Goal: Feedback & Contribution: Contribute content

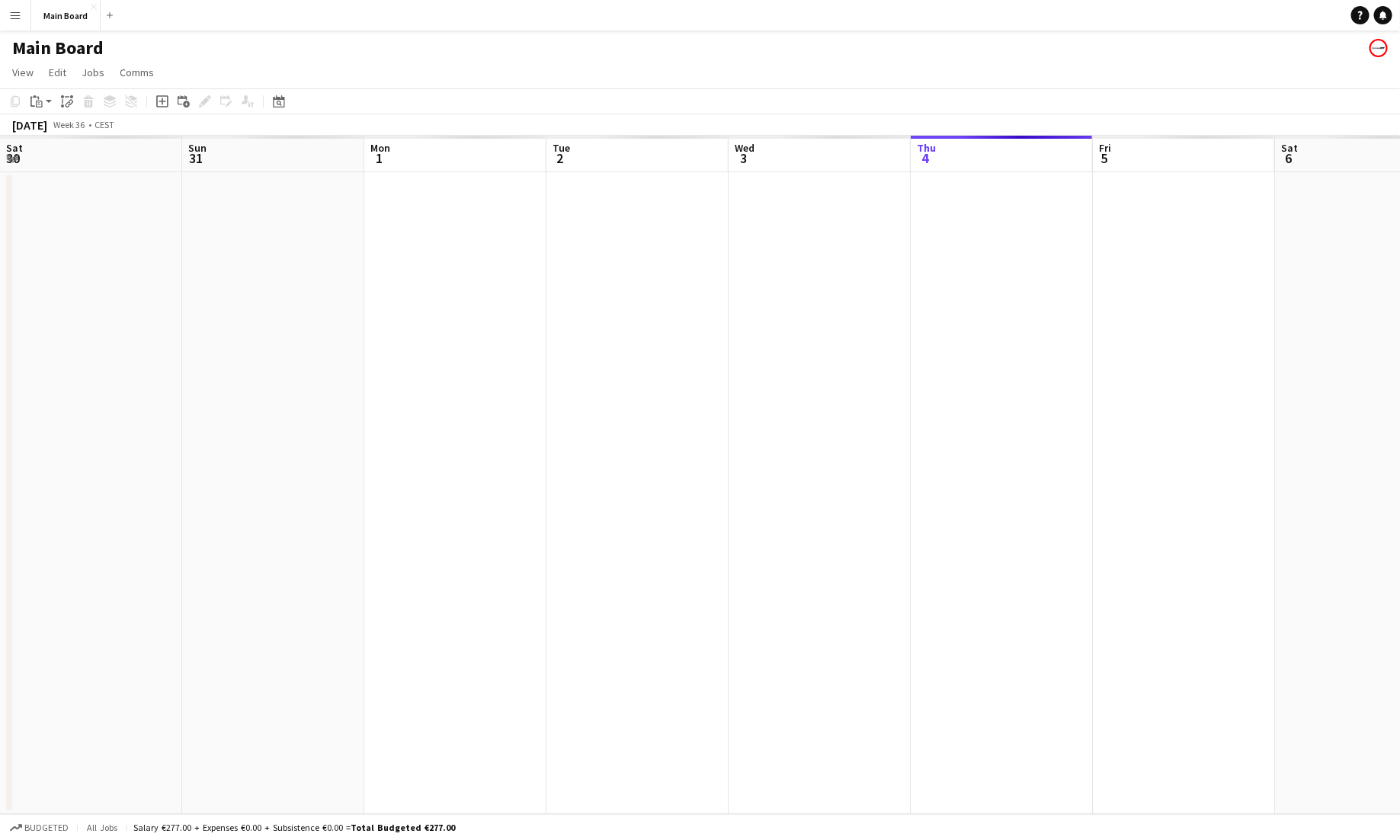
scroll to position [0, 441]
click at [15, 8] on button "Menu" at bounding box center [15, 15] width 30 height 30
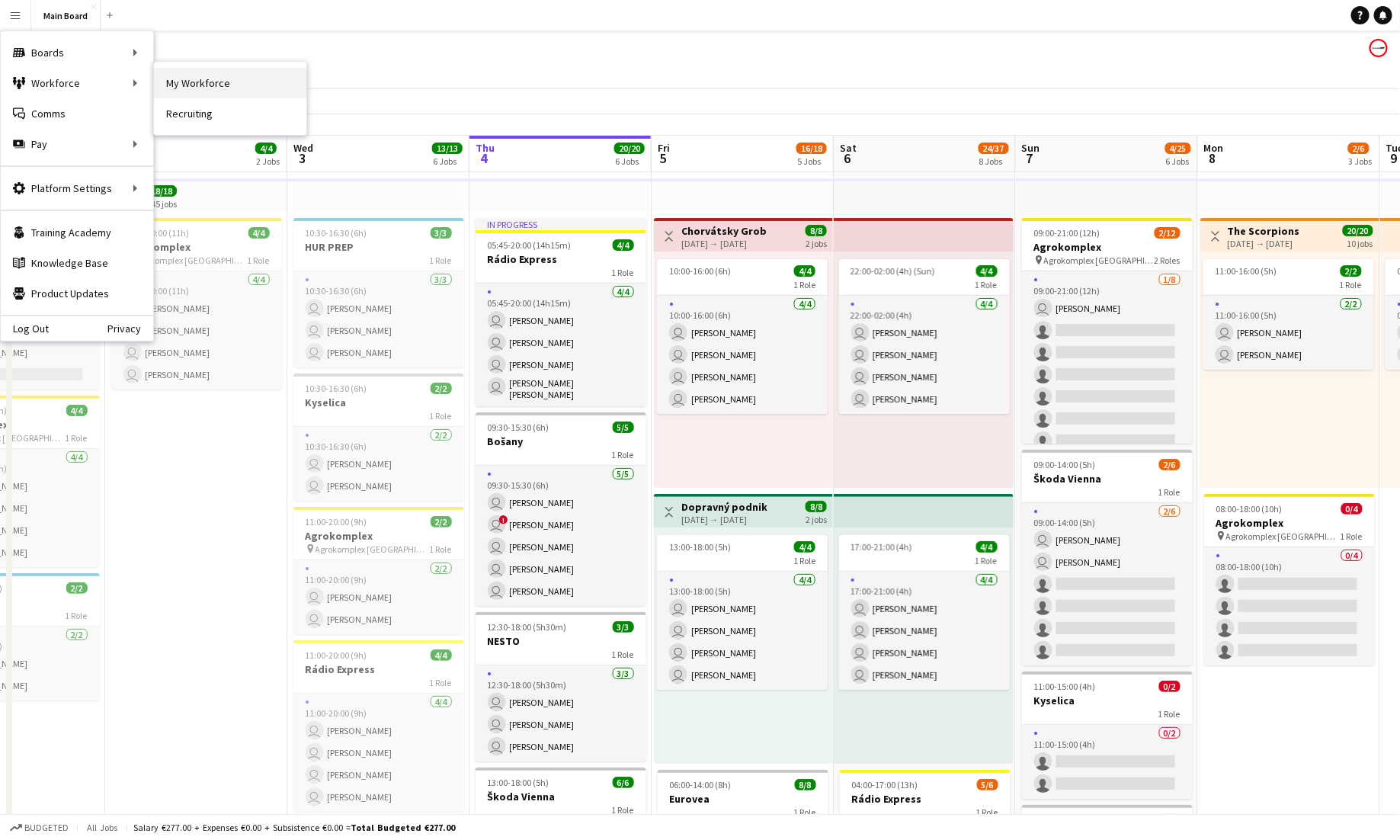
click at [187, 77] on link "My Workforce" at bounding box center [229, 83] width 152 height 30
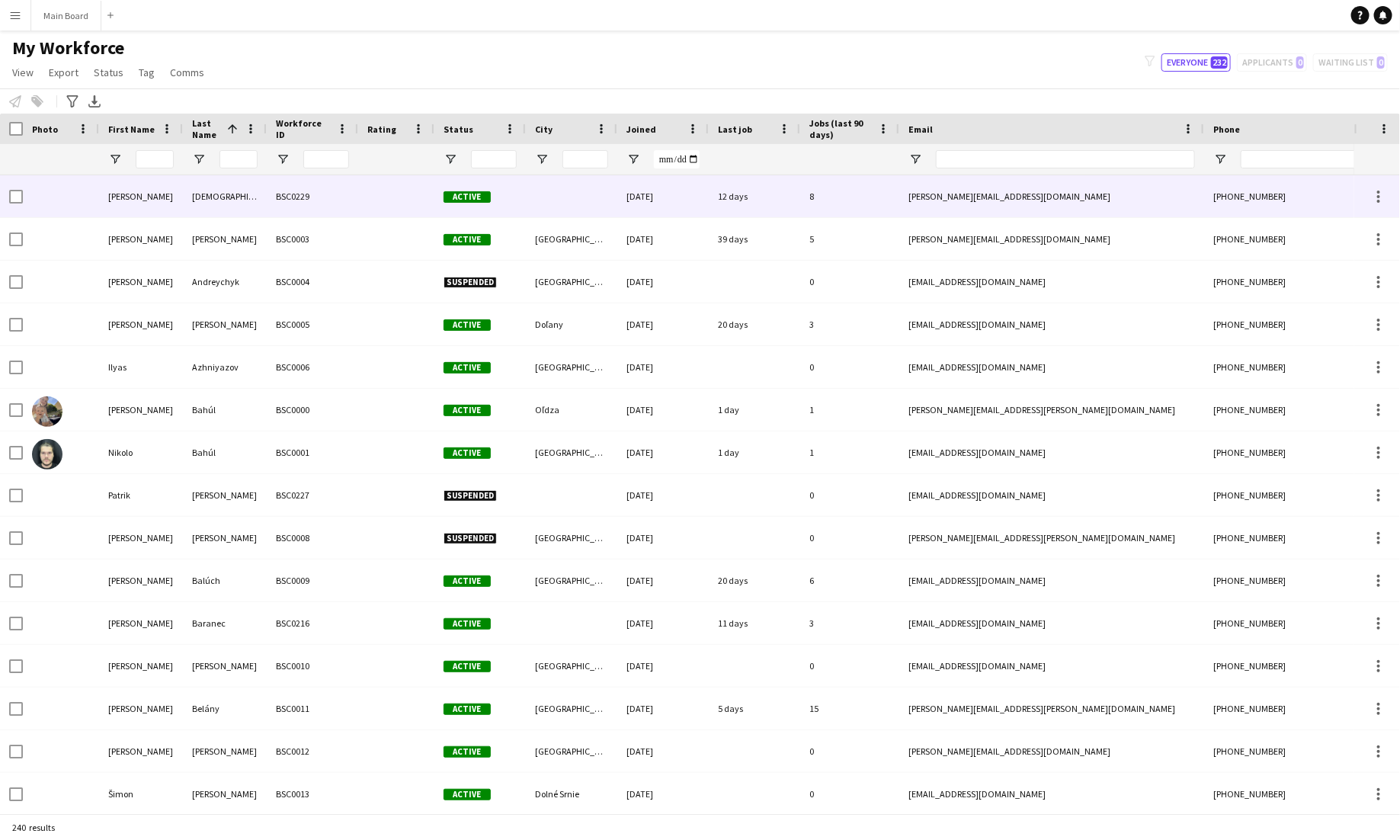
click at [520, 193] on div "Active" at bounding box center [480, 196] width 92 height 42
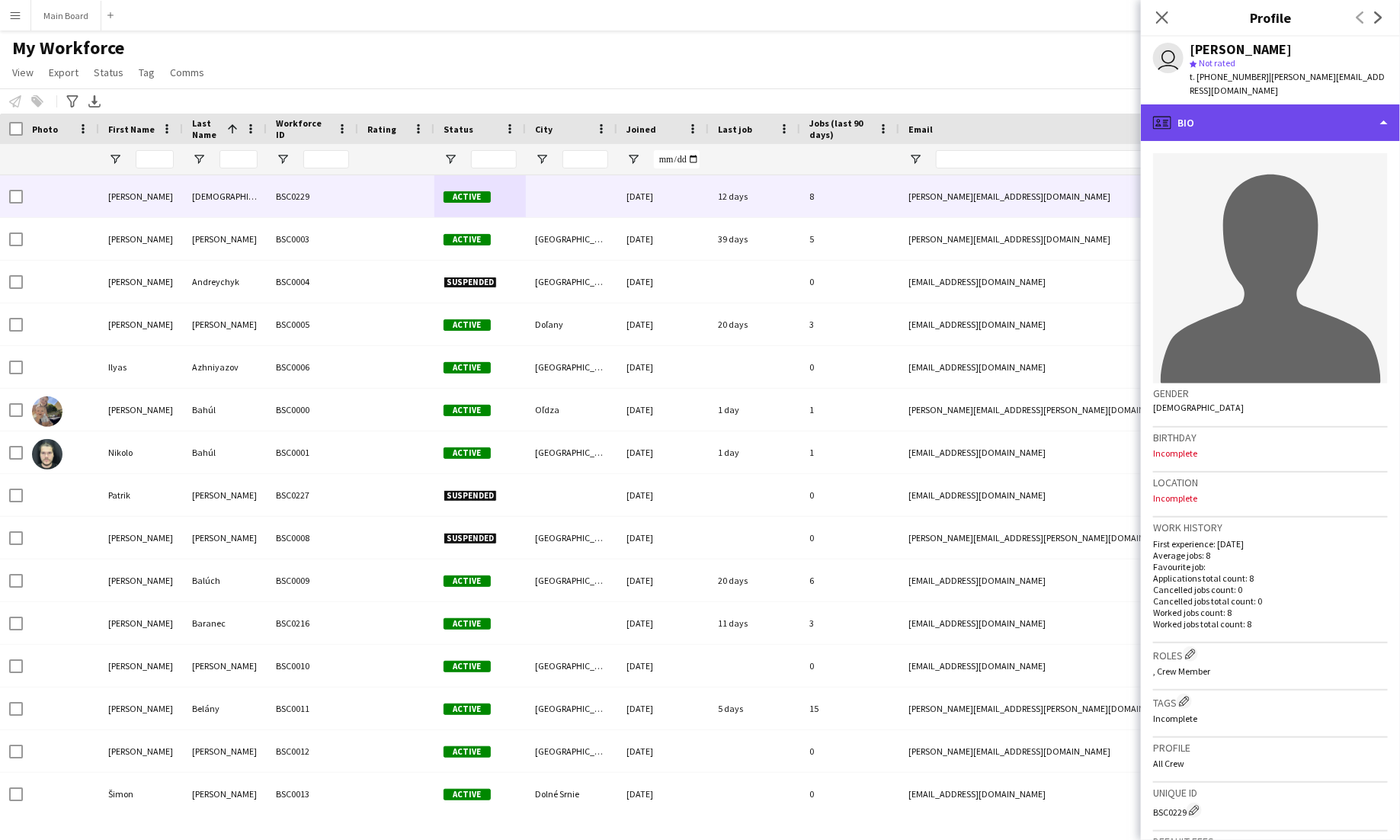
click at [1259, 133] on div "profile Bio" at bounding box center [1270, 123] width 259 height 37
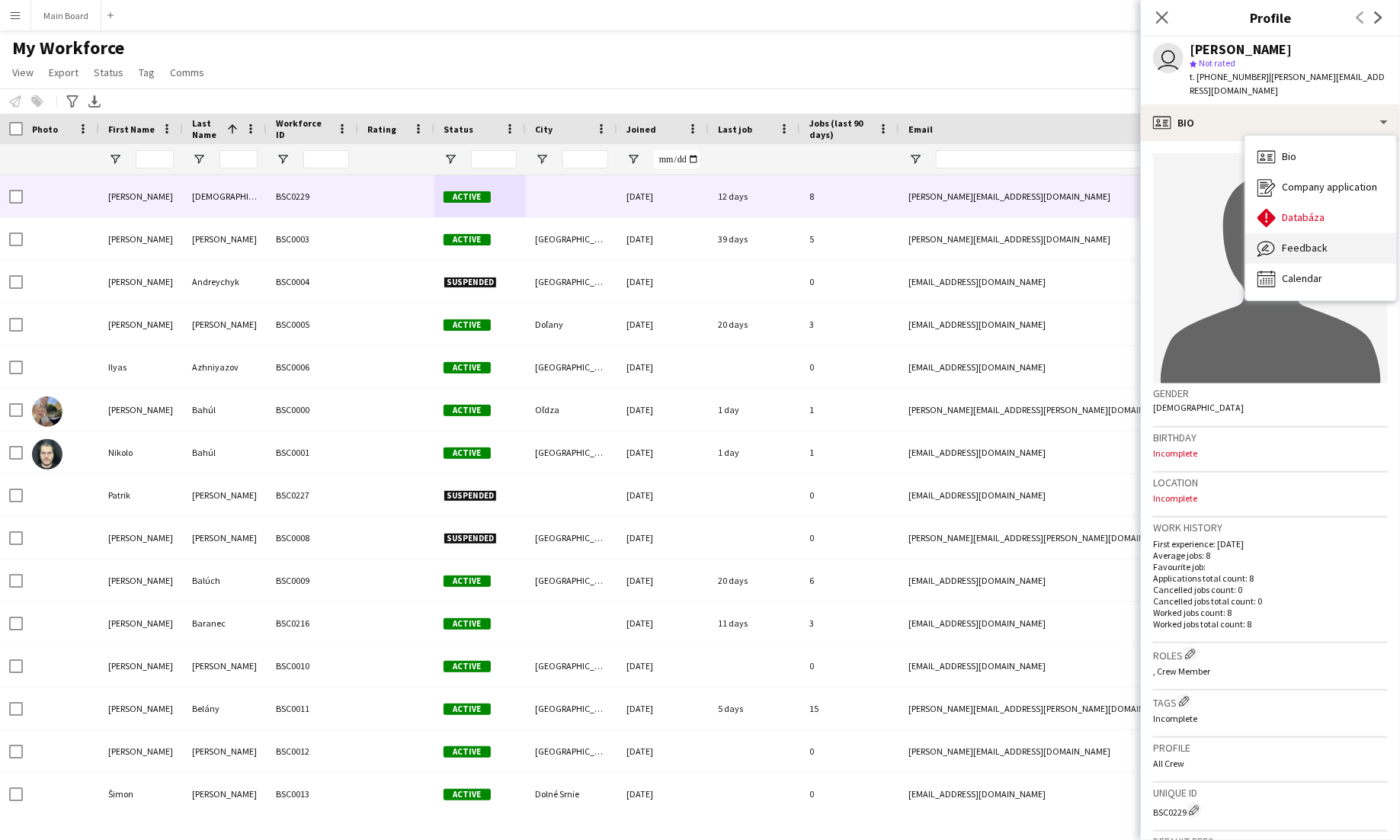
click at [1283, 245] on span "Feedback" at bounding box center [1304, 247] width 45 height 14
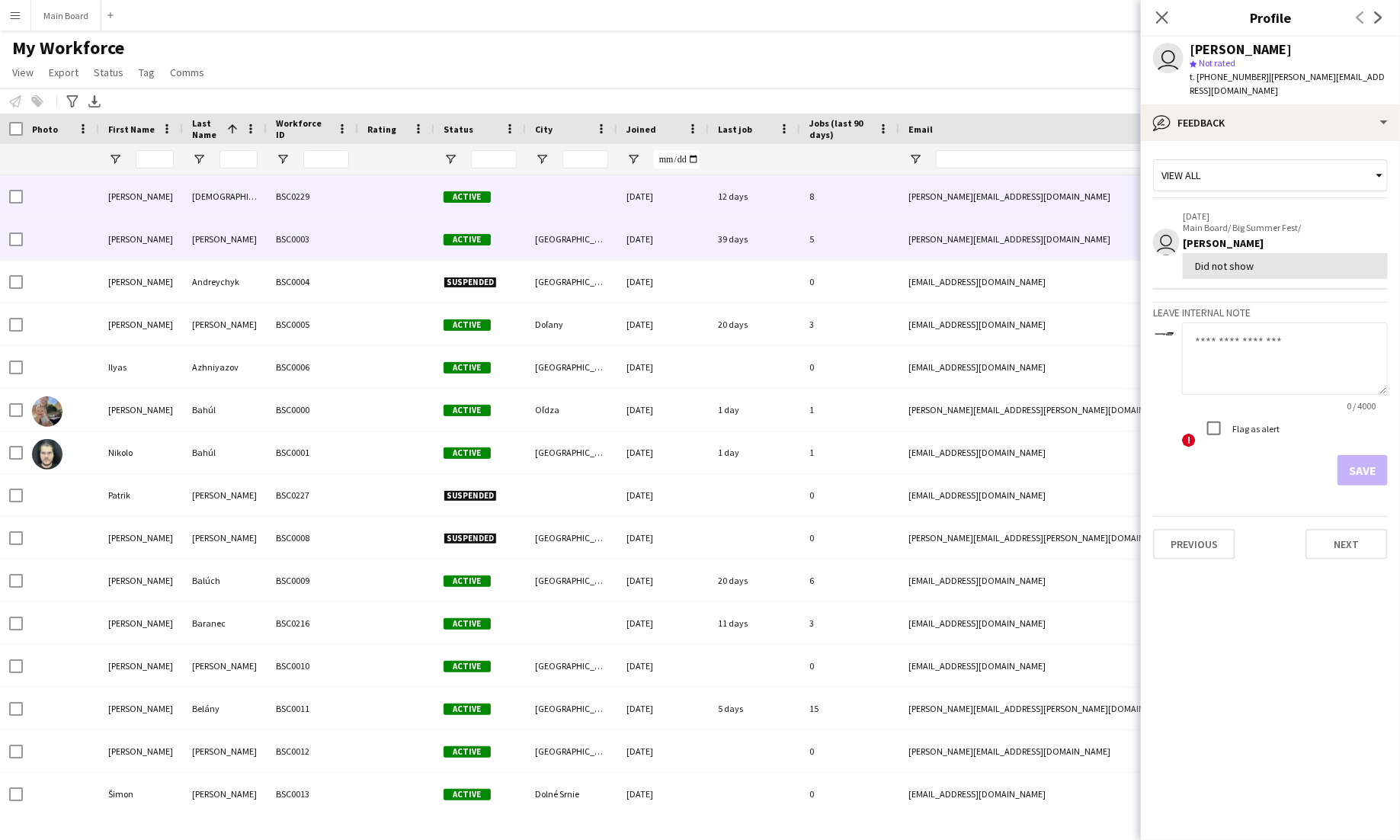
click at [510, 231] on div "Active" at bounding box center [480, 239] width 92 height 42
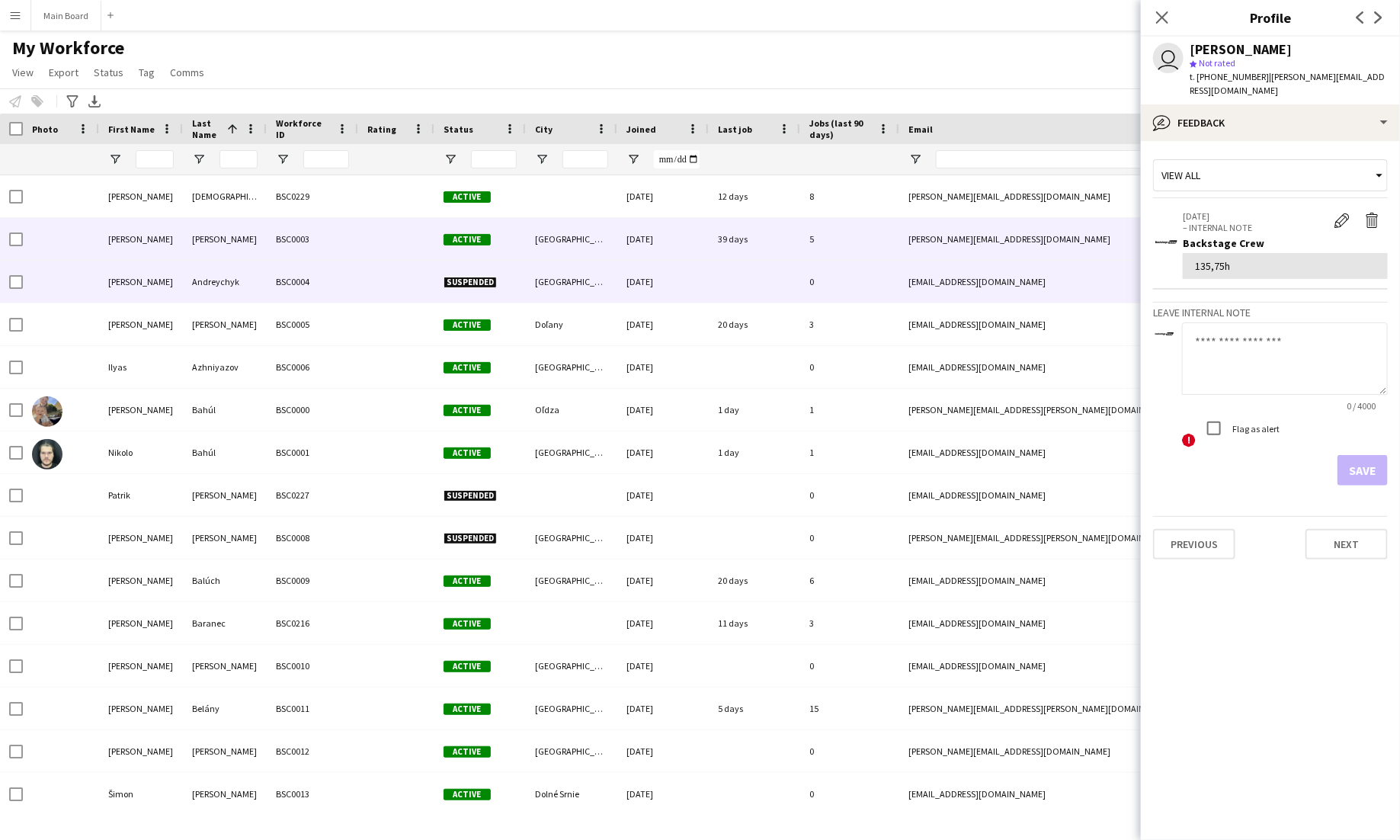
click at [504, 272] on div "Suspended" at bounding box center [480, 281] width 92 height 42
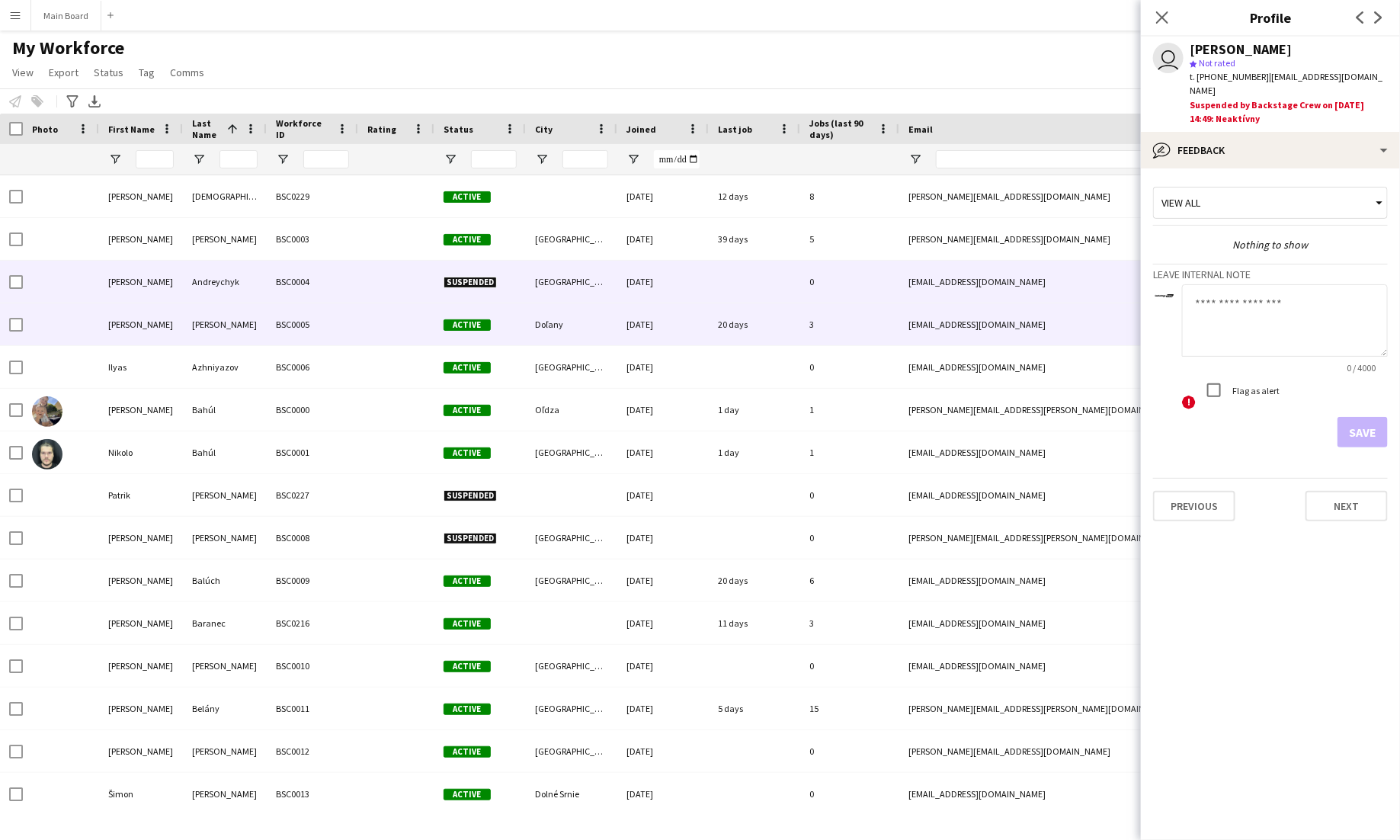
click at [506, 311] on div "Active" at bounding box center [480, 324] width 92 height 42
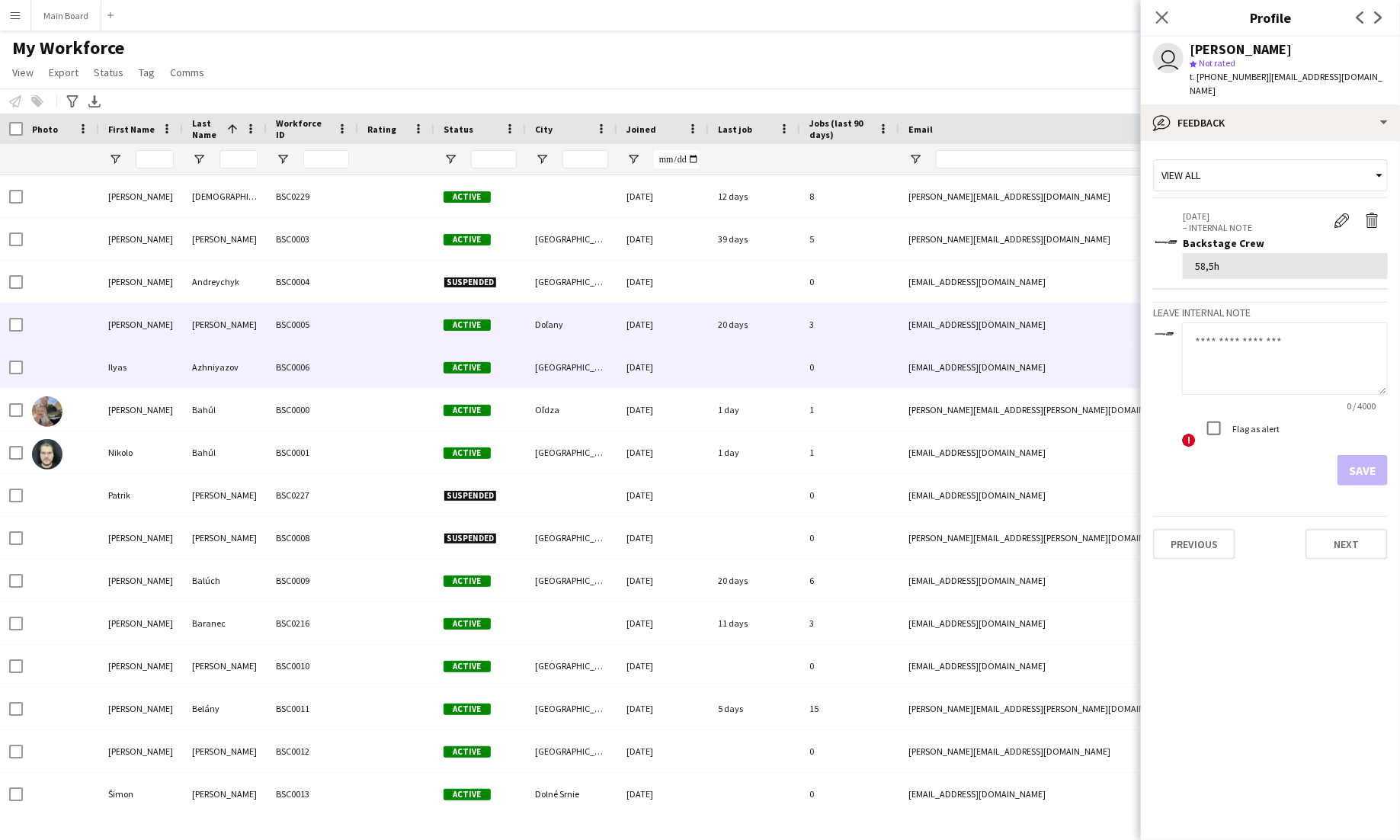
click at [521, 364] on div "Active" at bounding box center [480, 367] width 92 height 42
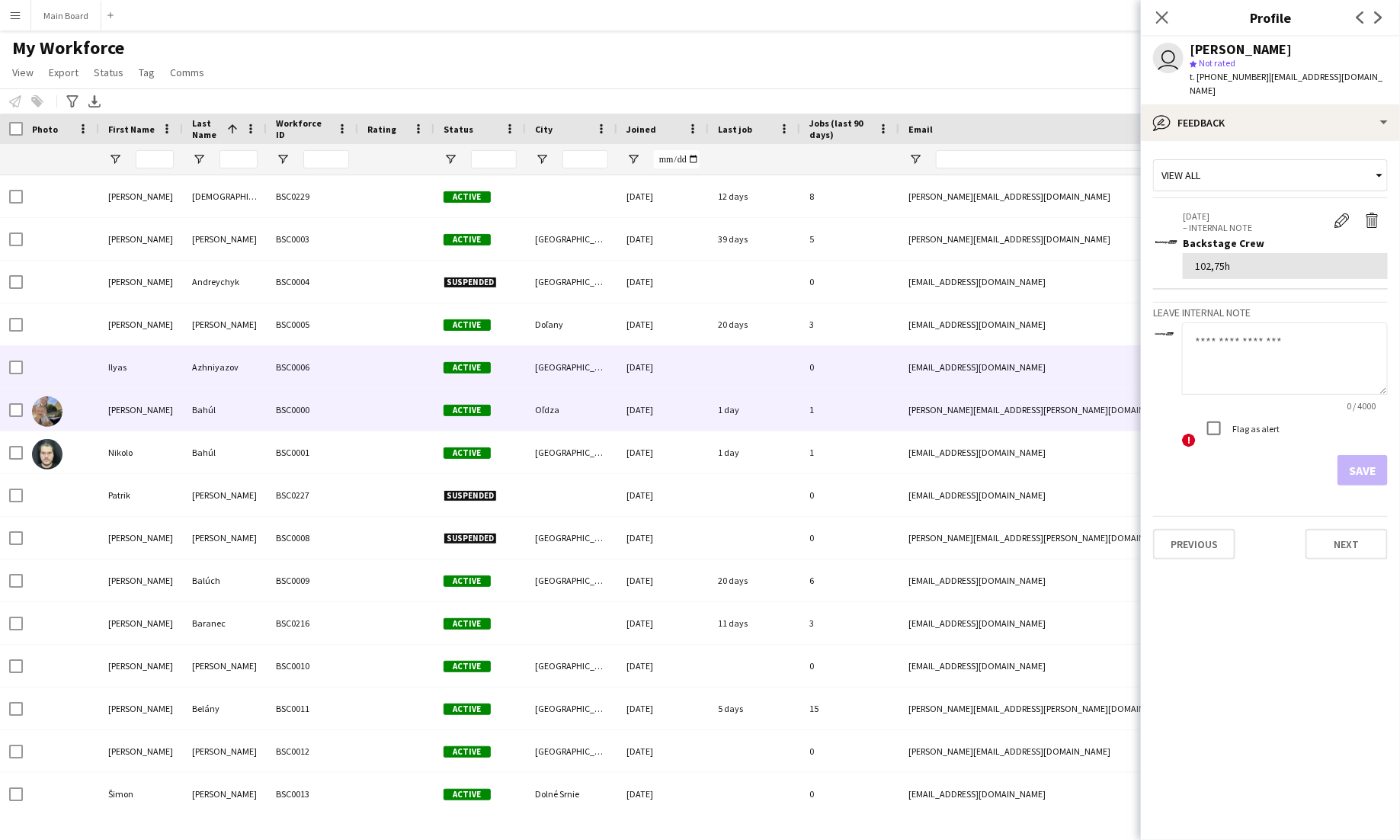
click at [515, 400] on div "Active" at bounding box center [480, 409] width 92 height 42
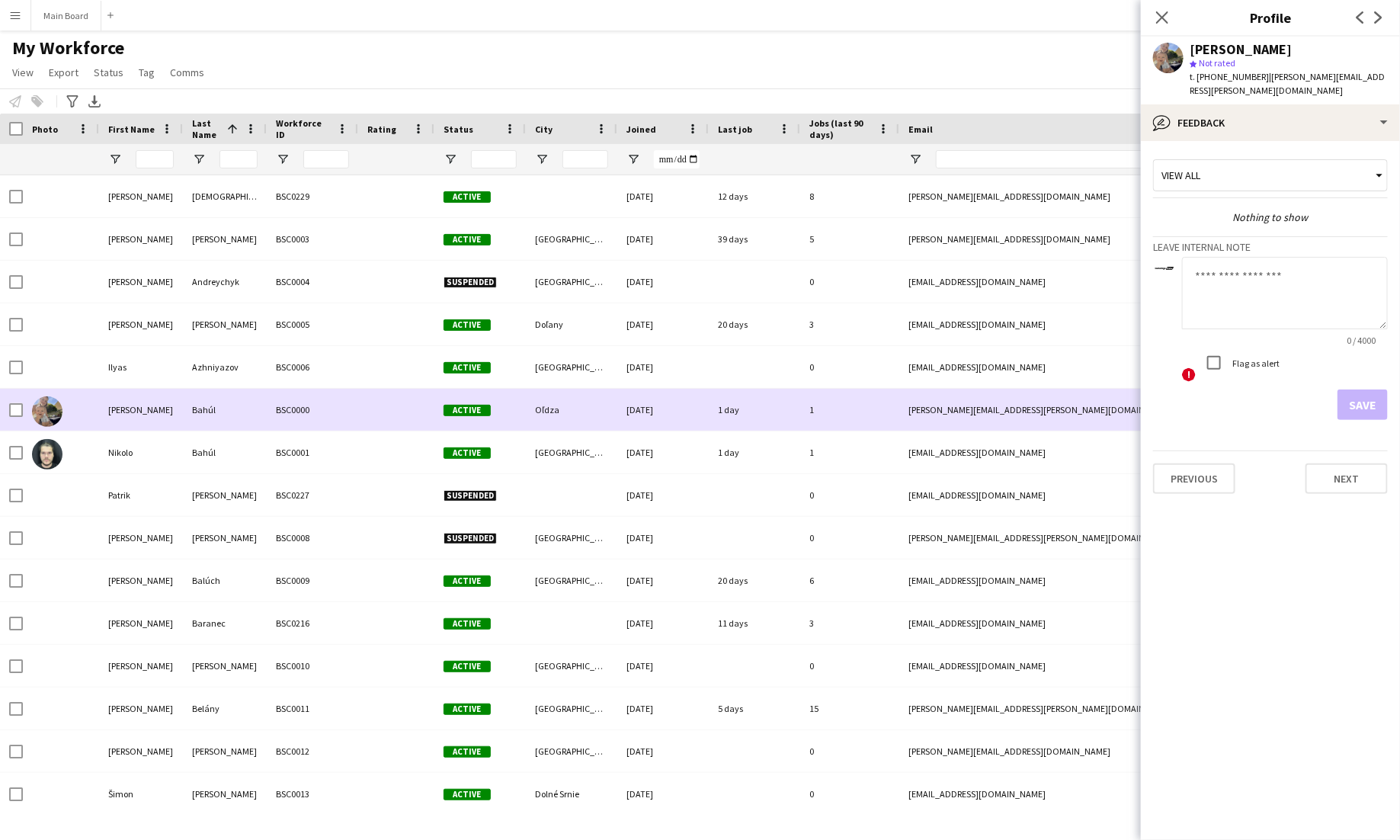
click at [513, 428] on div "Active" at bounding box center [480, 409] width 92 height 42
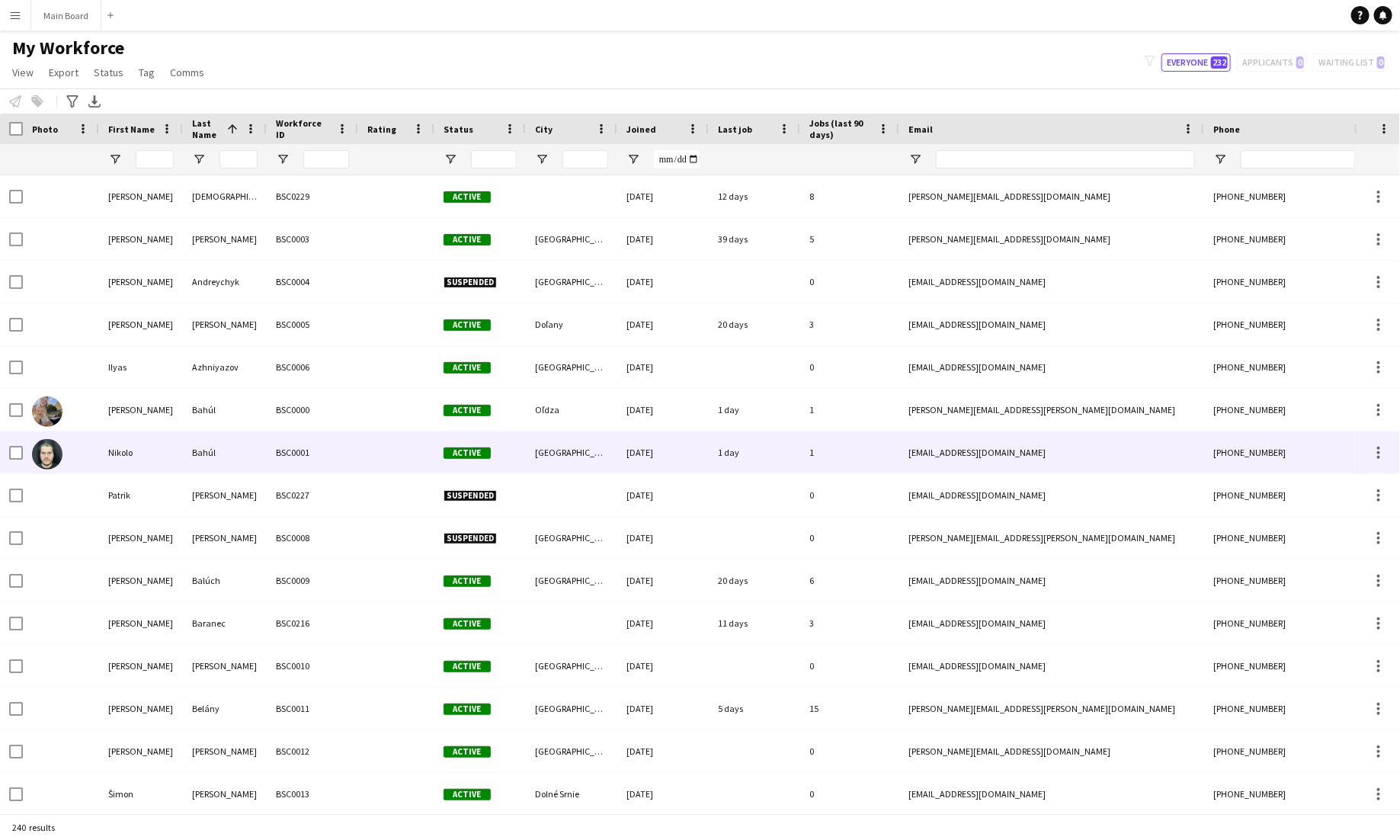
click at [515, 456] on div "Active" at bounding box center [480, 452] width 92 height 42
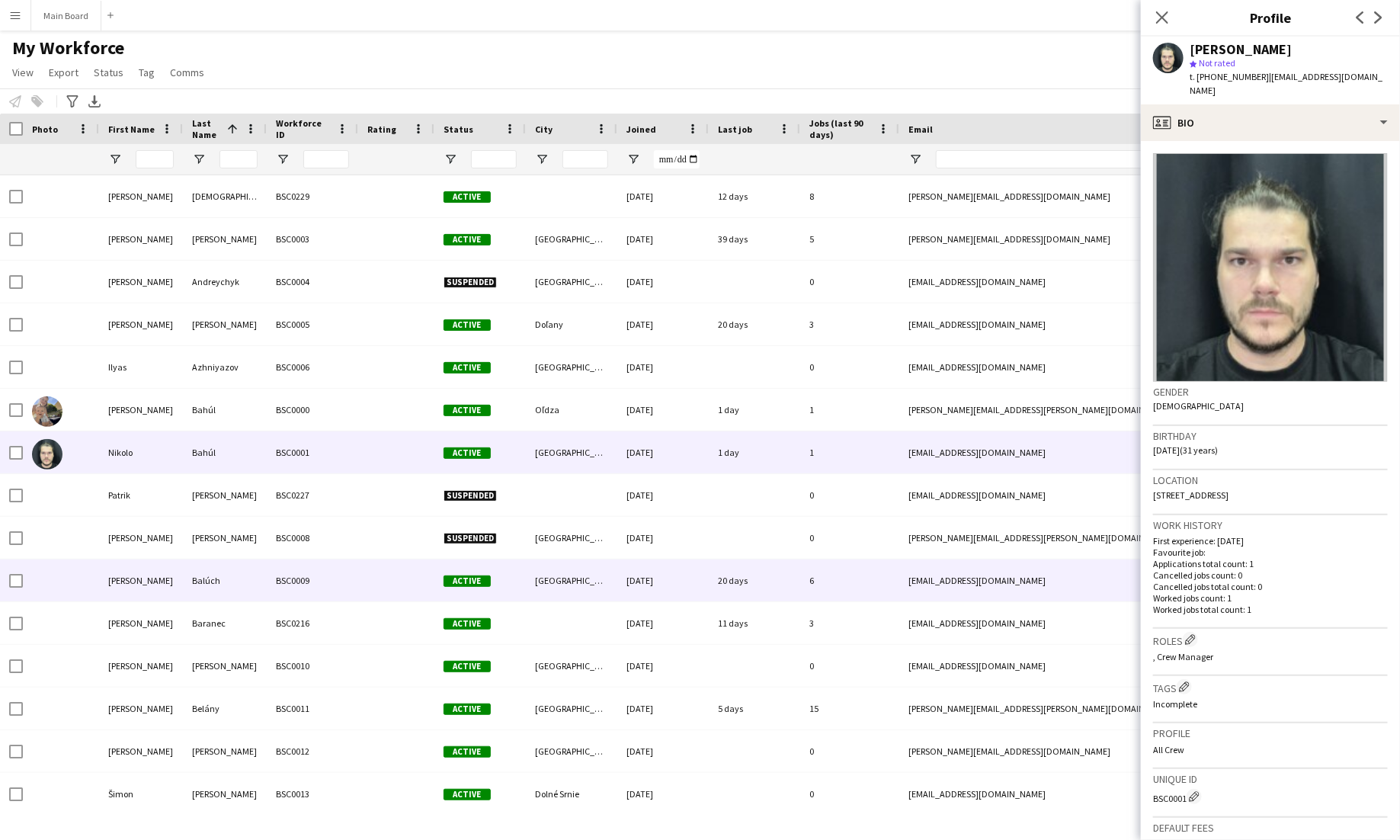
click at [530, 576] on div "[GEOGRAPHIC_DATA]" at bounding box center [571, 580] width 92 height 42
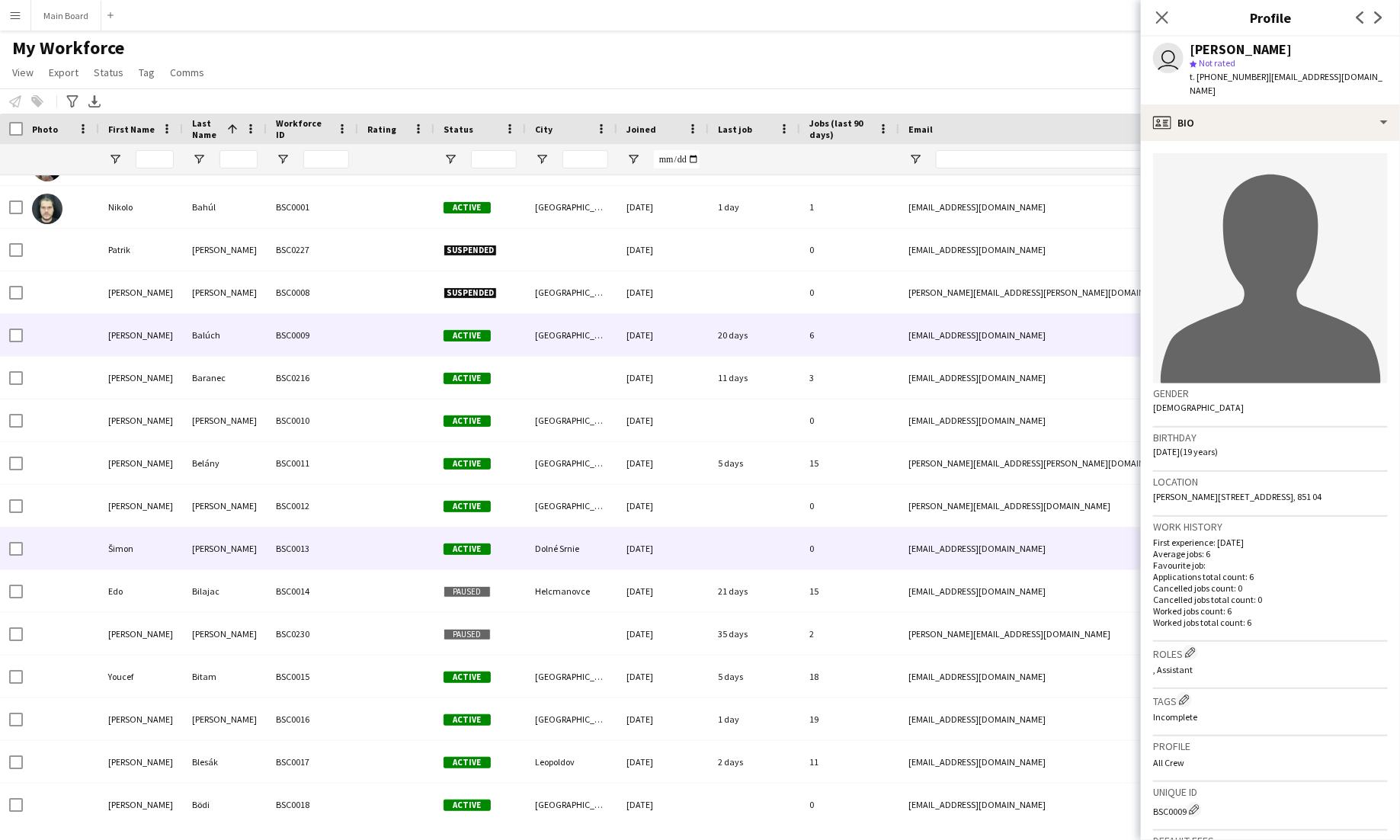
scroll to position [245, 0]
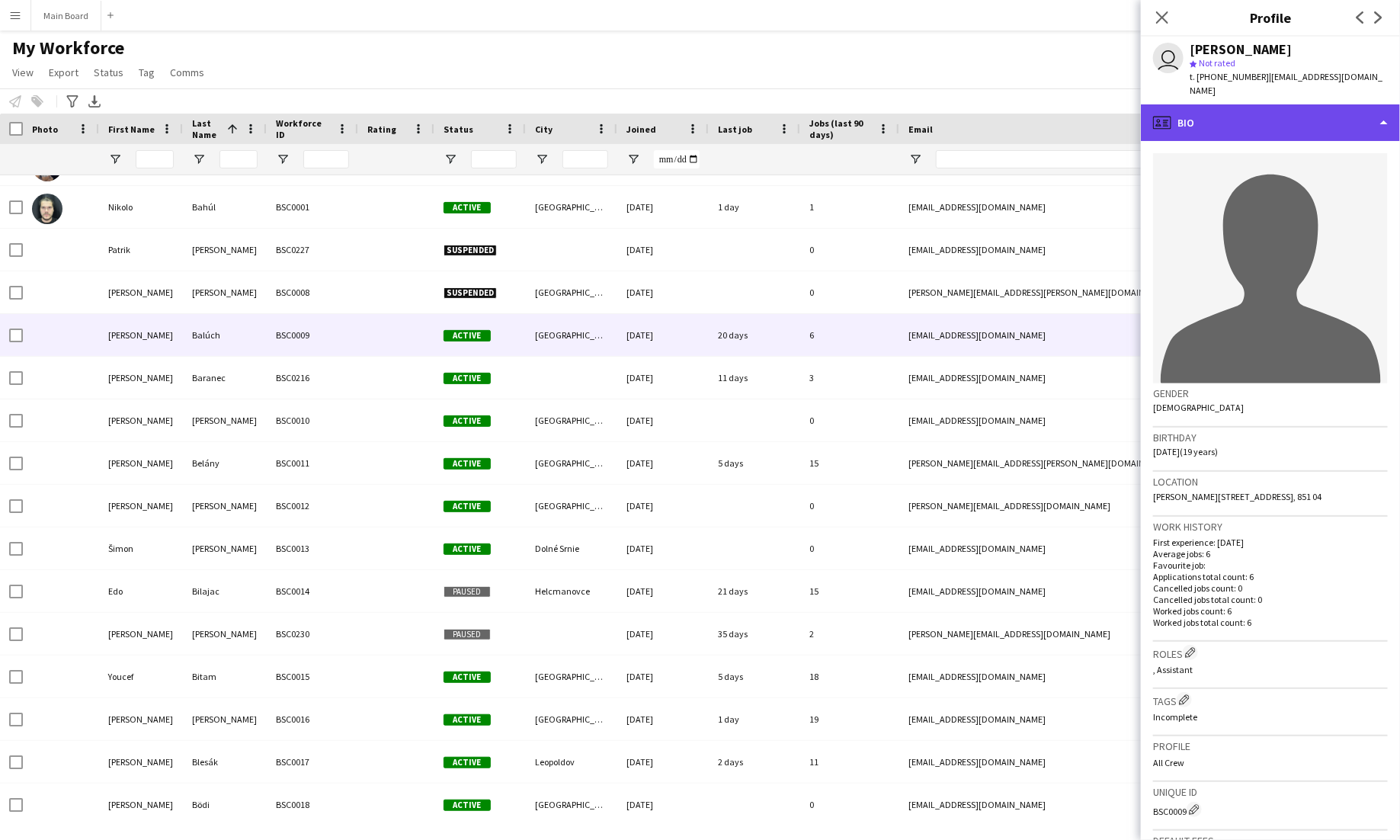
click at [1235, 113] on div "profile Bio" at bounding box center [1270, 123] width 259 height 37
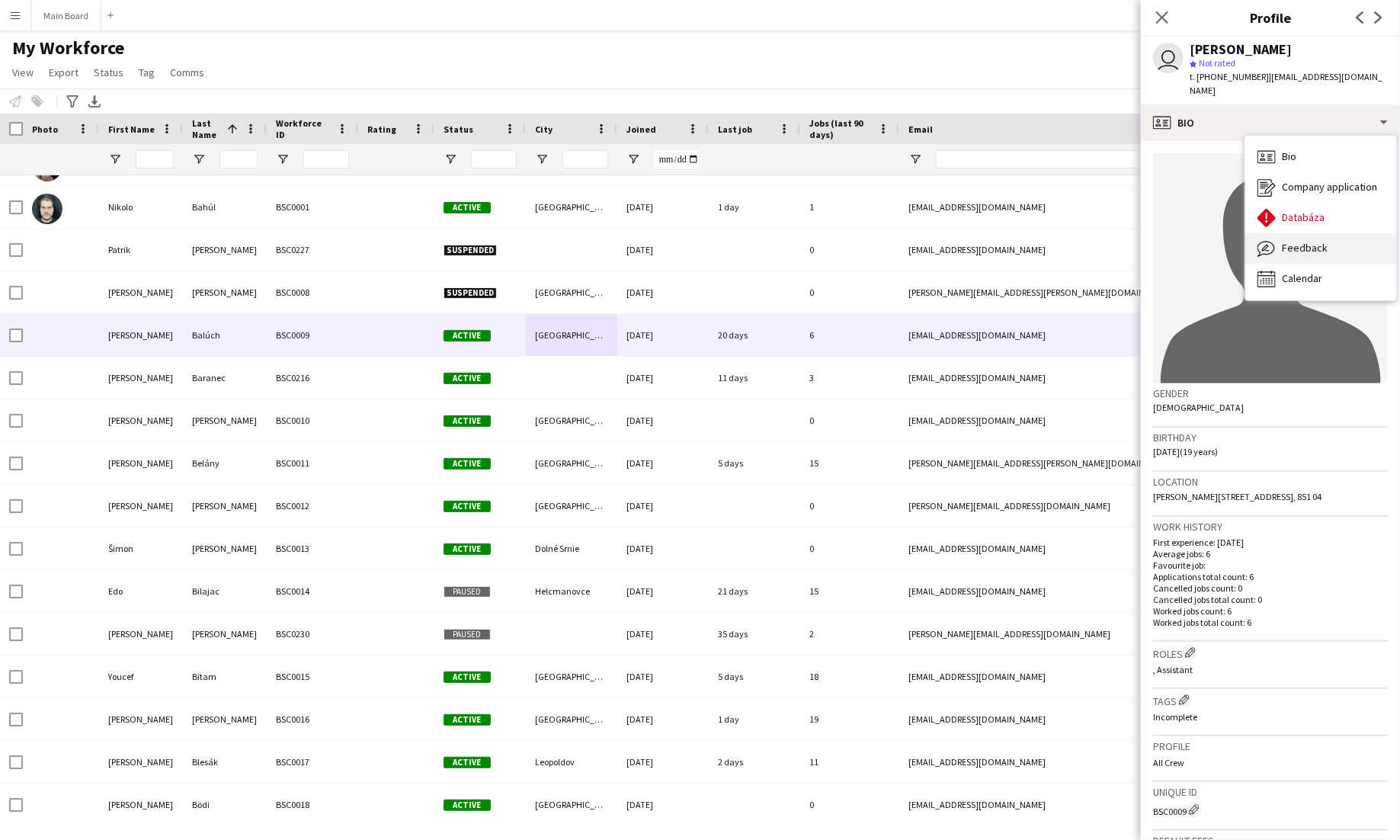
click at [1296, 240] on span "Feedback" at bounding box center [1304, 247] width 45 height 14
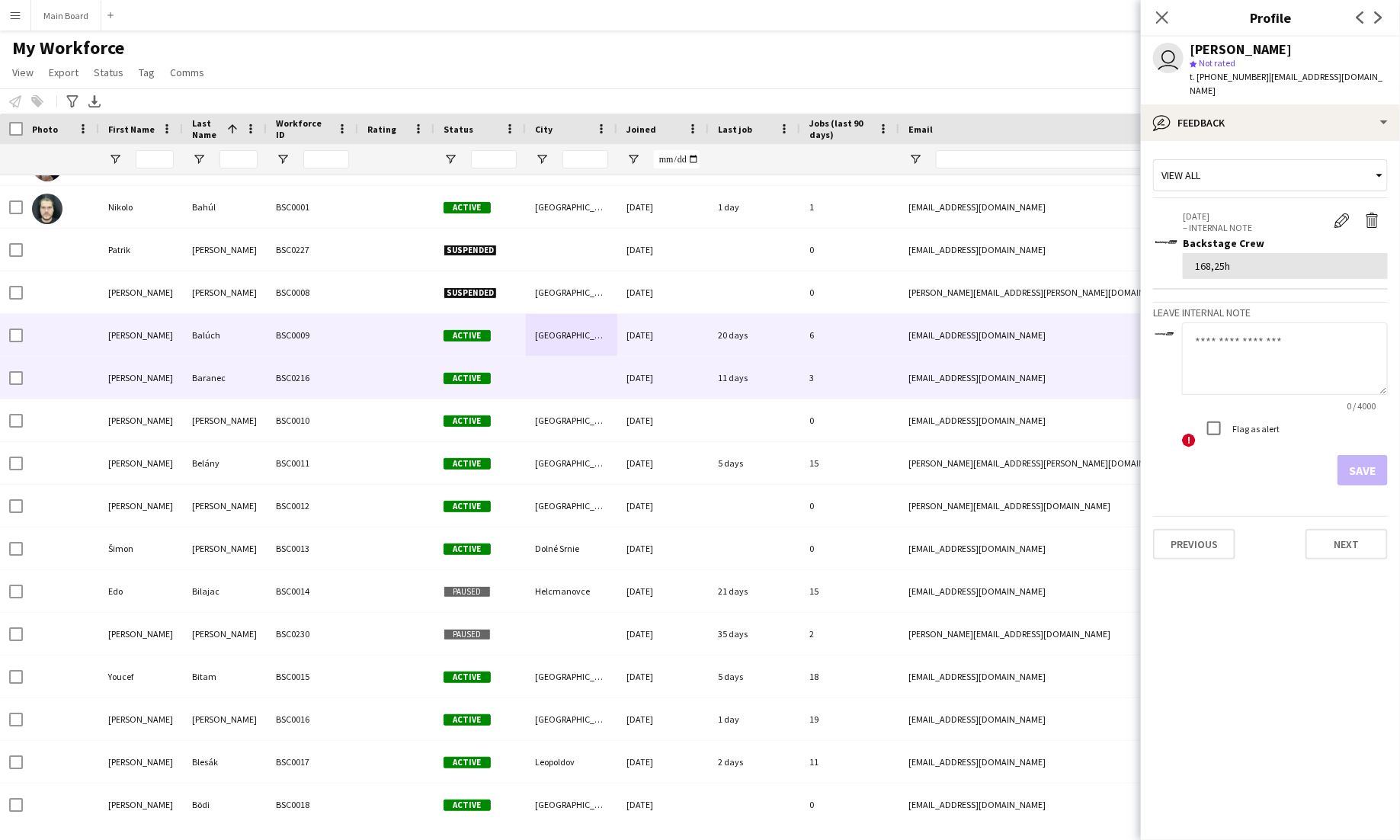
click at [529, 381] on div at bounding box center [571, 377] width 92 height 42
click at [513, 328] on div "Active" at bounding box center [480, 334] width 92 height 42
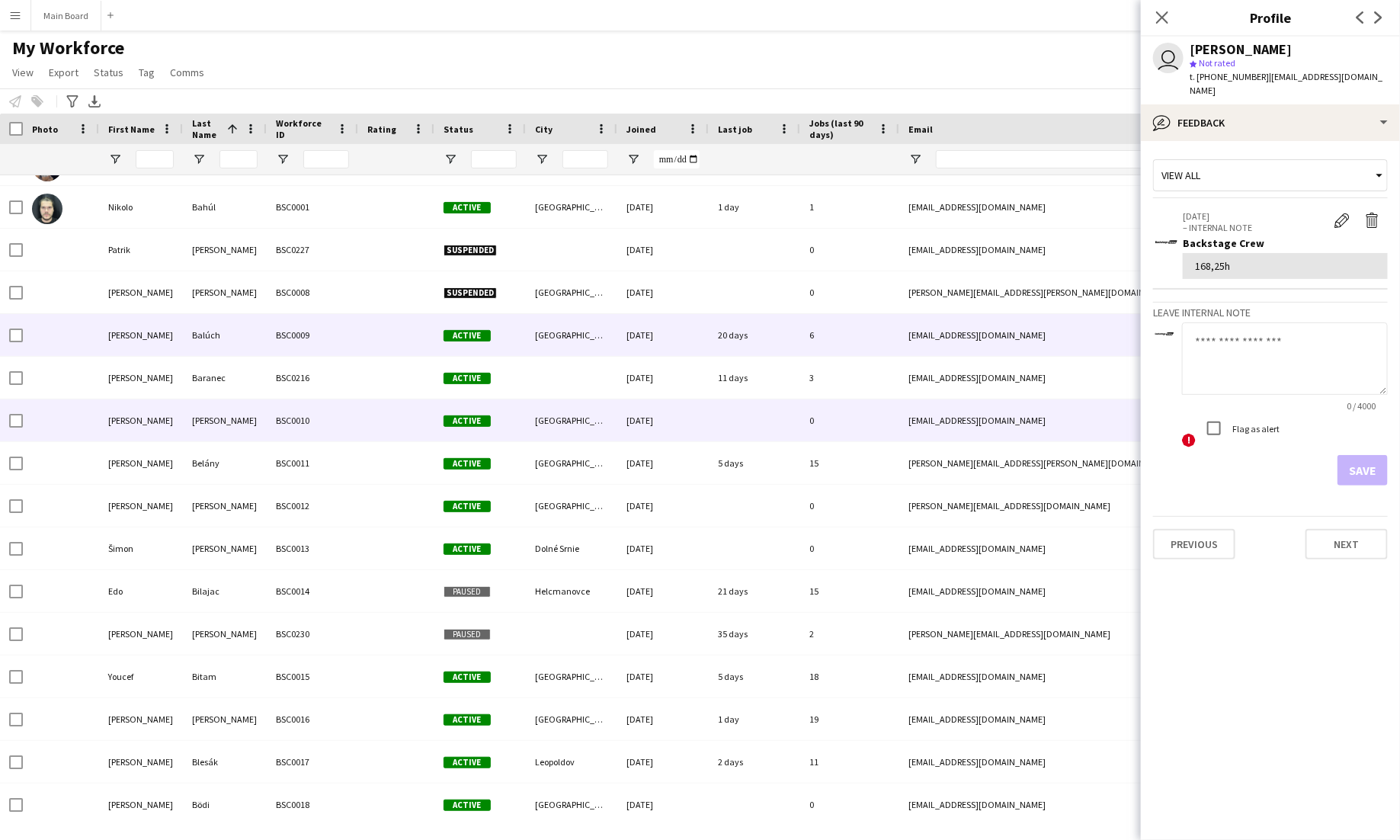
click at [506, 403] on div "Active" at bounding box center [480, 420] width 92 height 42
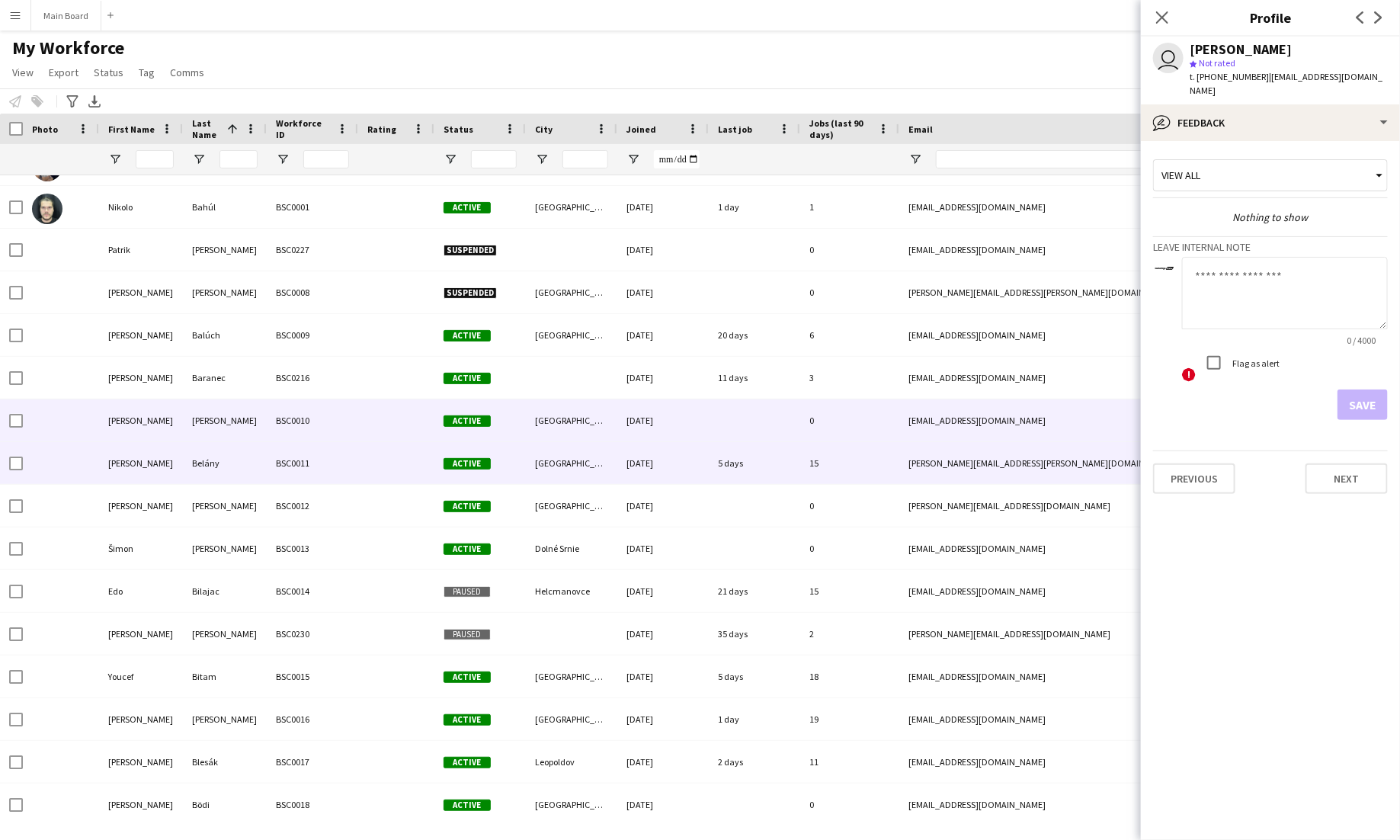
click at [503, 463] on div "Active" at bounding box center [480, 463] width 92 height 42
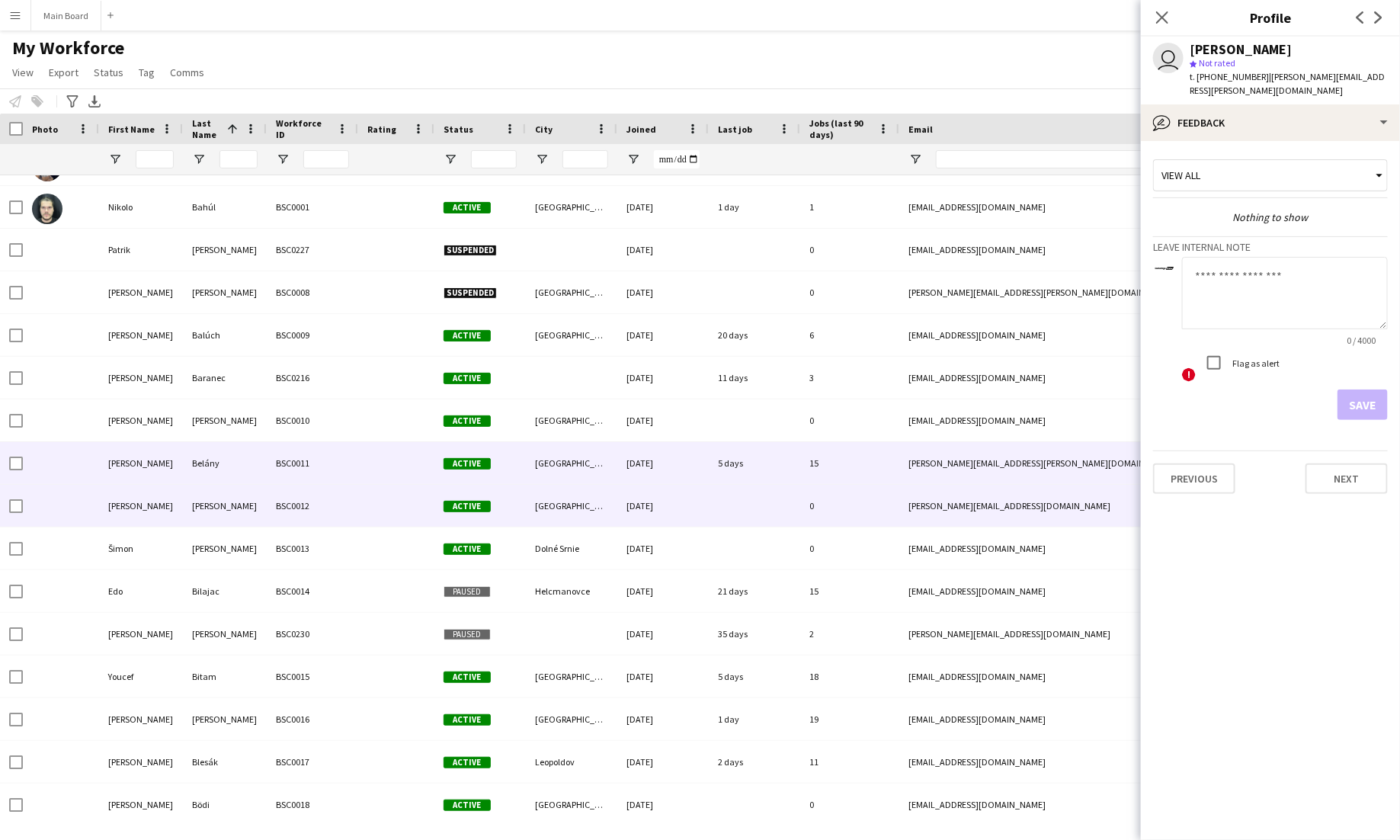
click at [510, 506] on div "Active" at bounding box center [480, 506] width 92 height 42
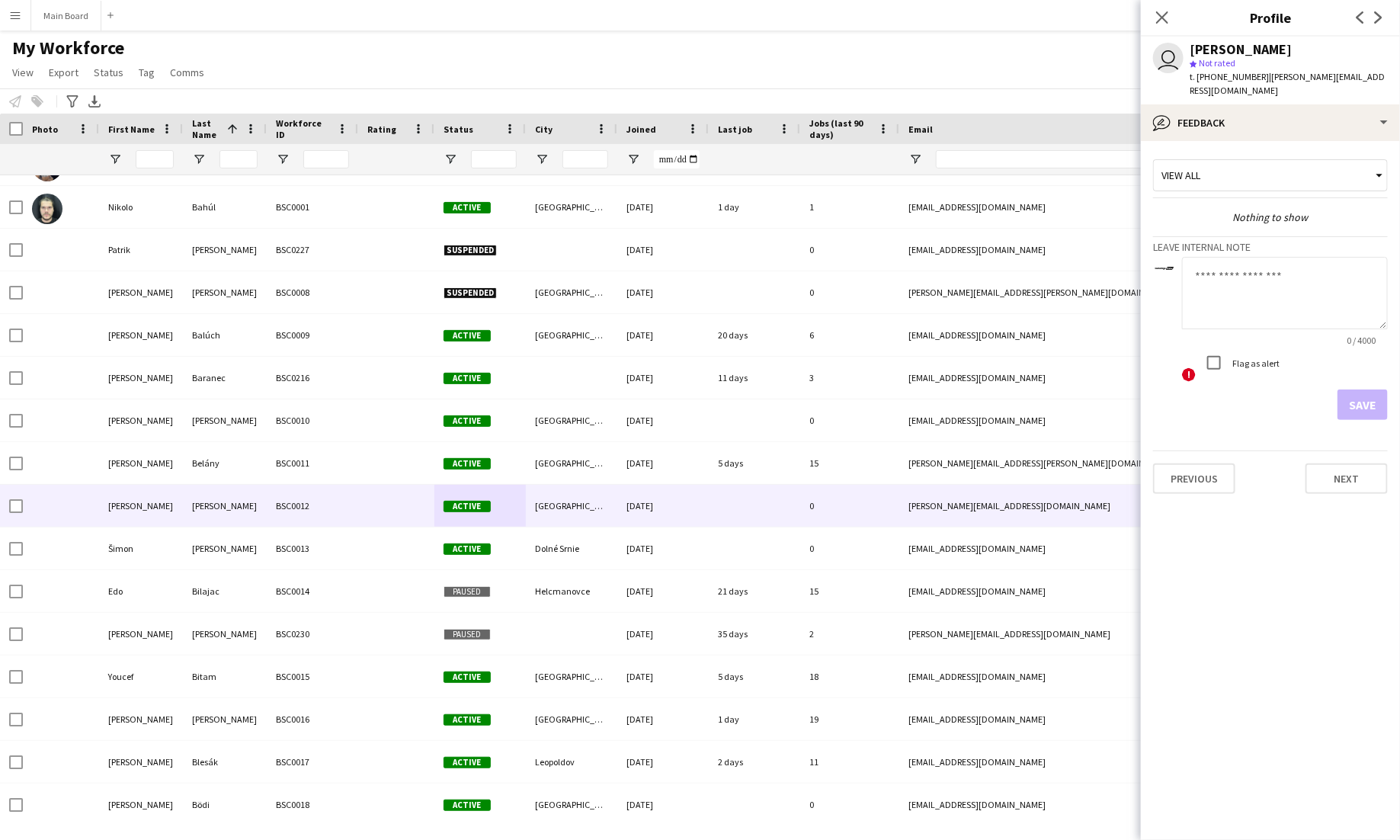
click at [1266, 290] on textarea at bounding box center [1285, 293] width 205 height 72
type textarea "**"
click at [1352, 389] on button "Save" at bounding box center [1363, 404] width 50 height 30
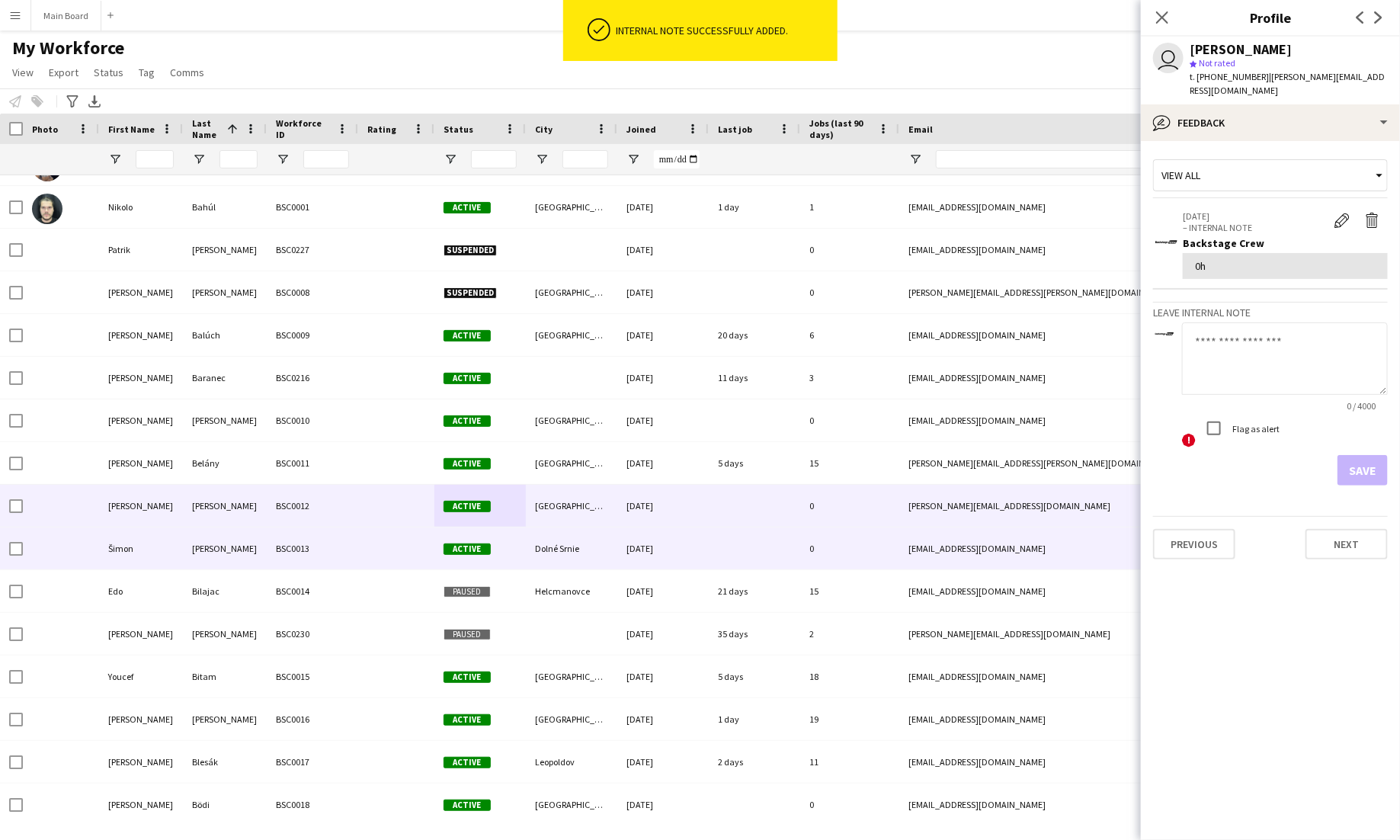
click at [448, 543] on span "Active" at bounding box center [467, 549] width 47 height 11
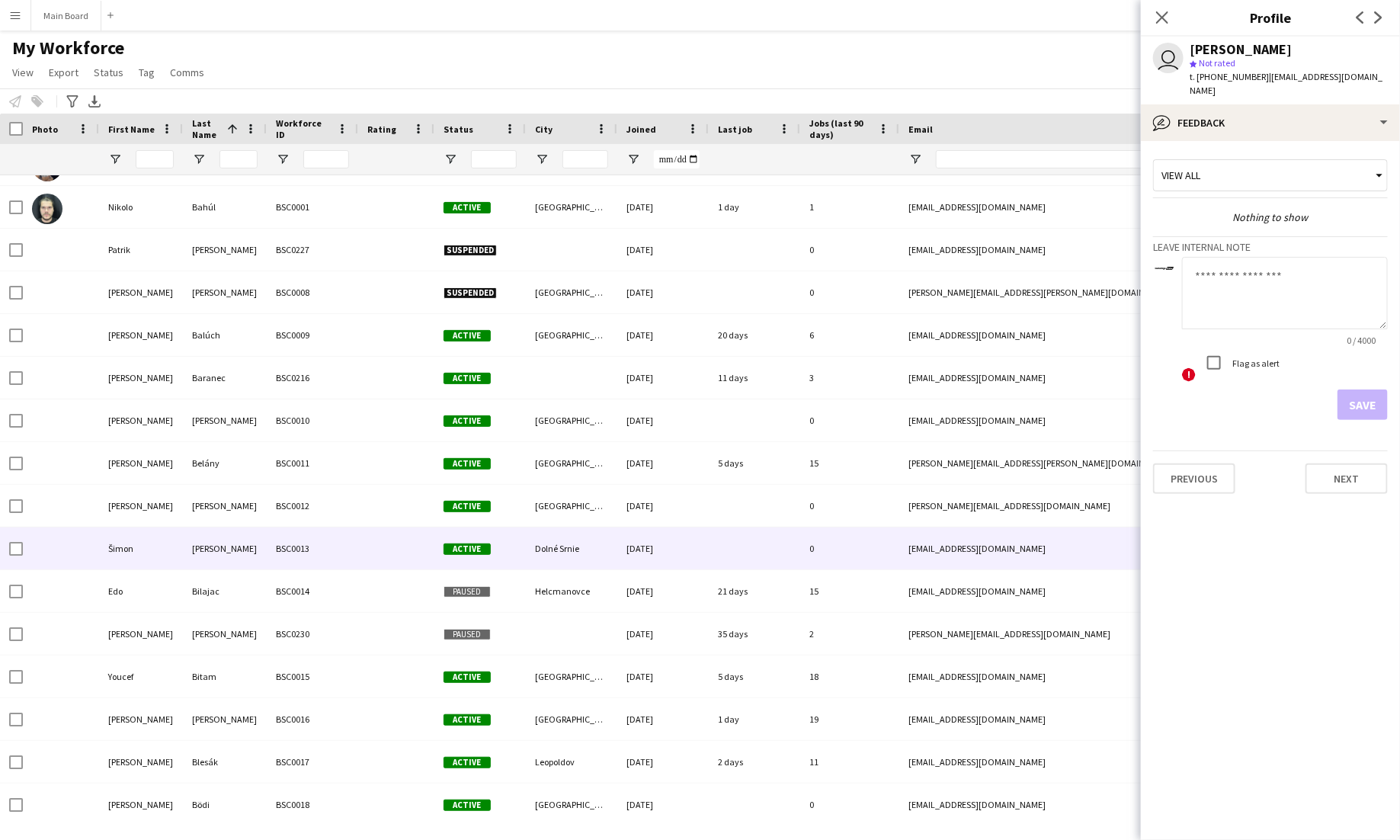
click at [1238, 257] on textarea at bounding box center [1285, 293] width 205 height 72
type textarea "**"
click at [1370, 395] on button "Save" at bounding box center [1363, 404] width 50 height 30
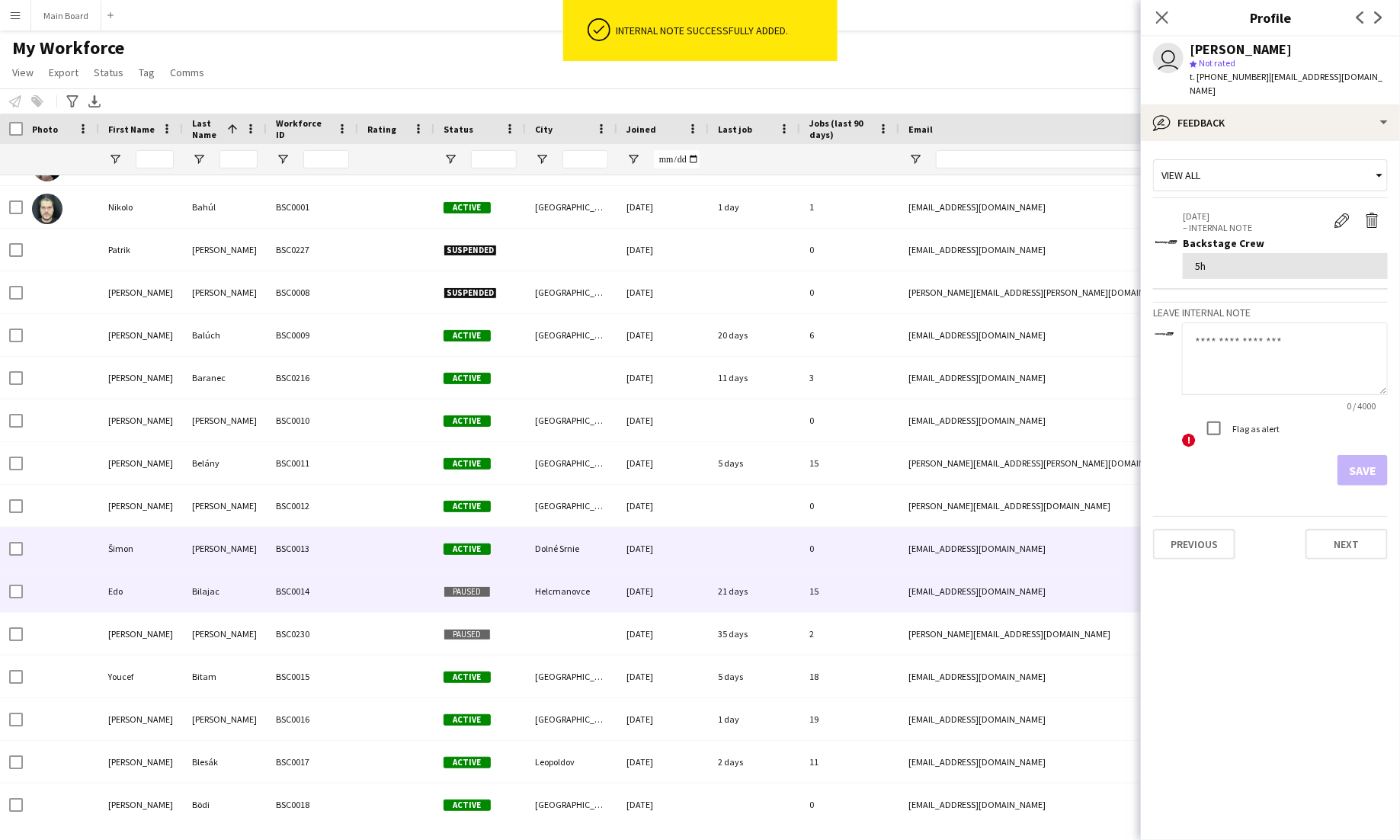
click at [399, 590] on div at bounding box center [397, 591] width 76 height 42
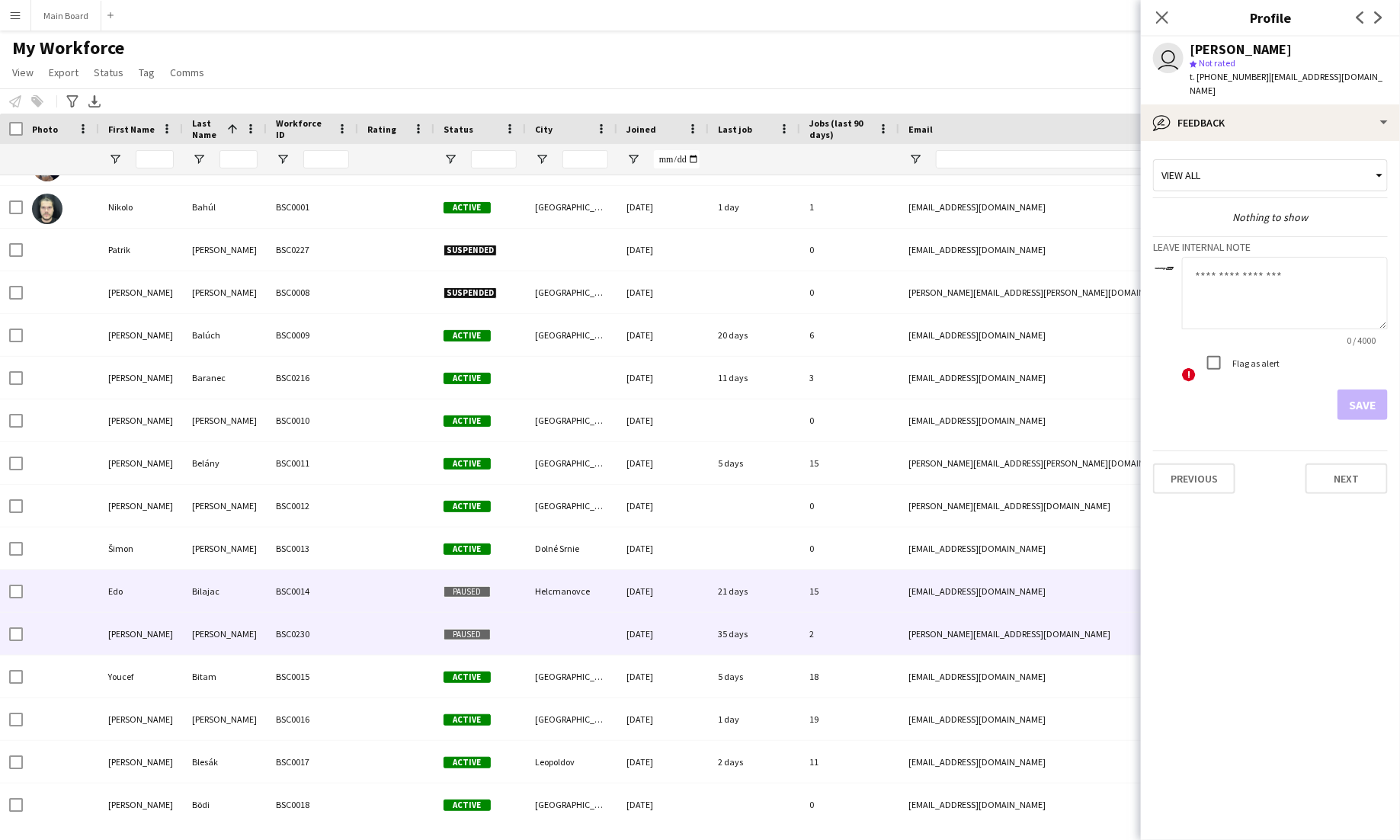
click at [400, 625] on div at bounding box center [397, 633] width 76 height 42
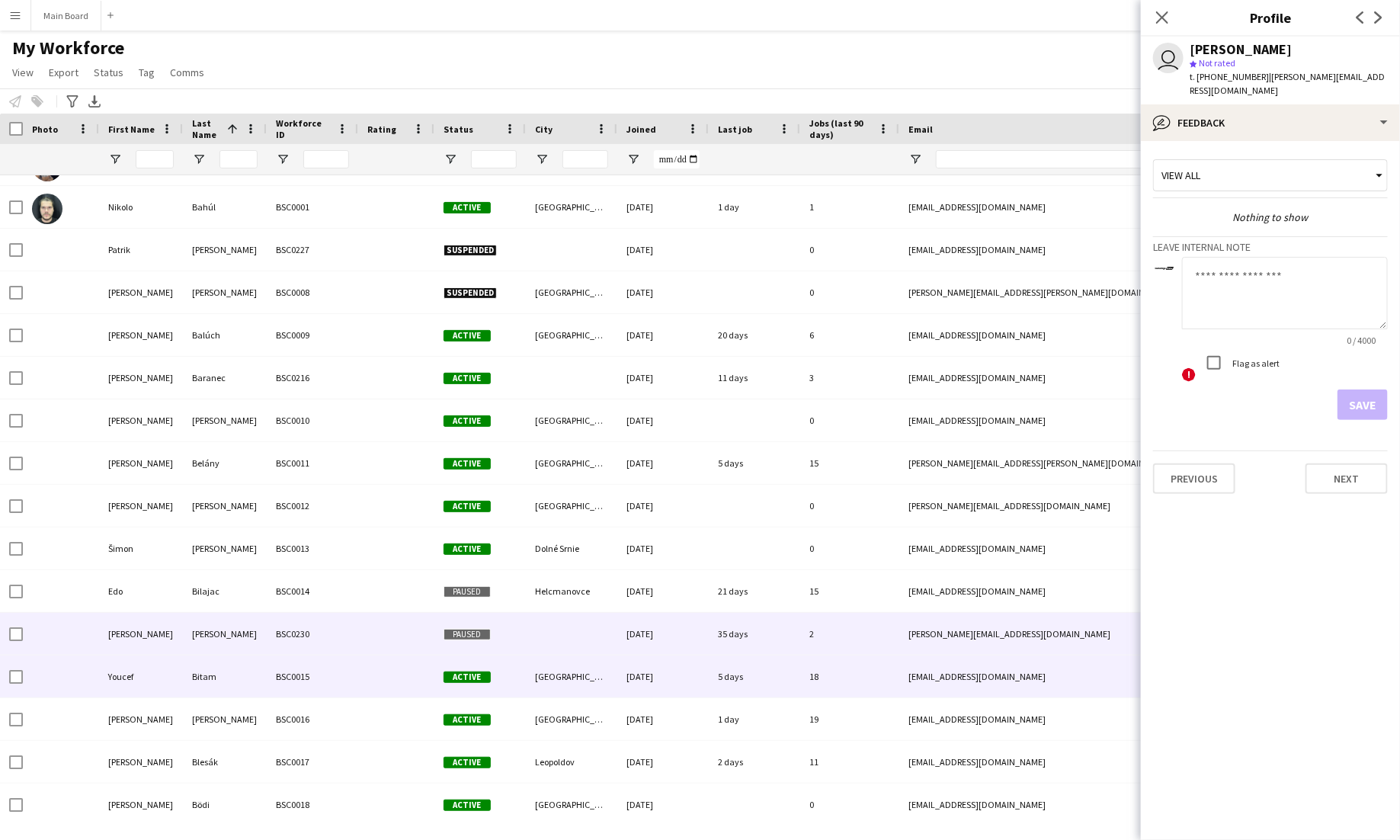
click at [420, 670] on div at bounding box center [397, 676] width 76 height 42
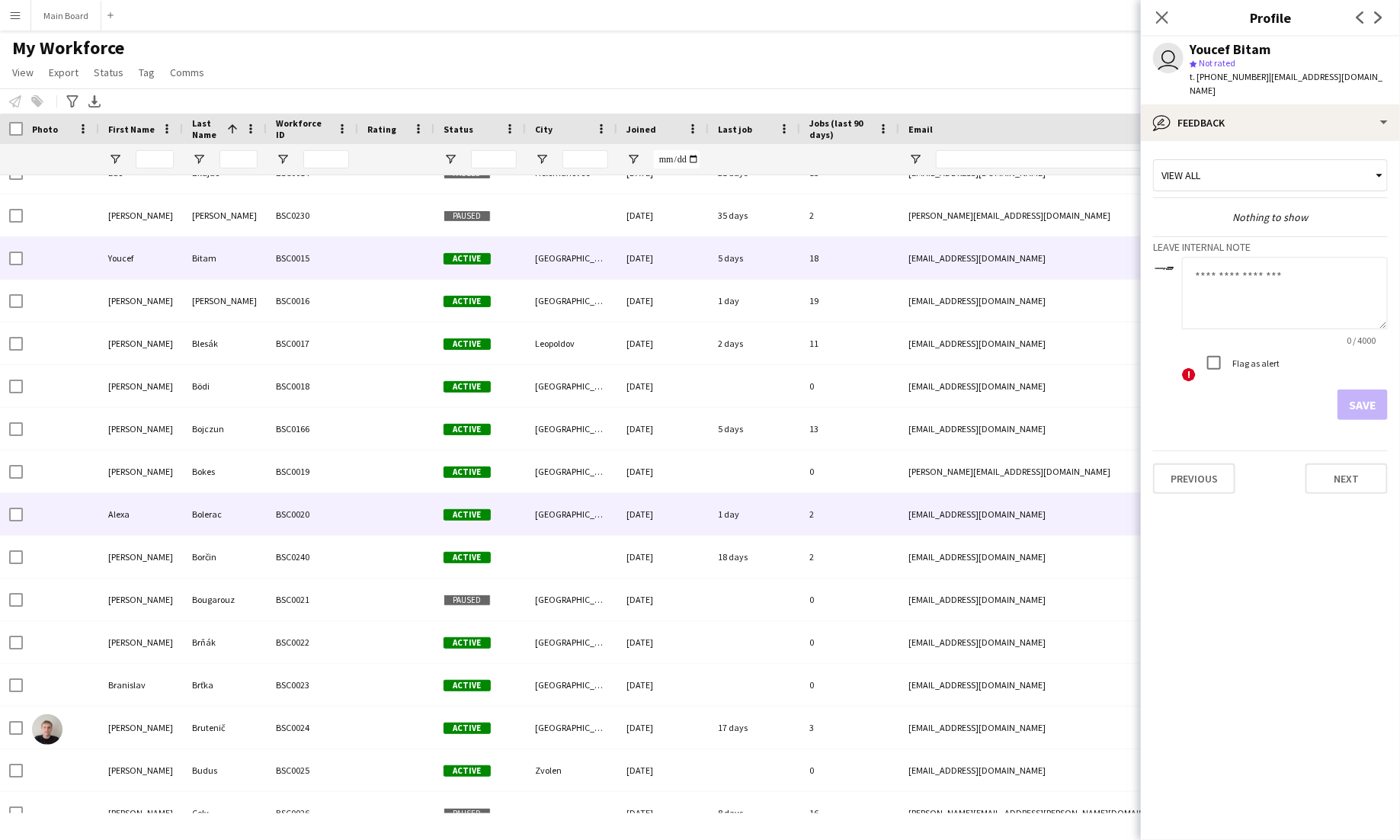
scroll to position [666, 0]
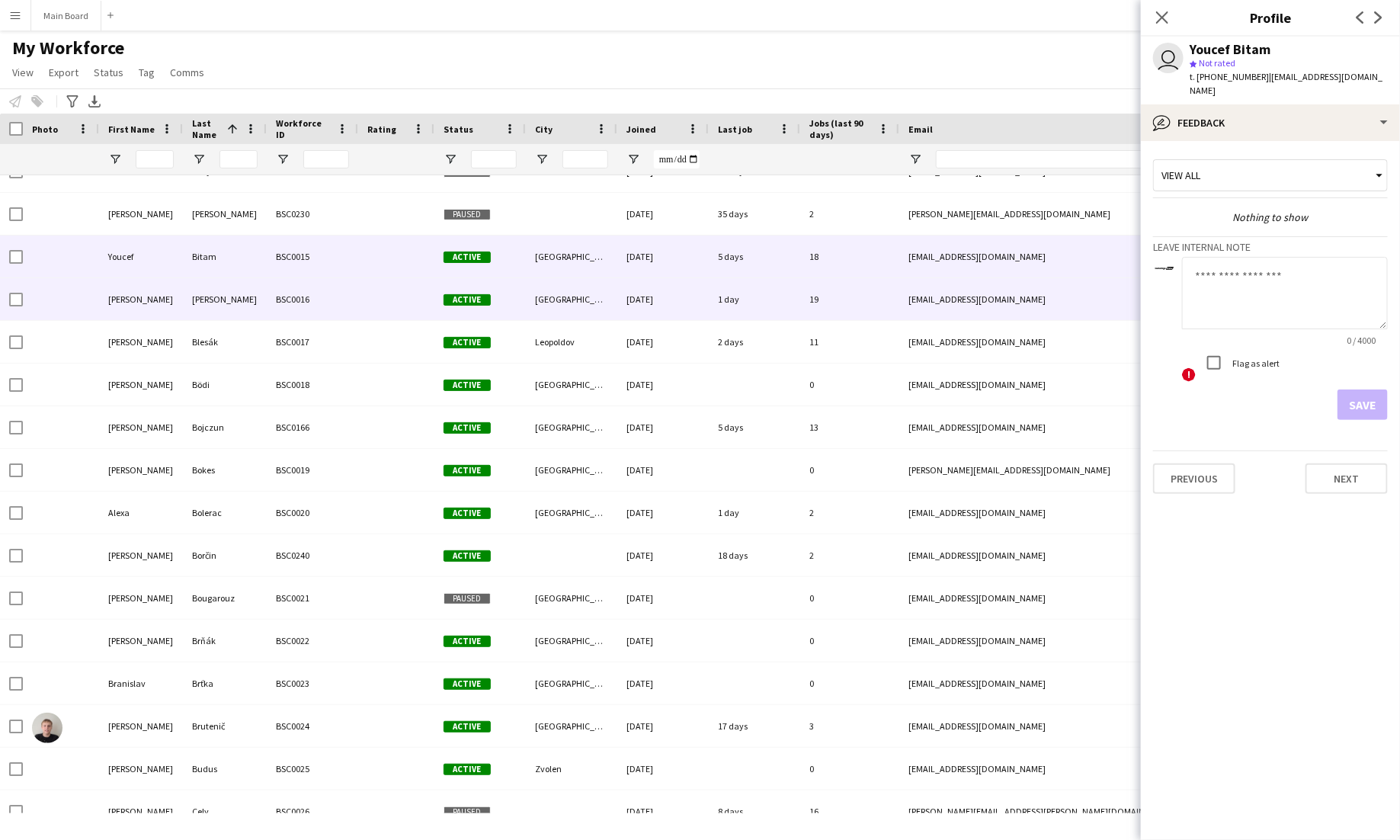
click at [392, 306] on div at bounding box center [397, 299] width 76 height 42
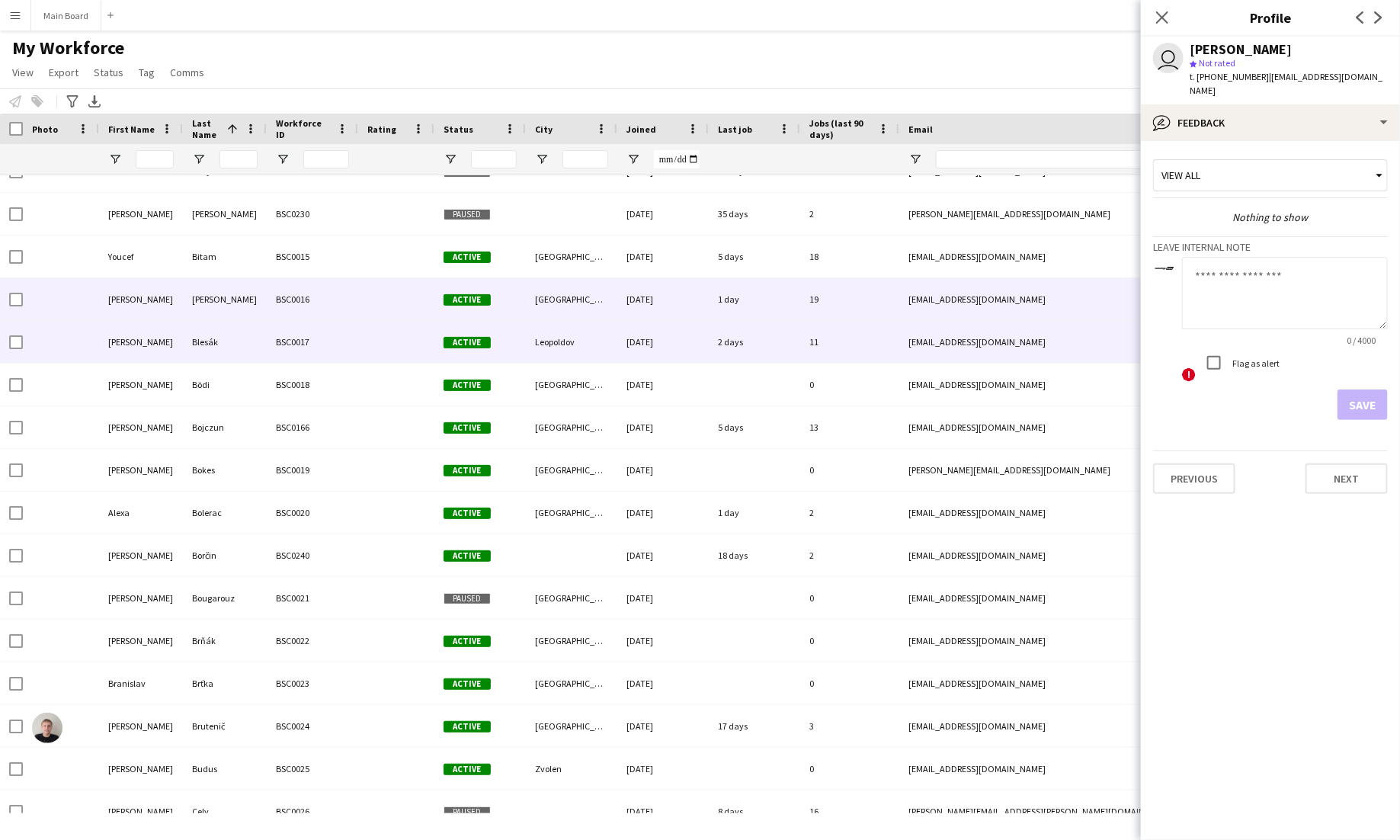
click at [397, 347] on div at bounding box center [397, 342] width 76 height 42
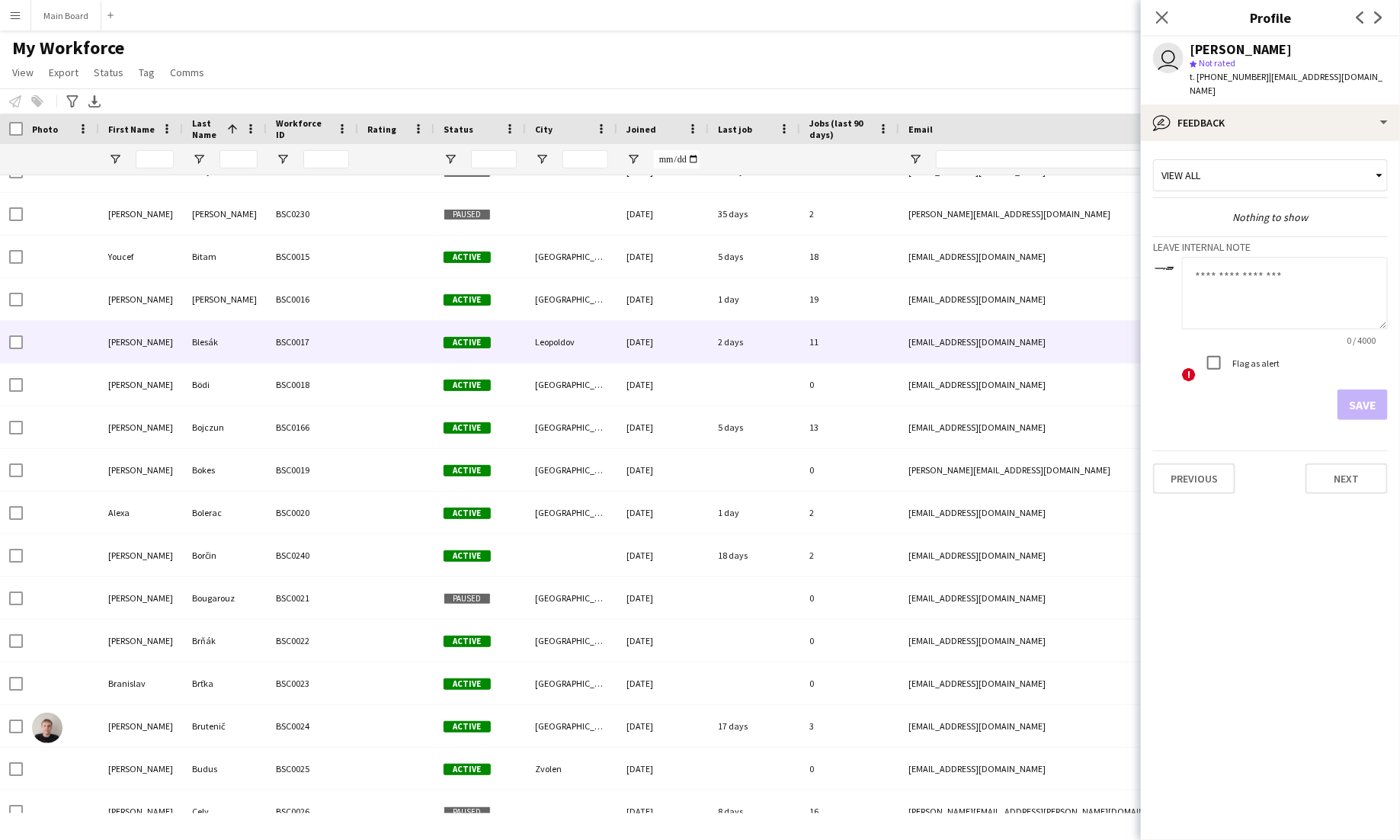
click at [1205, 277] on textarea at bounding box center [1285, 293] width 205 height 72
type textarea "*******"
click at [1359, 394] on button "Save" at bounding box center [1363, 404] width 50 height 30
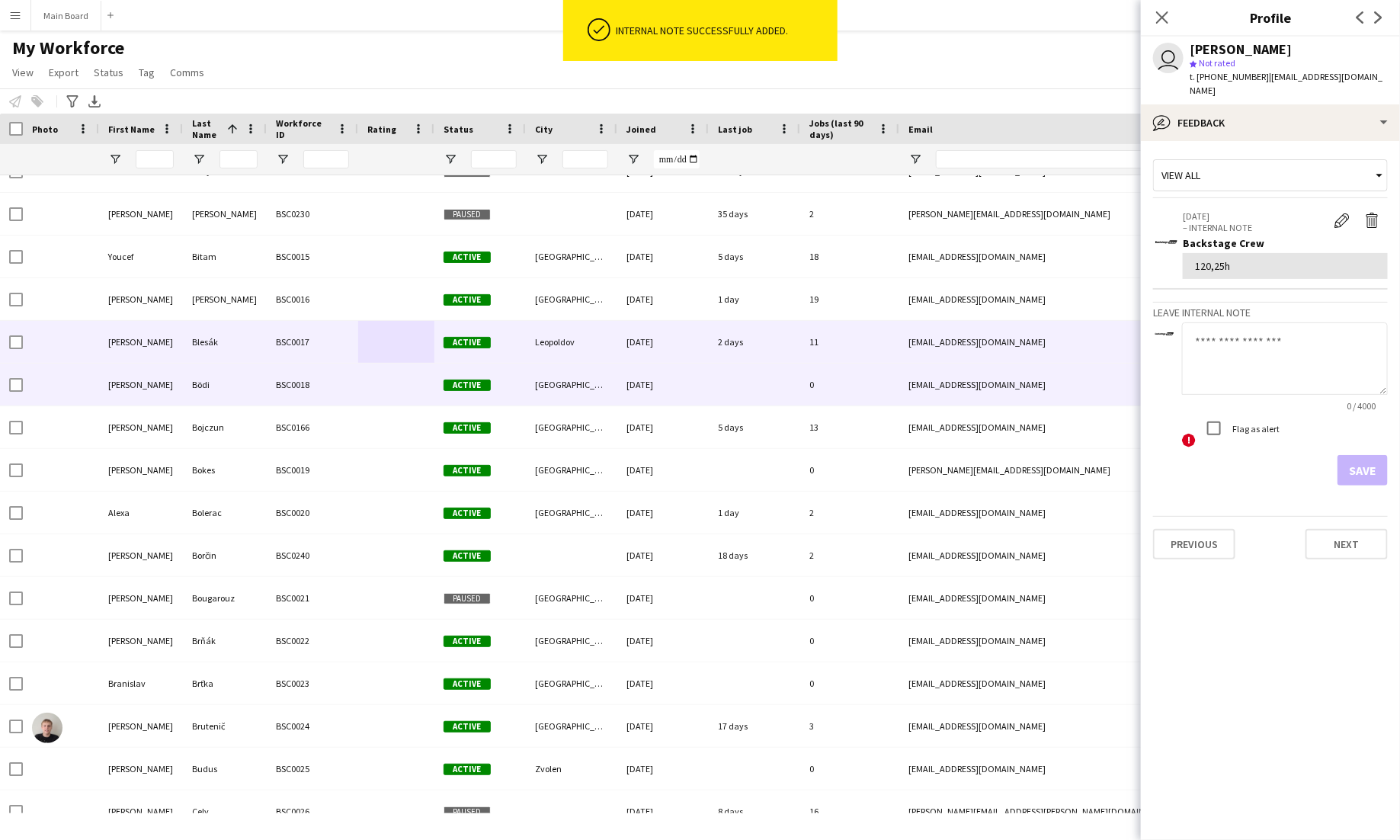
click at [478, 387] on span "Active" at bounding box center [467, 385] width 47 height 11
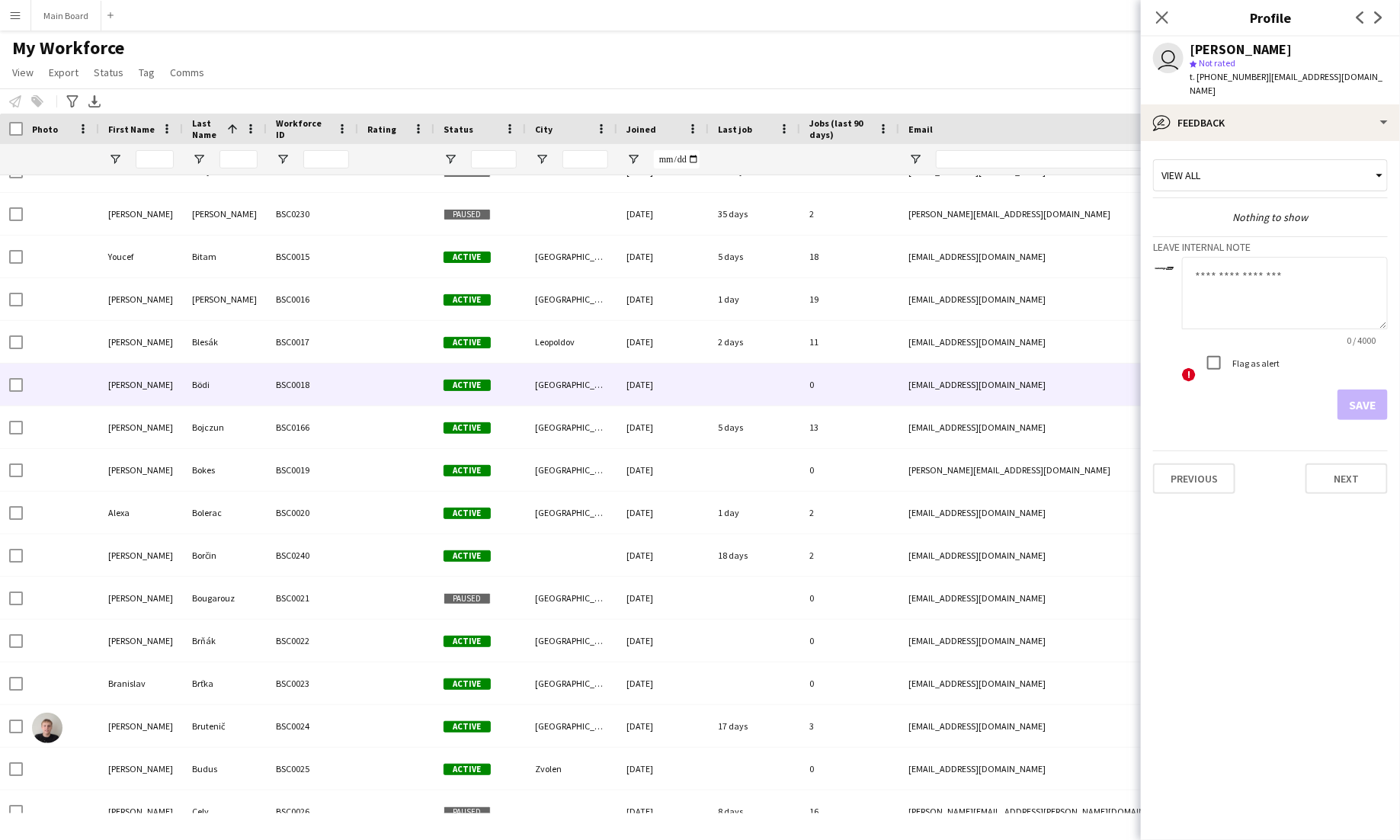
click at [1270, 273] on textarea at bounding box center [1285, 293] width 205 height 72
click at [1169, 17] on icon "Close pop-in" at bounding box center [1162, 17] width 14 height 14
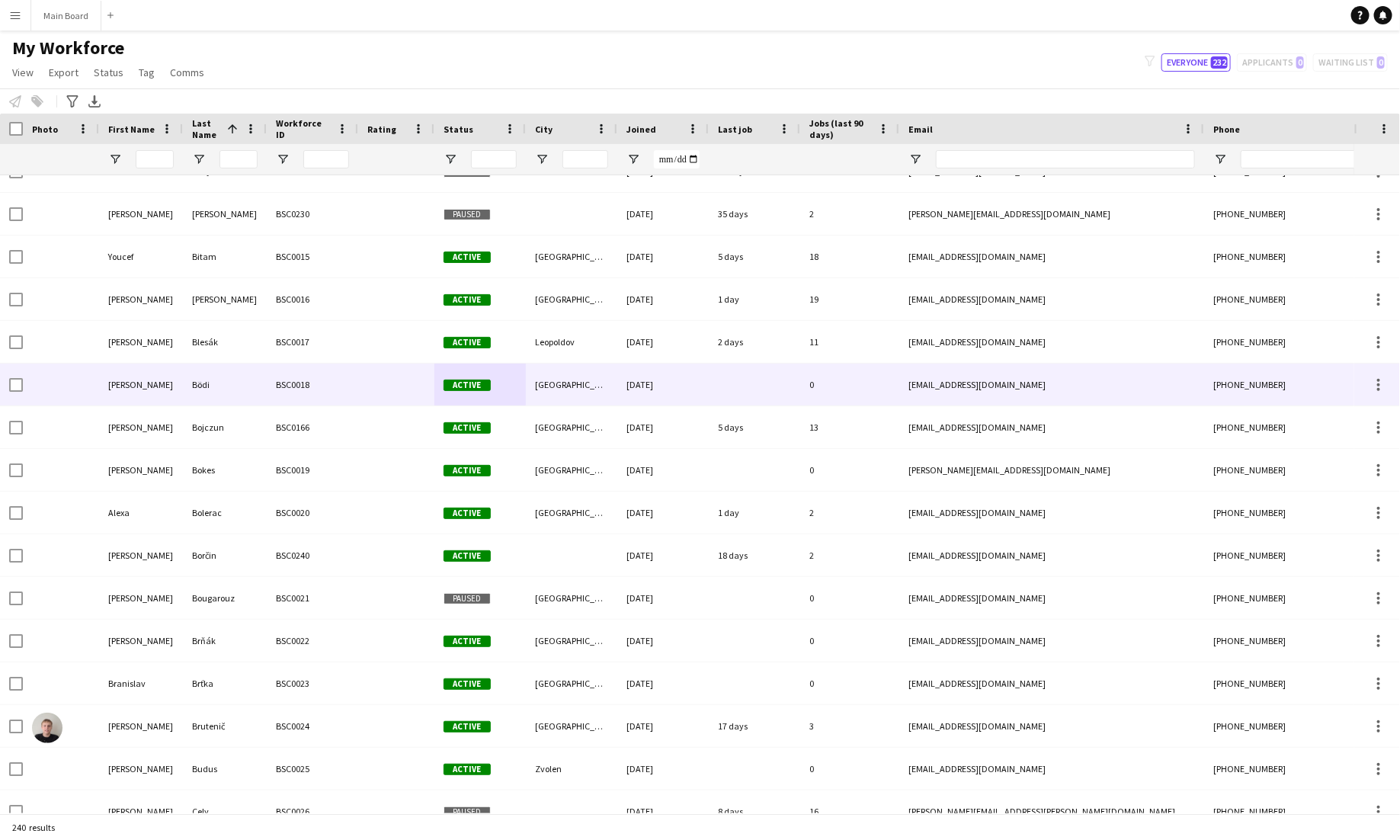
click at [632, 389] on div "[DATE]" at bounding box center [663, 385] width 92 height 42
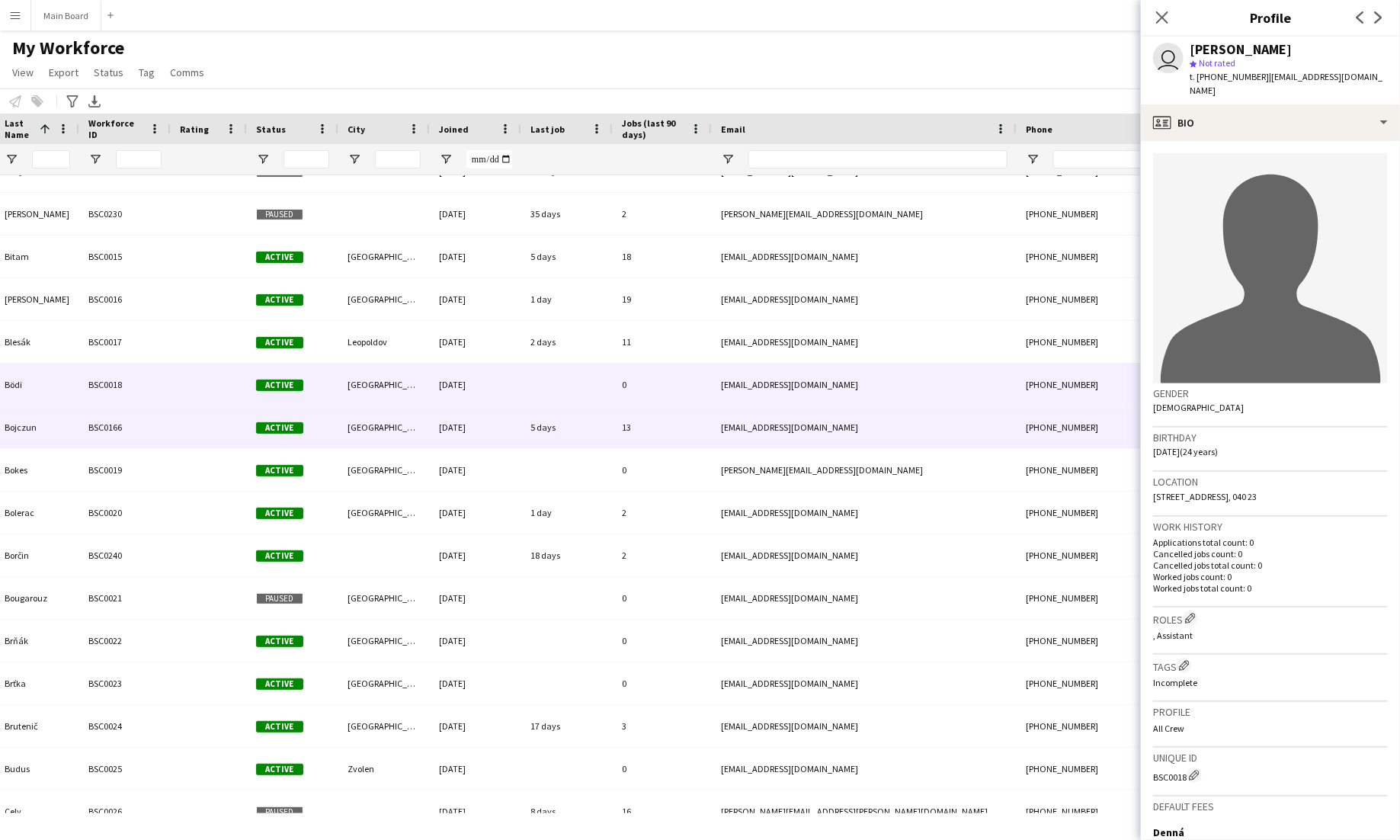
scroll to position [0, 0]
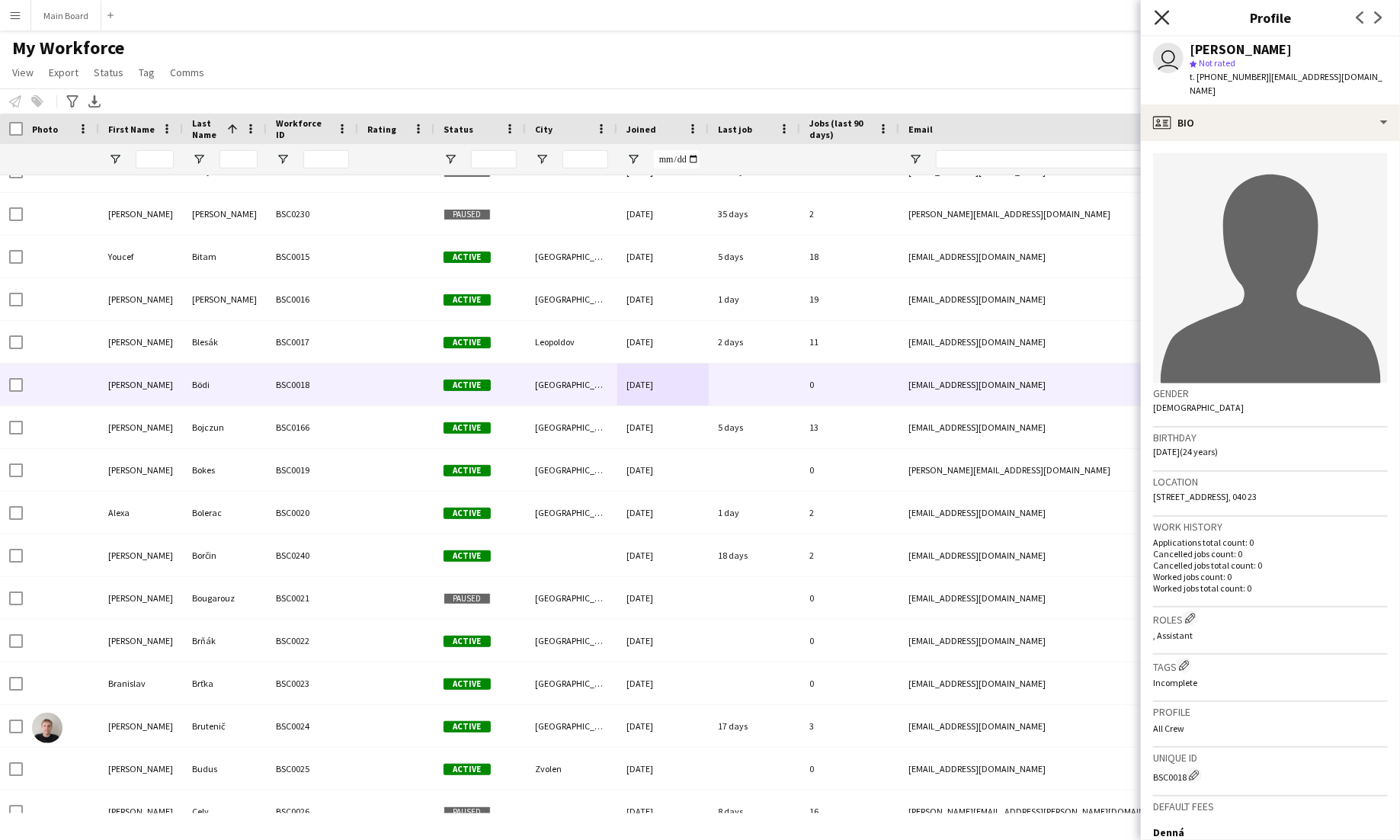
click at [1163, 10] on icon "Close pop-in" at bounding box center [1162, 17] width 14 height 14
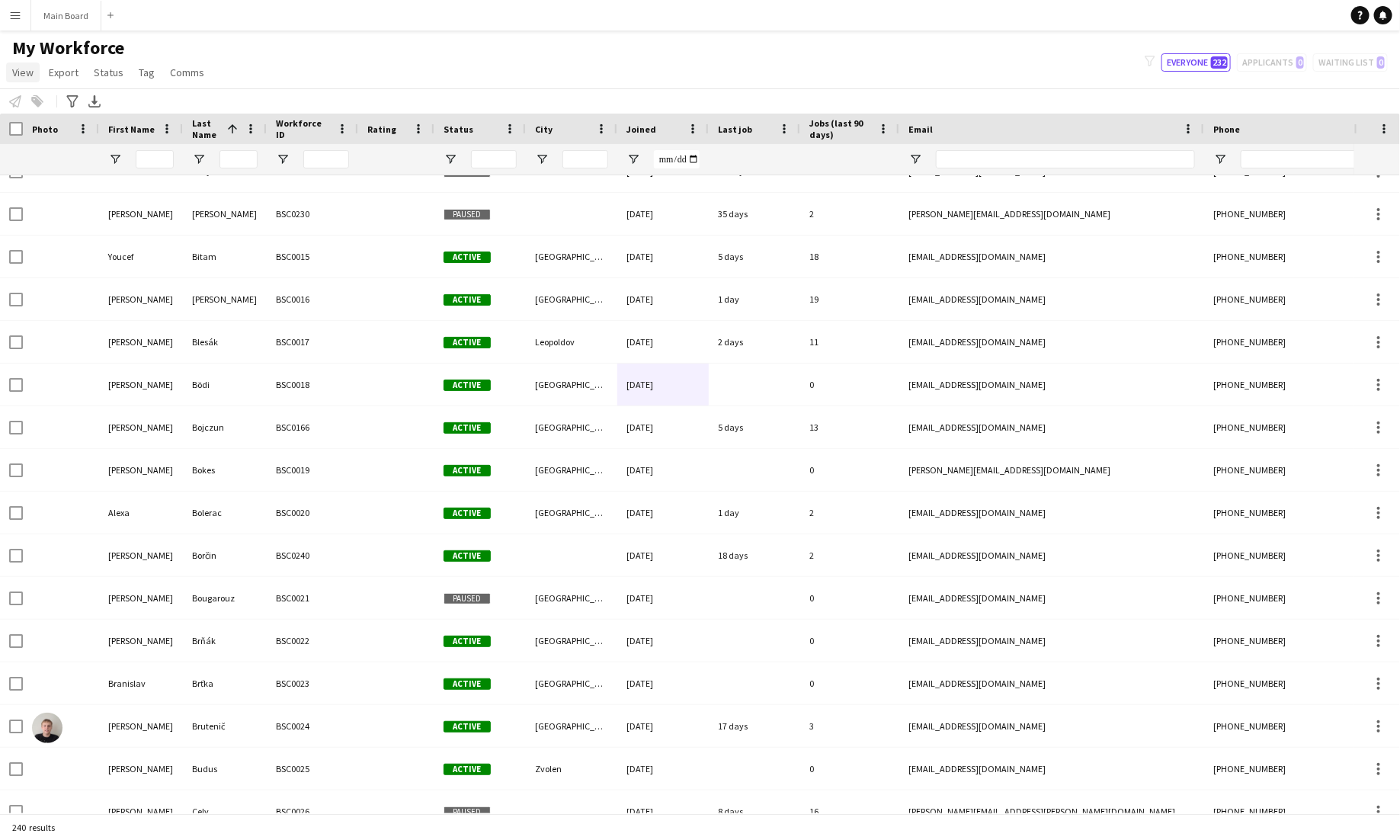
click at [22, 77] on span "View" at bounding box center [22, 72] width 22 height 14
click at [45, 150] on span "Customise view" at bounding box center [55, 150] width 72 height 14
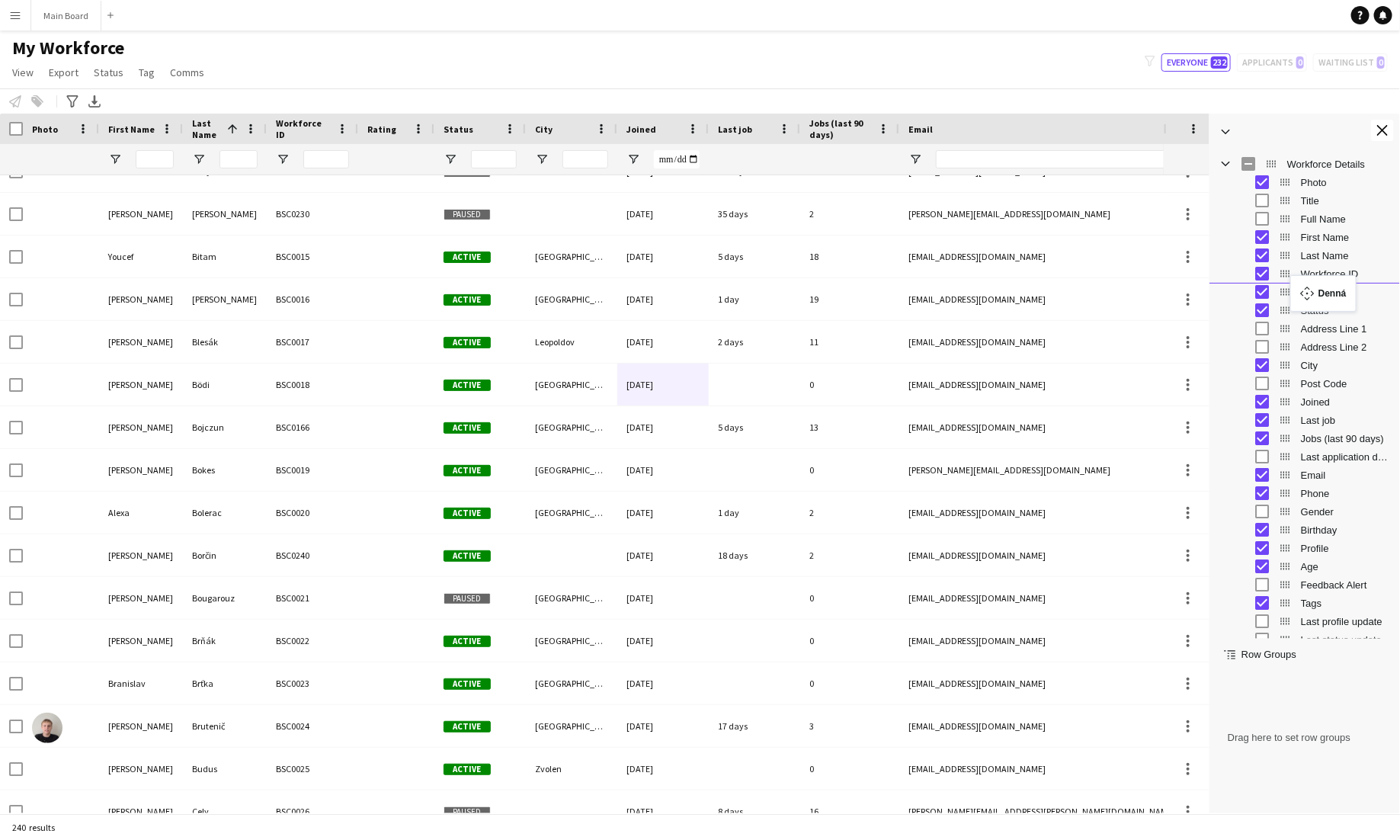
drag, startPoint x: 1286, startPoint y: 447, endPoint x: 1298, endPoint y: 285, distance: 162.4
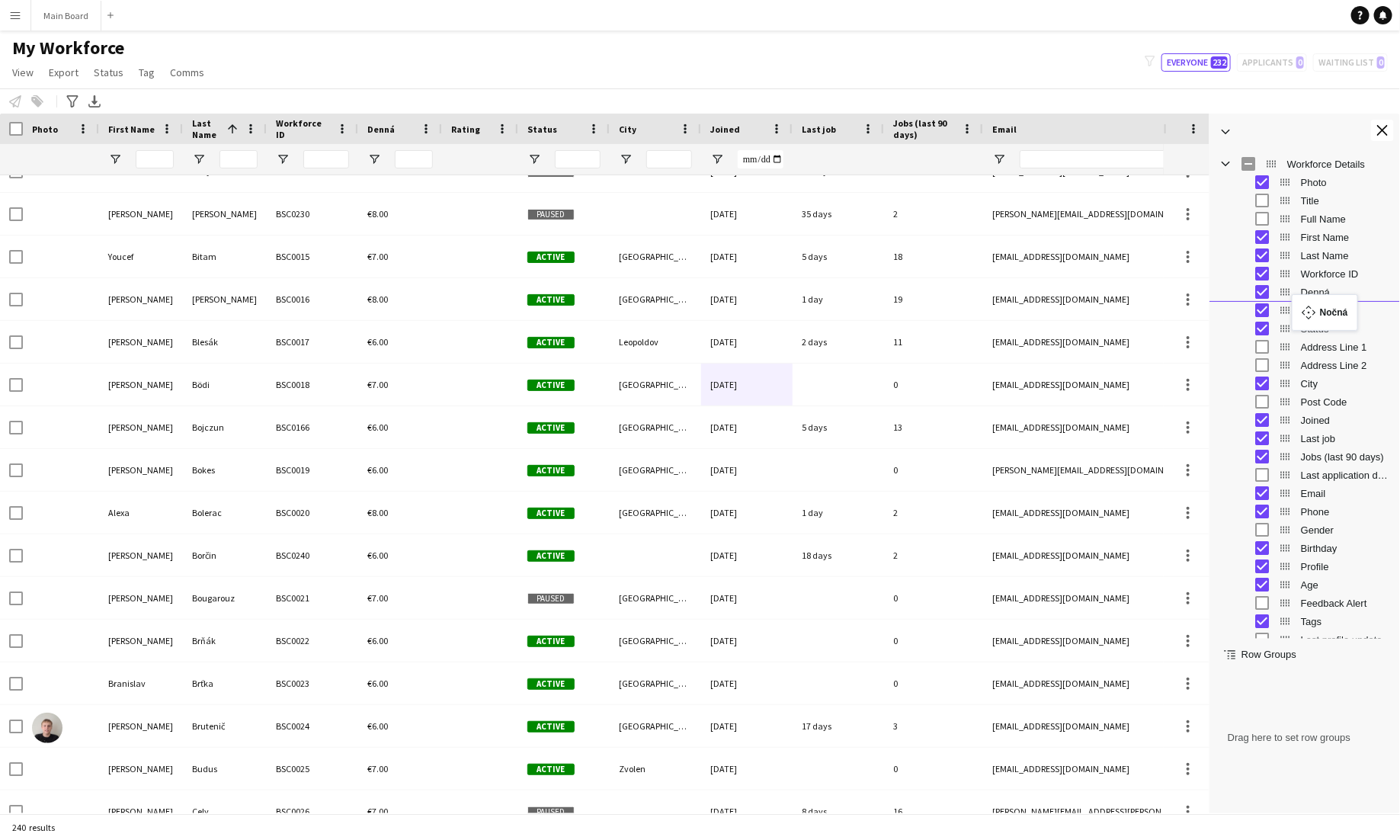
drag, startPoint x: 1286, startPoint y: 614, endPoint x: 1300, endPoint y: 303, distance: 311.3
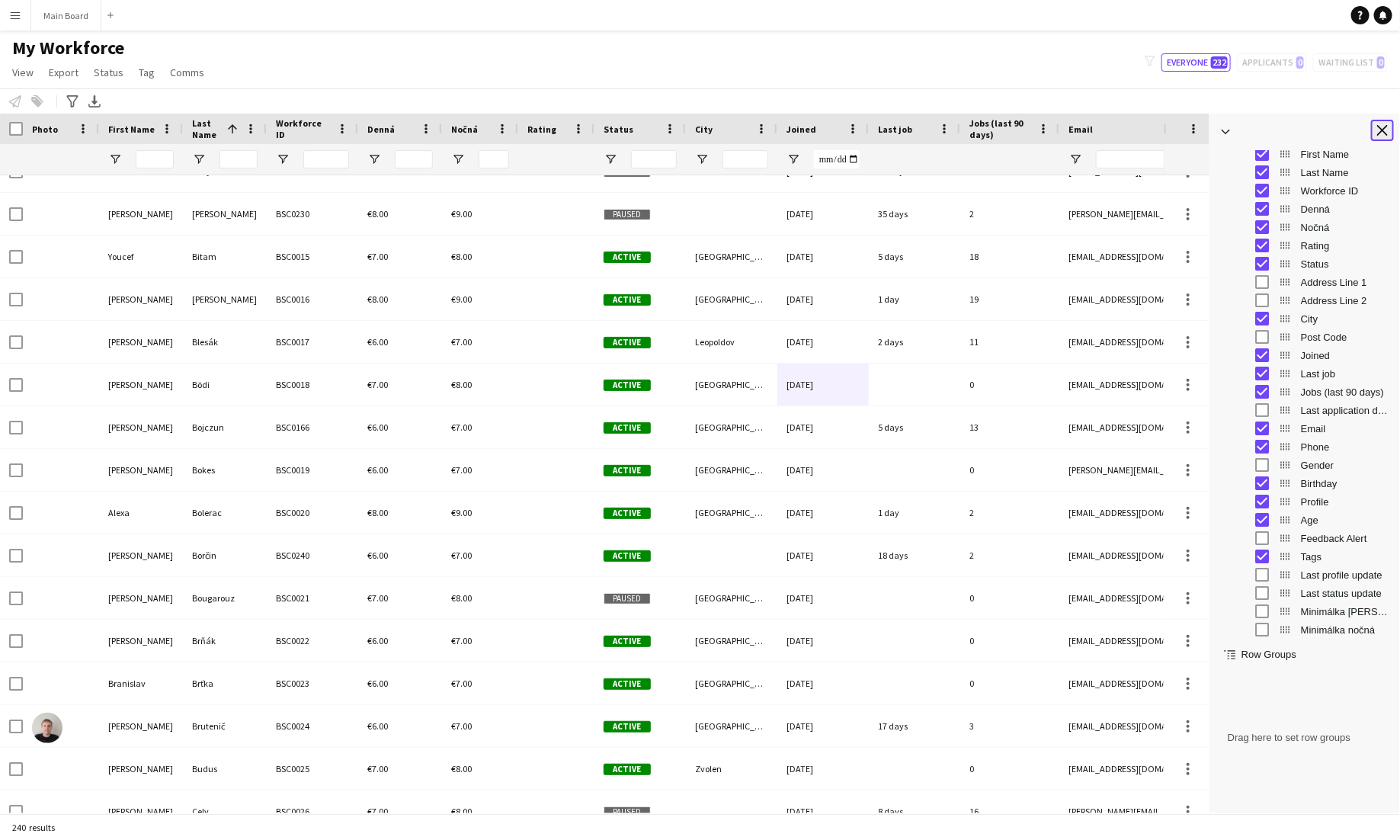
click at [1386, 133] on app-icon "Close tool panel" at bounding box center [1382, 130] width 10 height 10
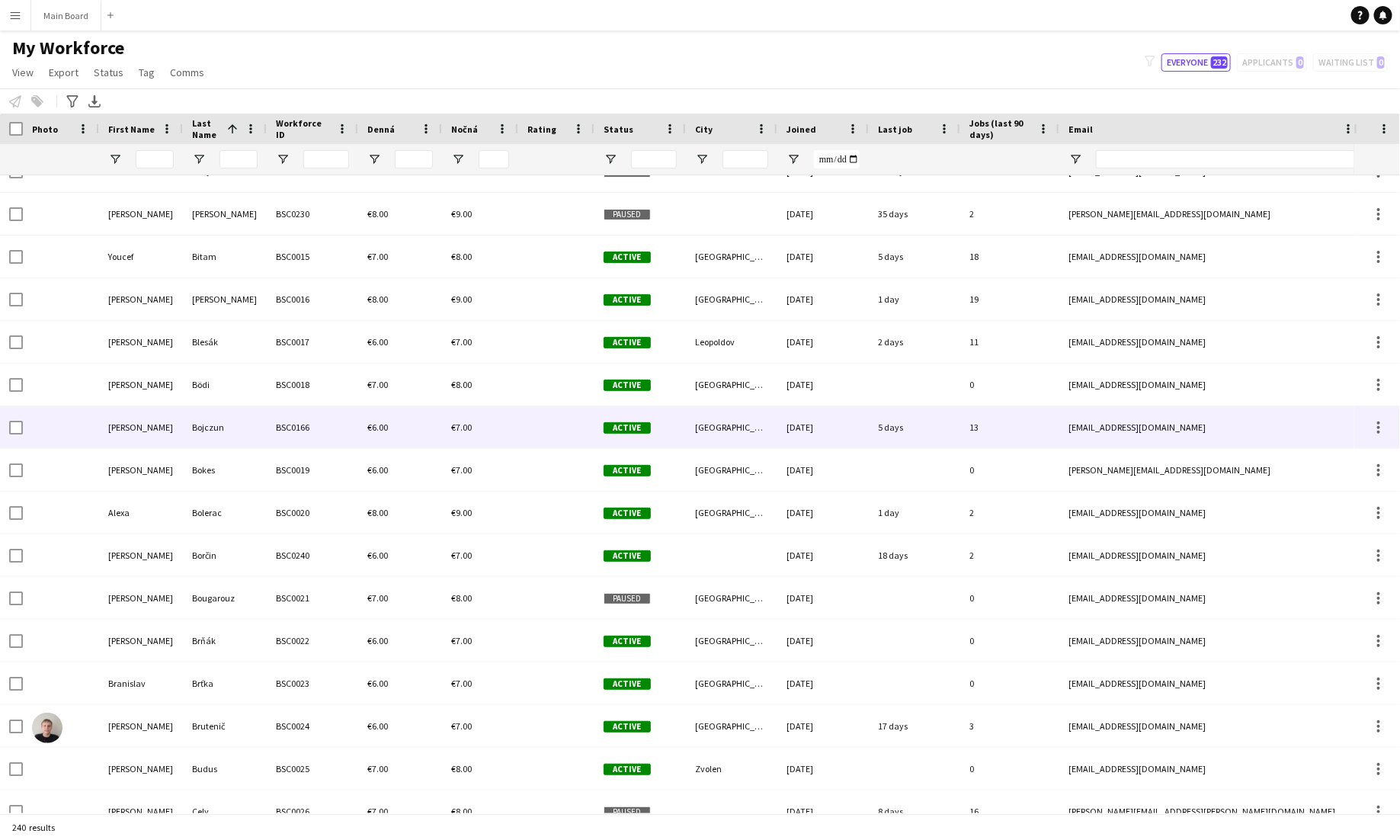
click at [248, 410] on div "Bojczun" at bounding box center [225, 427] width 84 height 42
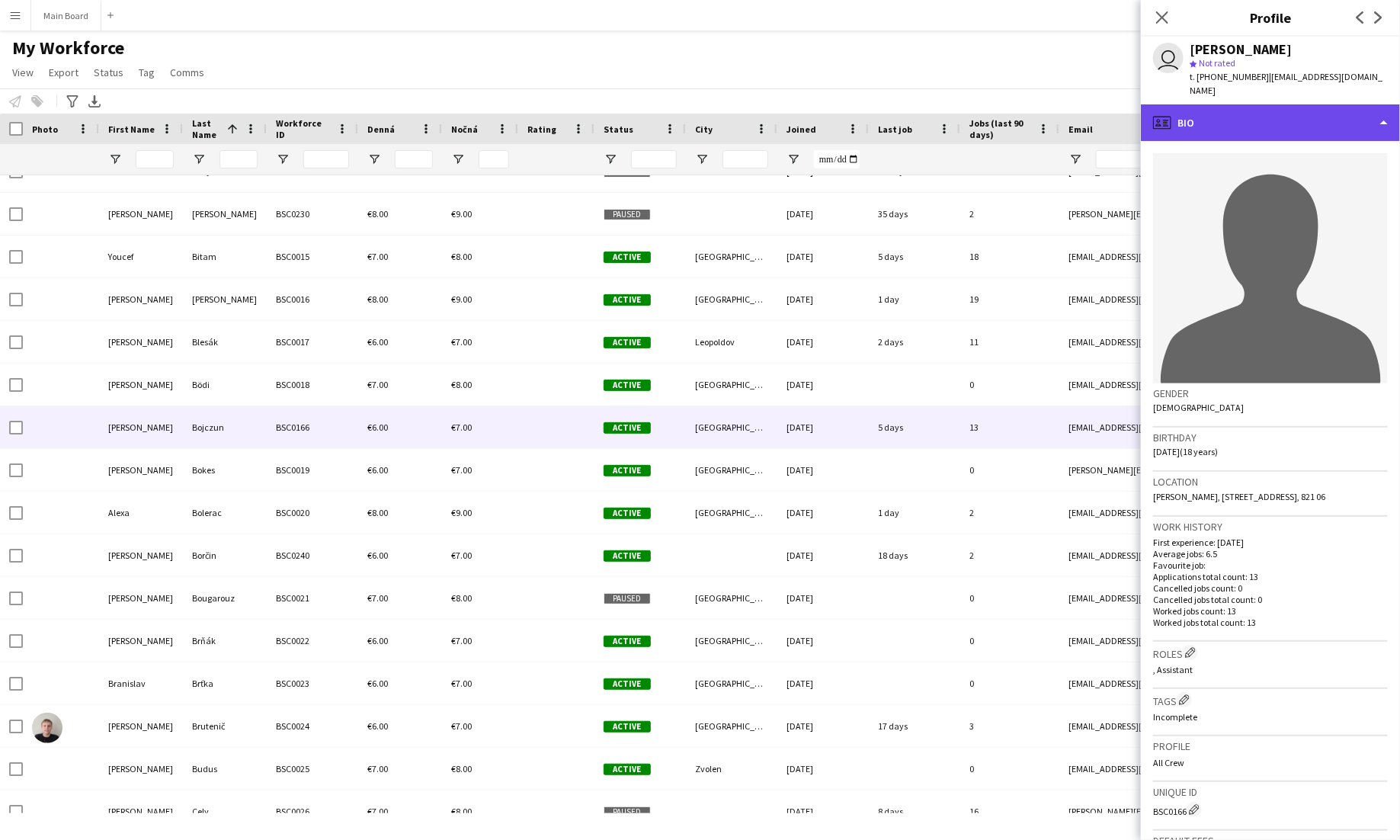
click at [1261, 104] on div "profile Bio" at bounding box center [1270, 123] width 259 height 37
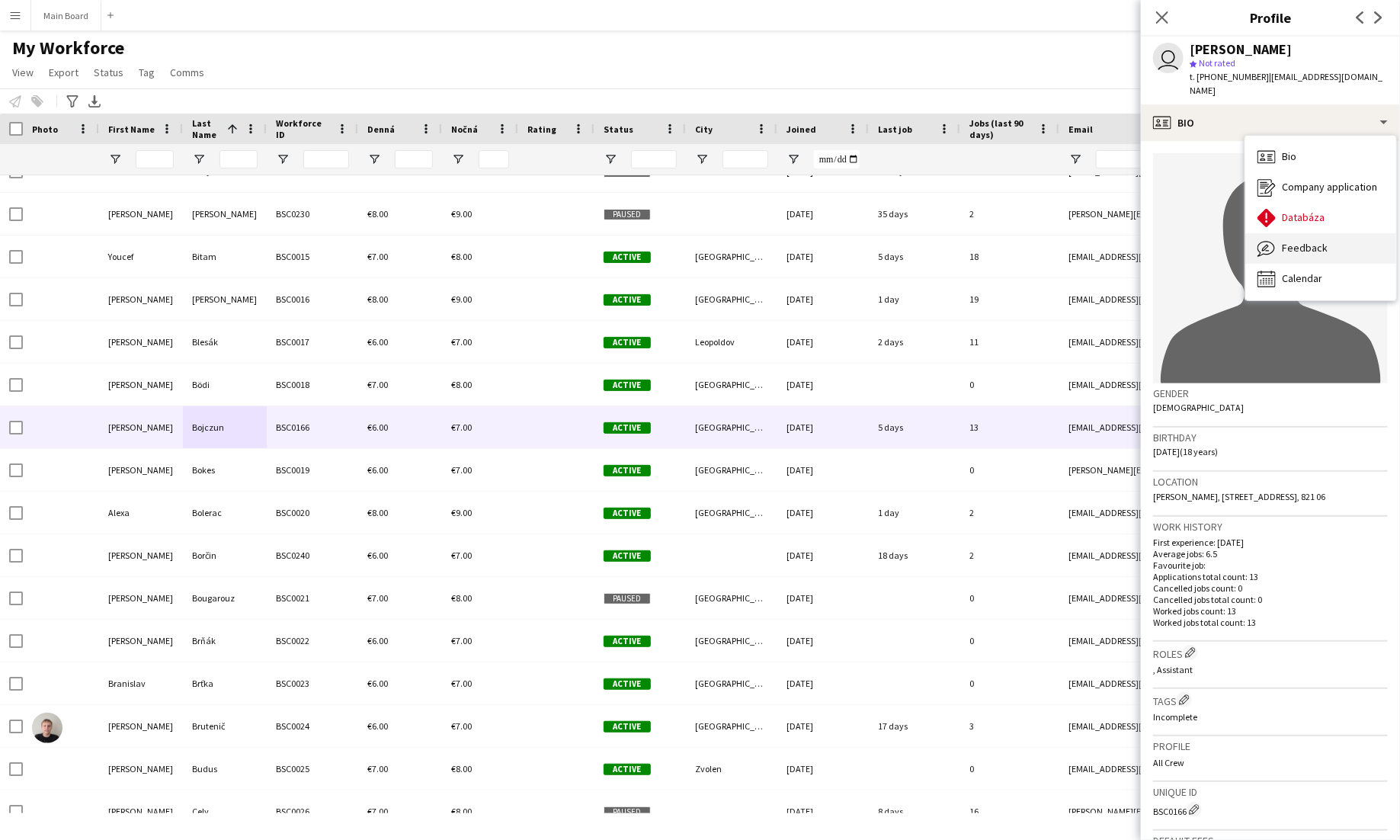
click at [1296, 240] on span "Feedback" at bounding box center [1304, 247] width 45 height 14
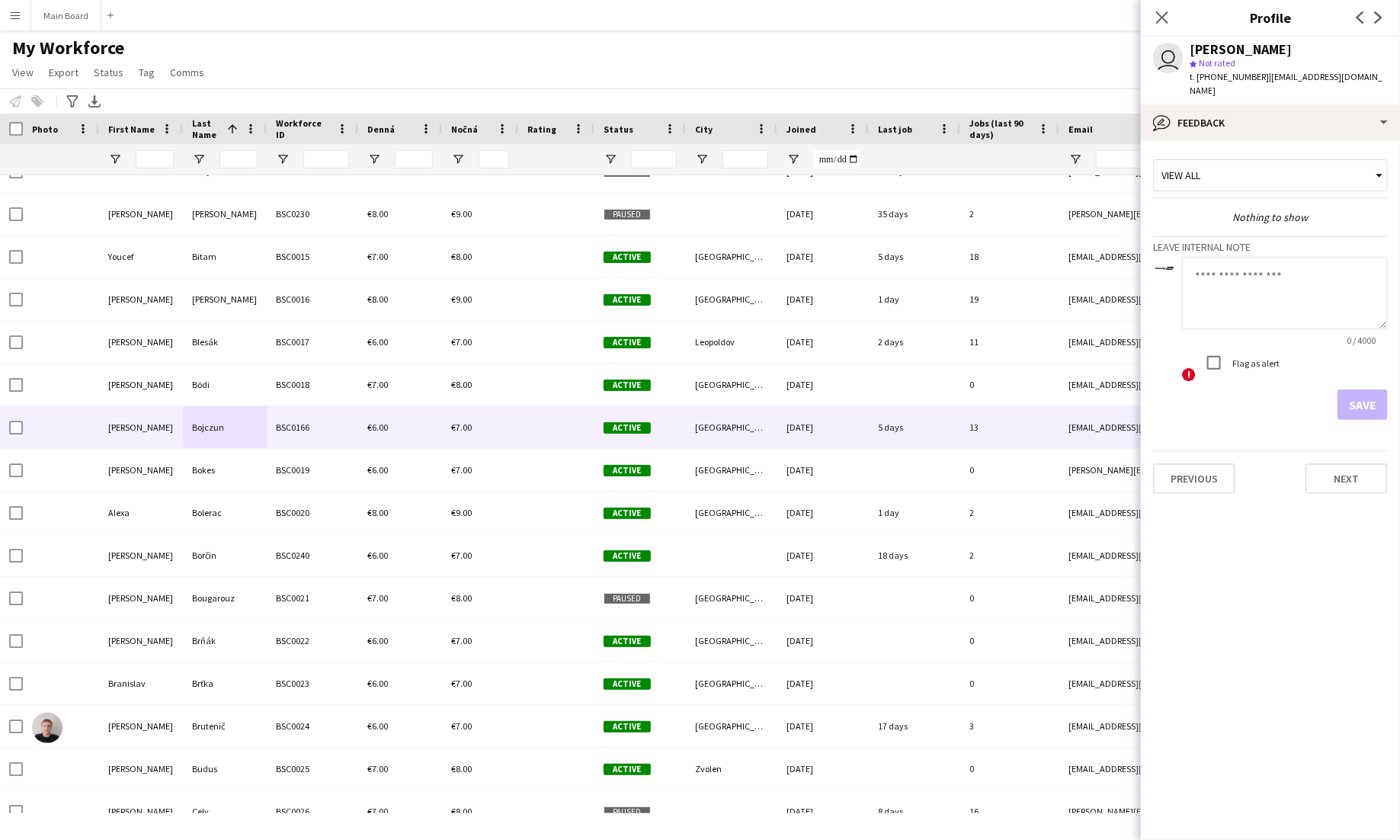
click at [1307, 293] on textarea at bounding box center [1285, 293] width 205 height 72
type textarea "******"
click at [1367, 389] on button "Save" at bounding box center [1363, 404] width 50 height 30
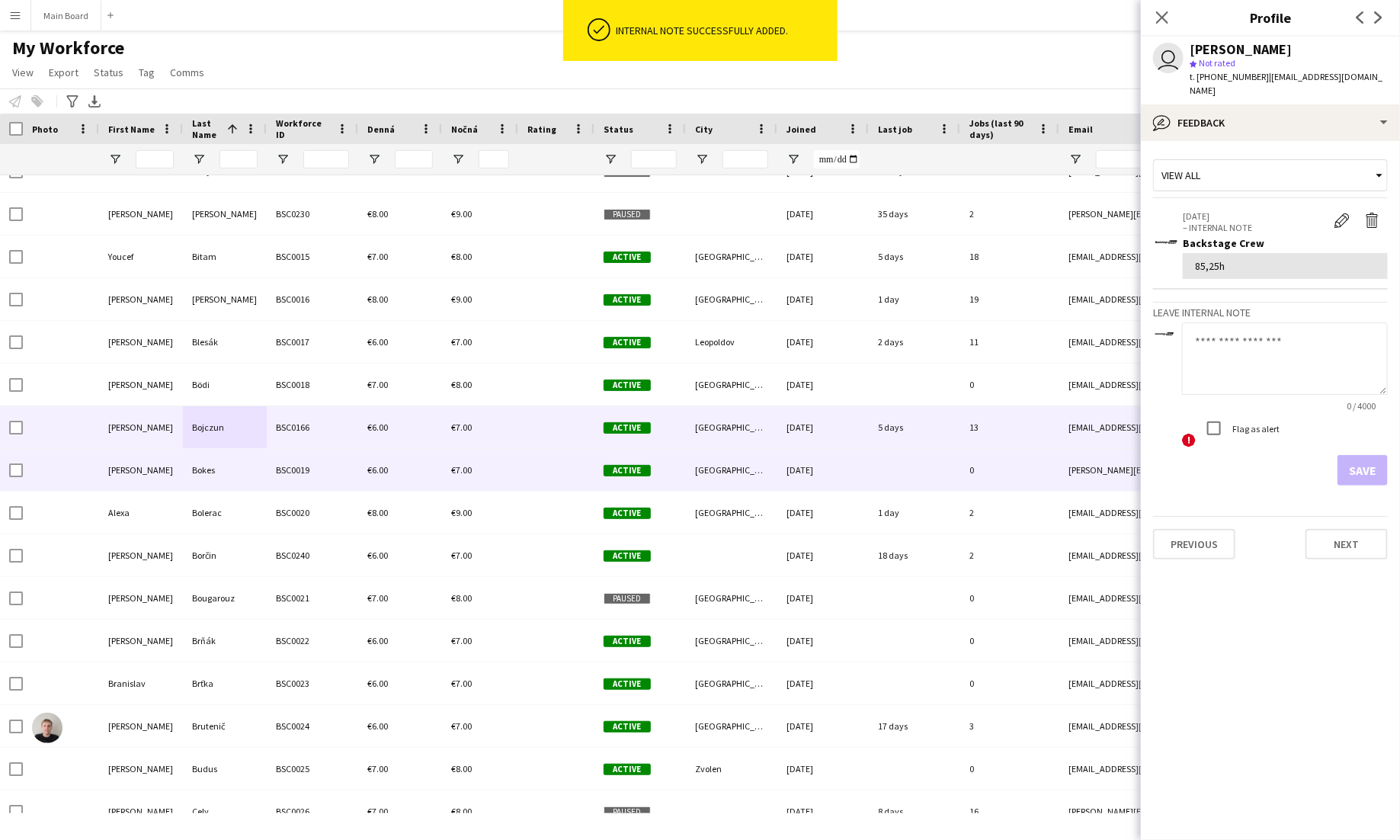
click at [505, 470] on div "€7.00" at bounding box center [480, 470] width 76 height 42
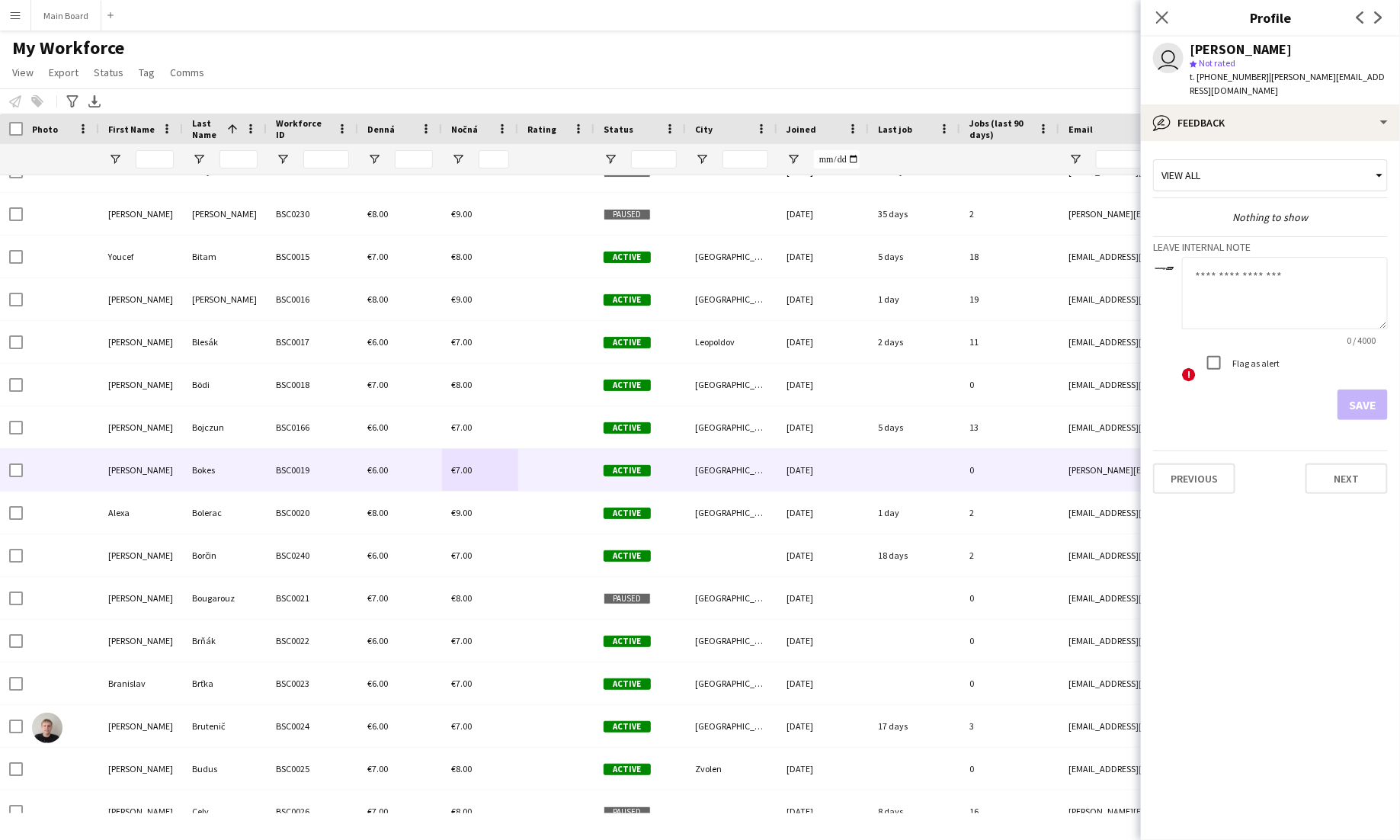
click at [1206, 286] on textarea at bounding box center [1285, 293] width 205 height 72
type textarea "**"
click at [1368, 389] on button "Save" at bounding box center [1363, 404] width 50 height 30
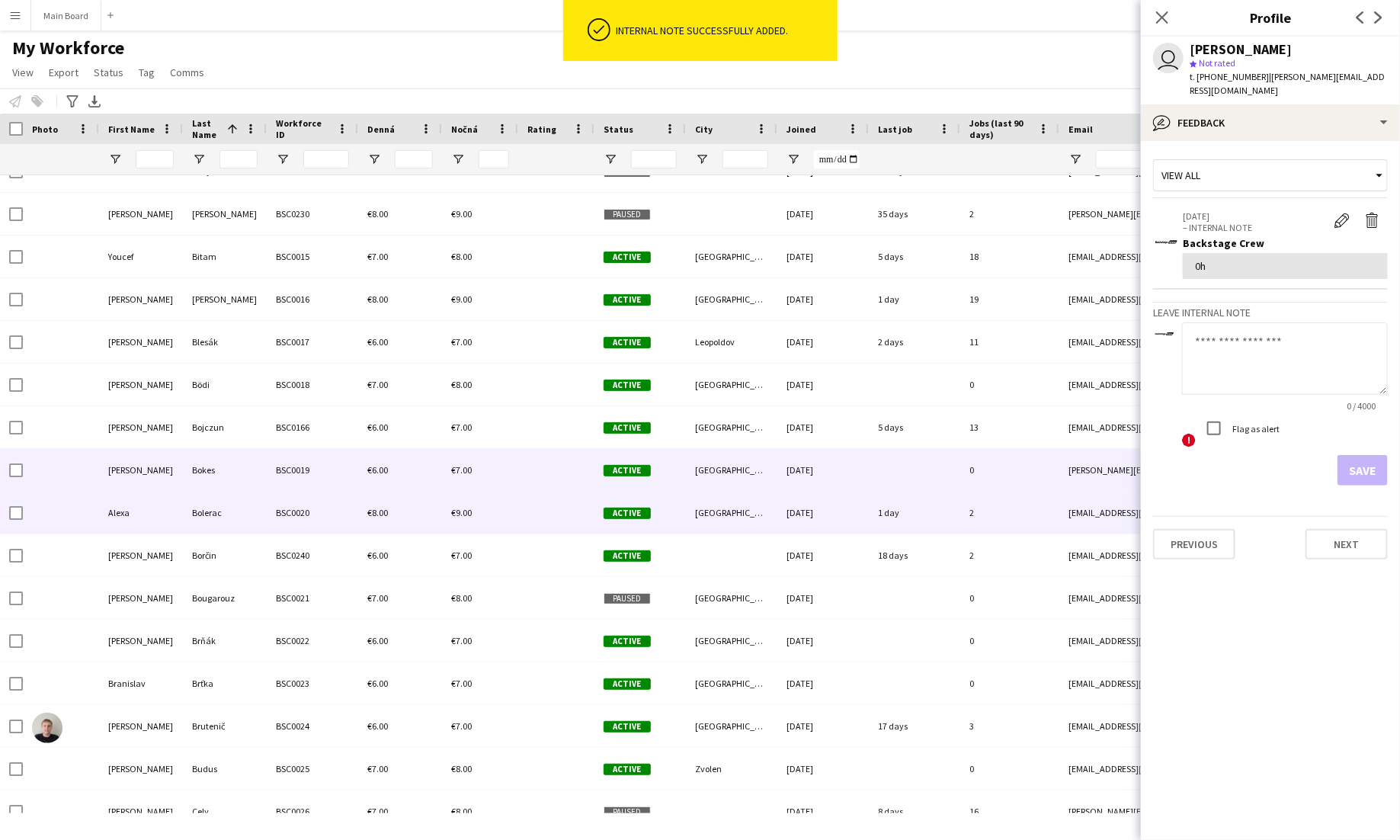
click at [562, 501] on div at bounding box center [557, 512] width 76 height 42
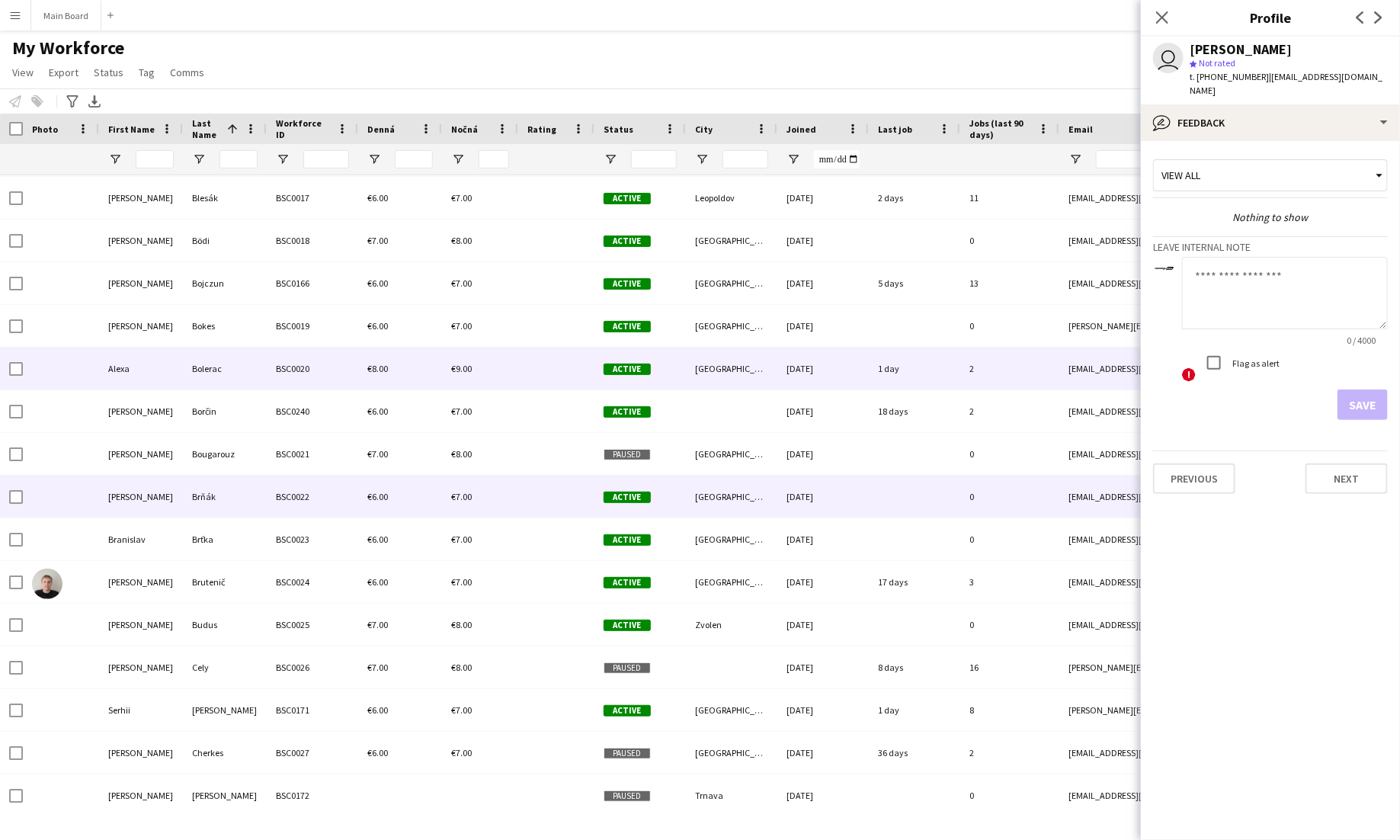
scroll to position [813, 0]
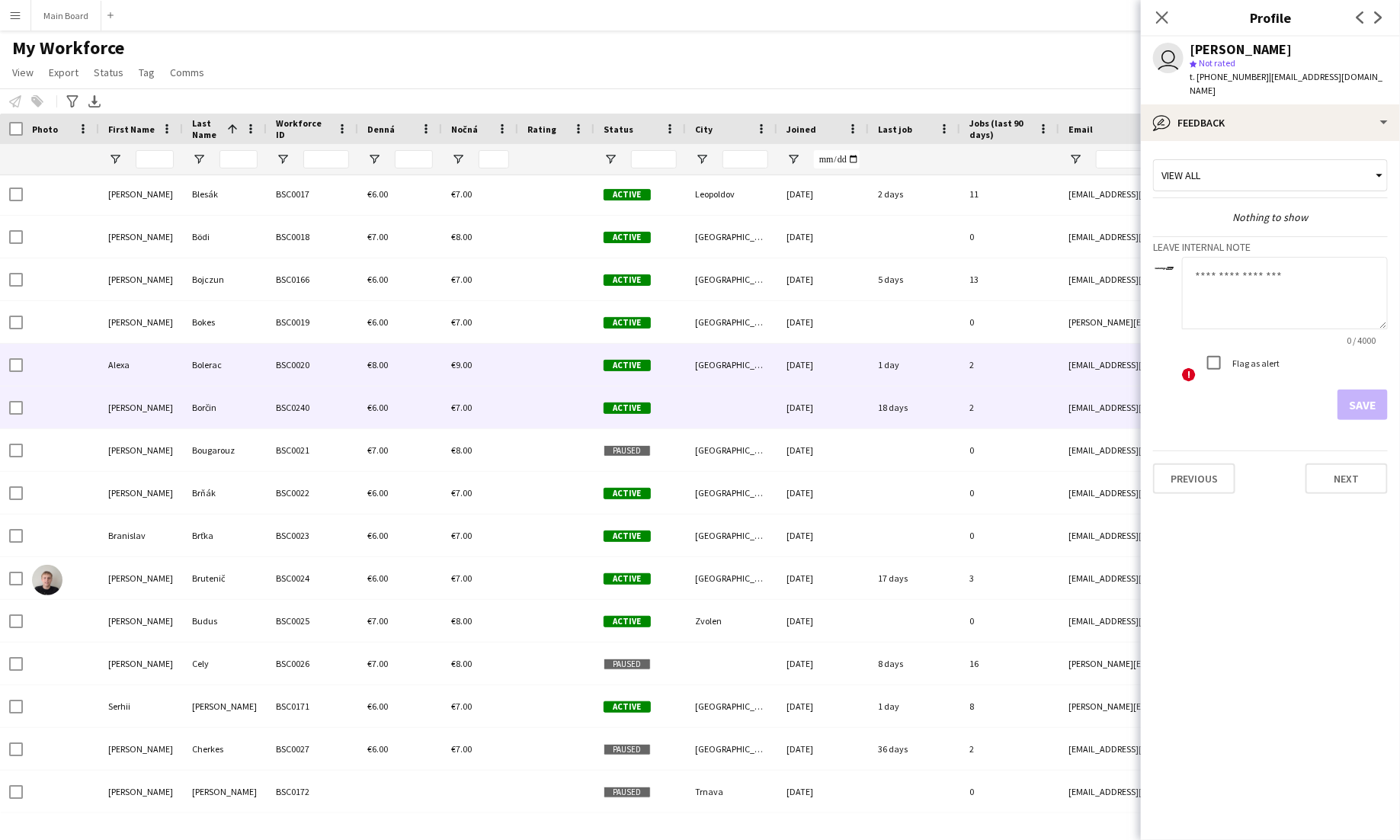
click at [488, 412] on div "€7.00" at bounding box center [480, 407] width 76 height 42
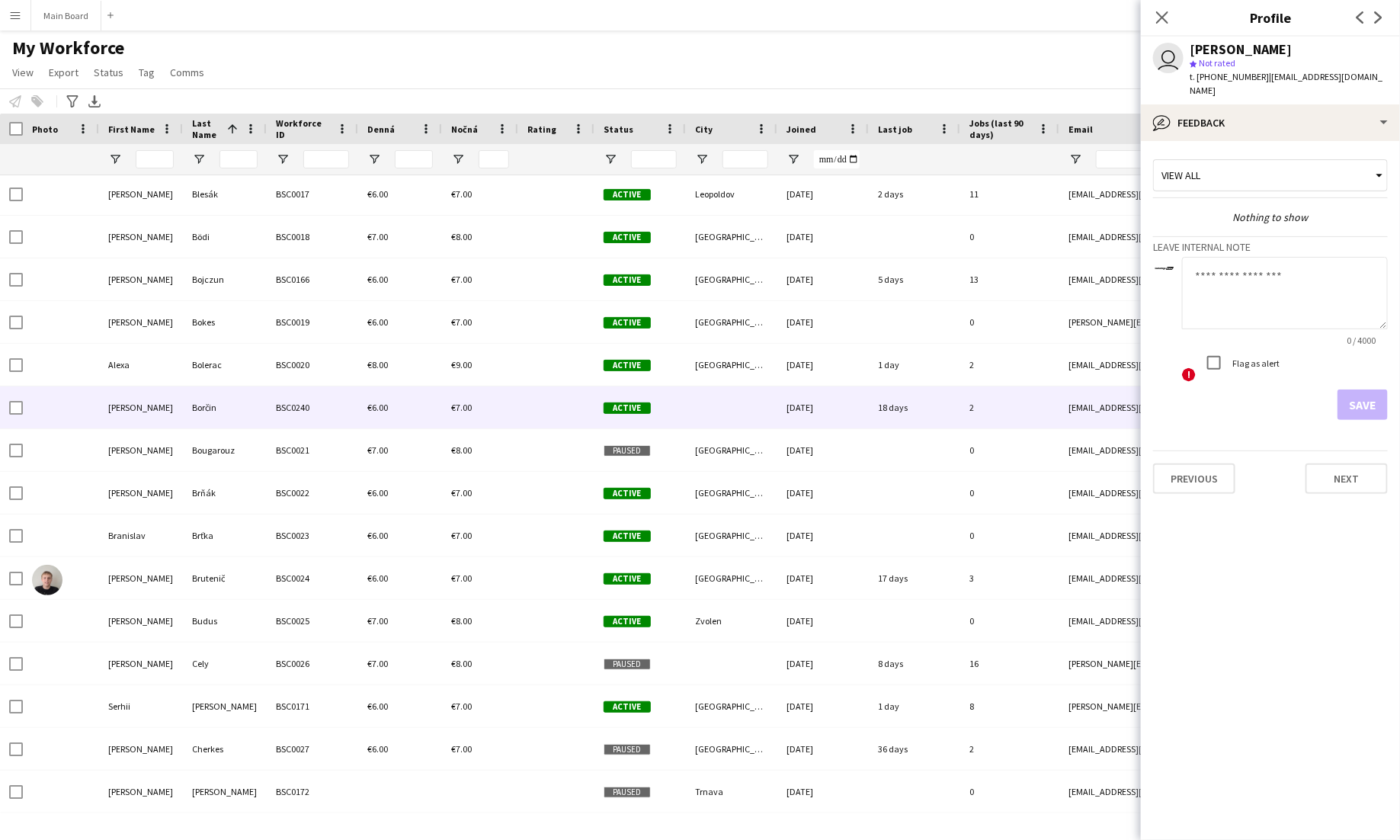
click at [1302, 275] on textarea at bounding box center [1285, 293] width 205 height 72
type textarea "**"
click at [1360, 389] on button "Save" at bounding box center [1363, 404] width 50 height 30
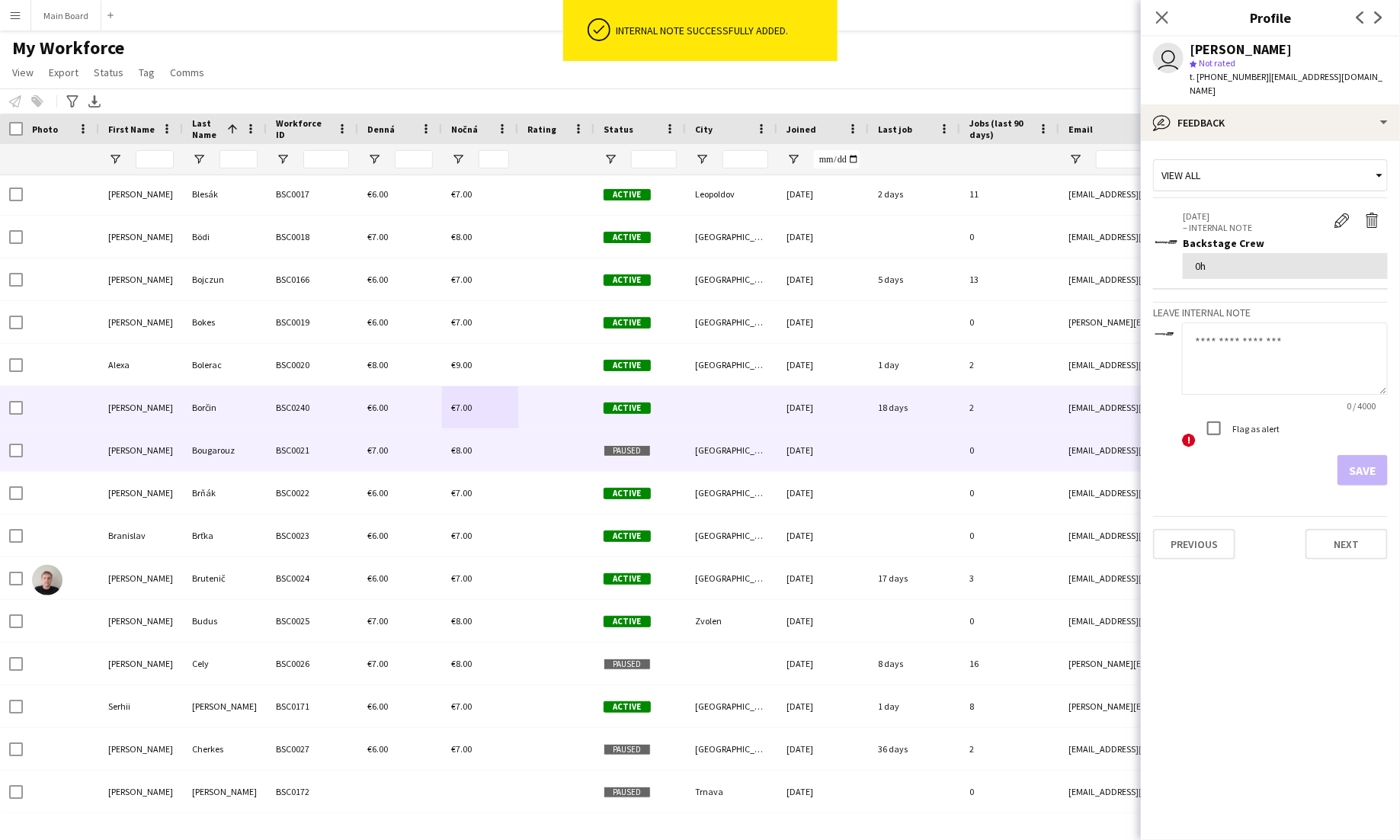
click at [442, 447] on div "€8.00" at bounding box center [480, 450] width 76 height 42
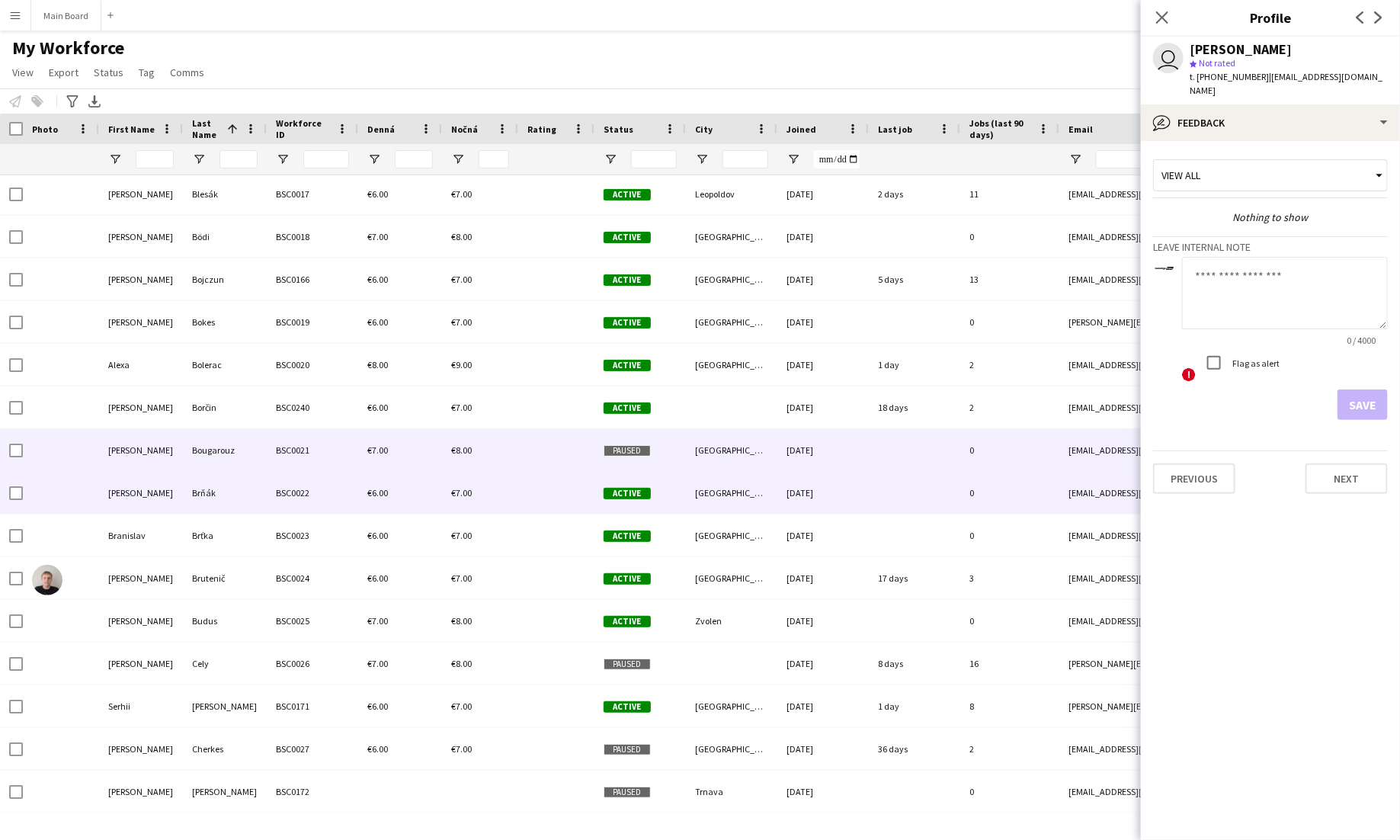
click at [443, 498] on div "€7.00" at bounding box center [480, 492] width 76 height 42
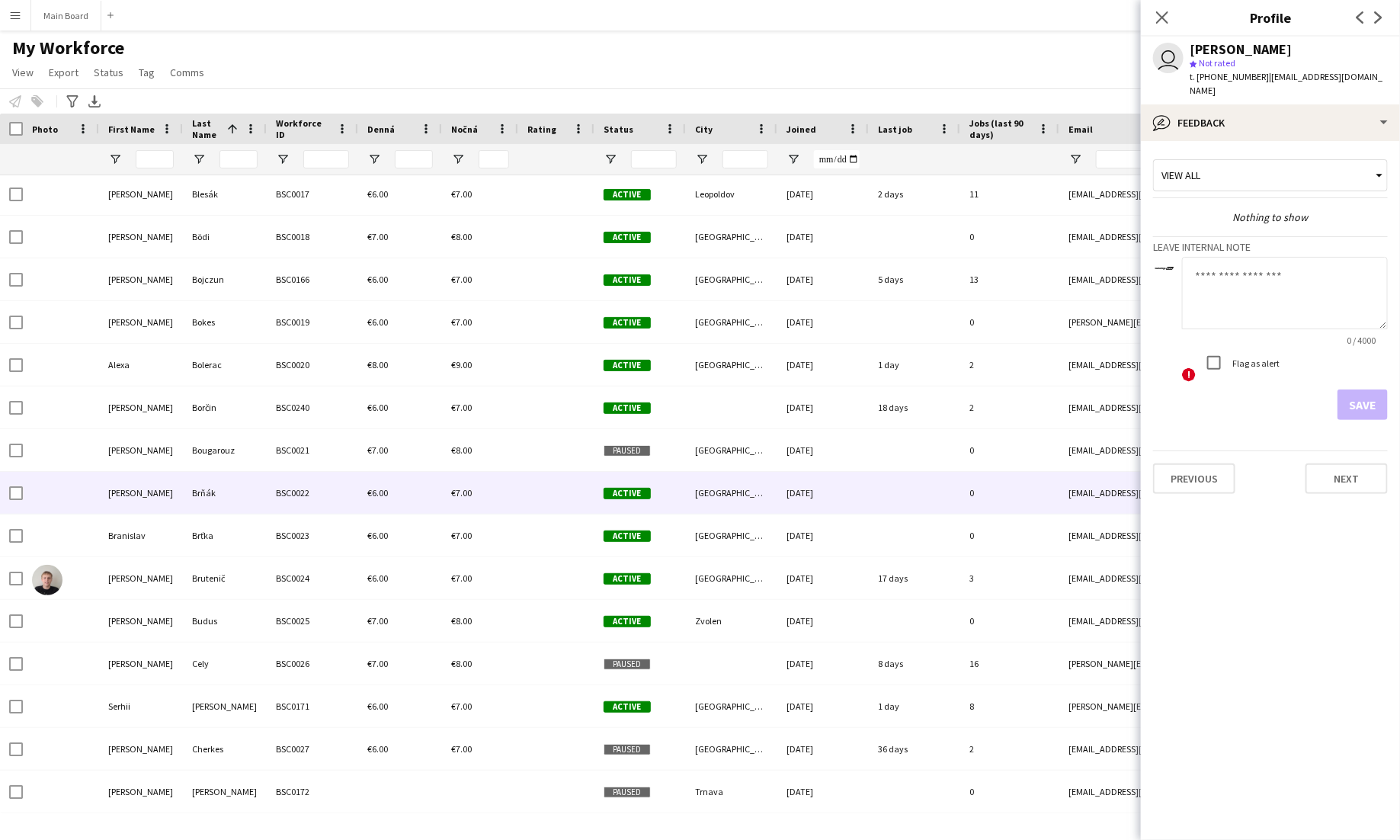
click at [1277, 299] on textarea at bounding box center [1285, 293] width 205 height 72
type textarea "**"
click at [1351, 389] on button "Save" at bounding box center [1363, 404] width 50 height 30
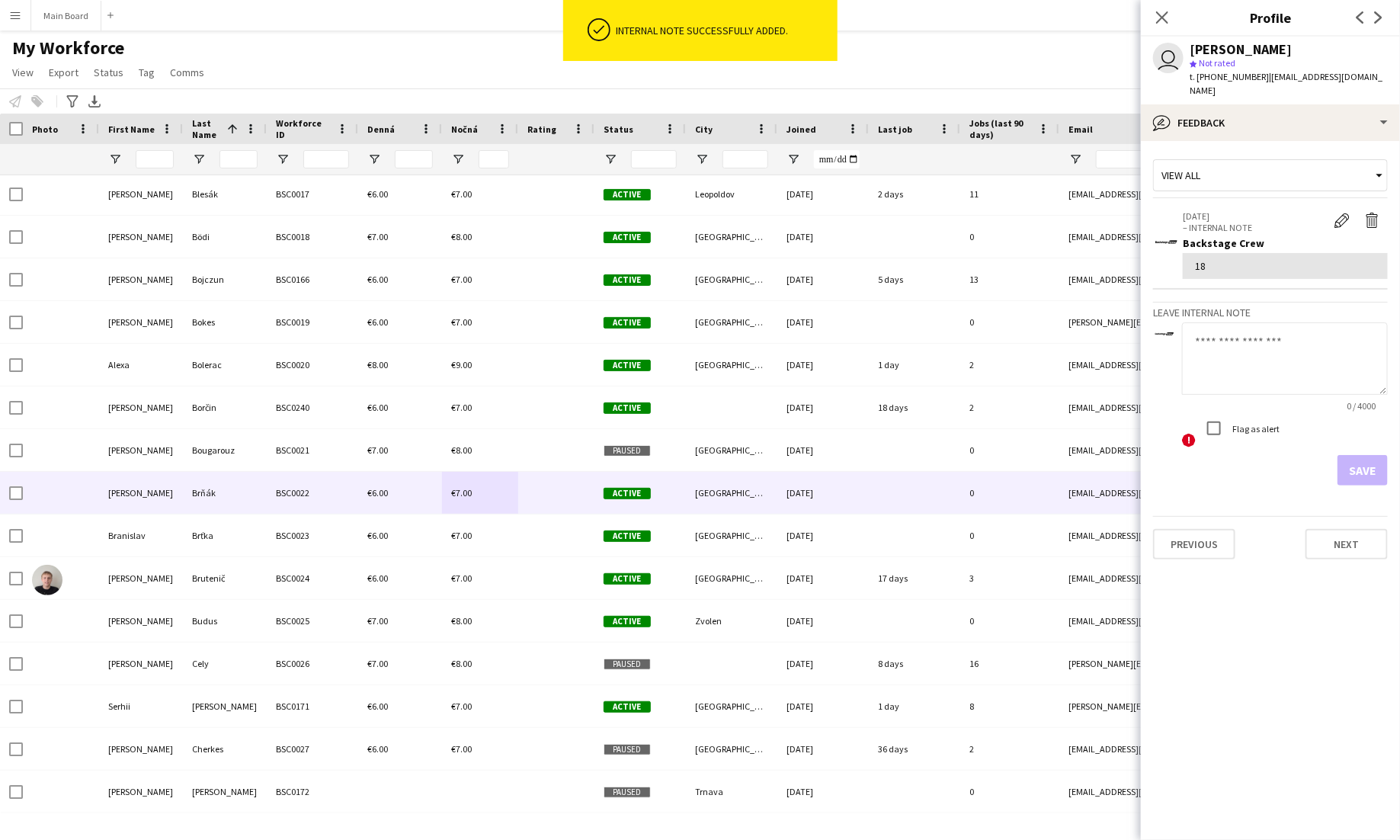
click at [1257, 236] on div "Backstage Crew" at bounding box center [1285, 243] width 205 height 14
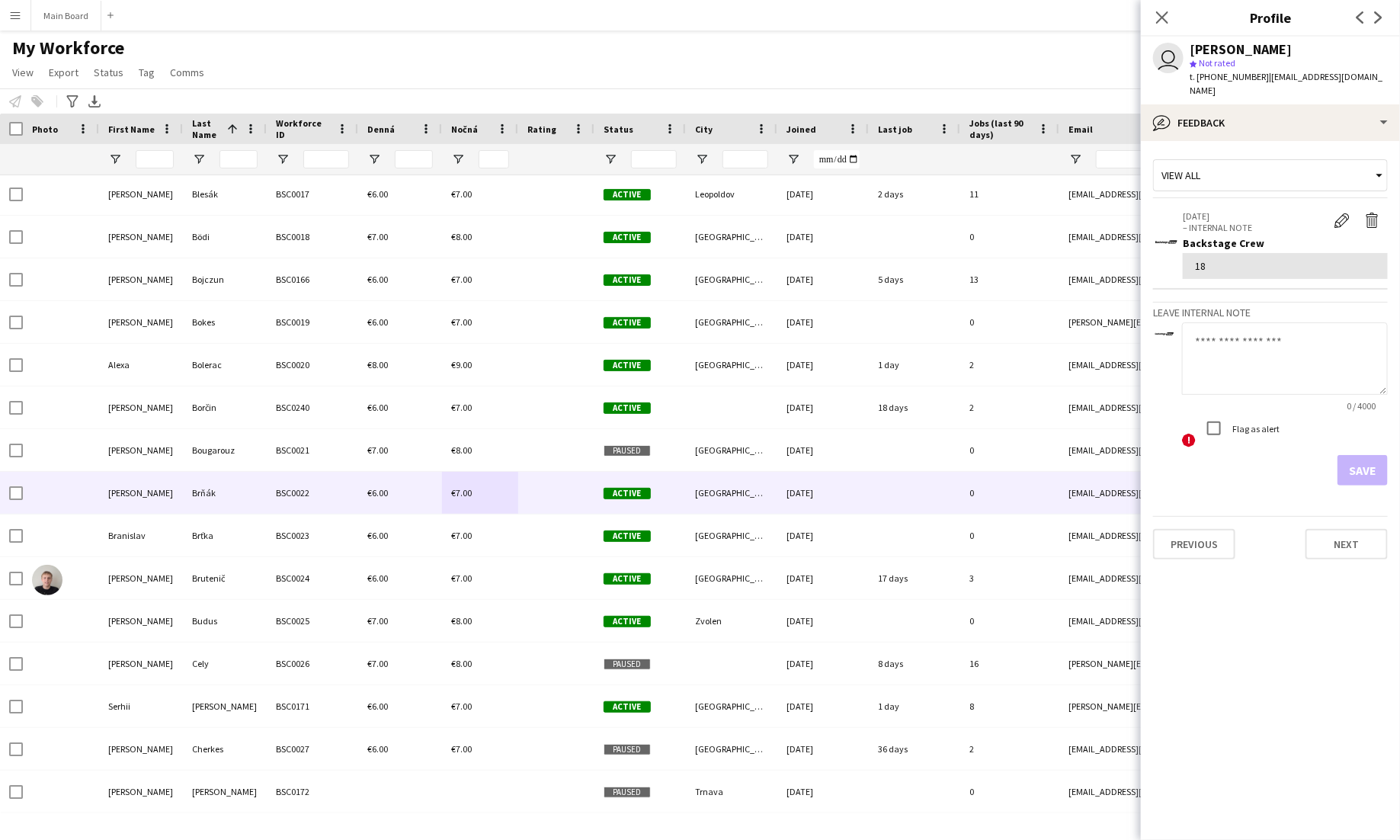
click at [1253, 259] on div "18" at bounding box center [1285, 265] width 181 height 14
click at [1346, 213] on app-icon "Edit internal note" at bounding box center [1342, 220] width 15 height 15
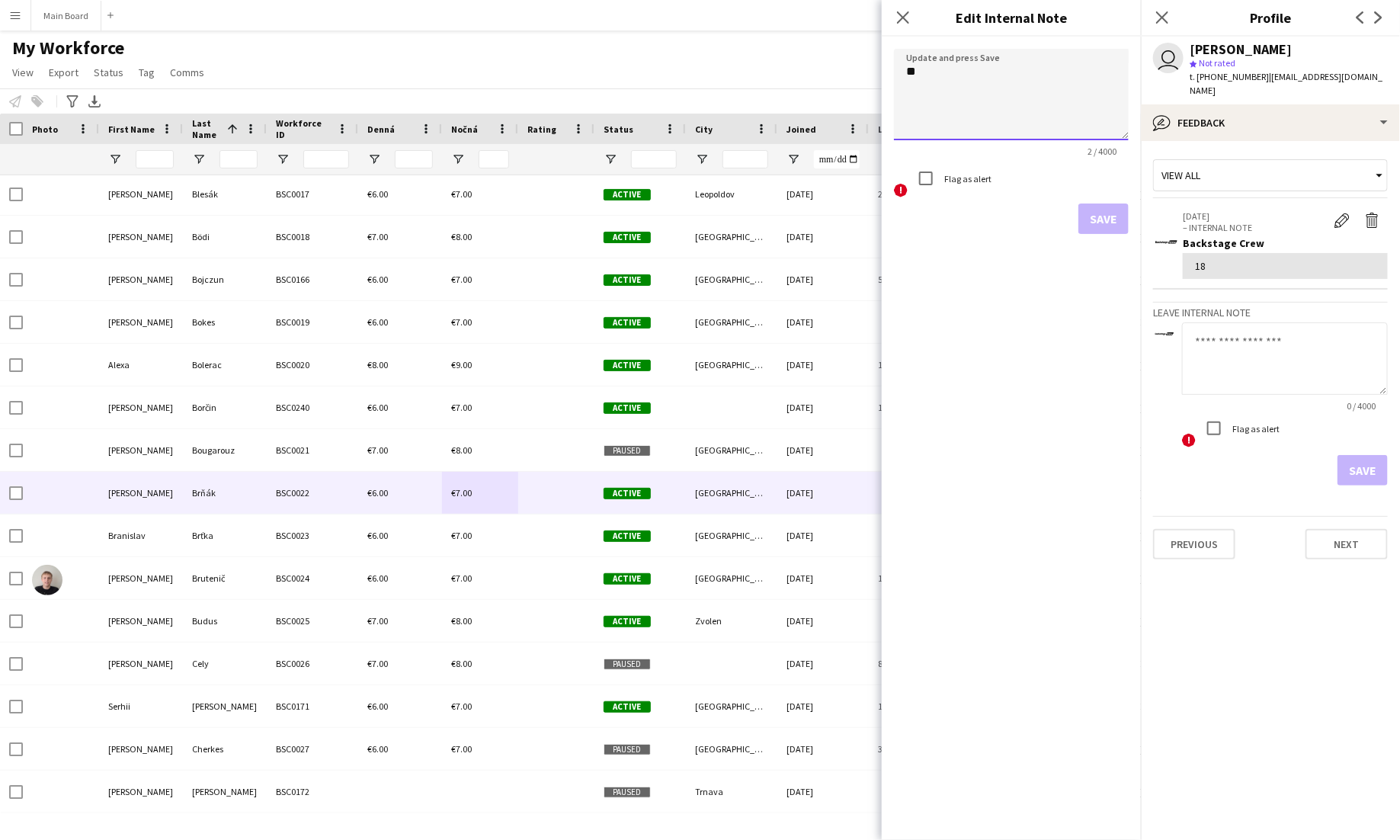
click at [1066, 131] on textarea "**" at bounding box center [1011, 94] width 235 height 92
type textarea "***"
click at [1100, 221] on button "Save" at bounding box center [1103, 219] width 50 height 30
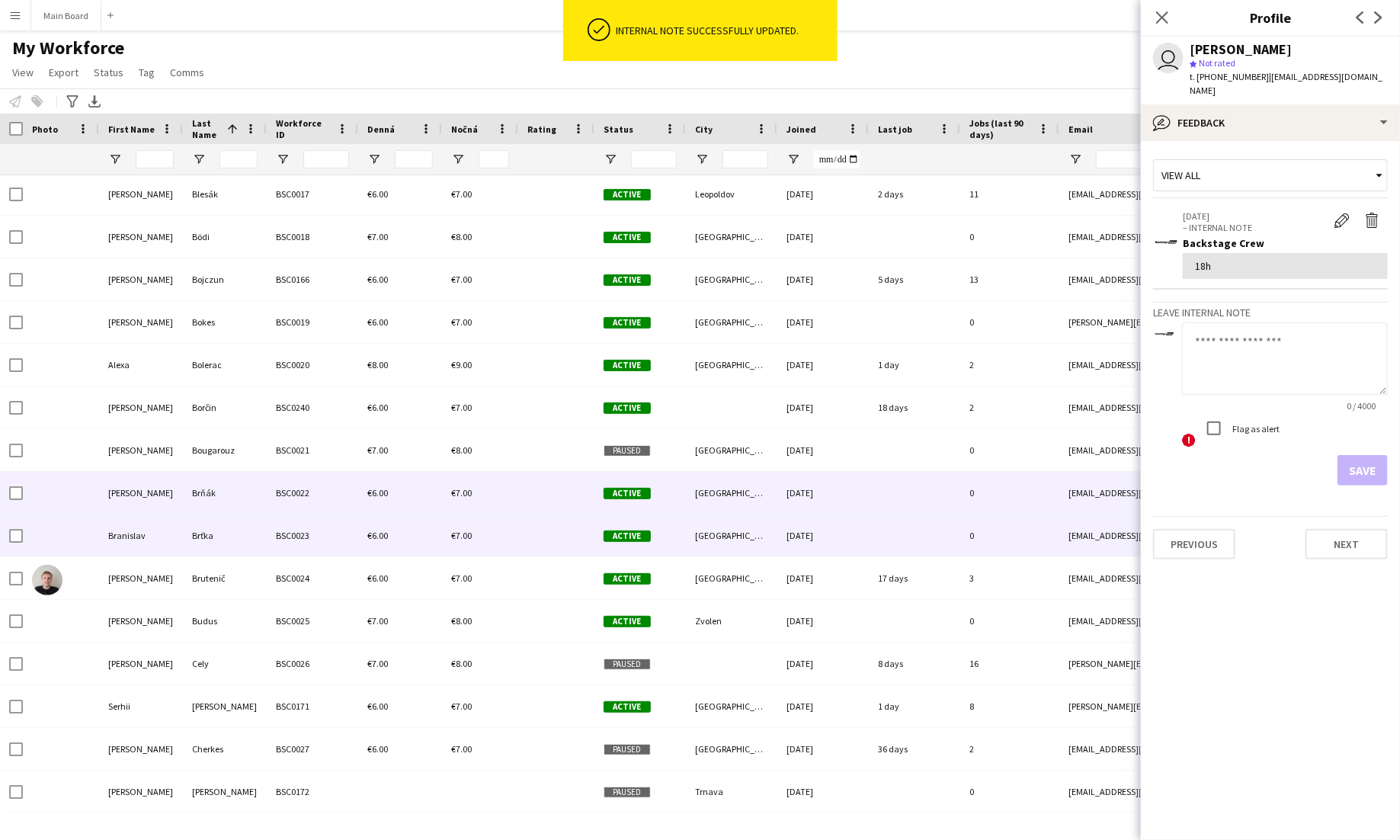
click at [439, 525] on div "€6.00" at bounding box center [400, 535] width 84 height 42
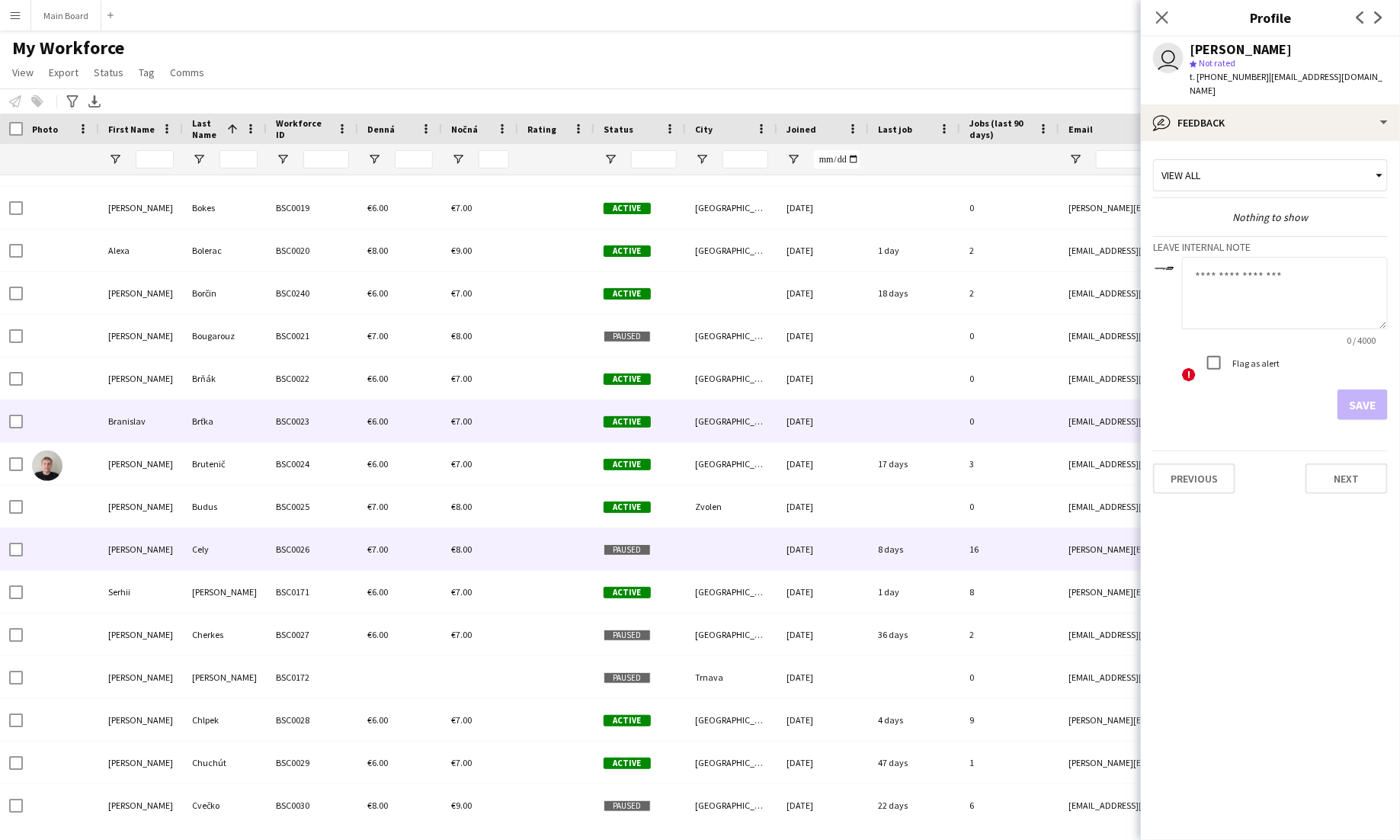
scroll to position [932, 0]
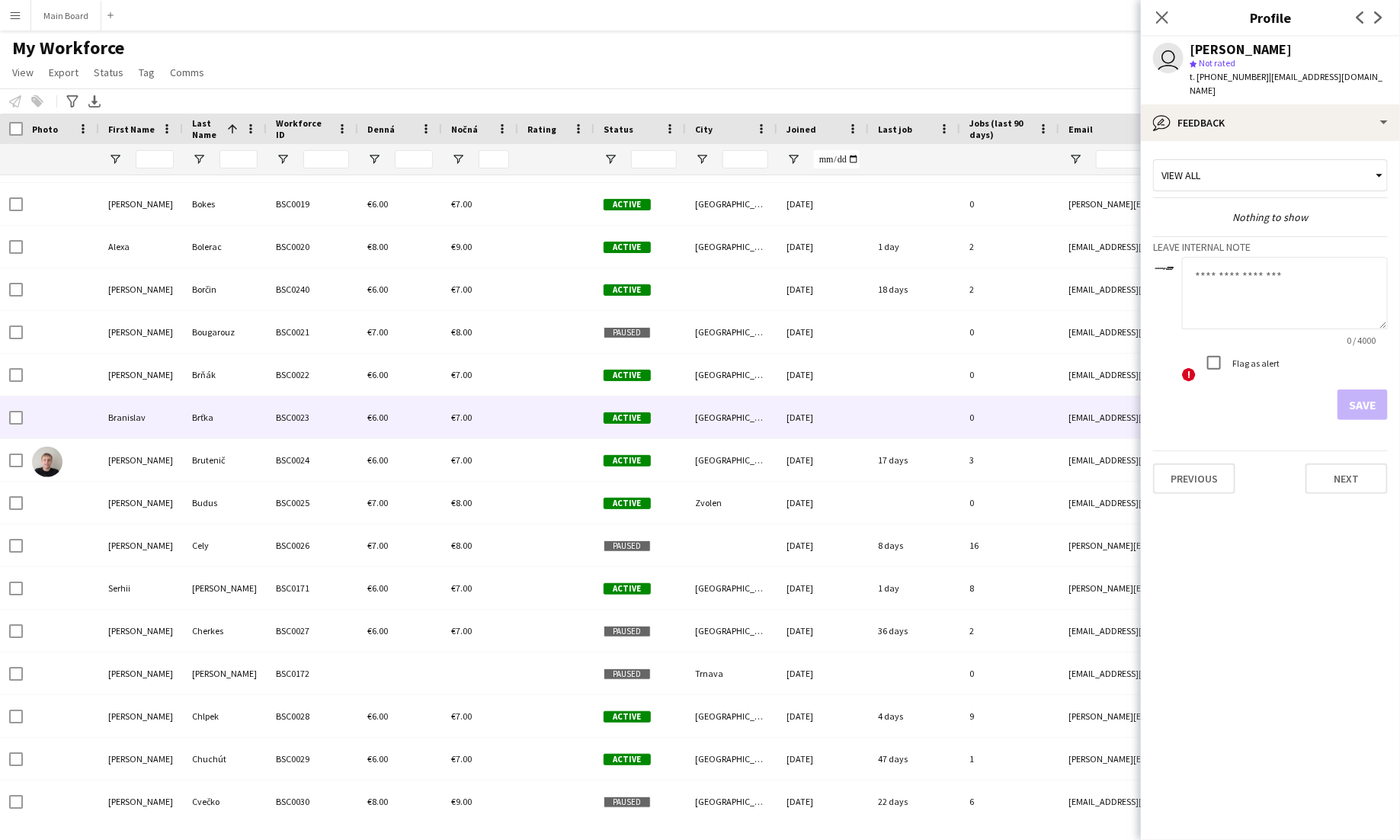
click at [1252, 279] on textarea at bounding box center [1285, 293] width 205 height 72
type textarea "***"
click at [1375, 389] on button "Save" at bounding box center [1363, 404] width 50 height 30
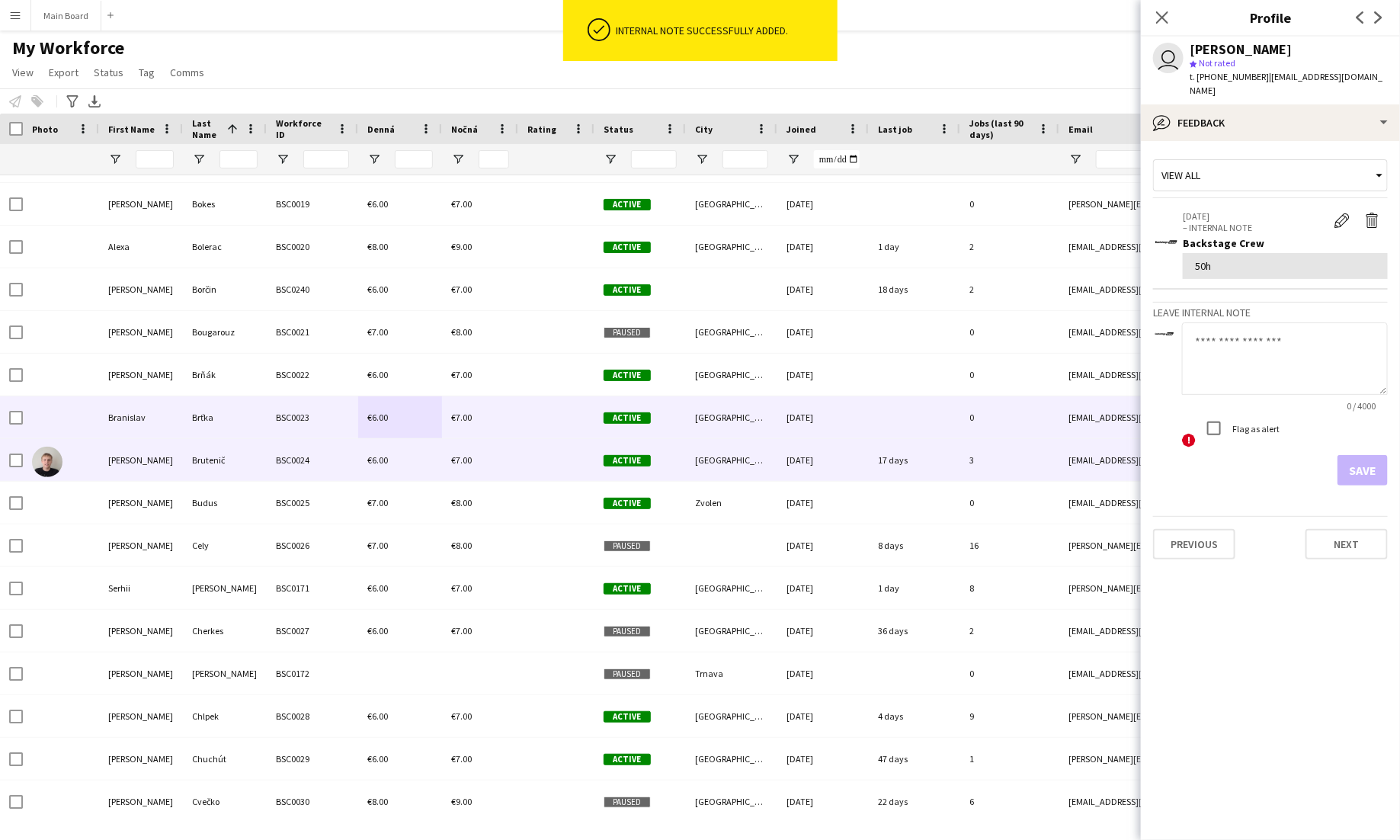
click at [417, 465] on div "€6.00" at bounding box center [400, 459] width 84 height 42
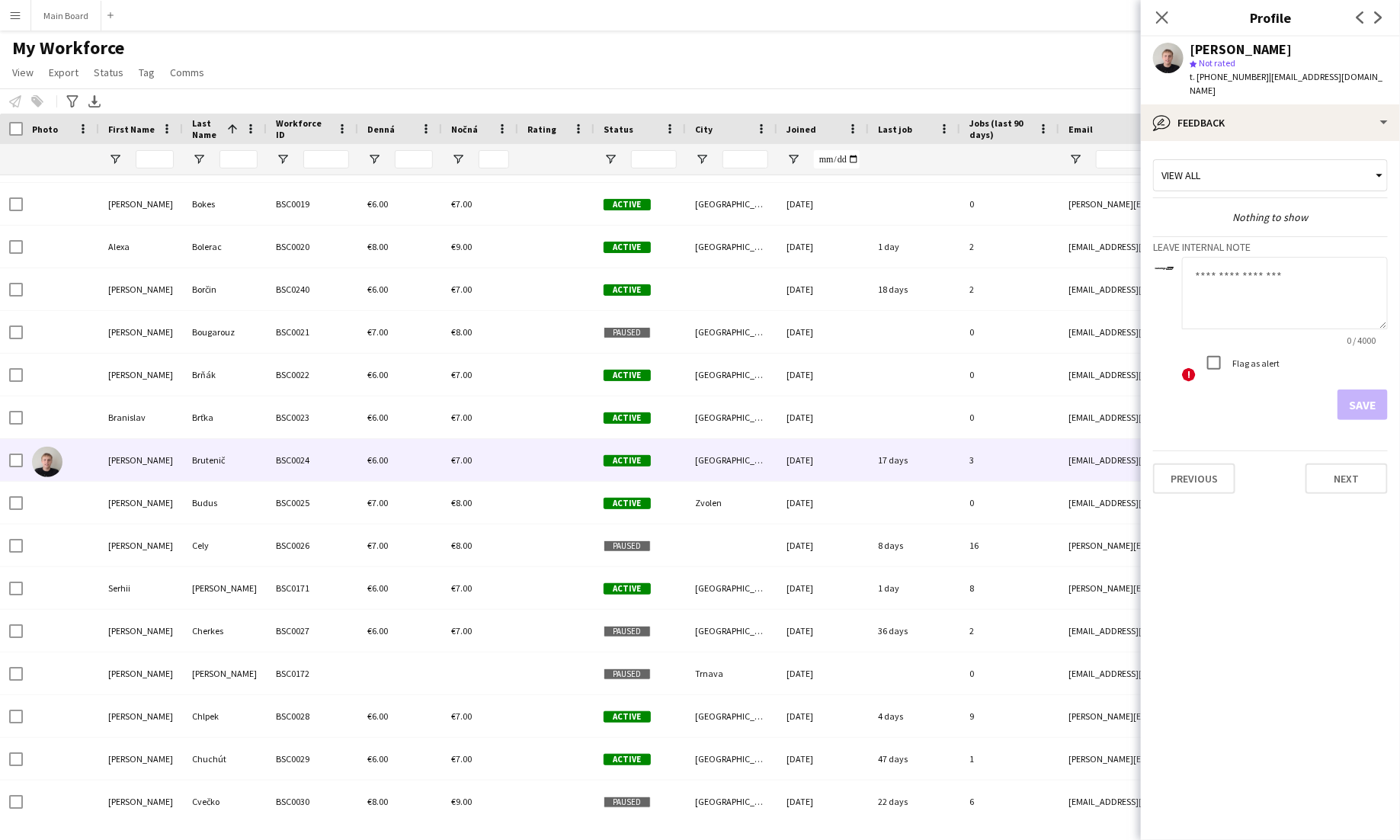
click at [1294, 285] on textarea at bounding box center [1285, 293] width 205 height 72
type textarea "****"
click at [1358, 389] on button "Save" at bounding box center [1363, 404] width 50 height 30
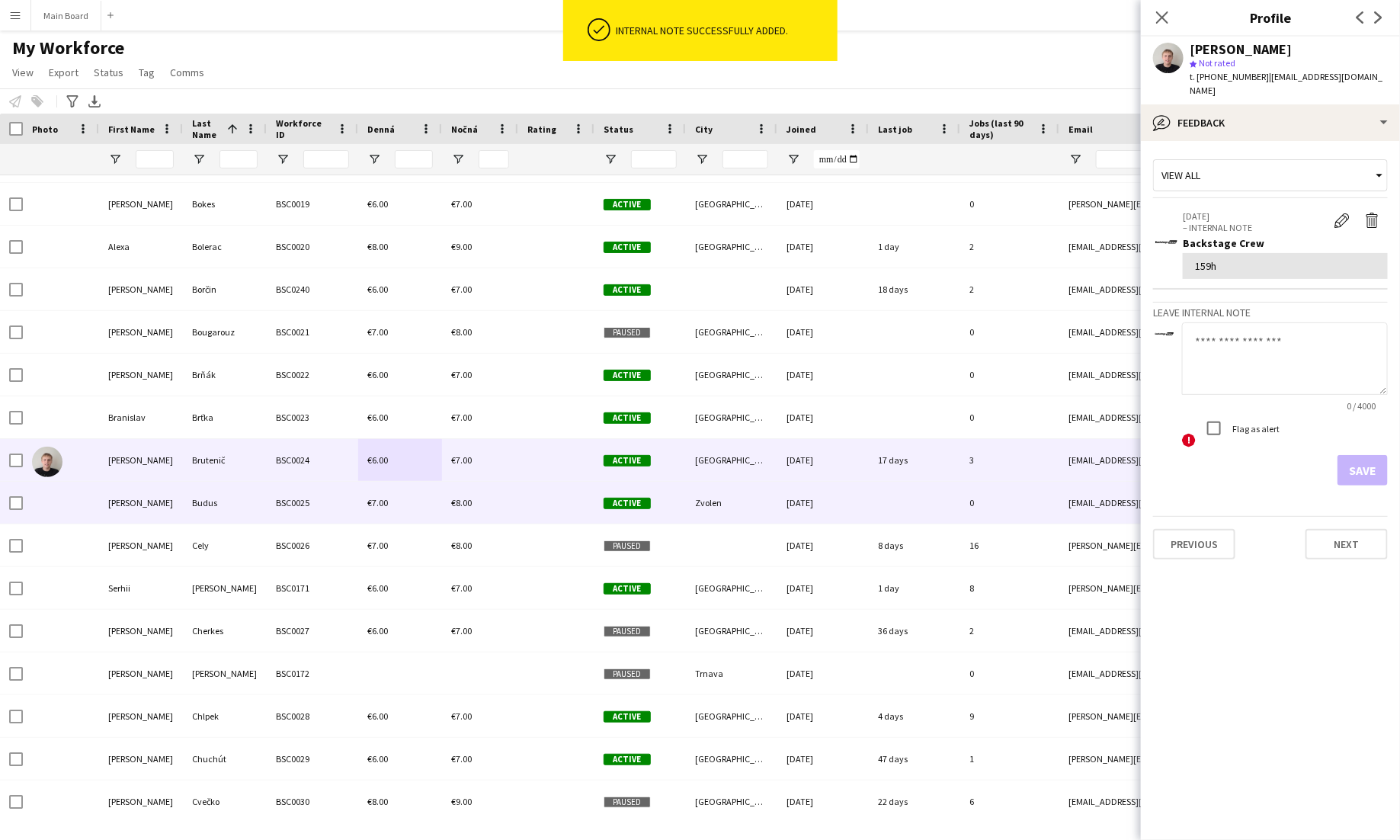
click at [393, 496] on div "€7.00" at bounding box center [400, 502] width 84 height 42
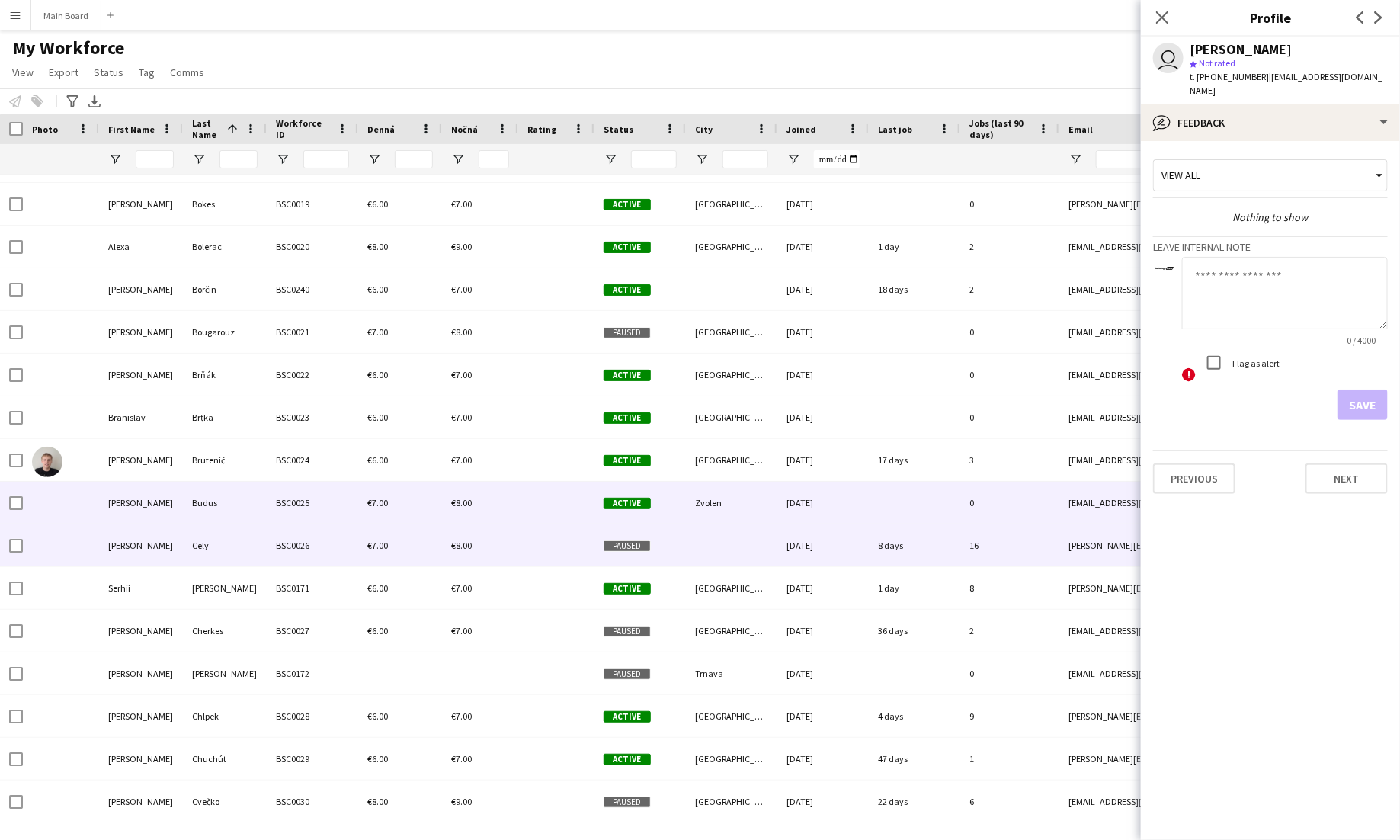
click at [414, 546] on div "€7.00" at bounding box center [400, 545] width 84 height 42
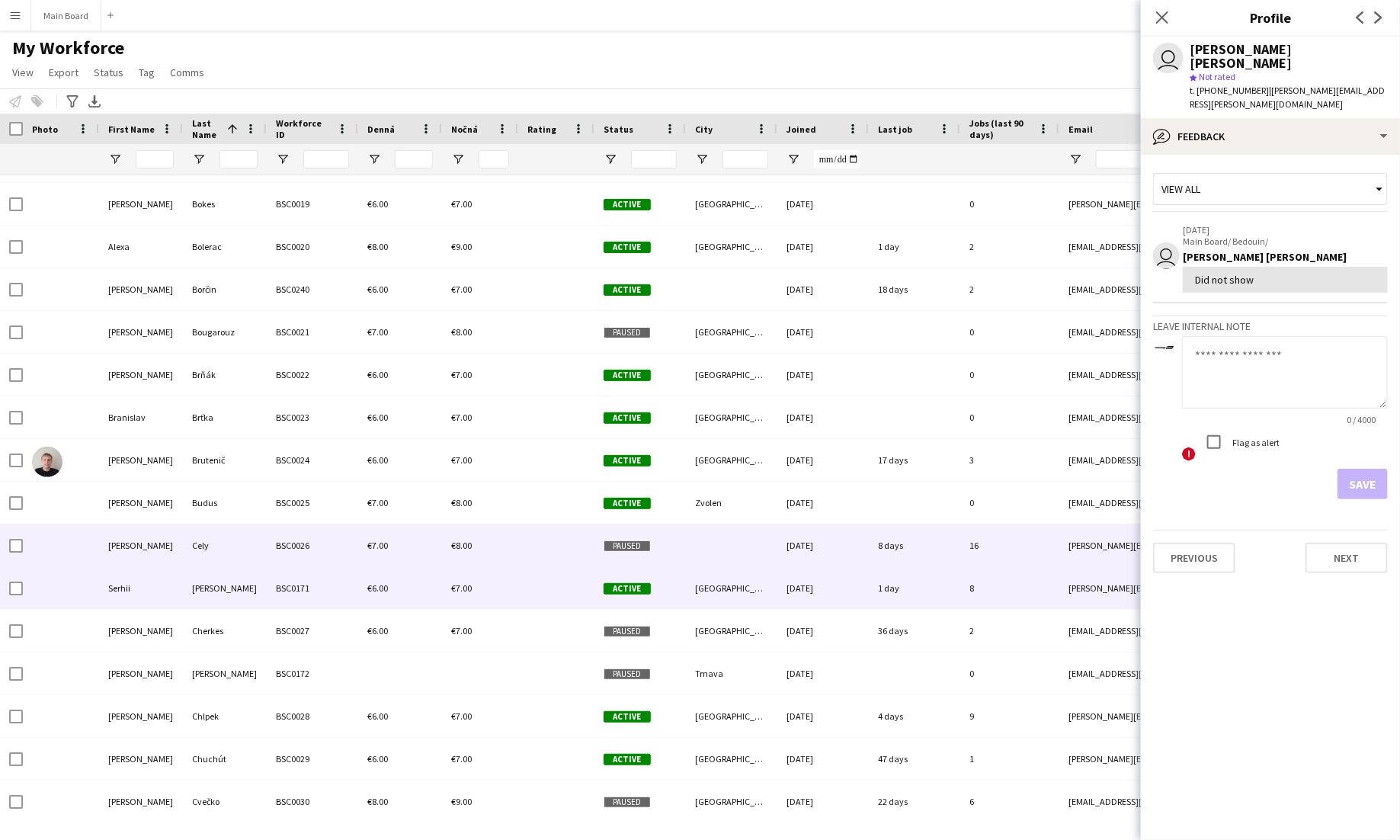
click at [417, 580] on div "€6.00" at bounding box center [400, 588] width 84 height 42
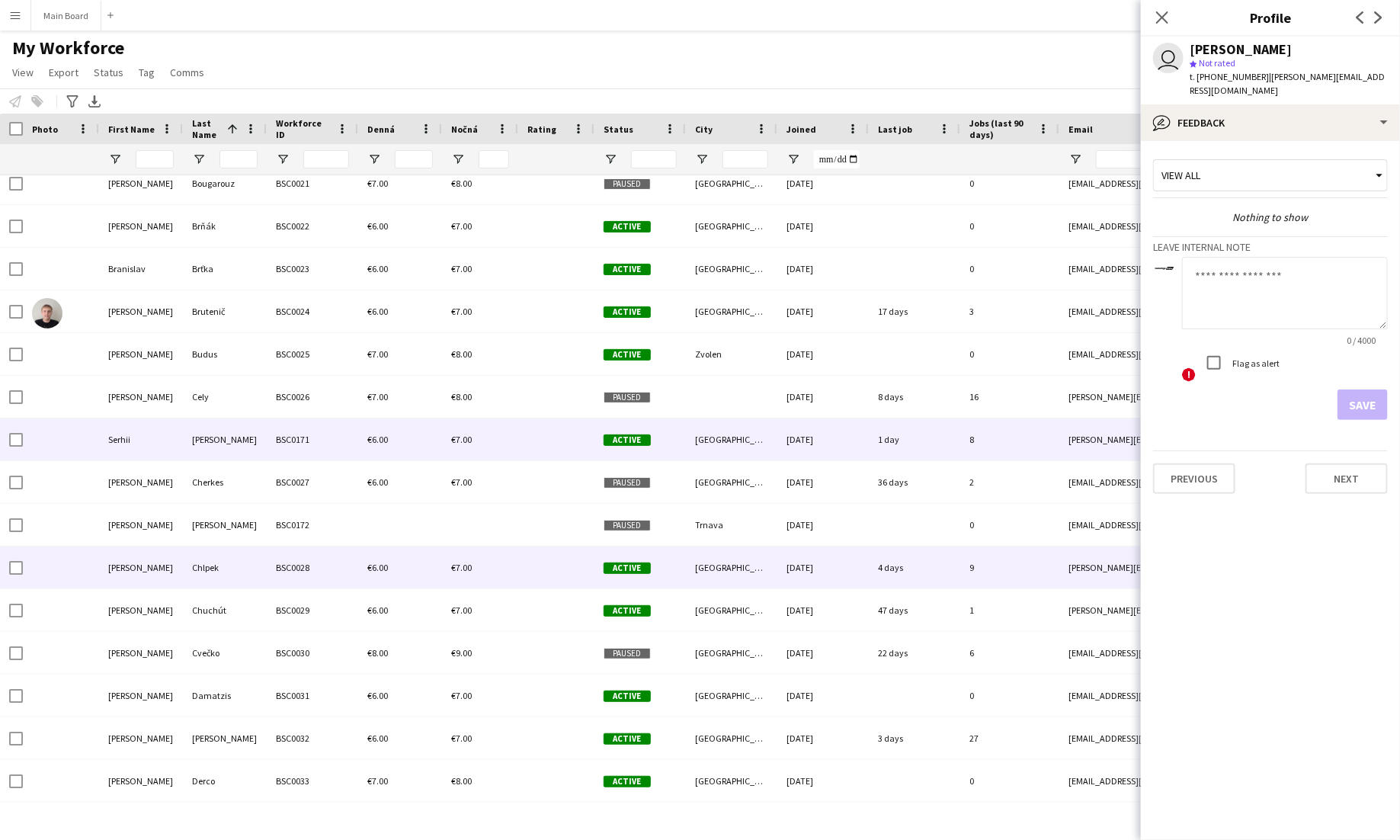
scroll to position [1084, 0]
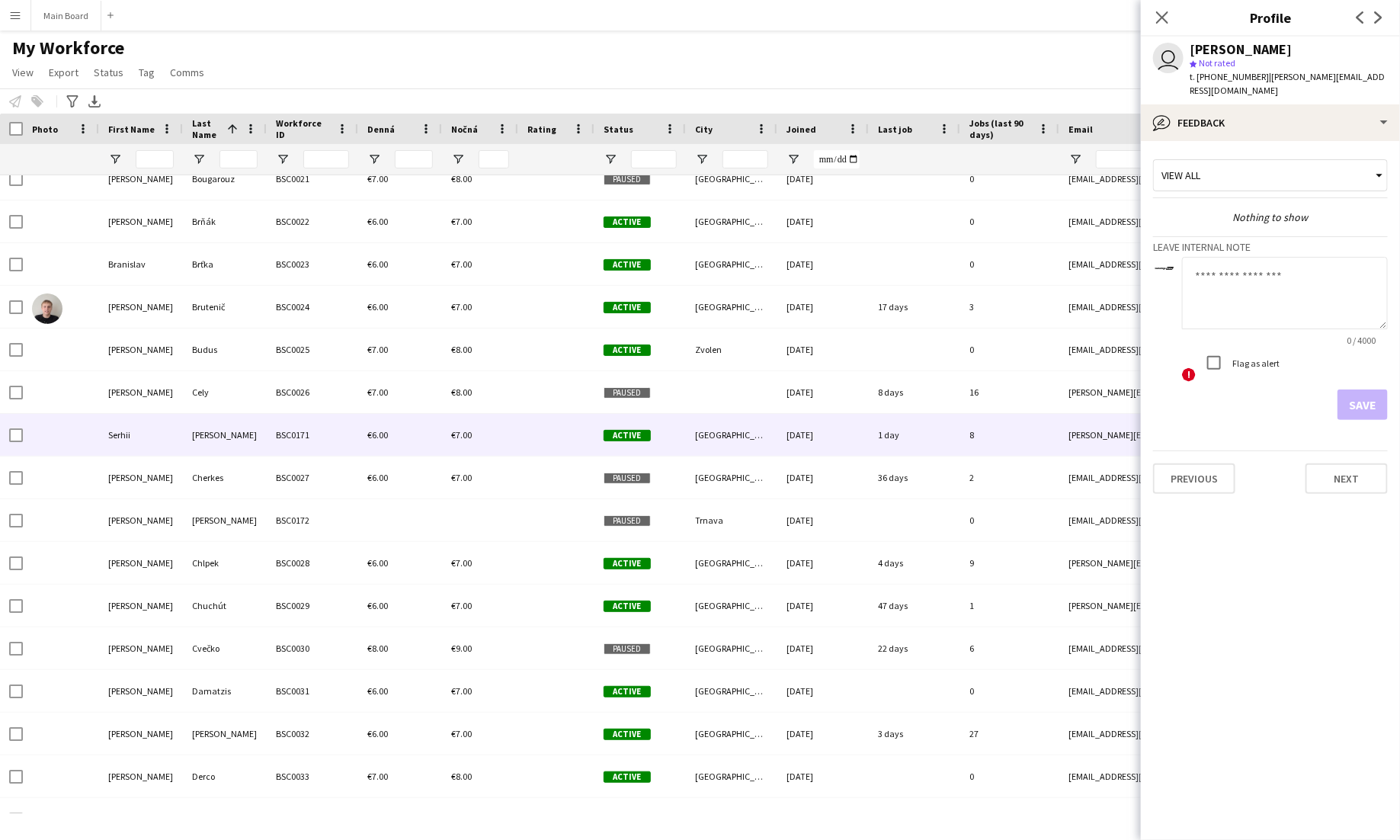
click at [1273, 273] on textarea at bounding box center [1285, 293] width 205 height 72
type textarea "******"
click at [1358, 390] on button "Save" at bounding box center [1363, 404] width 50 height 30
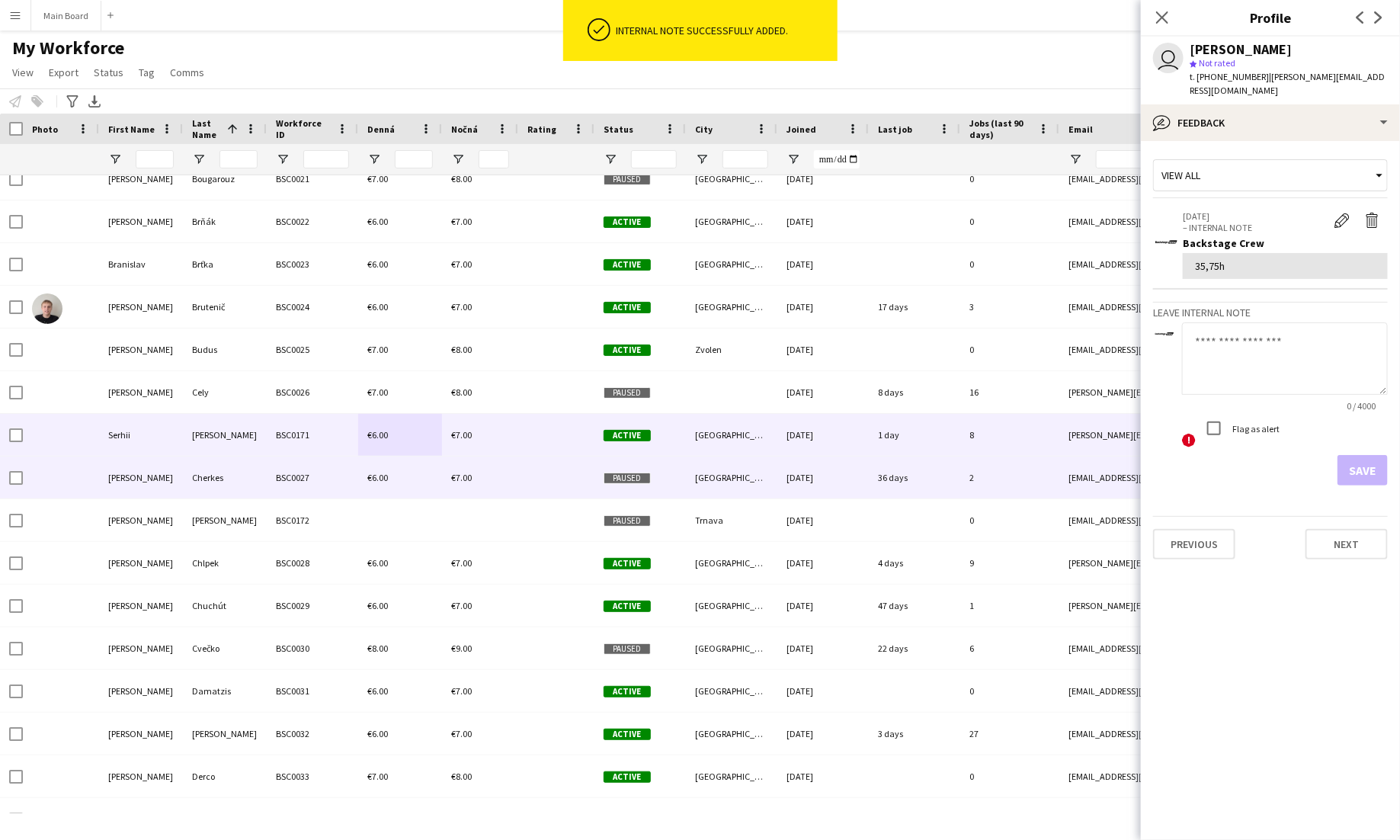
click at [559, 468] on div at bounding box center [557, 477] width 76 height 42
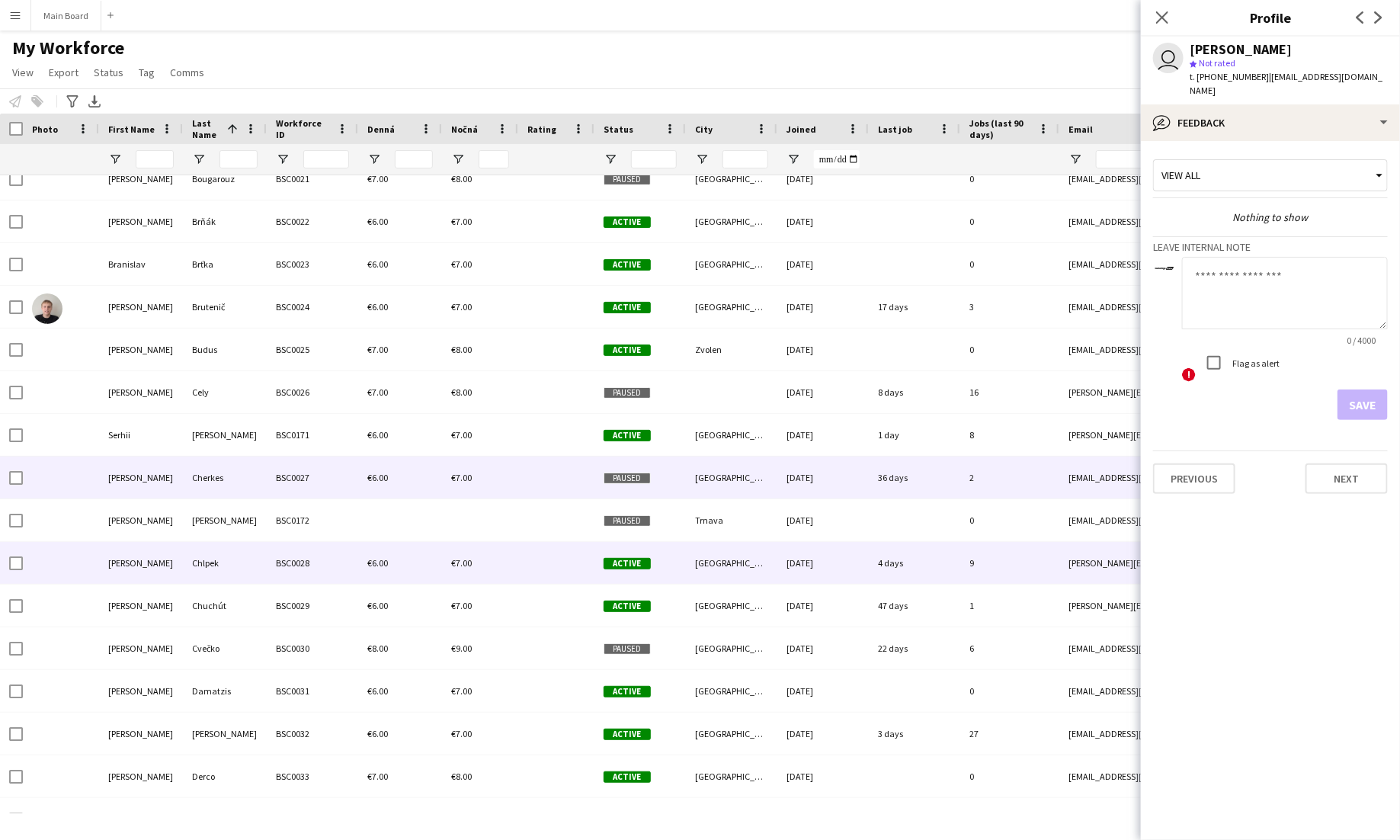
click at [470, 568] on div "€7.00" at bounding box center [480, 562] width 76 height 42
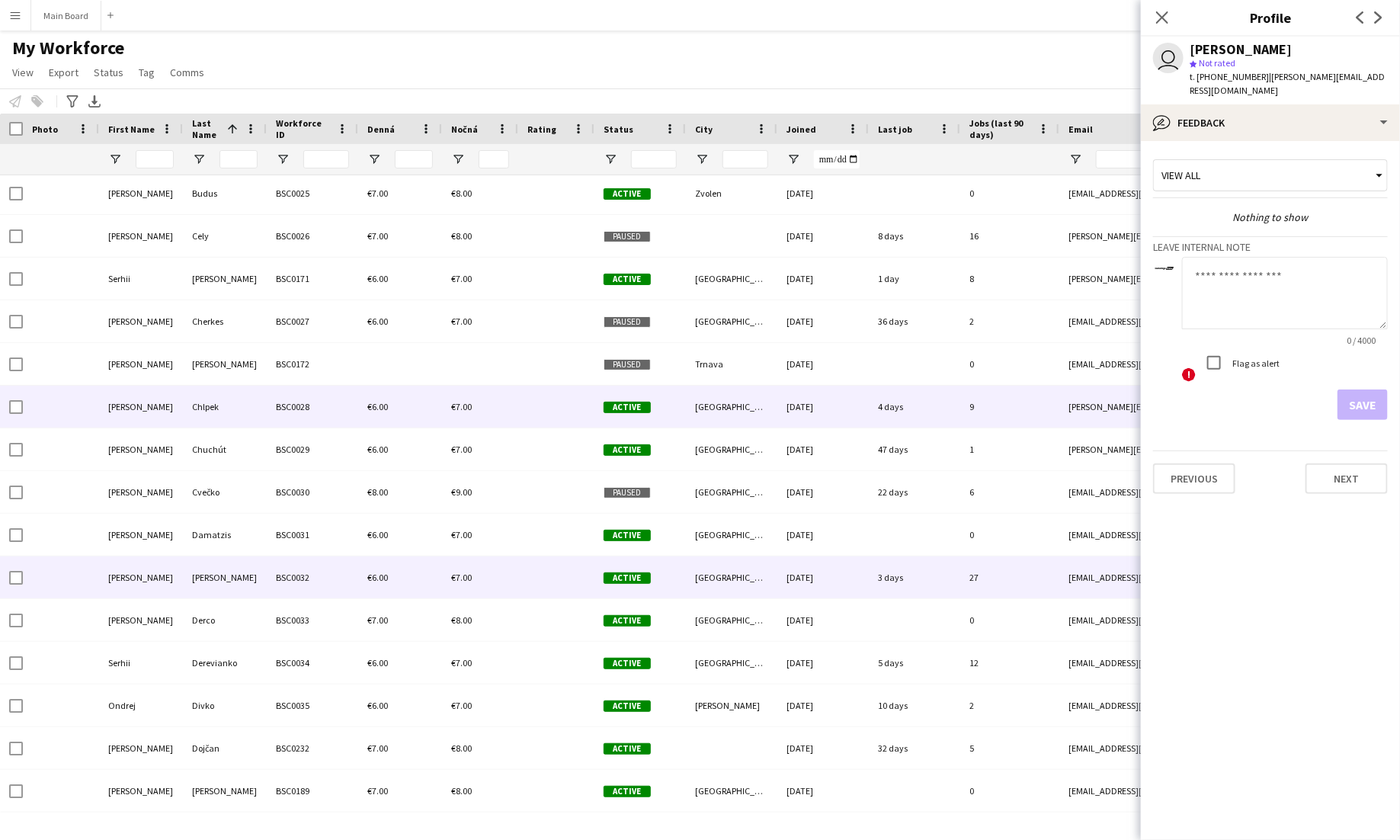
scroll to position [1246, 0]
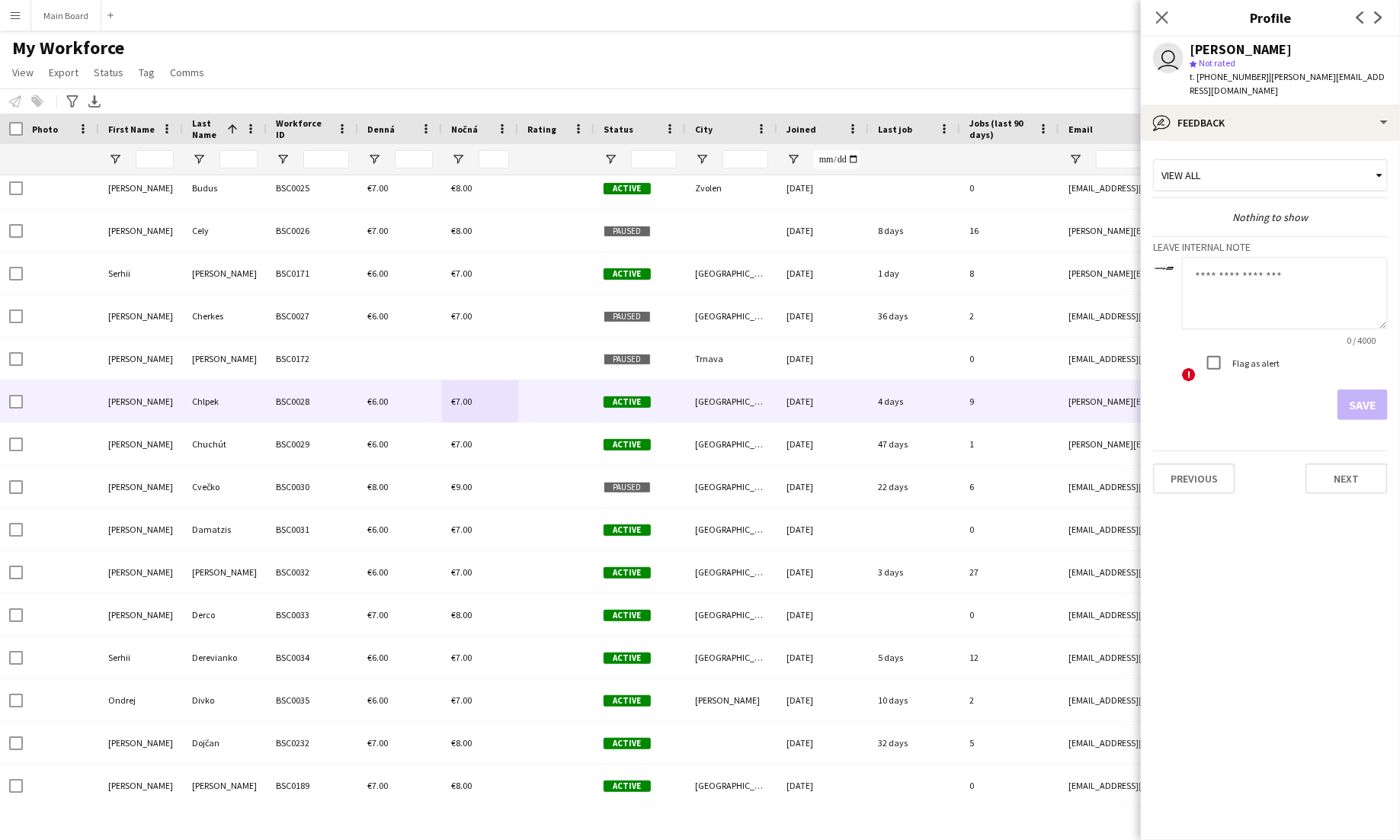
click at [1351, 278] on textarea at bounding box center [1285, 293] width 205 height 72
type textarea "******"
click at [1358, 391] on button "Save" at bounding box center [1363, 404] width 50 height 30
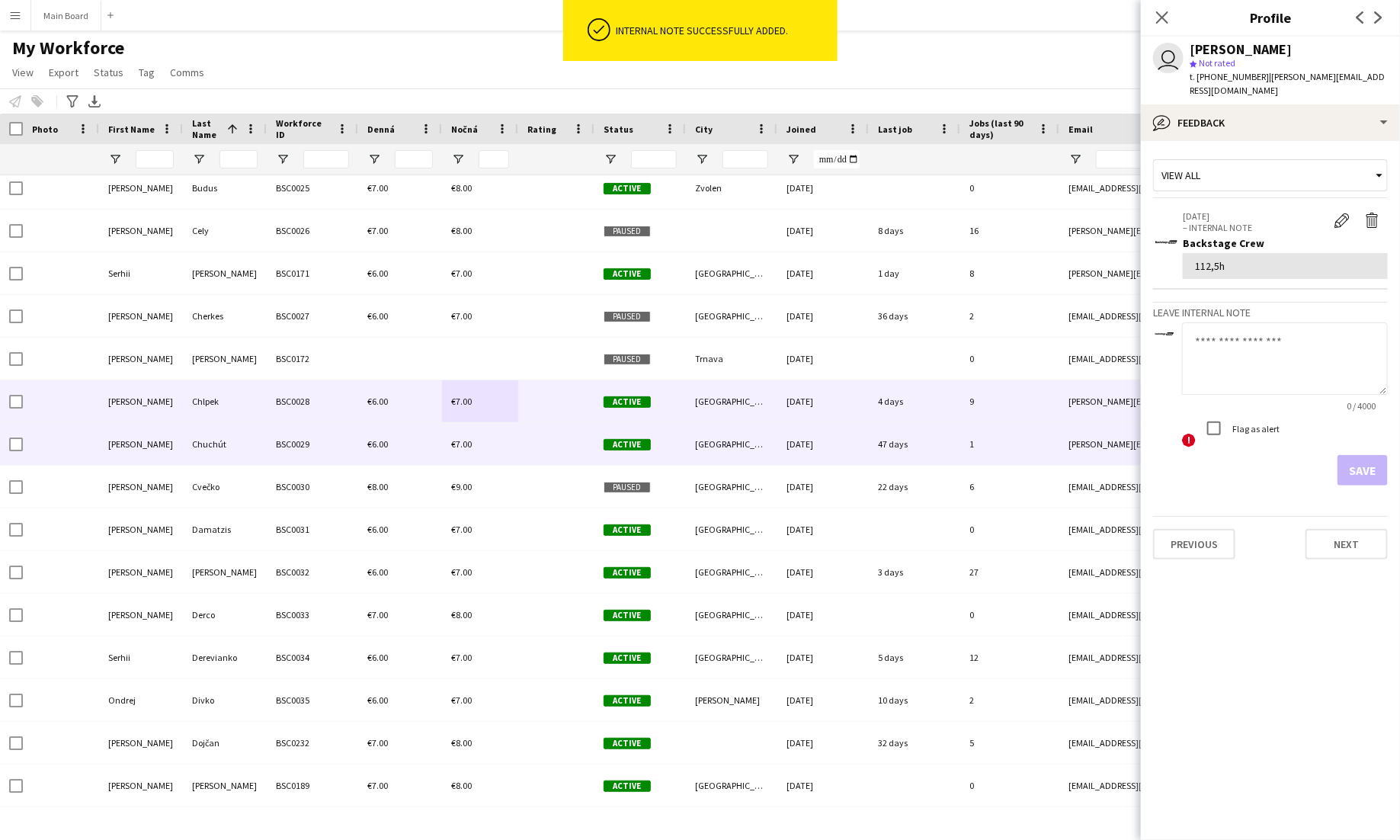
click at [525, 428] on div at bounding box center [557, 443] width 76 height 42
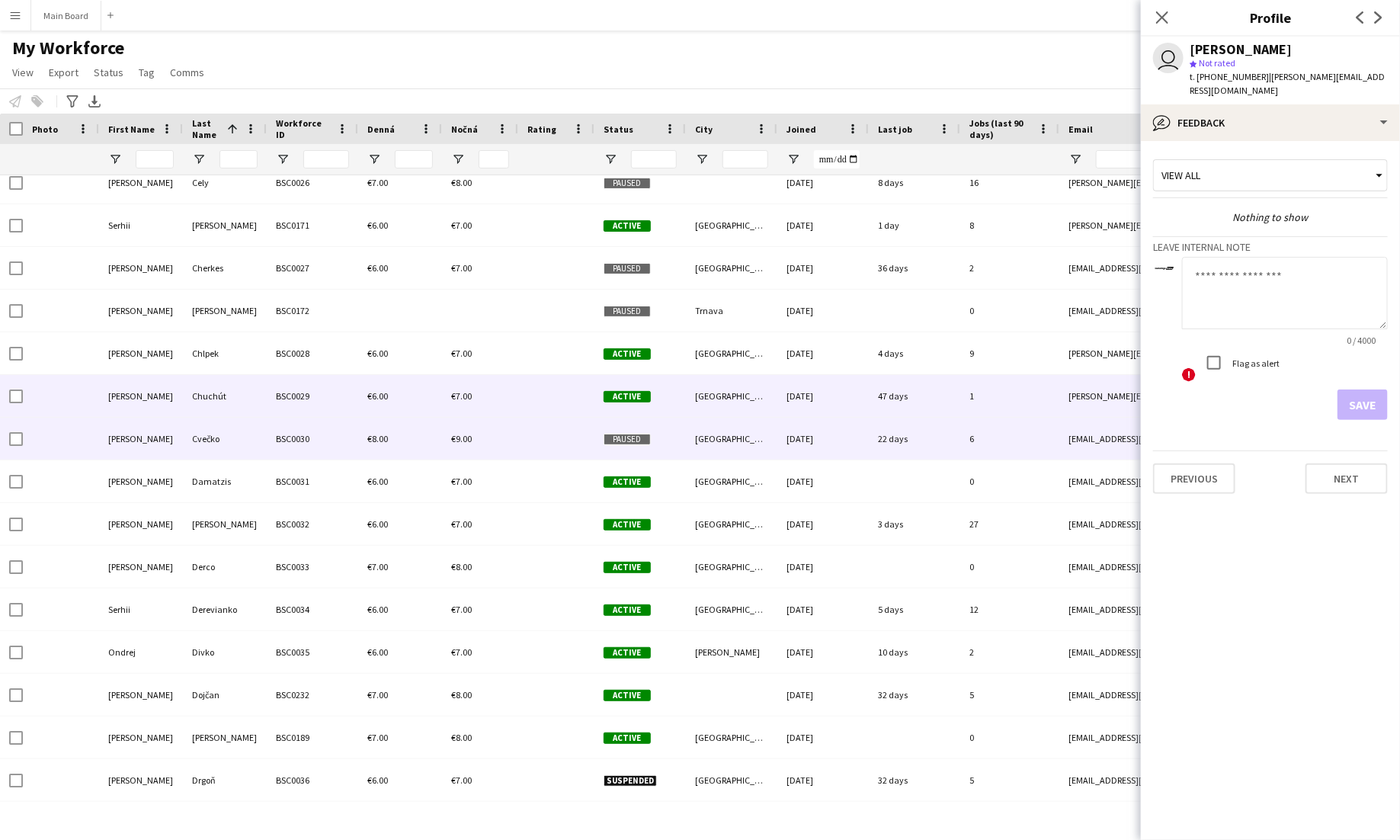
scroll to position [1307, 0]
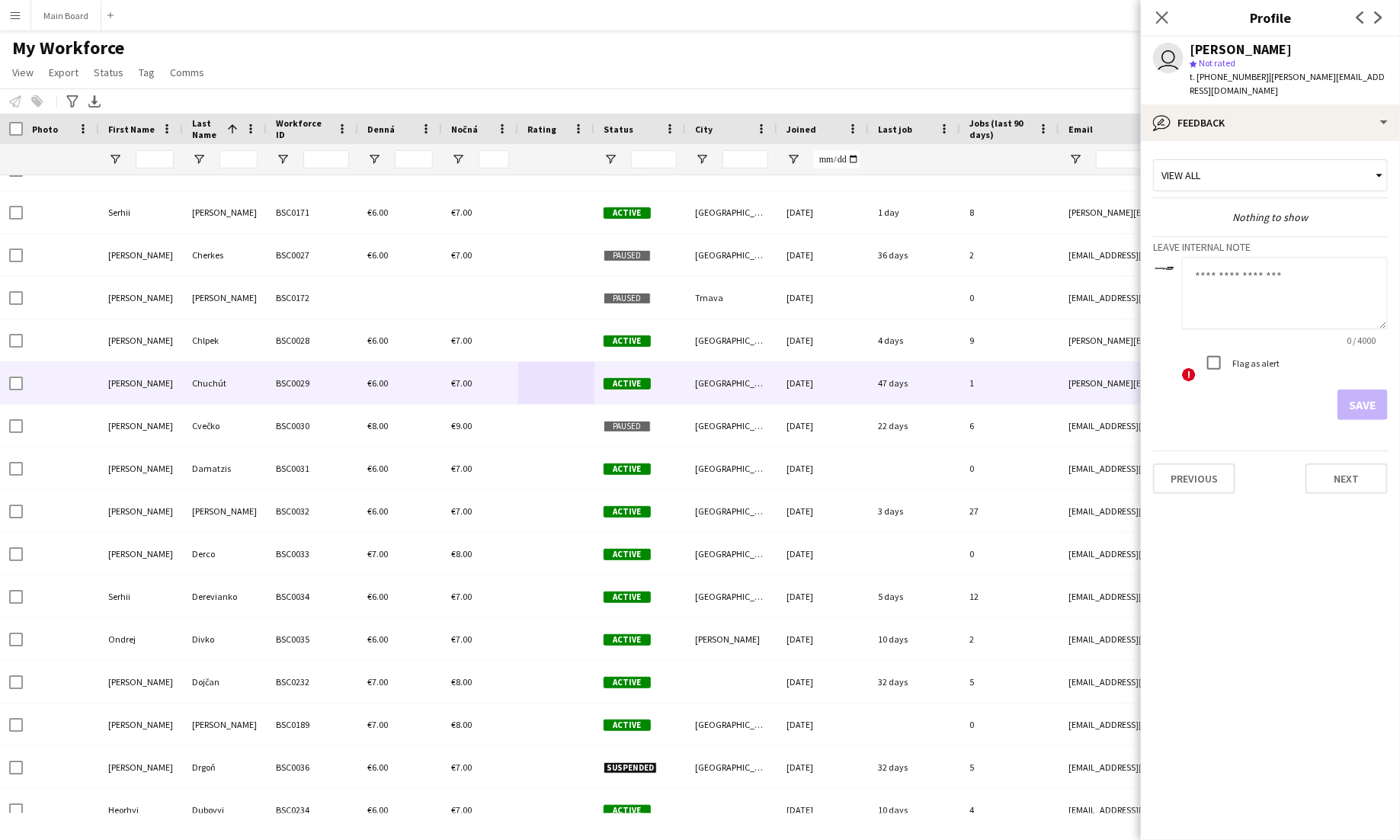
click at [1269, 274] on textarea at bounding box center [1285, 293] width 205 height 72
type textarea "*****"
click at [1355, 389] on button "Save" at bounding box center [1363, 404] width 50 height 30
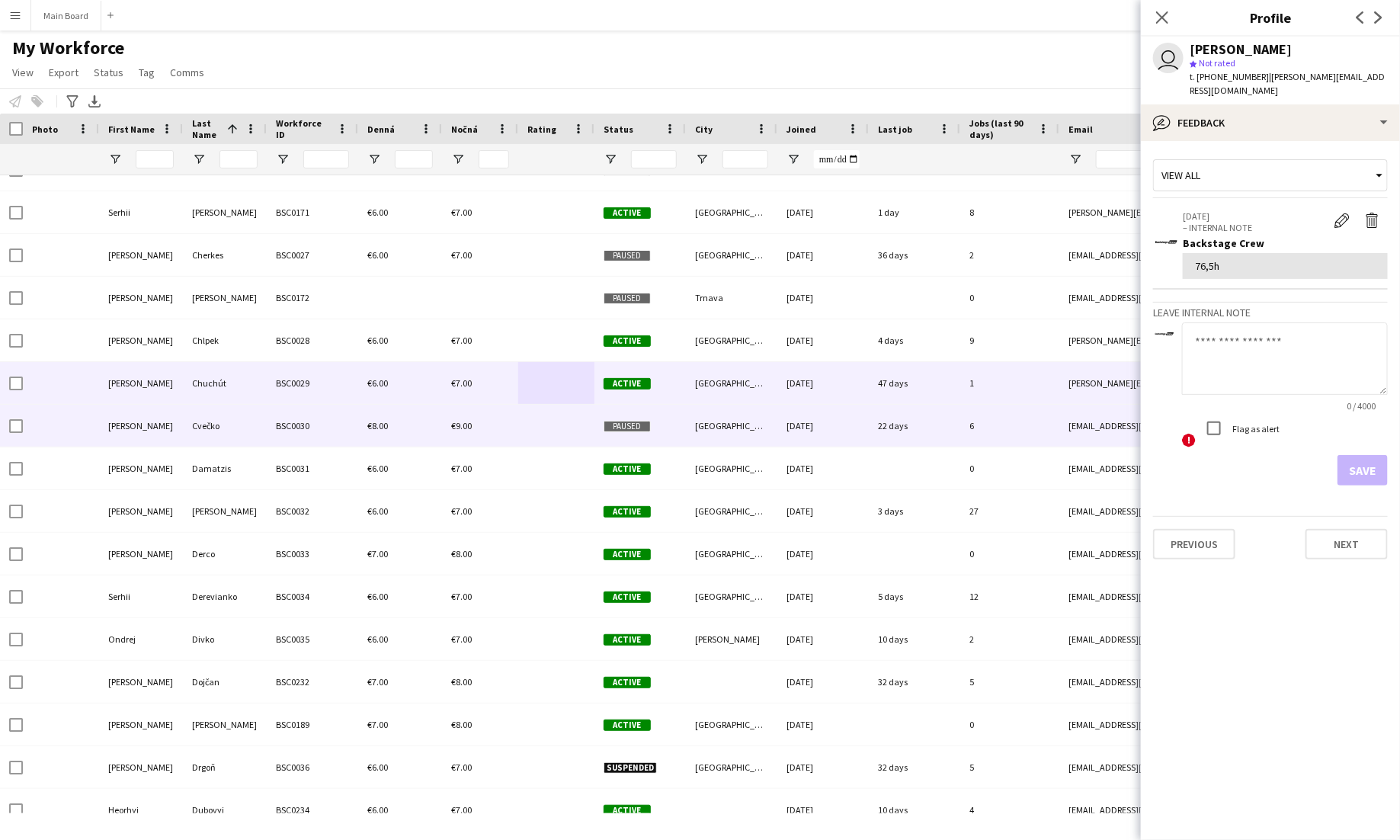
click at [392, 418] on div "€8.00" at bounding box center [400, 425] width 84 height 42
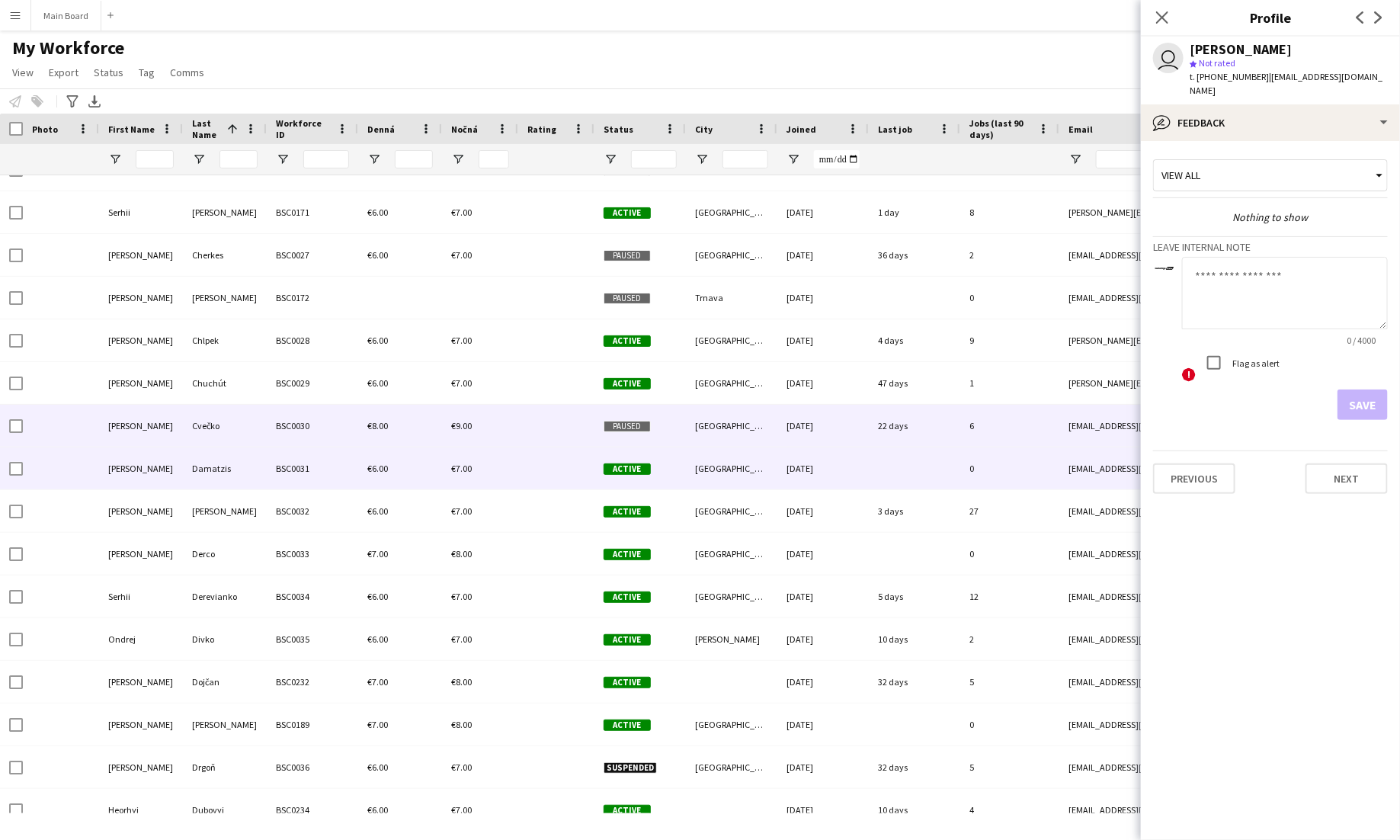
click at [392, 455] on div "€6.00" at bounding box center [400, 468] width 84 height 42
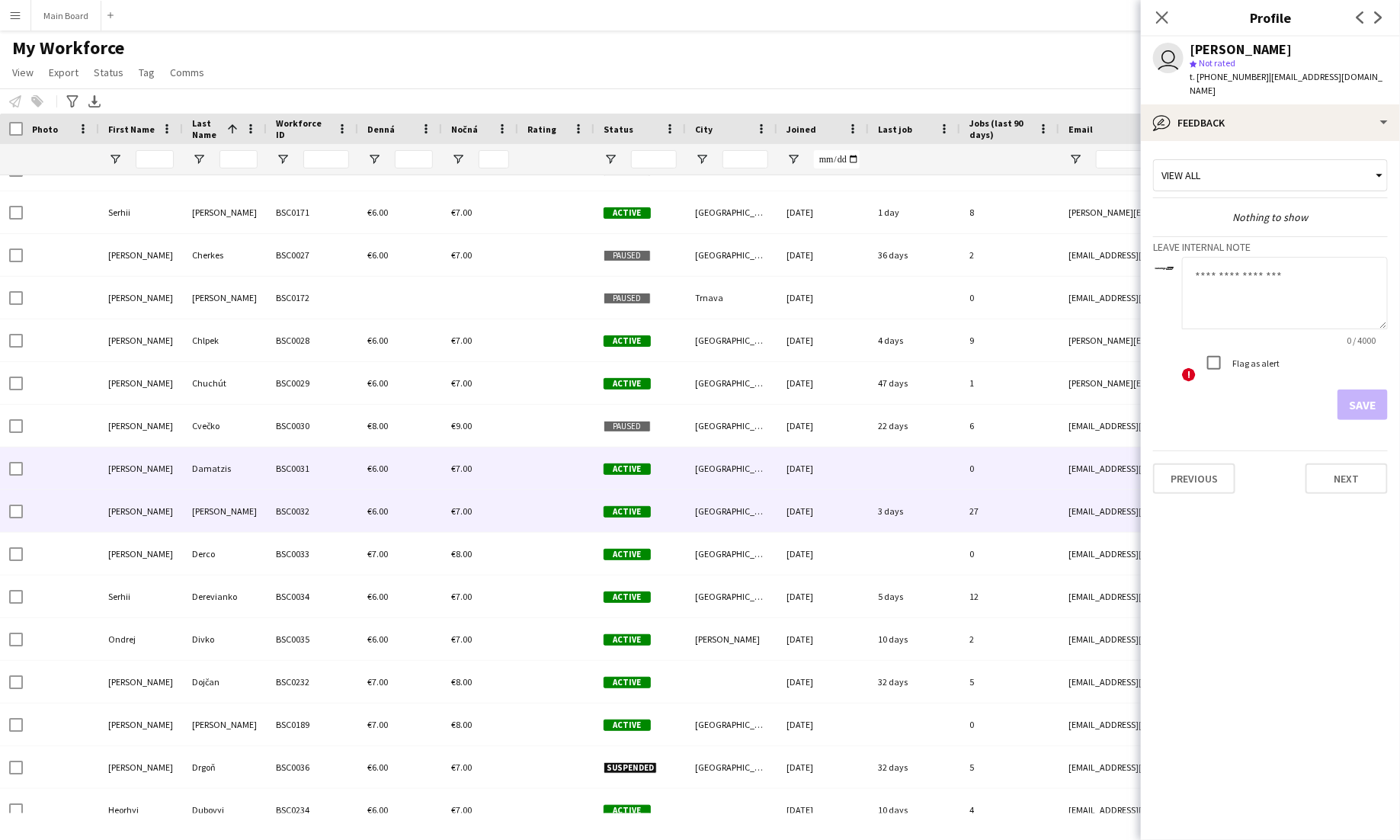
click at [241, 518] on div "Daniš" at bounding box center [225, 510] width 84 height 42
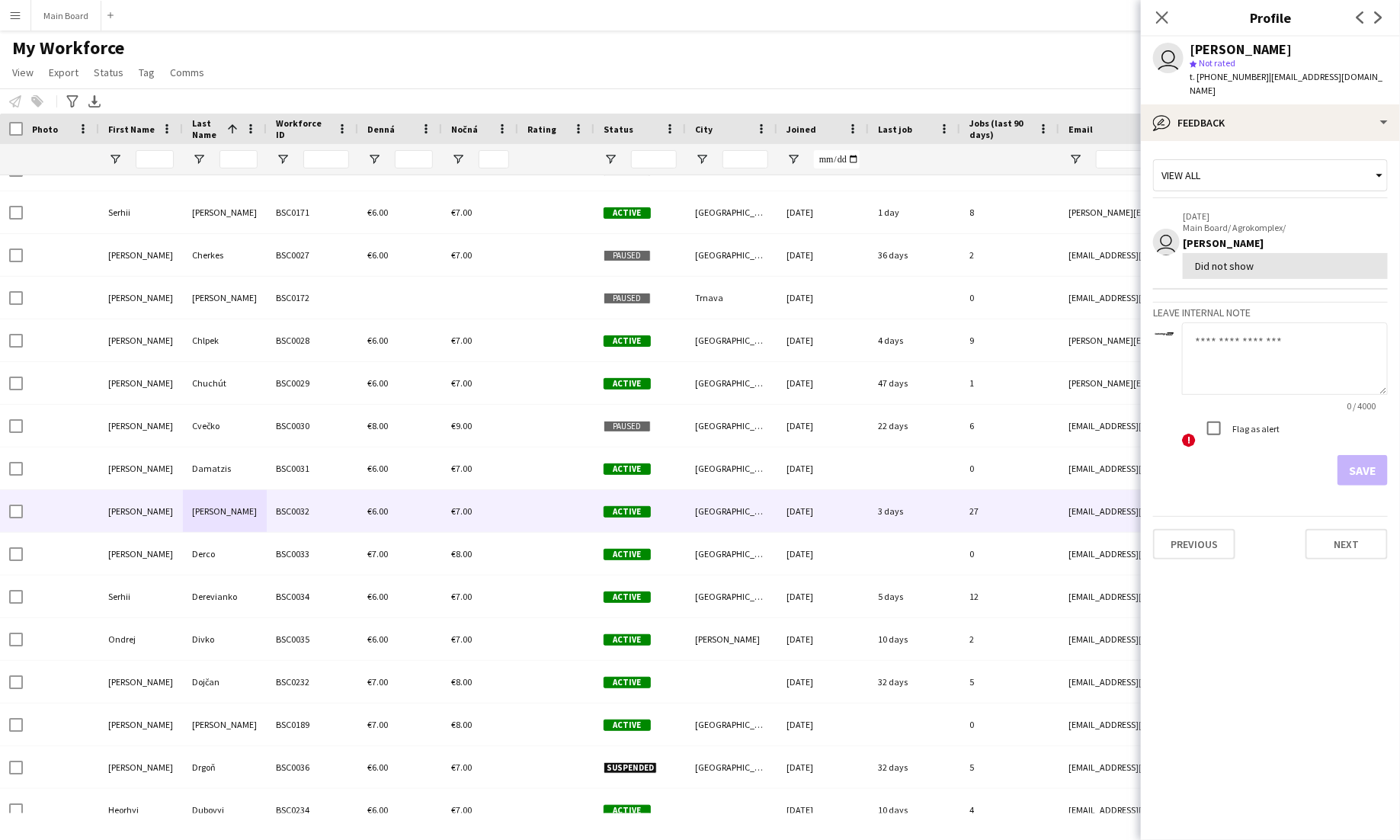
click at [1254, 325] on textarea at bounding box center [1285, 358] width 205 height 72
type textarea "*******"
click at [1374, 455] on button "Save" at bounding box center [1363, 470] width 50 height 30
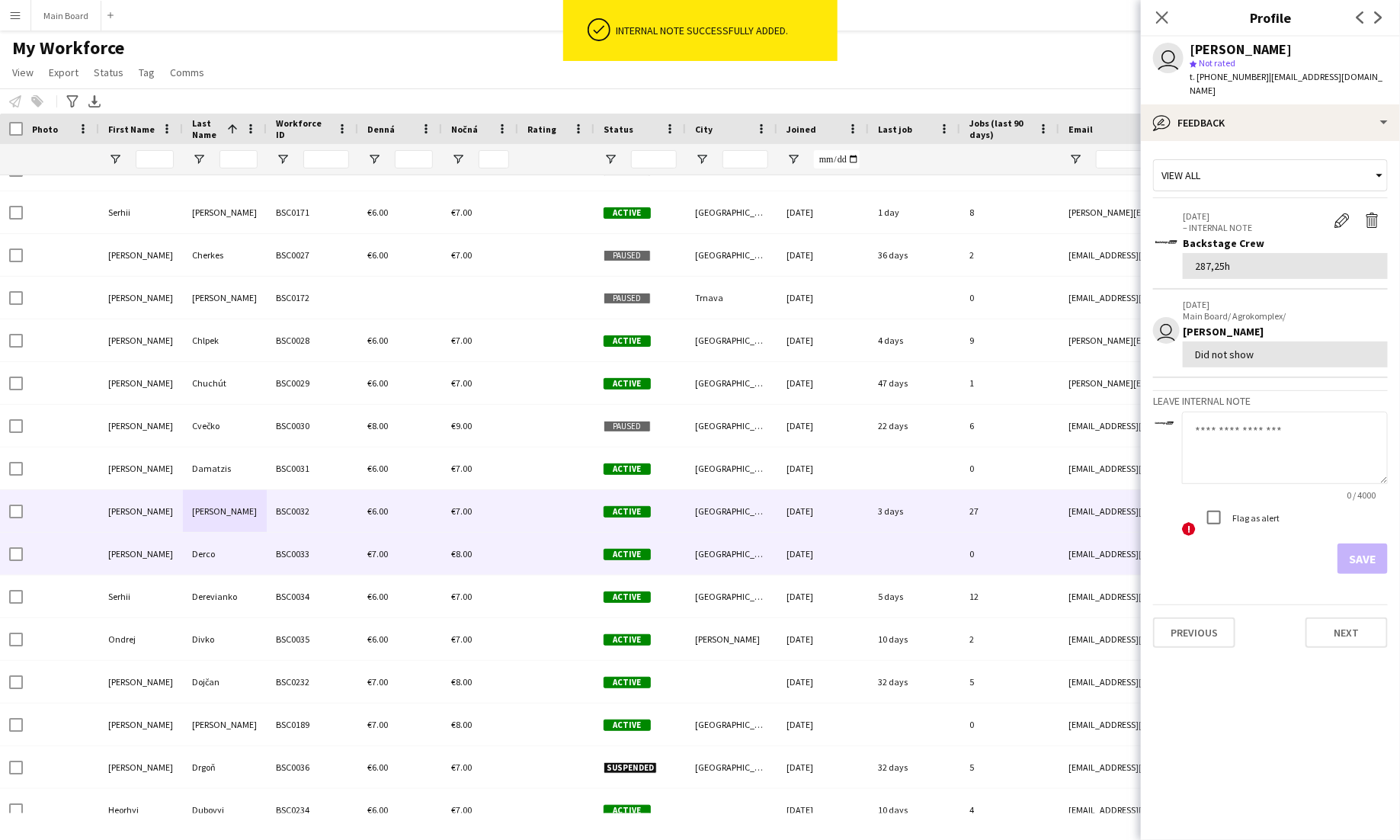
click at [419, 545] on div "€7.00" at bounding box center [400, 553] width 84 height 42
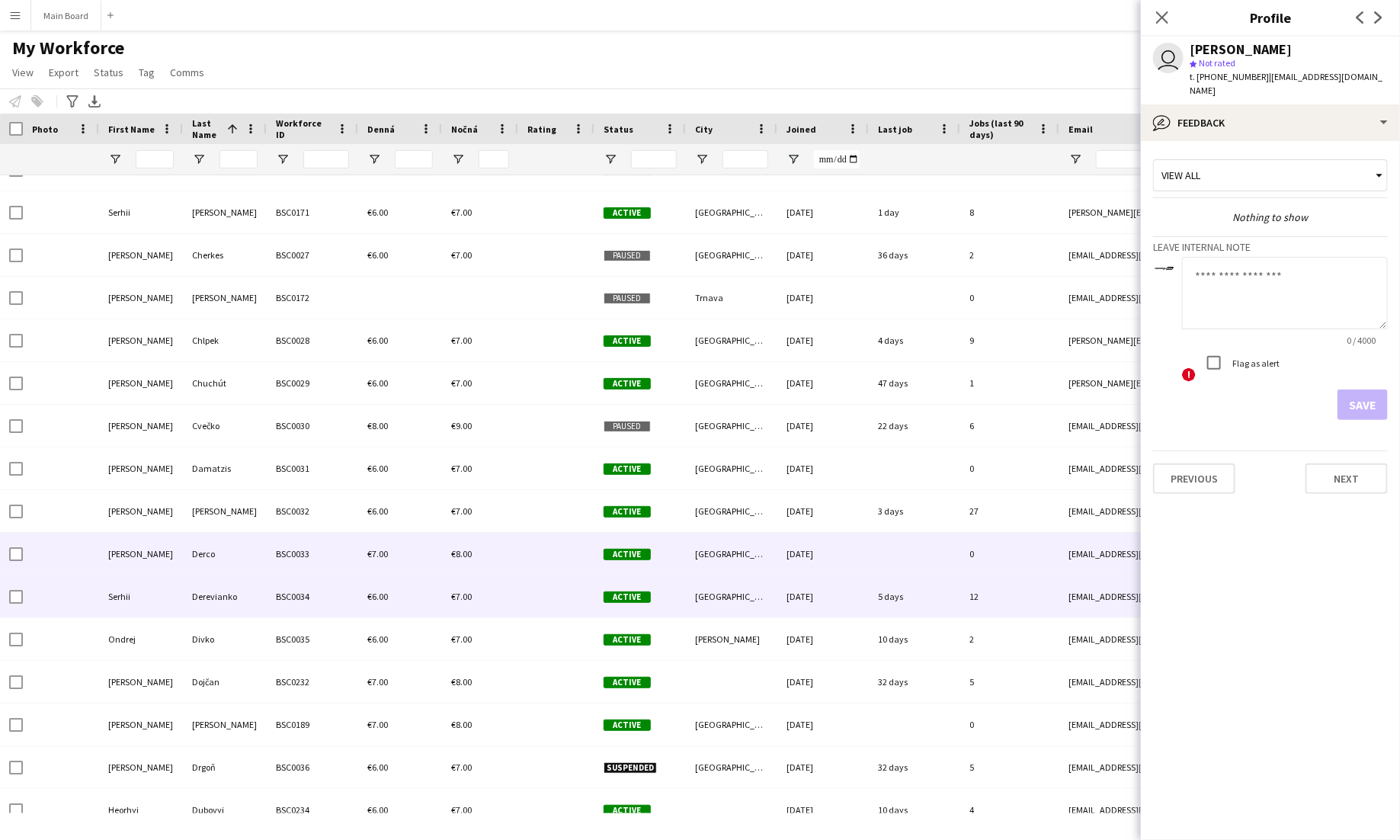
click at [420, 602] on div "€6.00" at bounding box center [400, 596] width 84 height 42
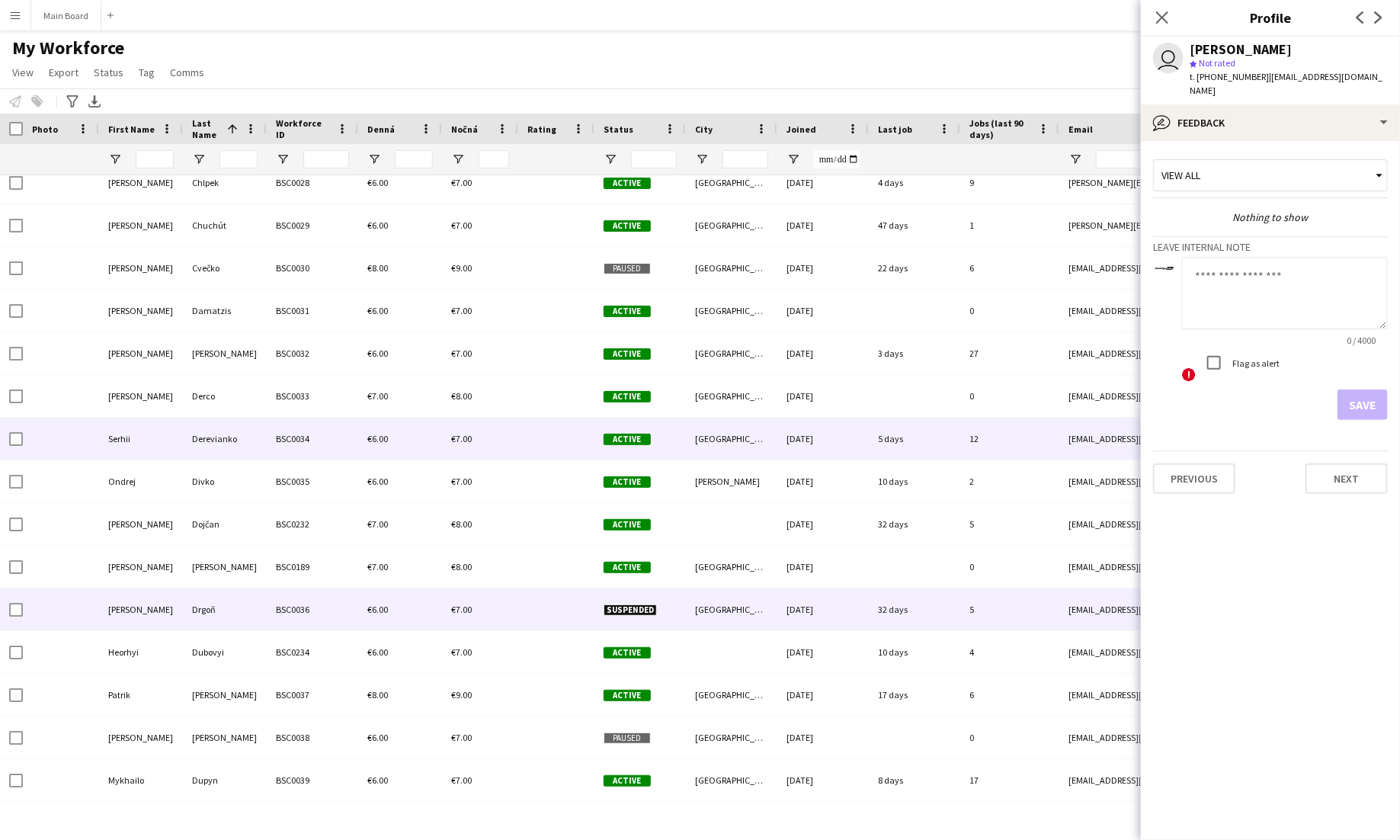
scroll to position [1471, 0]
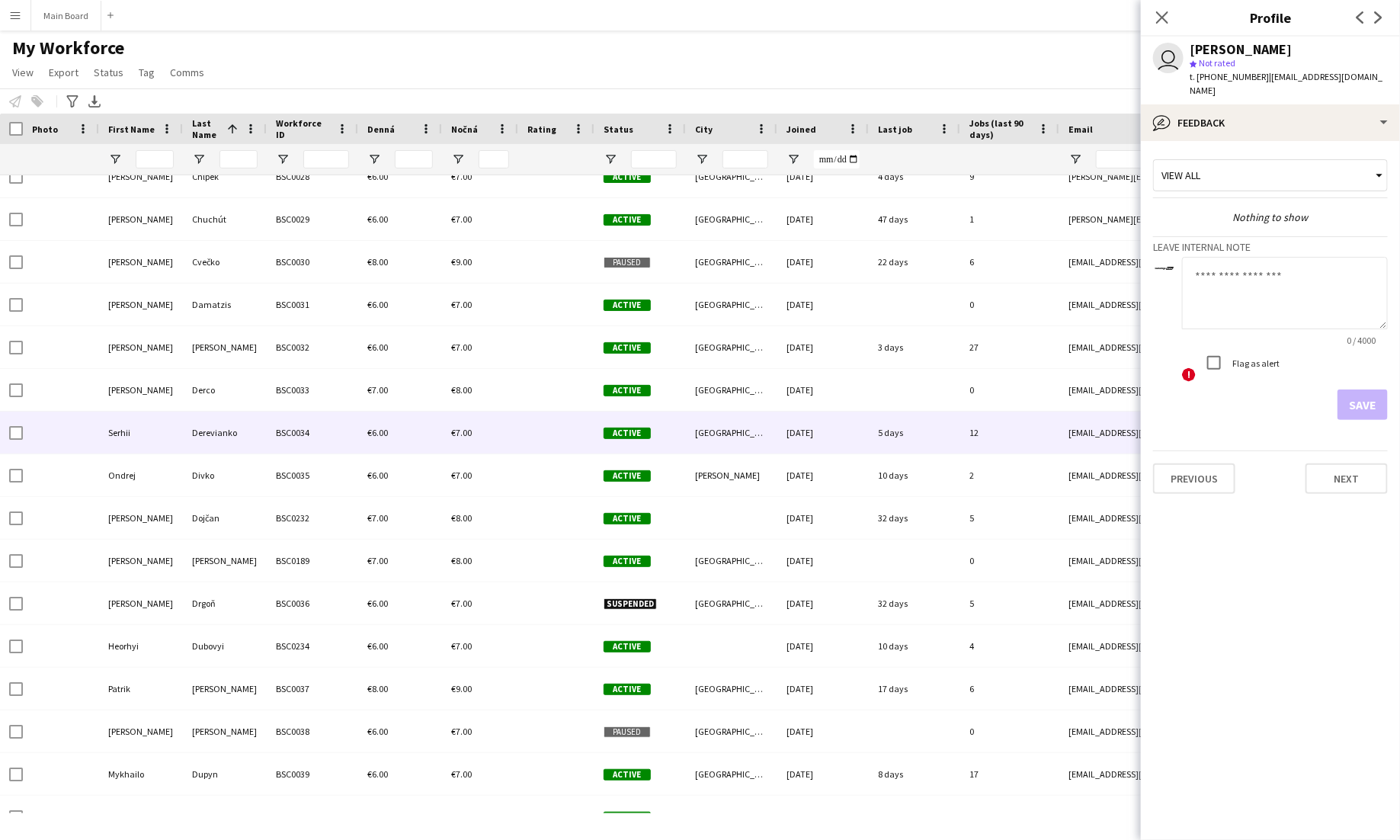
click at [1273, 287] on textarea at bounding box center [1285, 293] width 205 height 72
type textarea "*******"
click at [1347, 395] on button "Save" at bounding box center [1363, 404] width 50 height 30
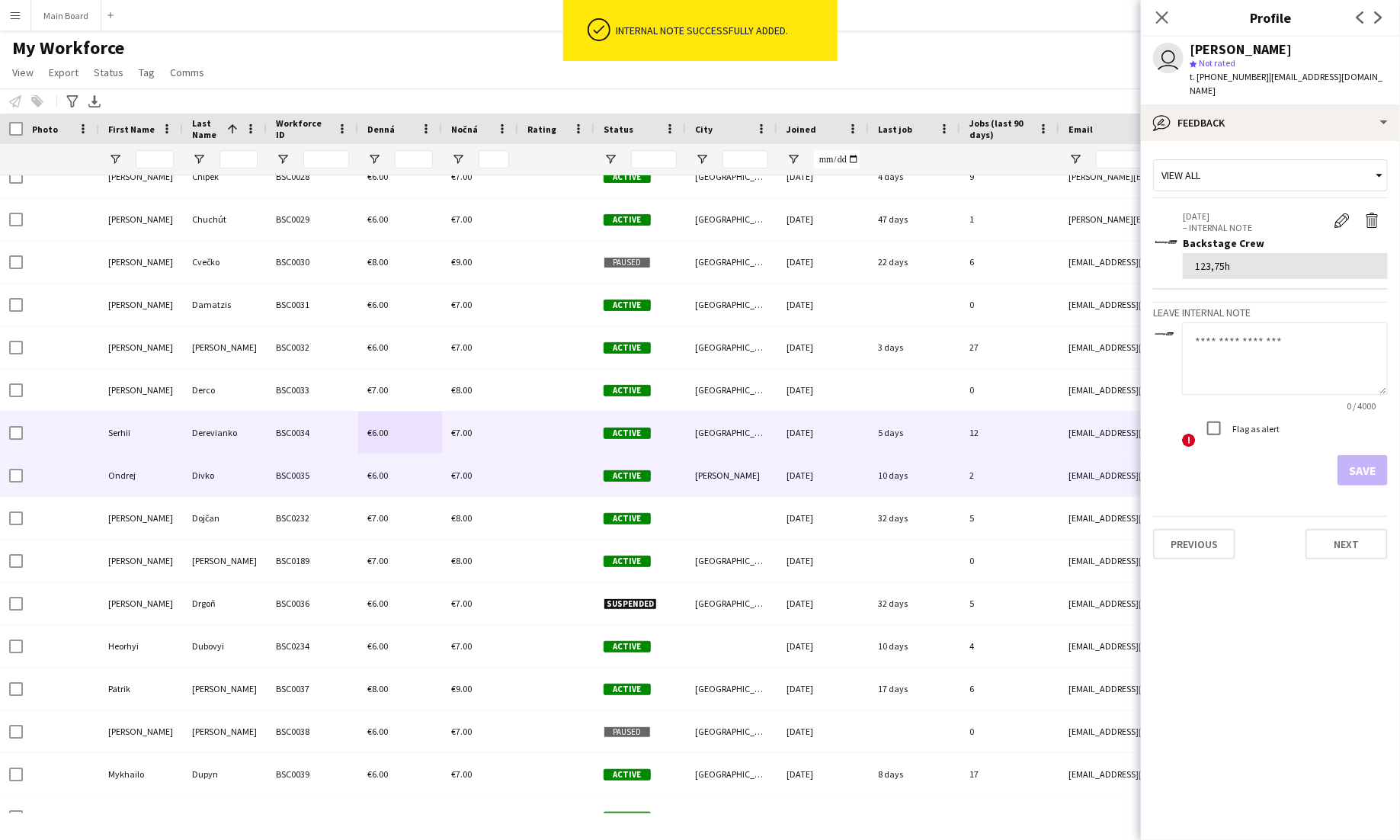
click at [389, 461] on div "€6.00" at bounding box center [400, 475] width 84 height 42
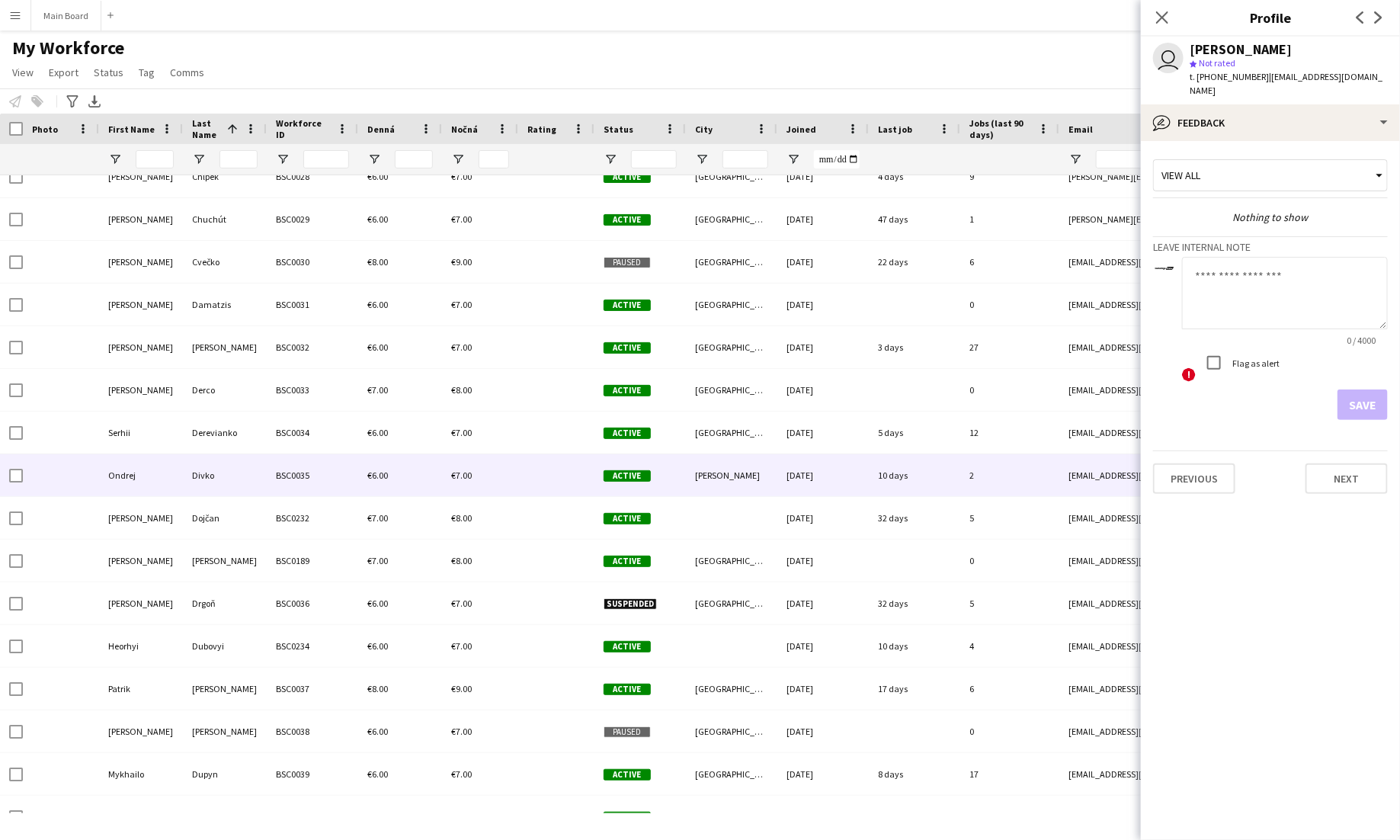
click at [1252, 281] on textarea at bounding box center [1285, 293] width 205 height 72
type textarea "******"
click at [1356, 399] on button "Save" at bounding box center [1363, 404] width 50 height 30
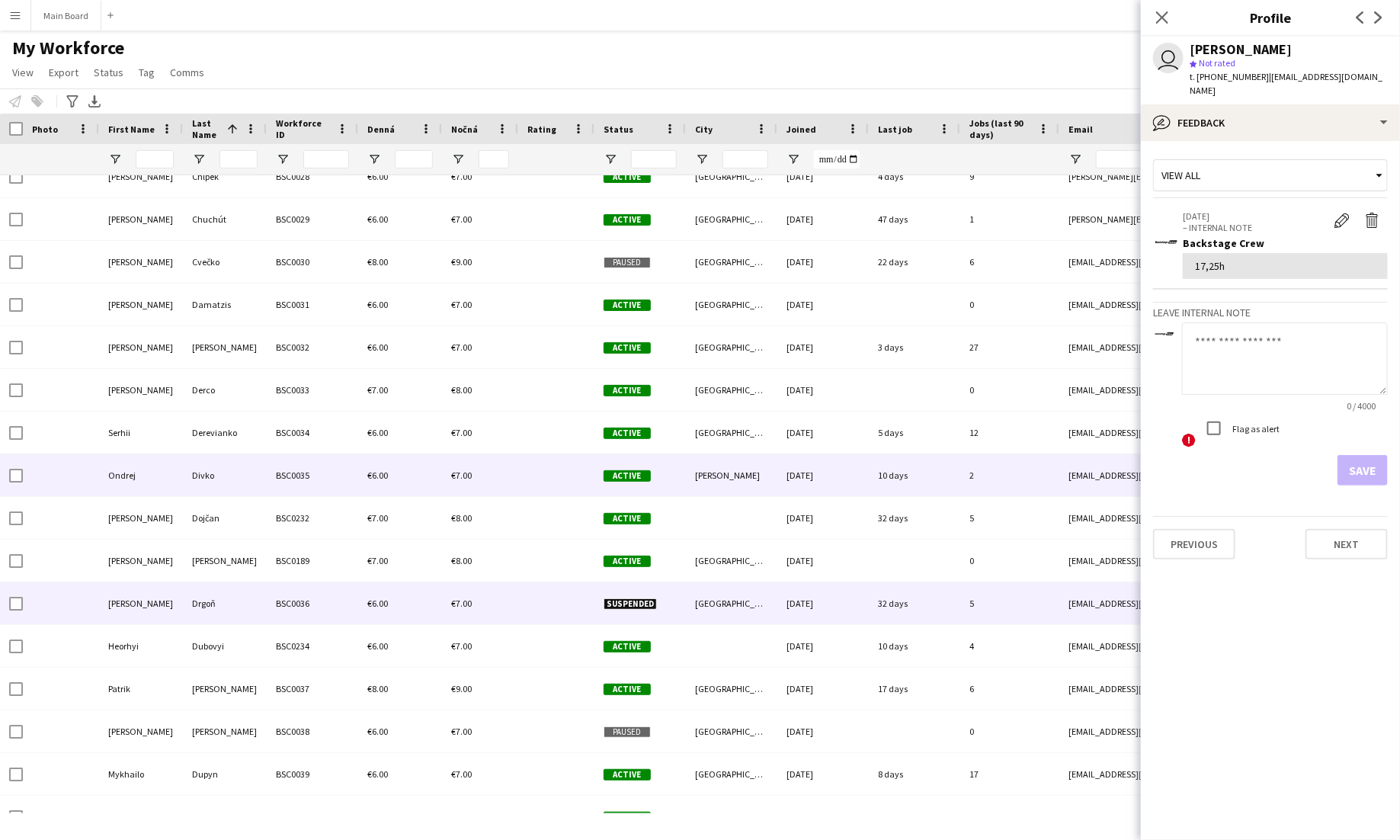
click at [377, 586] on div "€6.00" at bounding box center [400, 603] width 84 height 42
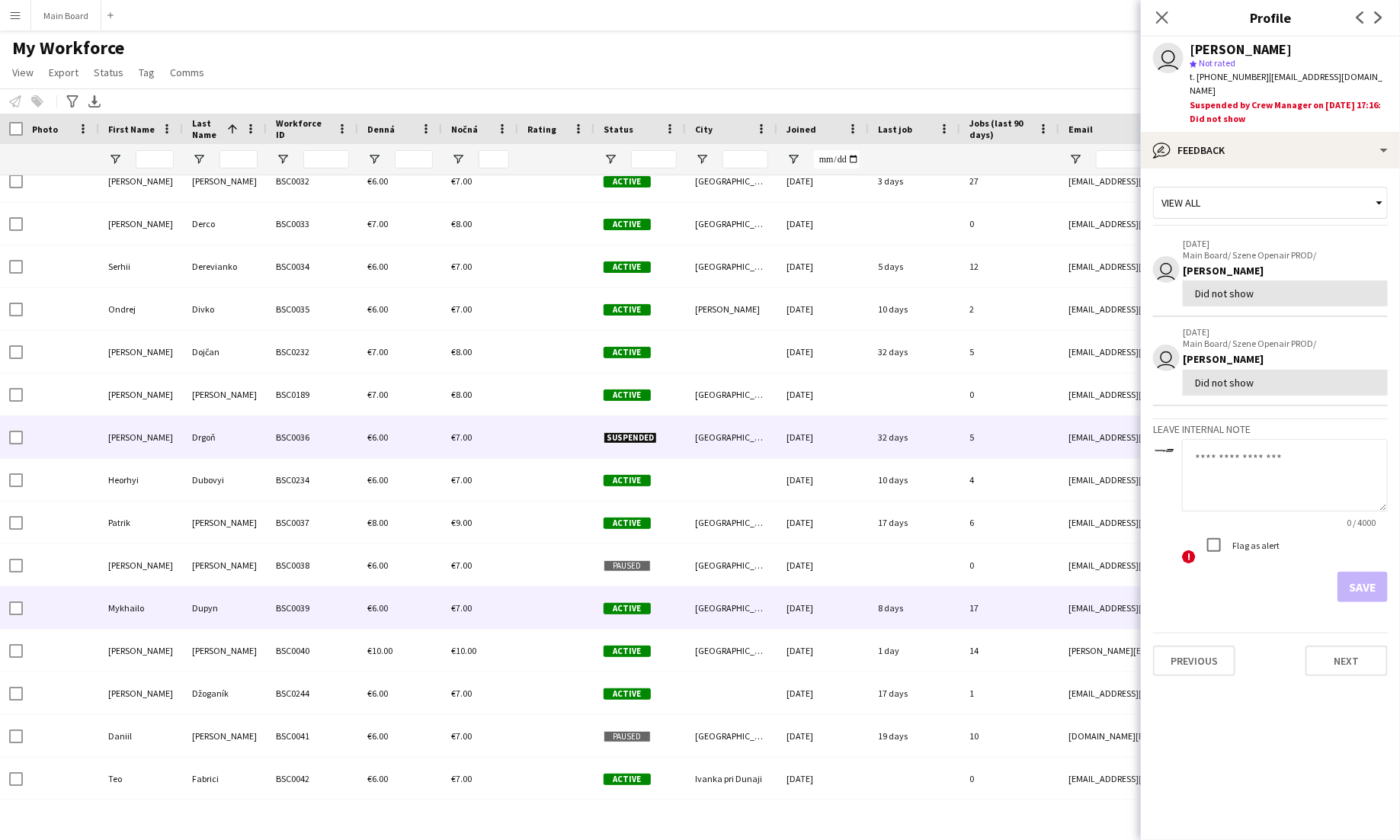
scroll to position [1644, 0]
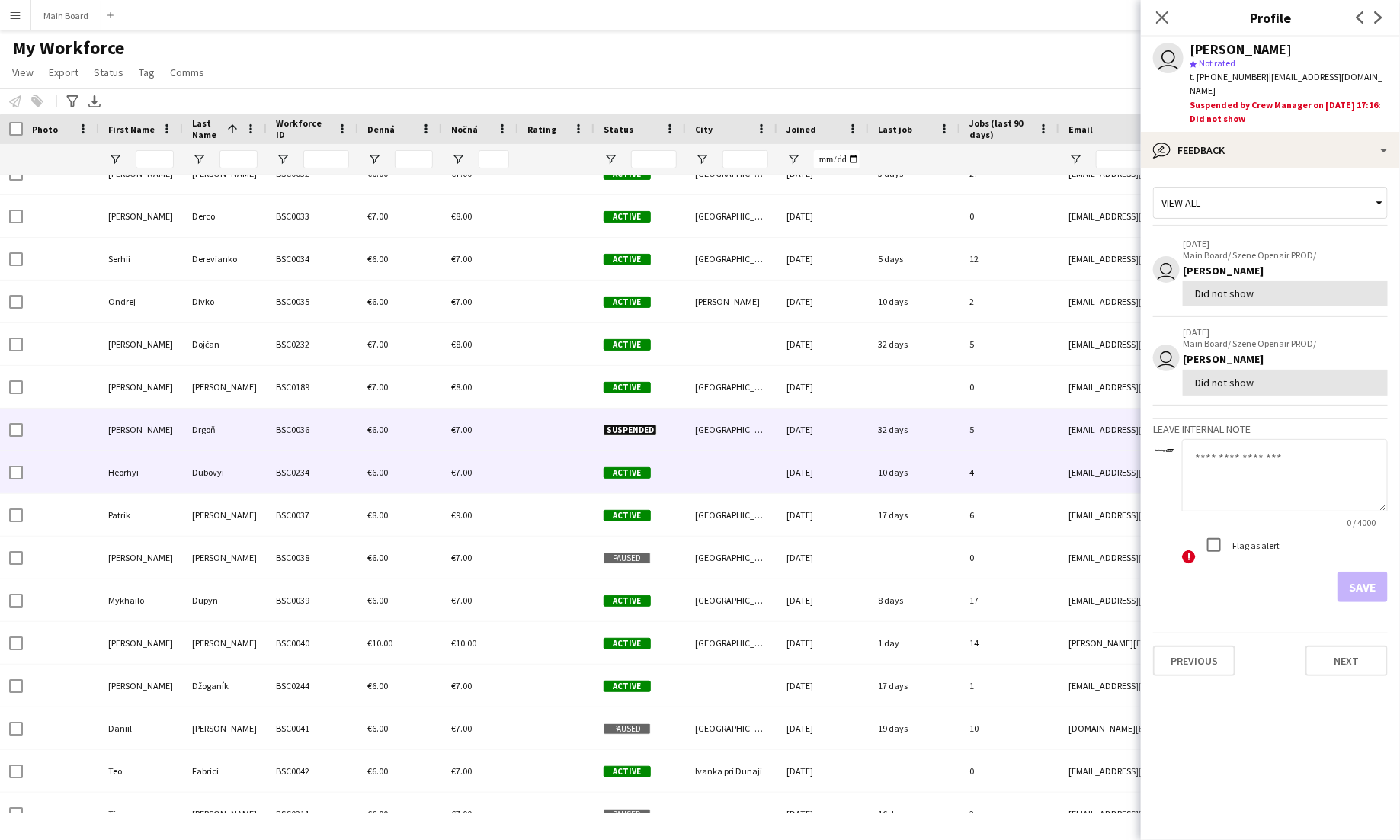
click at [378, 459] on div "€6.00" at bounding box center [400, 472] width 84 height 42
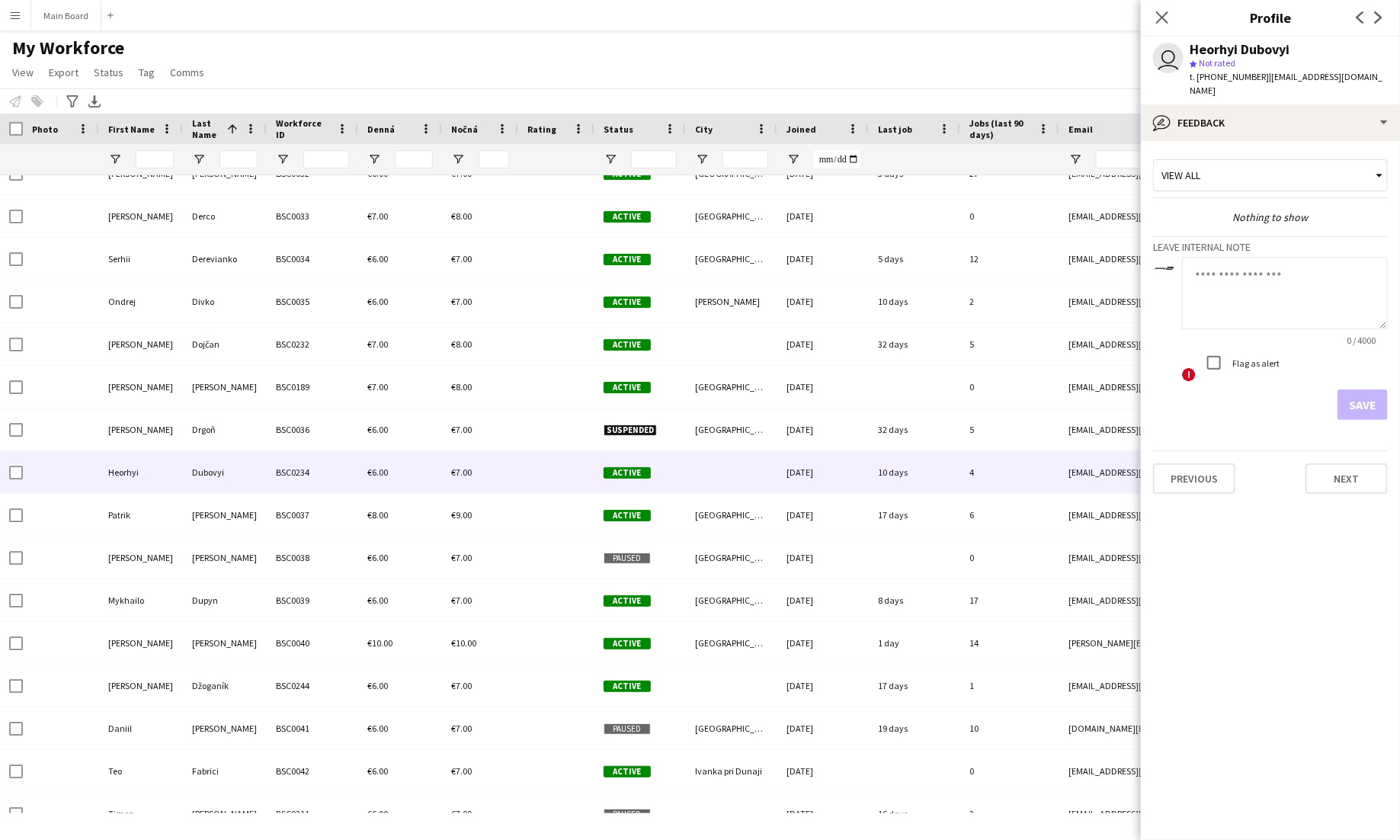
click at [1300, 298] on textarea at bounding box center [1285, 293] width 205 height 72
type textarea "******"
click at [1376, 393] on button "Save" at bounding box center [1363, 404] width 50 height 30
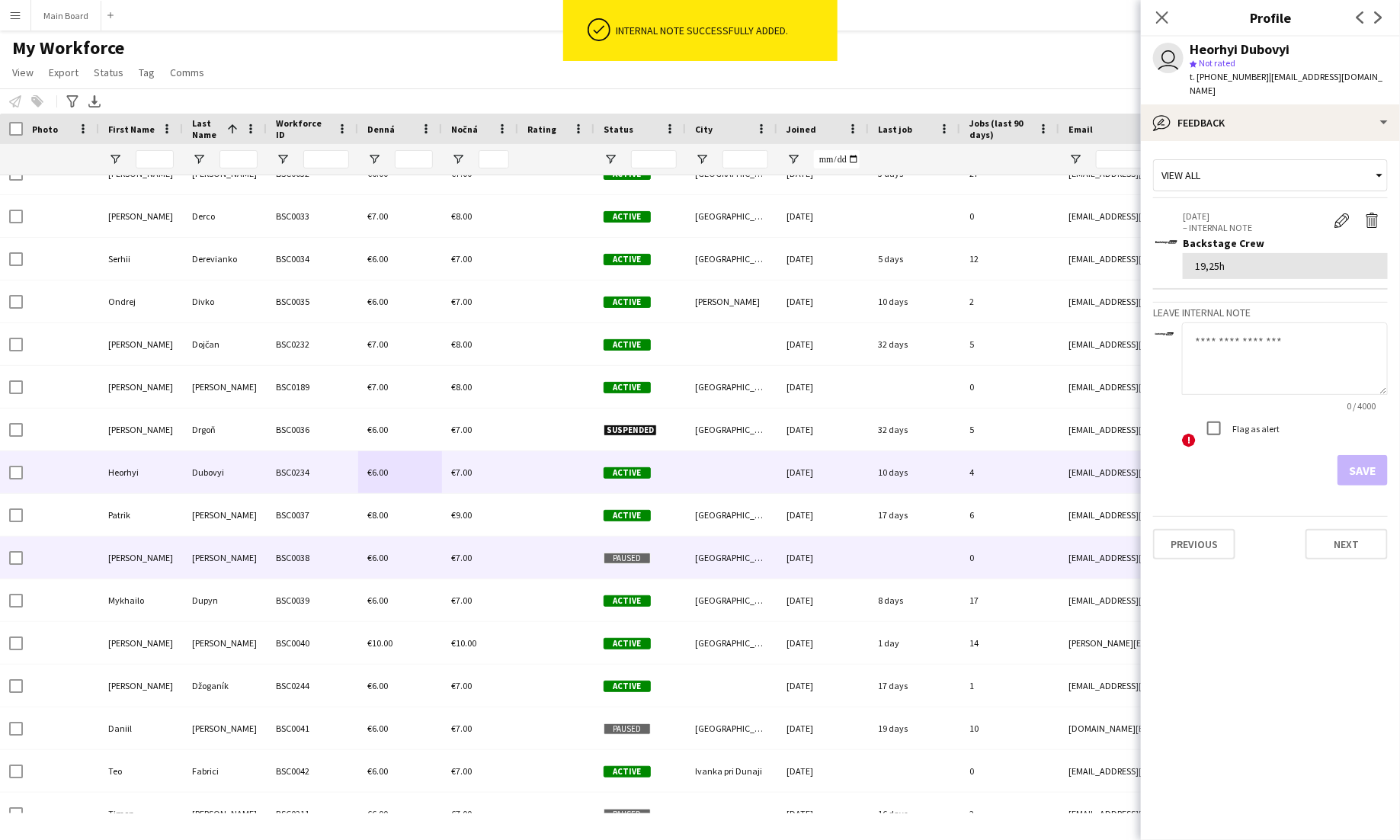
click at [287, 552] on div "BSC0038" at bounding box center [312, 557] width 92 height 42
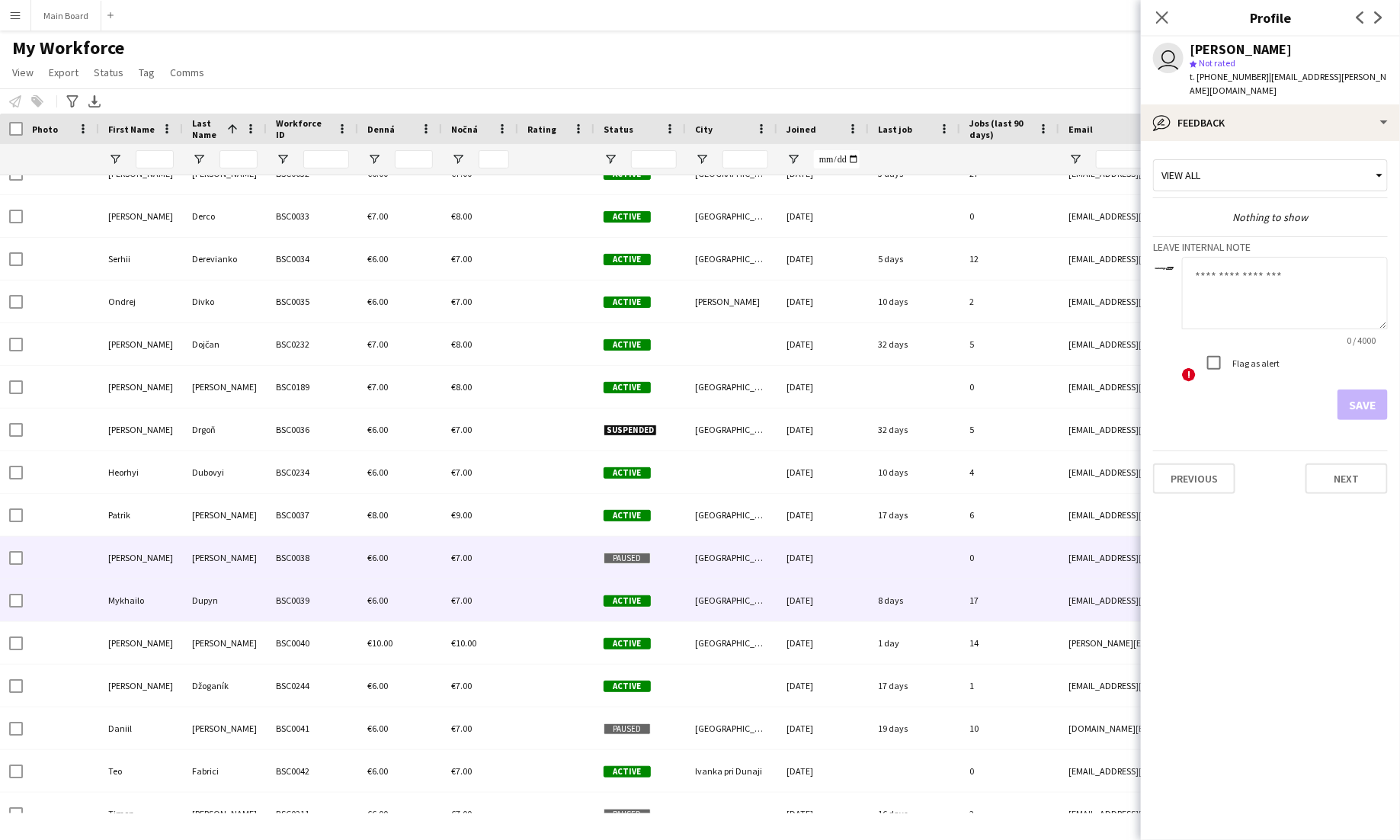
click at [319, 596] on div "BSC0039" at bounding box center [312, 600] width 92 height 42
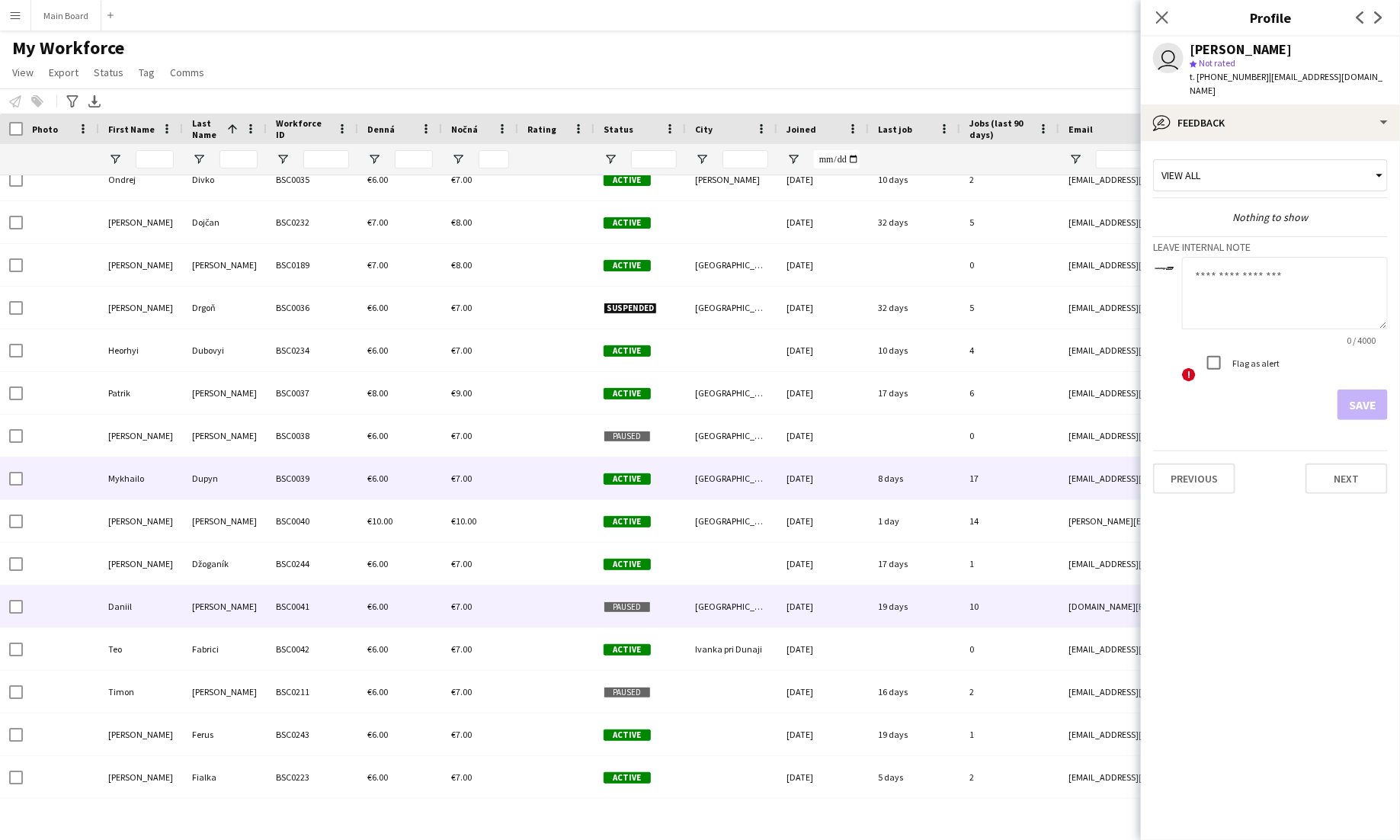
scroll to position [1768, 0]
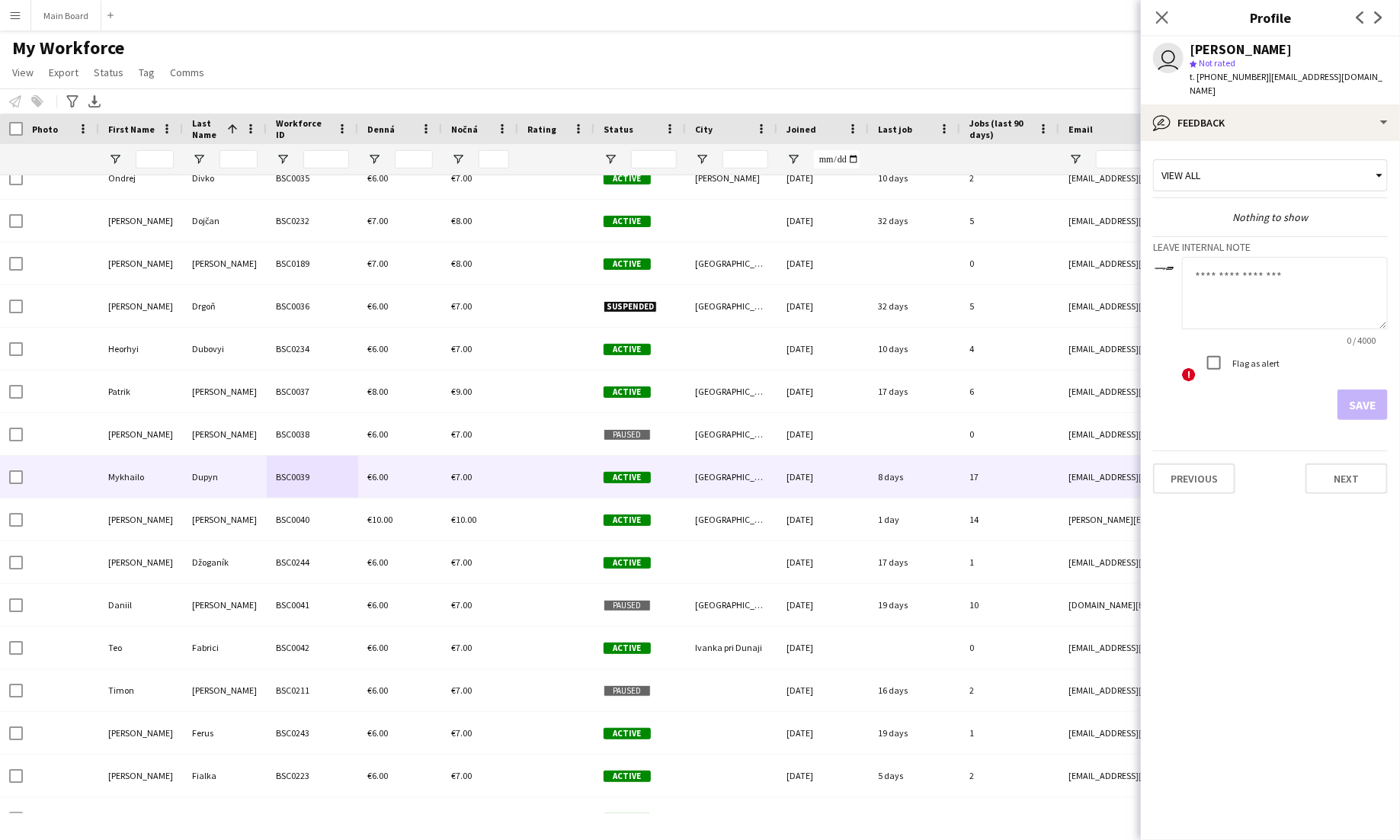
click at [1249, 257] on textarea at bounding box center [1285, 293] width 205 height 72
drag, startPoint x: 1336, startPoint y: 275, endPoint x: 1184, endPoint y: 279, distance: 152.1
click at [1184, 281] on textarea "**********" at bounding box center [1285, 293] width 205 height 72
type textarea "******"
click at [1371, 390] on button "Save" at bounding box center [1363, 404] width 50 height 30
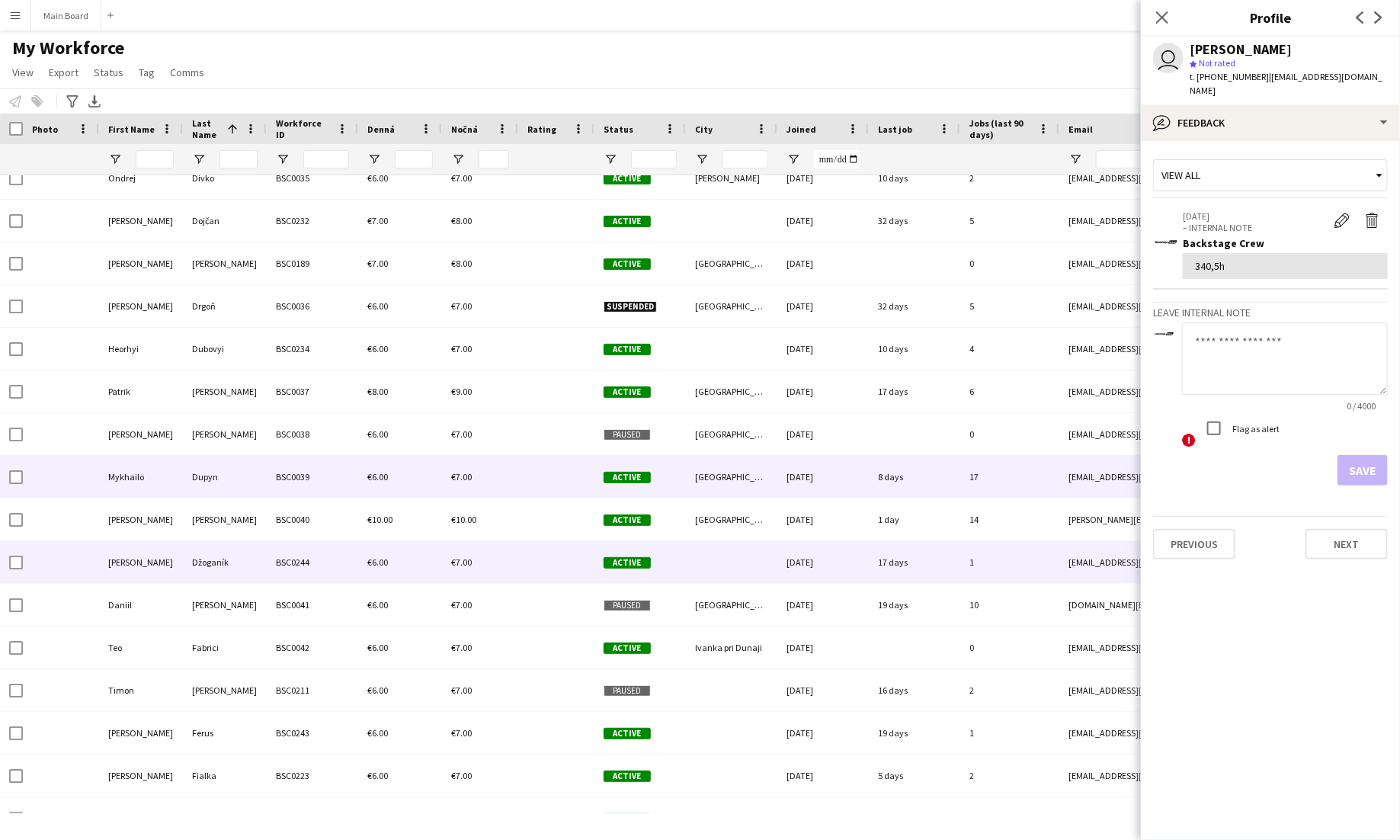
click at [405, 566] on div "€6.00" at bounding box center [400, 562] width 84 height 42
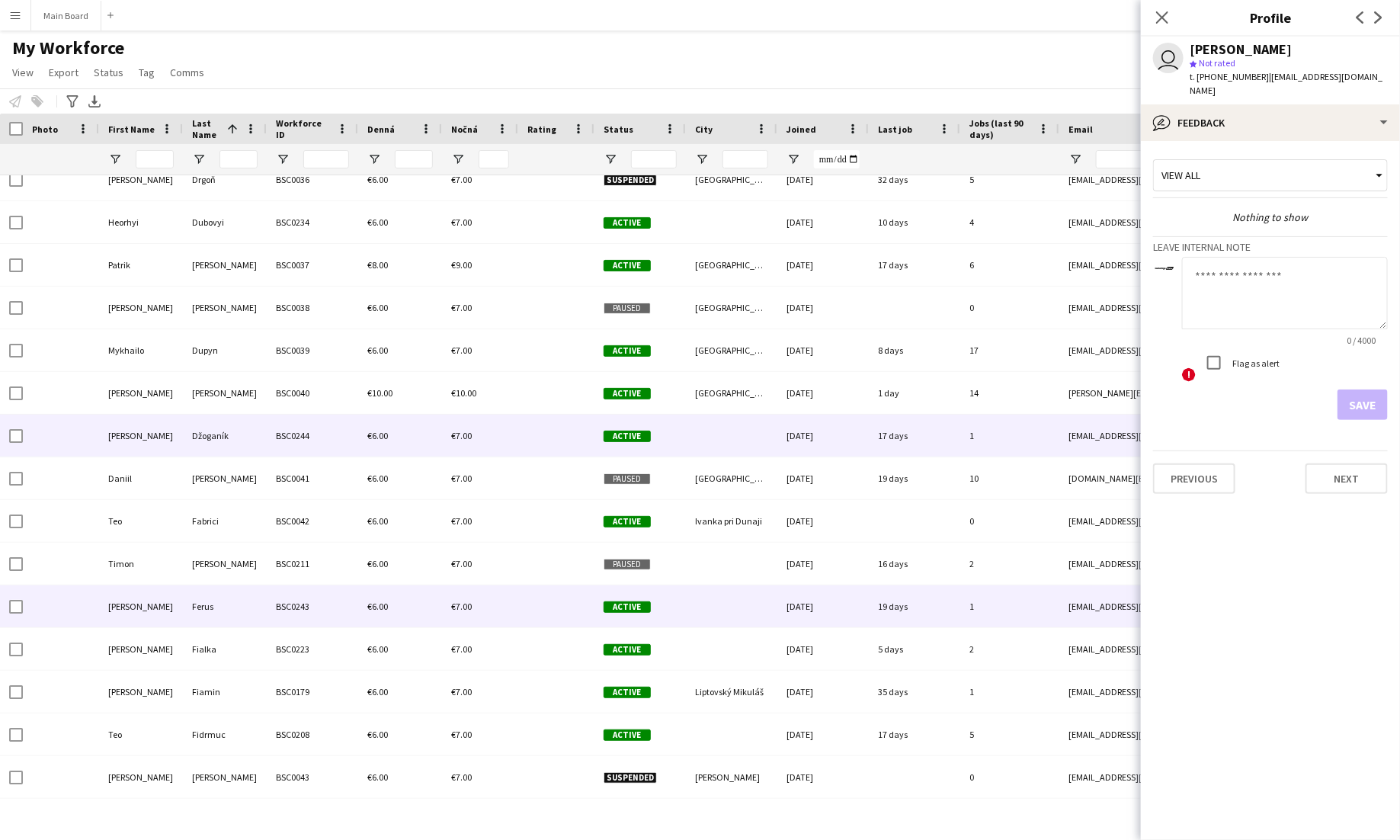
scroll to position [1938, 0]
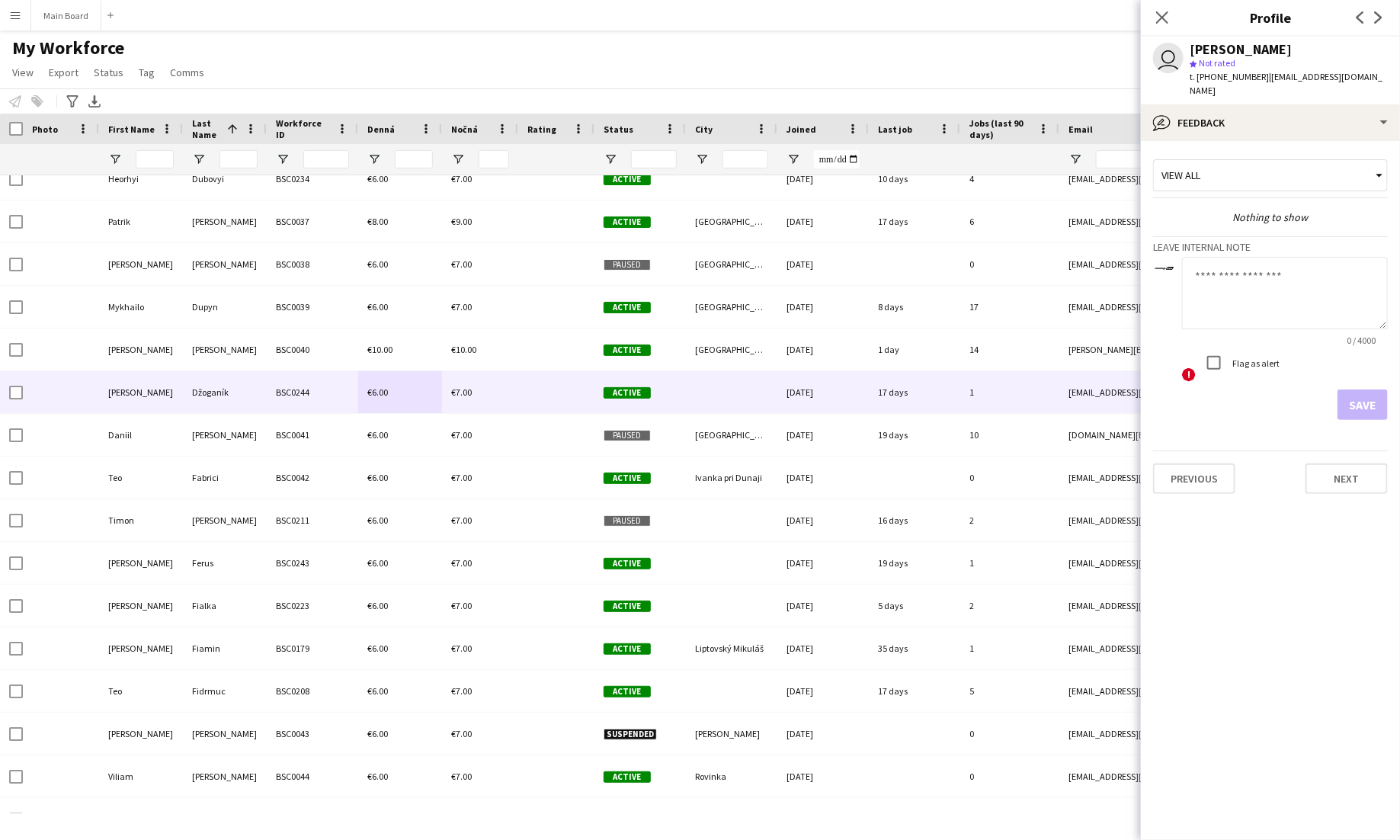
click at [1292, 272] on textarea at bounding box center [1285, 293] width 205 height 72
type textarea "**"
click at [1373, 389] on button "Save" at bounding box center [1363, 404] width 50 height 30
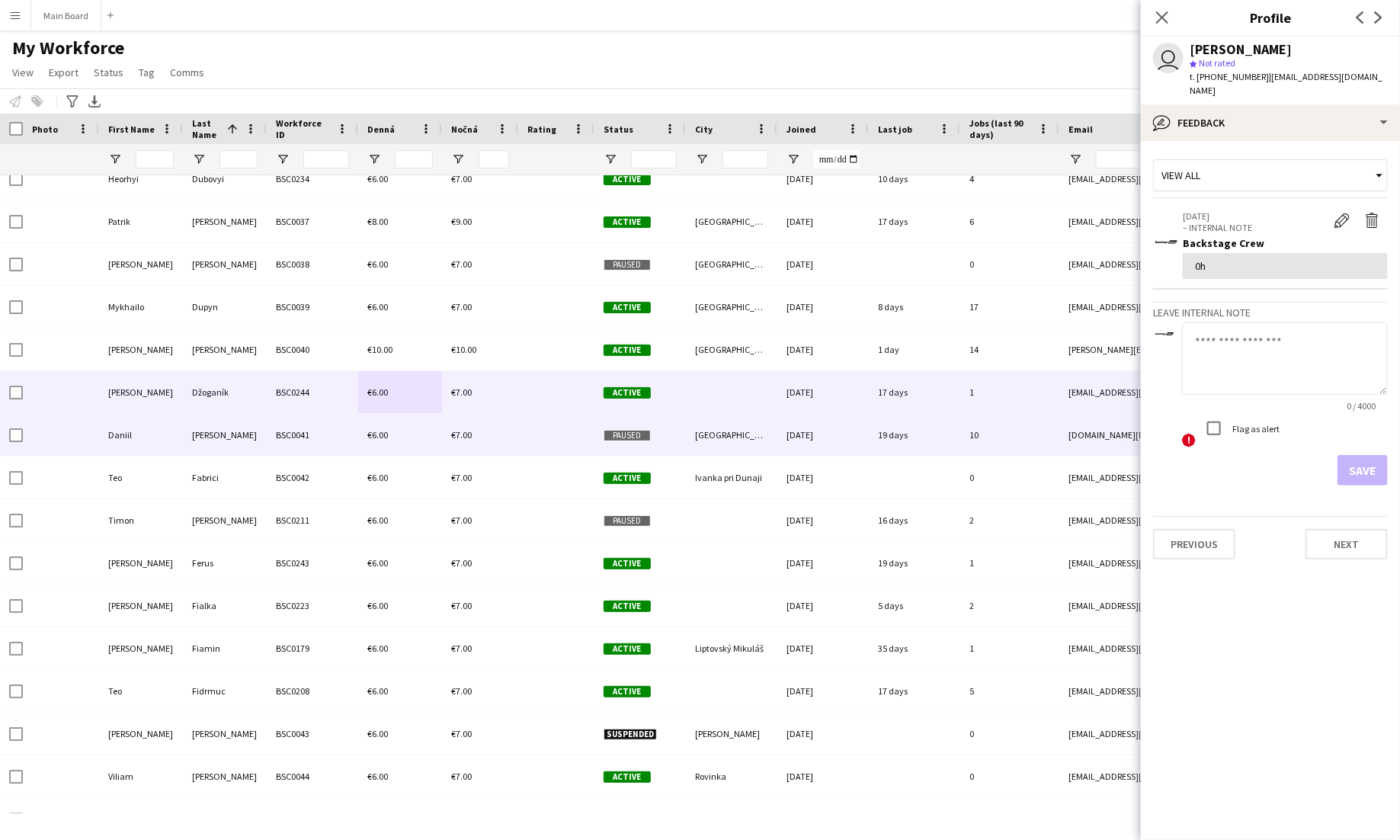
click at [412, 426] on div "€6.00" at bounding box center [400, 435] width 84 height 42
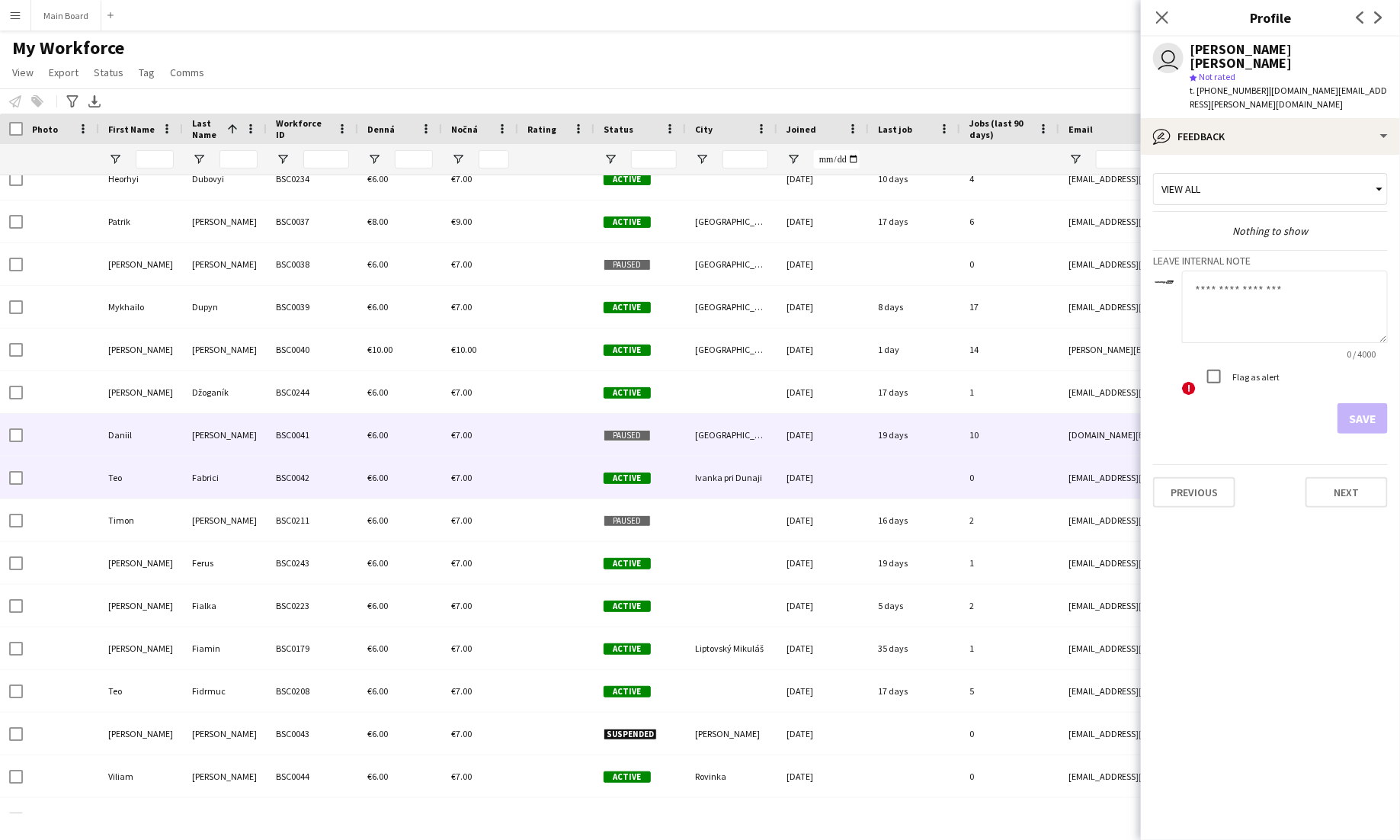
click at [328, 484] on div "BSC0042" at bounding box center [312, 477] width 92 height 42
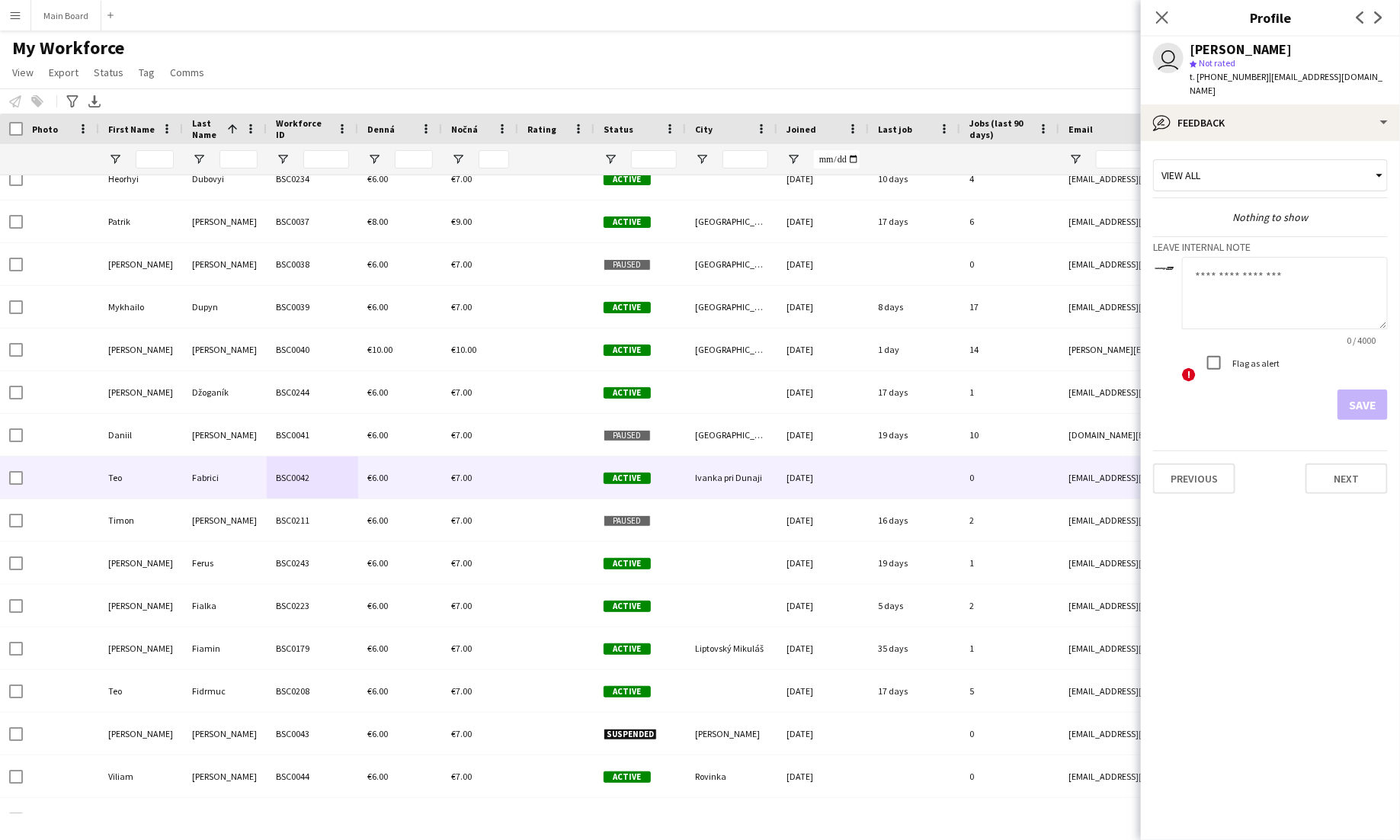
click at [1300, 302] on textarea at bounding box center [1285, 293] width 205 height 72
type textarea "*"
type textarea "*****"
click at [1367, 389] on button "Save" at bounding box center [1363, 404] width 50 height 30
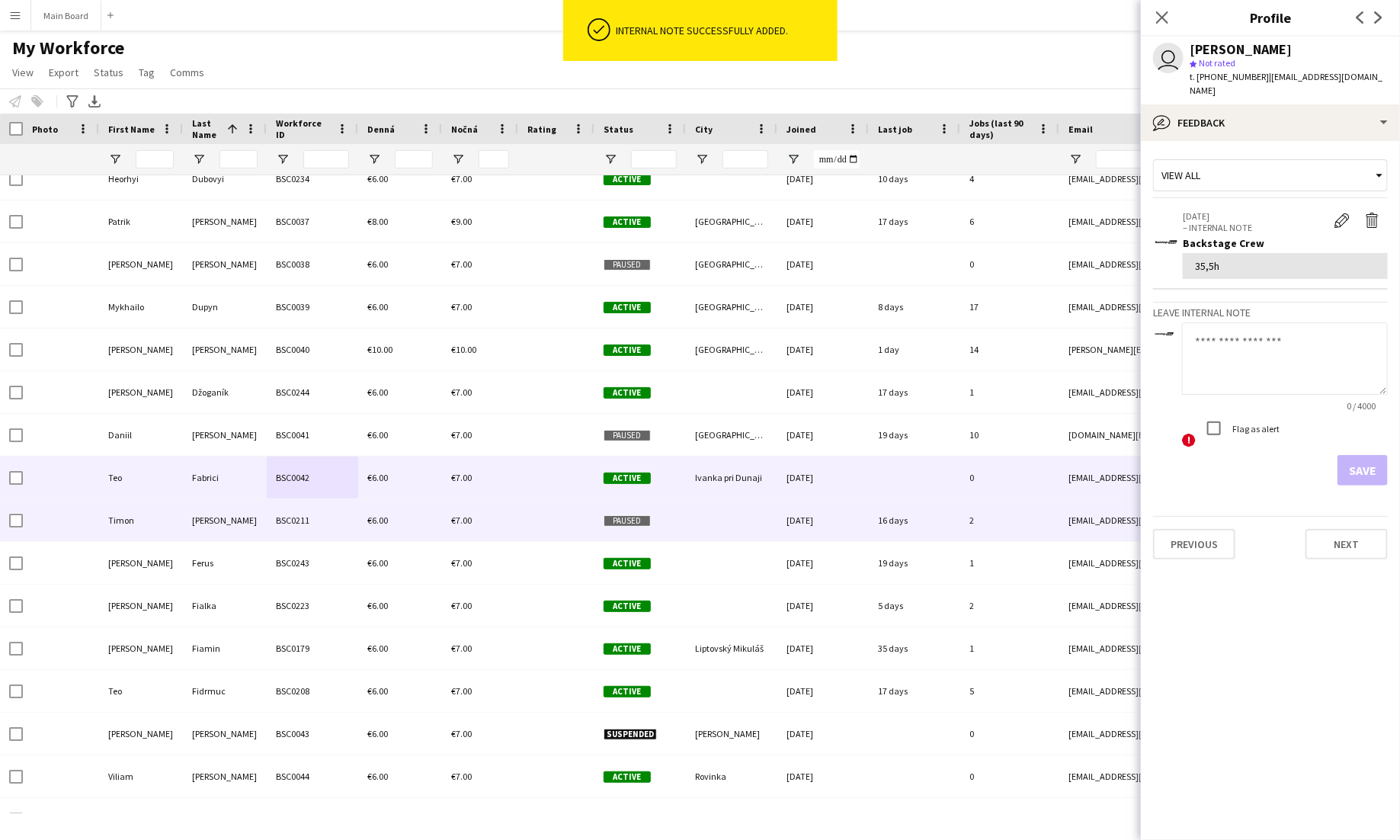
click at [328, 521] on div "BSC0211" at bounding box center [312, 520] width 92 height 42
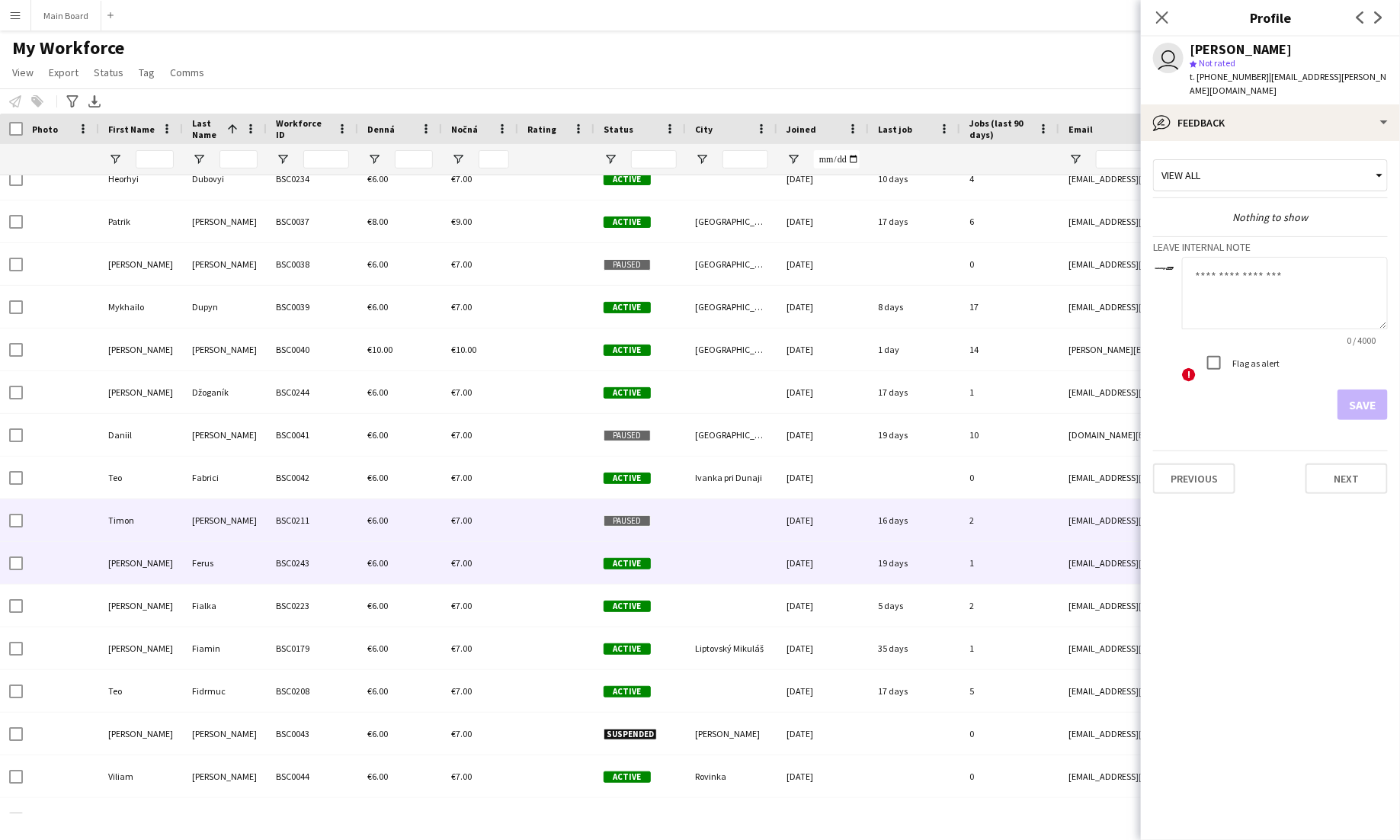
click at [331, 551] on div "BSC0243" at bounding box center [312, 562] width 92 height 42
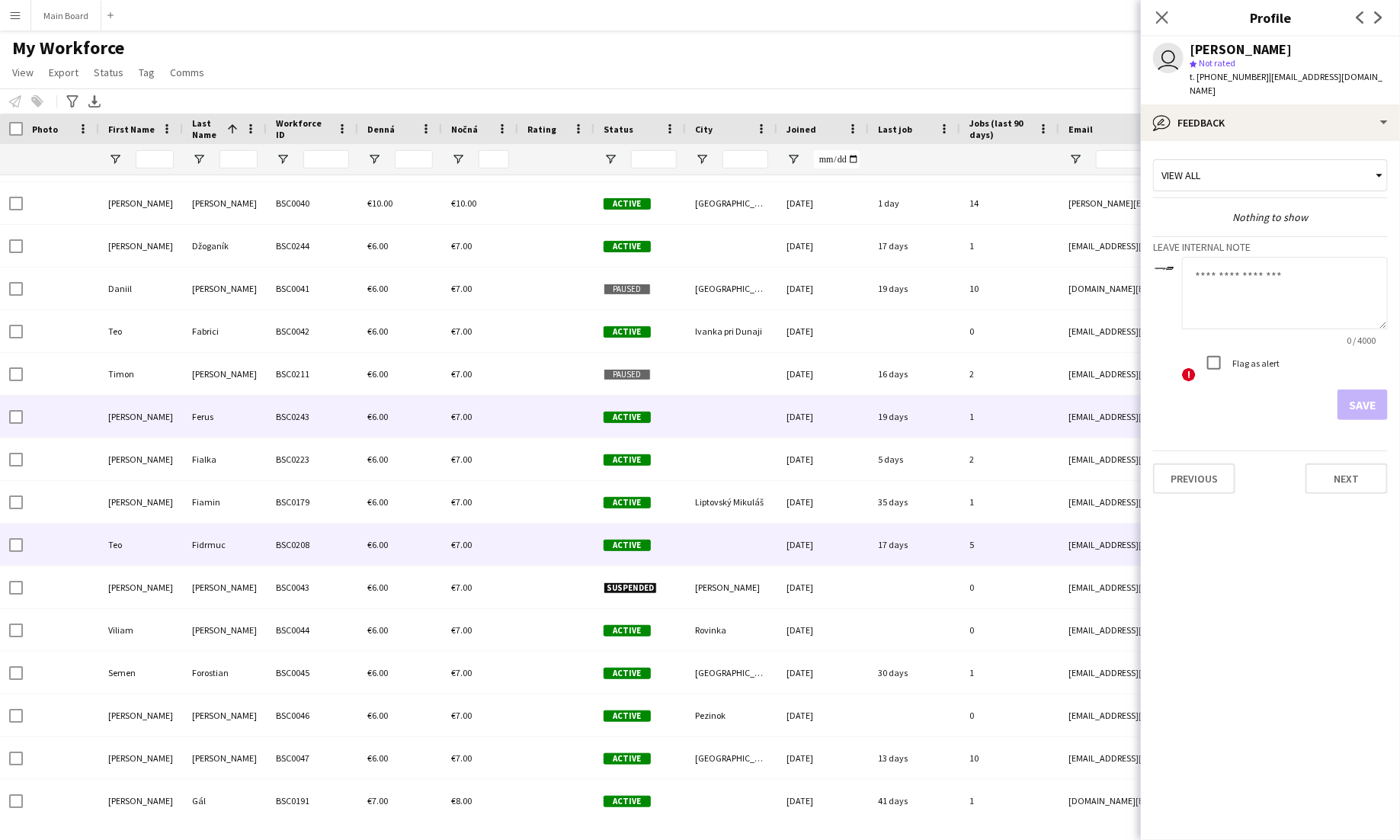
scroll to position [2107, 0]
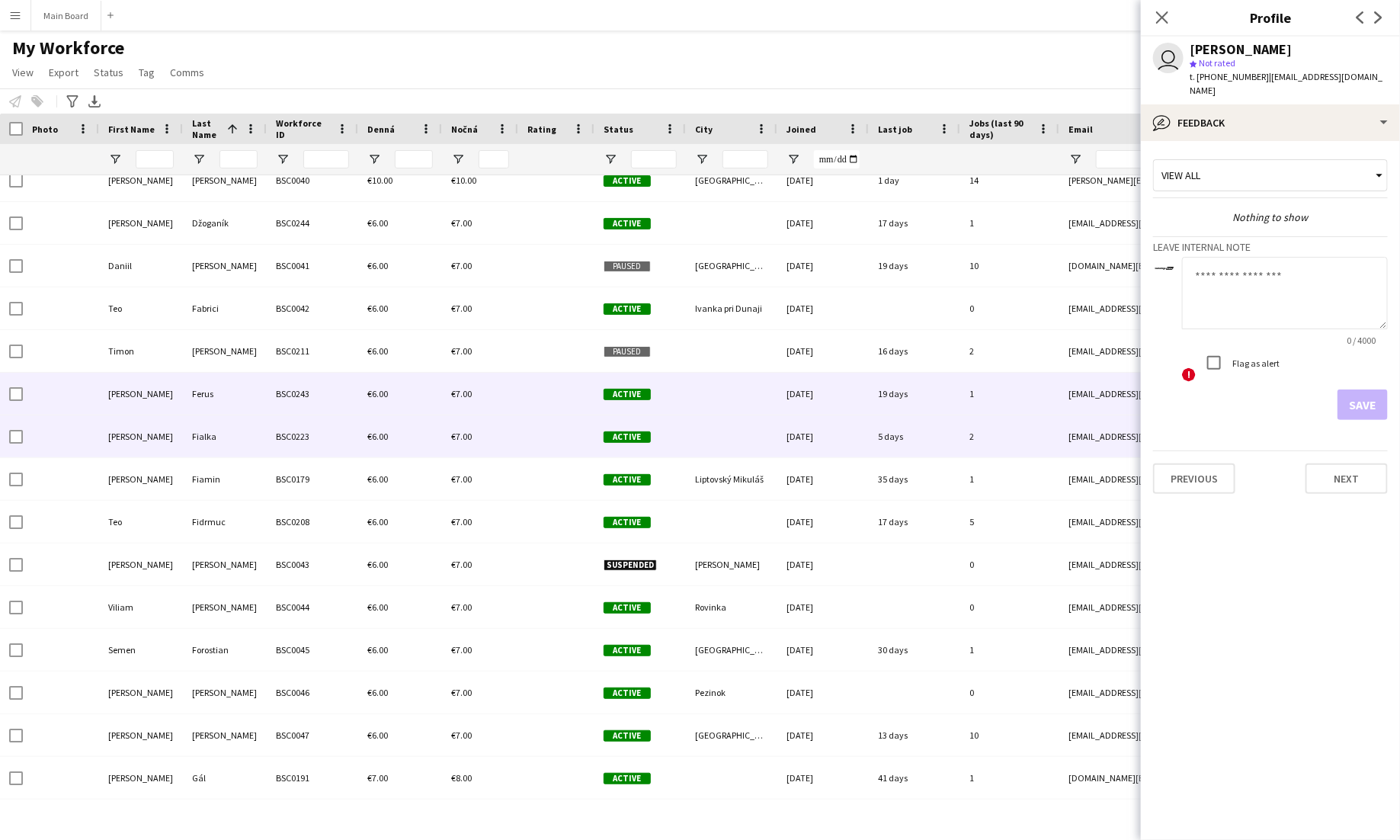
click at [325, 441] on div "BSC0223" at bounding box center [312, 436] width 92 height 42
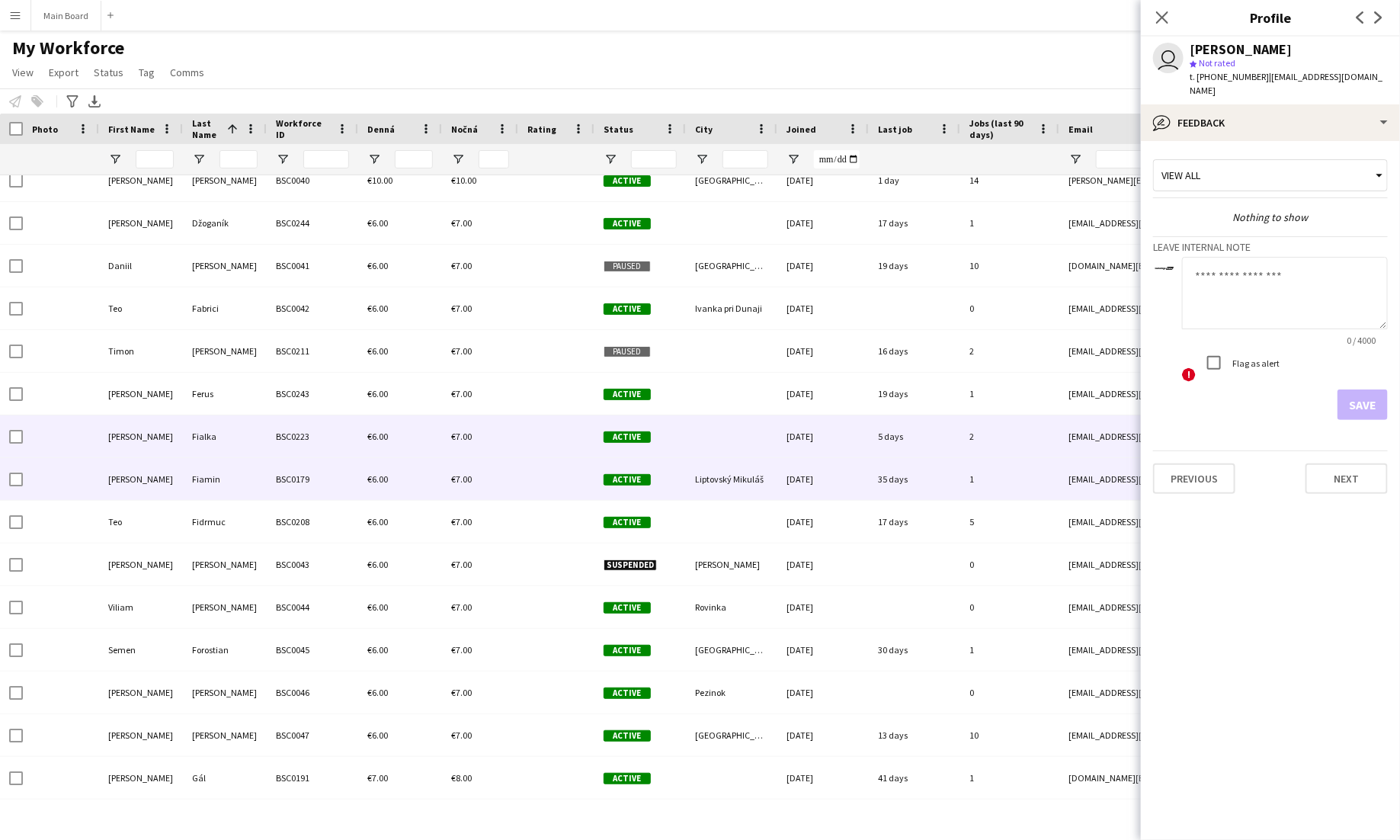
click at [287, 467] on div "BSC0179" at bounding box center [312, 479] width 92 height 42
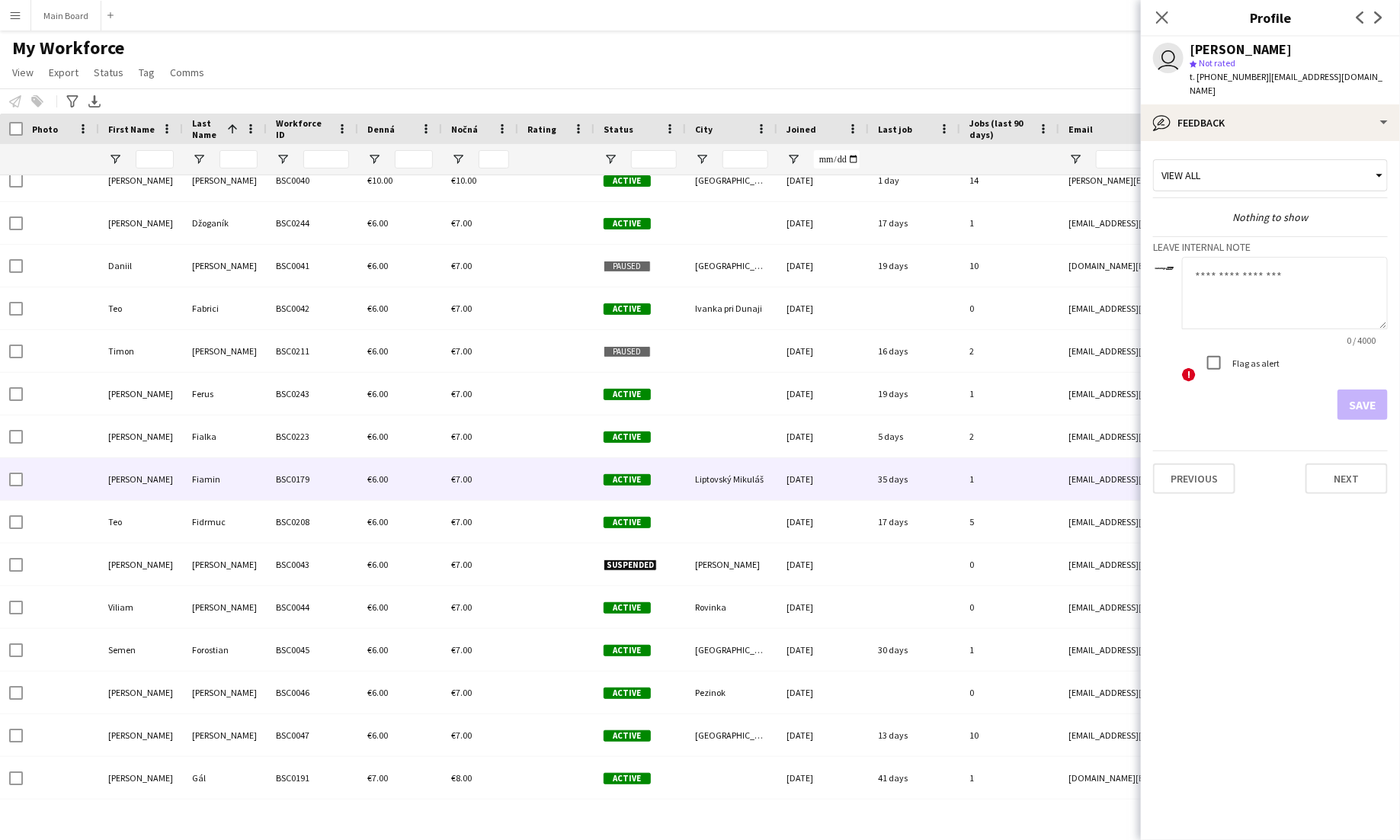
click at [1236, 267] on textarea at bounding box center [1285, 293] width 205 height 72
type textarea "******"
click at [1364, 394] on button "Save" at bounding box center [1363, 404] width 50 height 30
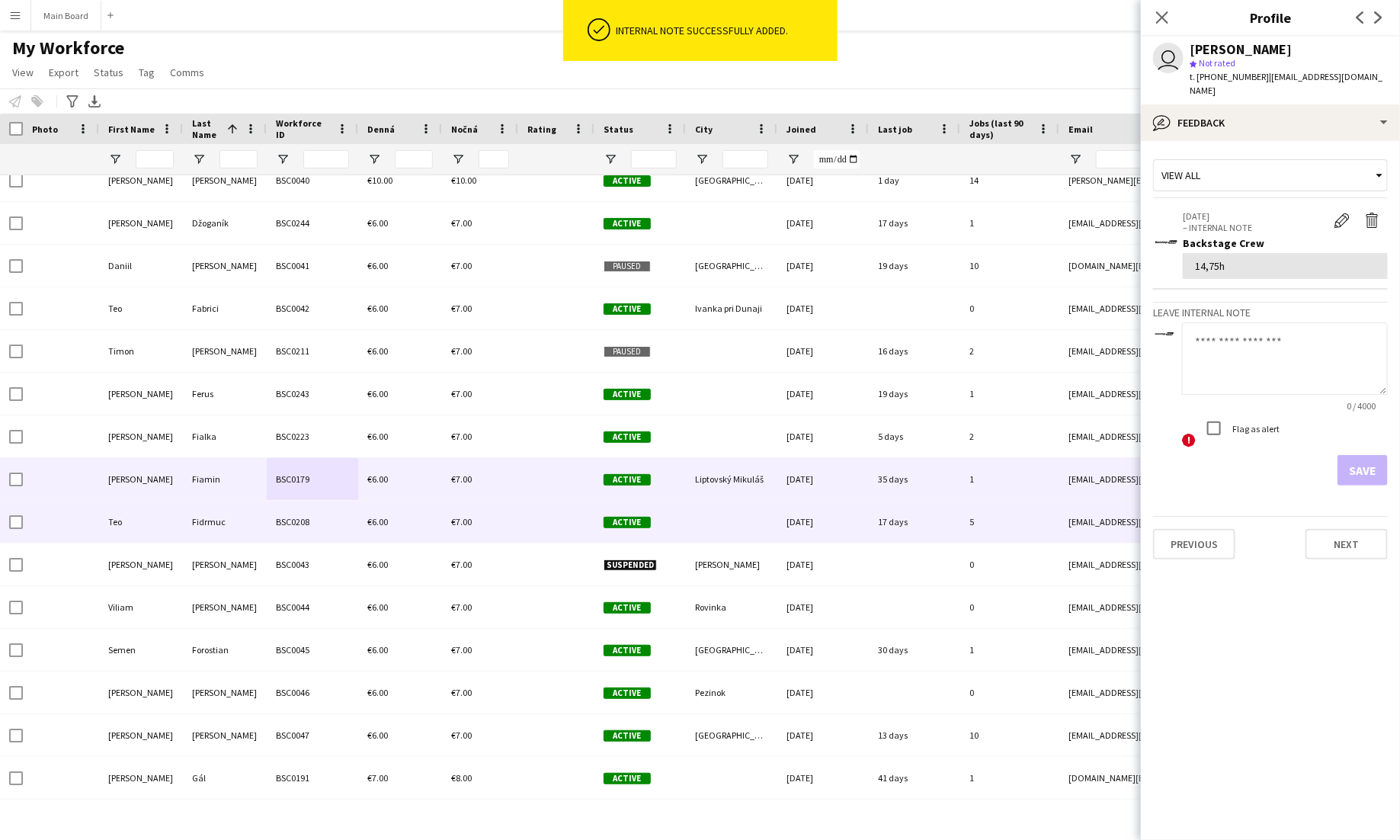
click at [329, 522] on div "BSC0208" at bounding box center [312, 522] width 92 height 42
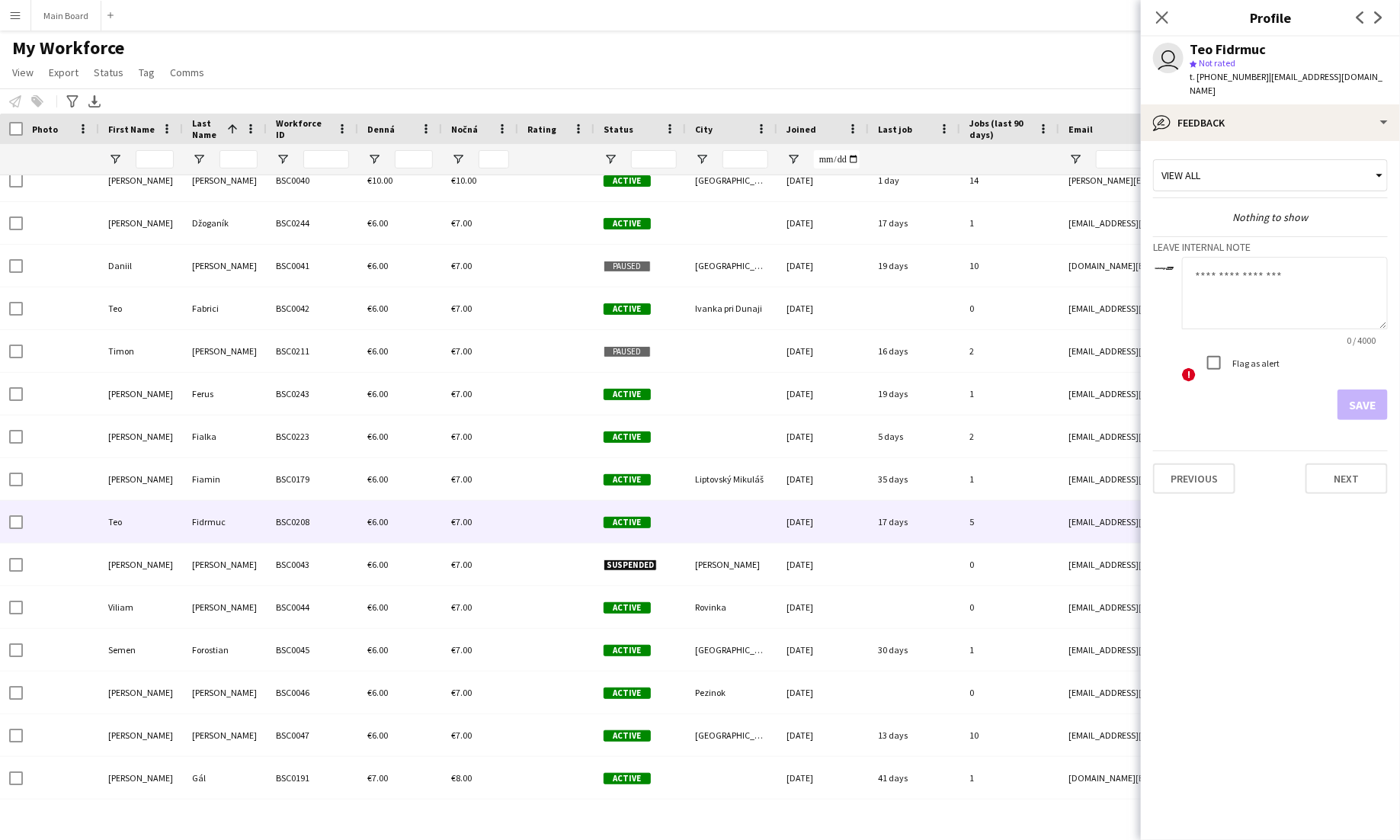
click at [1264, 277] on textarea at bounding box center [1285, 293] width 205 height 72
type textarea "*****"
click at [1364, 389] on button "Save" at bounding box center [1363, 404] width 50 height 30
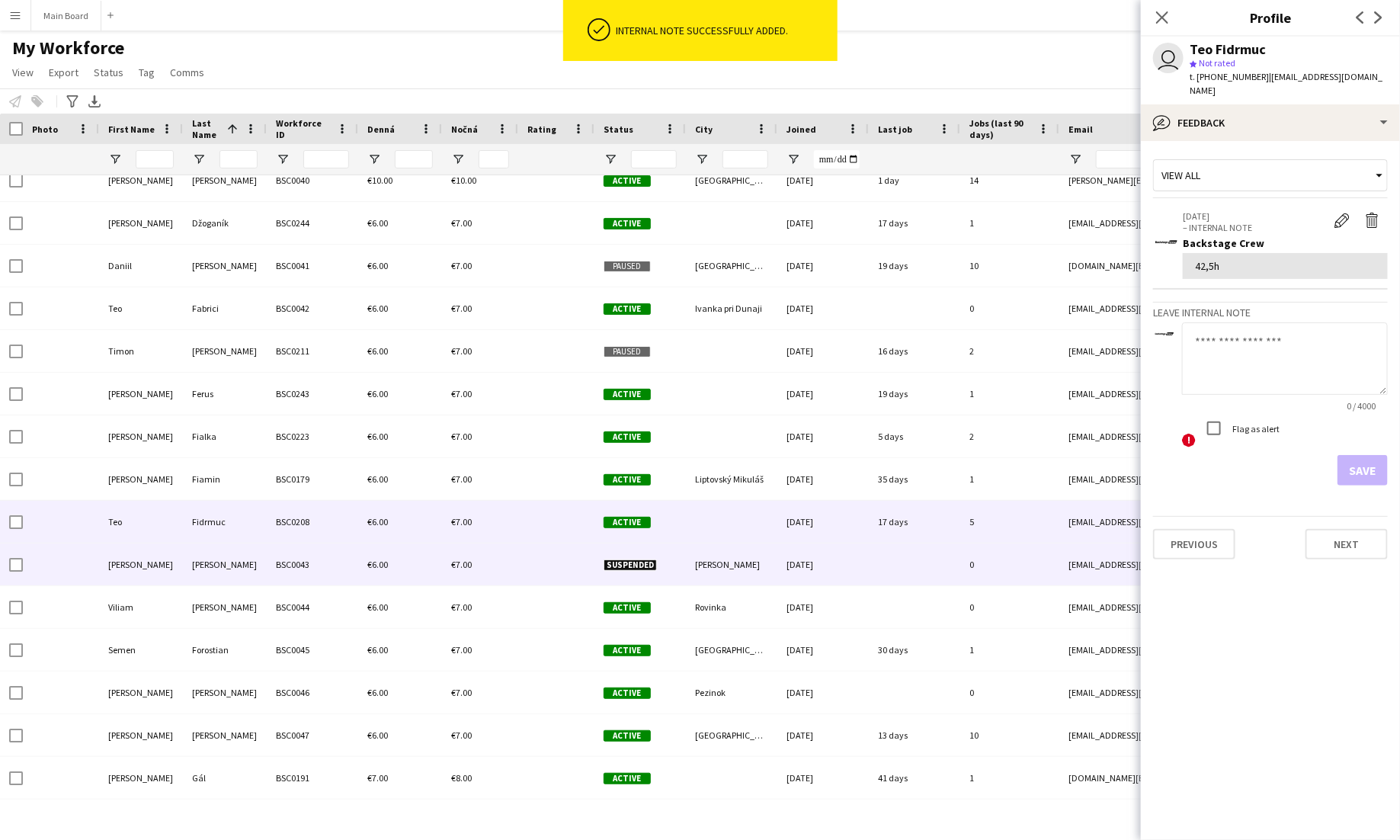
click at [321, 560] on div "BSC0043" at bounding box center [312, 564] width 92 height 42
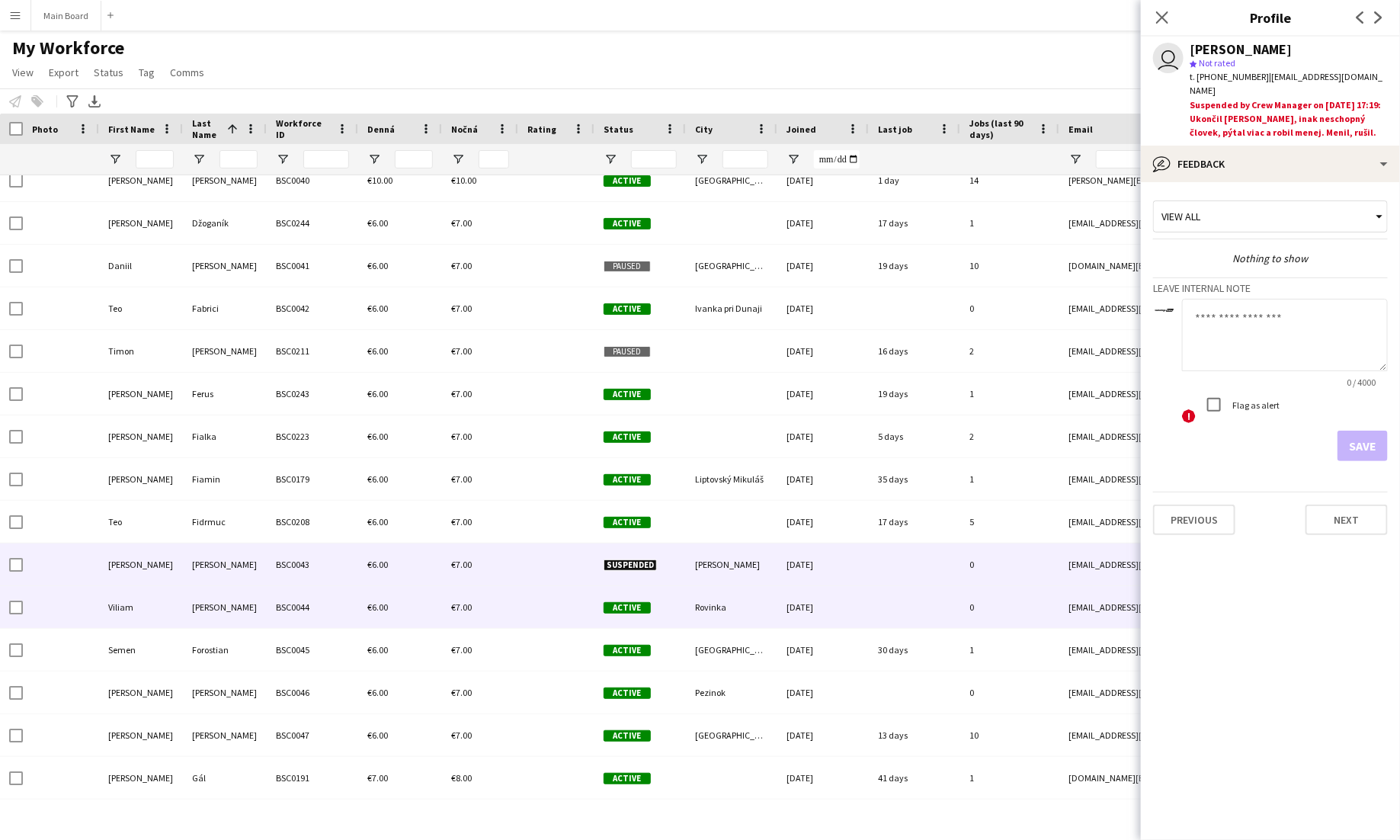
click at [335, 608] on div "BSC0044" at bounding box center [312, 607] width 92 height 42
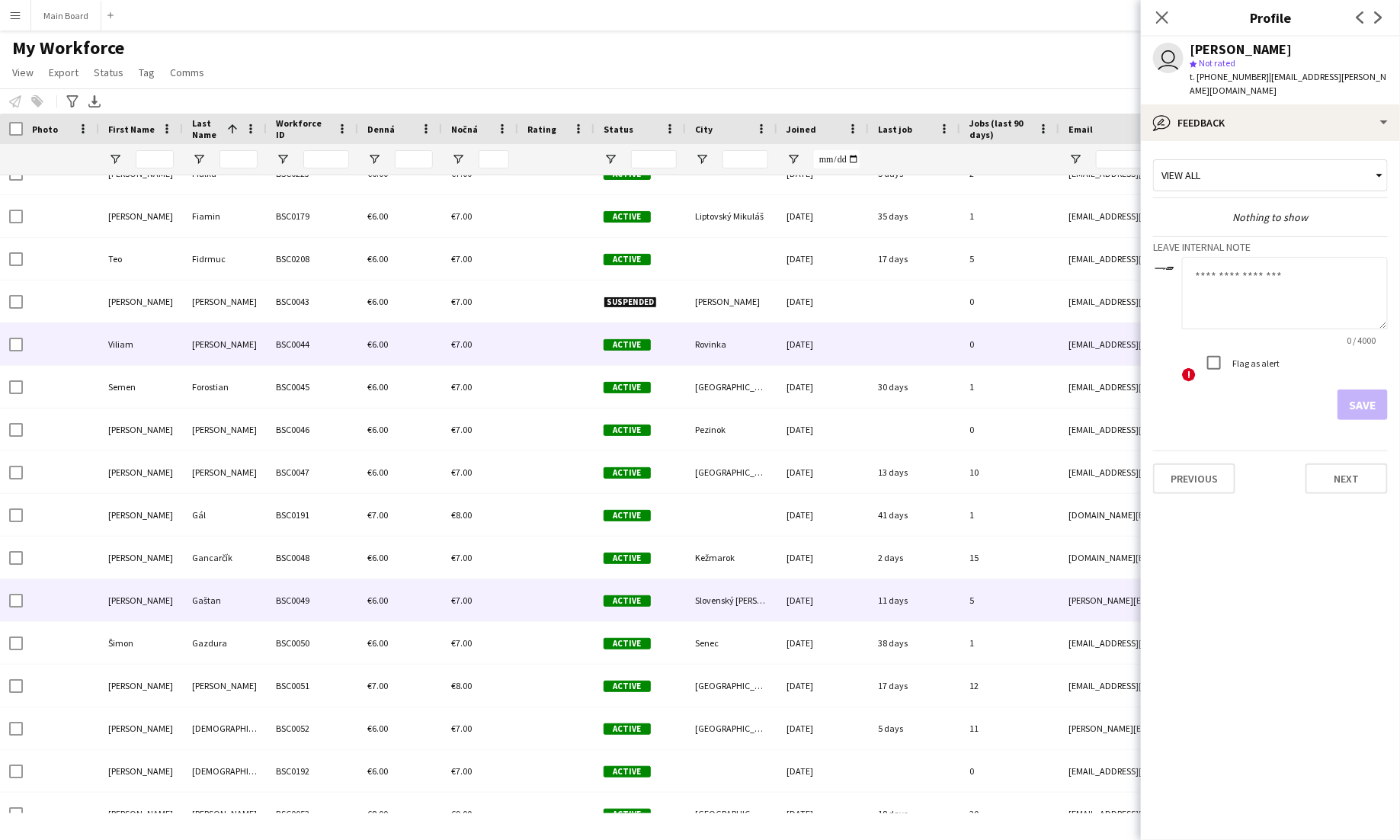
scroll to position [2373, 0]
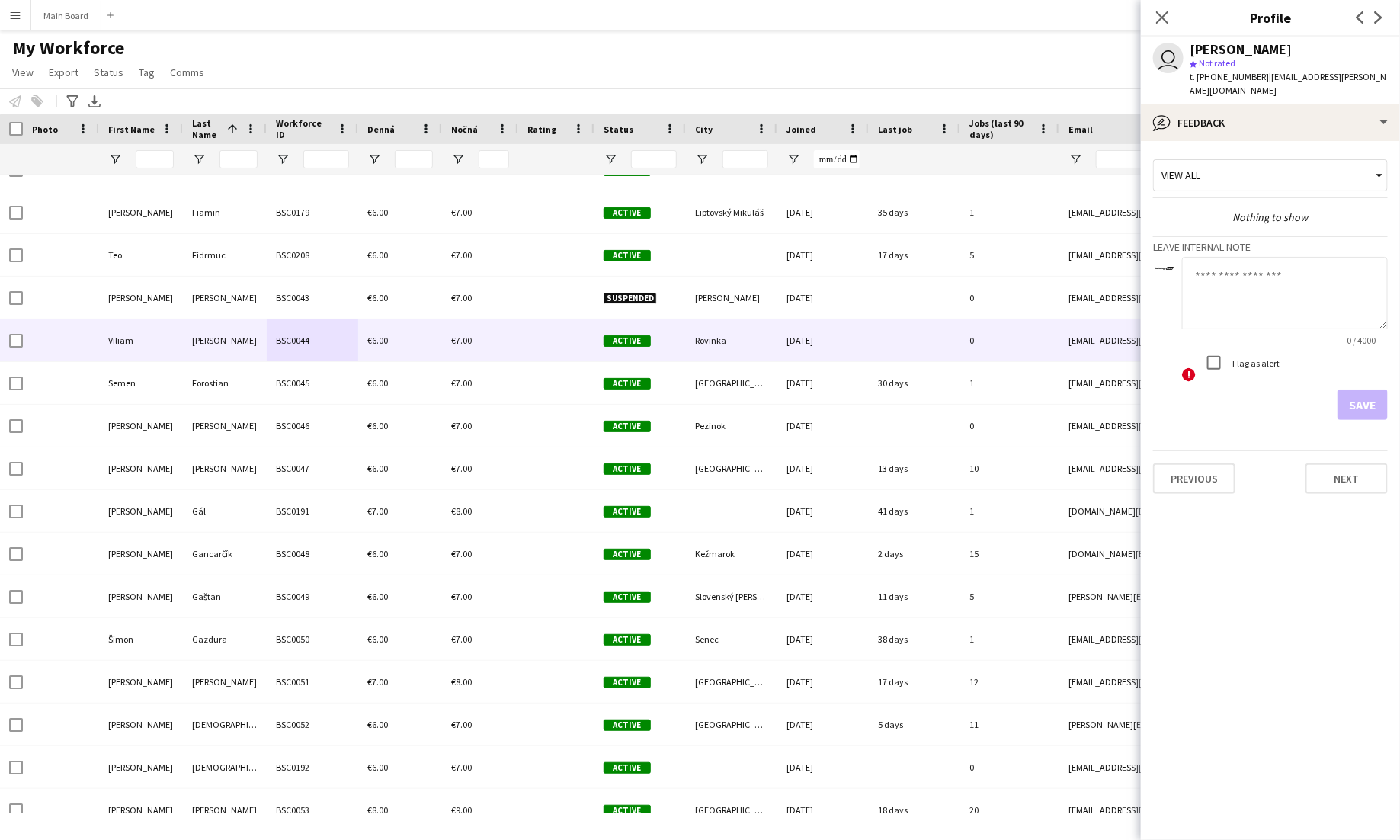
click at [1280, 289] on textarea at bounding box center [1285, 293] width 205 height 72
type textarea "*****"
click at [1378, 394] on button "Save" at bounding box center [1363, 404] width 50 height 30
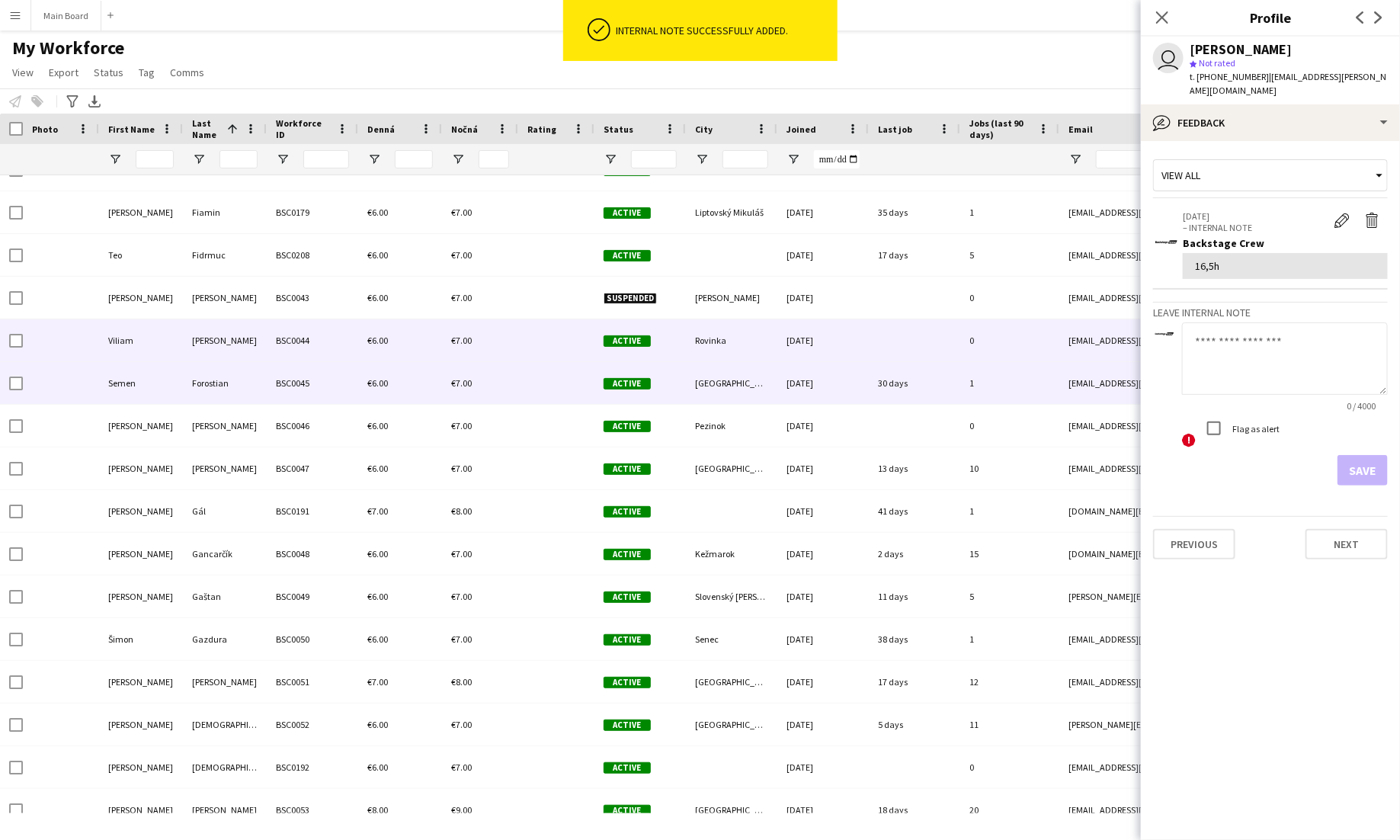
click at [471, 398] on div "€7.00" at bounding box center [480, 383] width 76 height 42
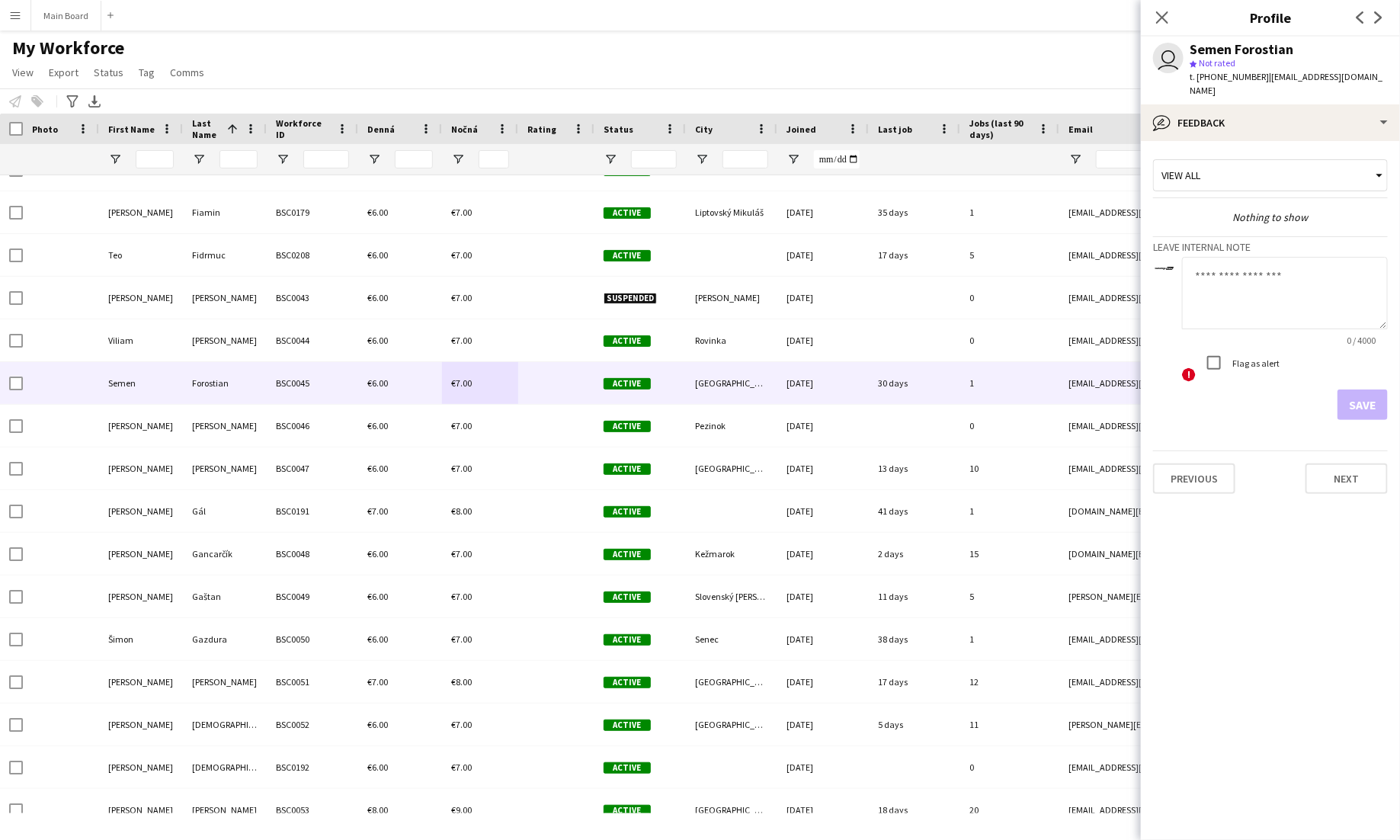
click at [1199, 301] on textarea at bounding box center [1285, 293] width 205 height 72
type textarea "***"
click at [1360, 389] on button "Save" at bounding box center [1363, 404] width 50 height 30
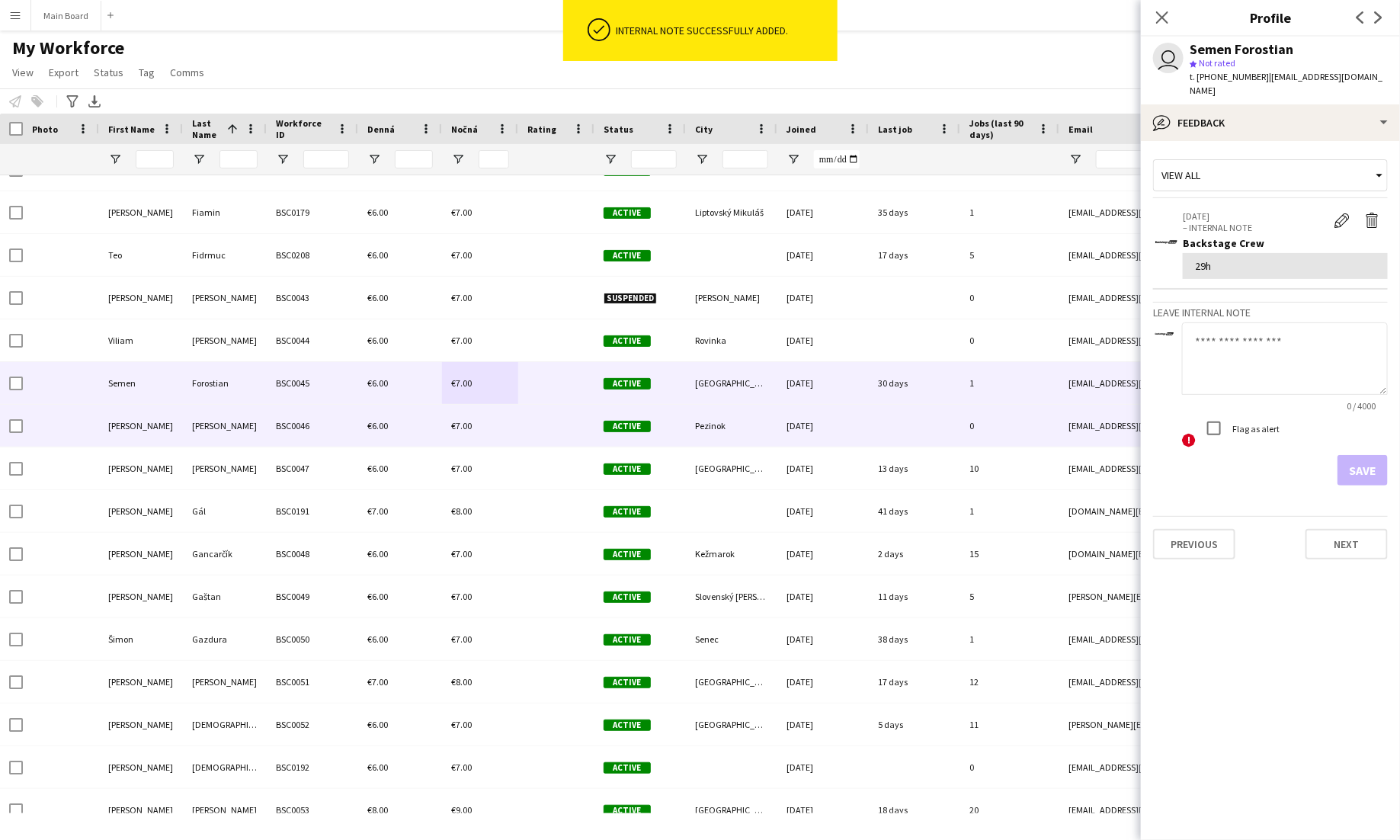
click at [440, 414] on div "€6.00" at bounding box center [400, 425] width 84 height 42
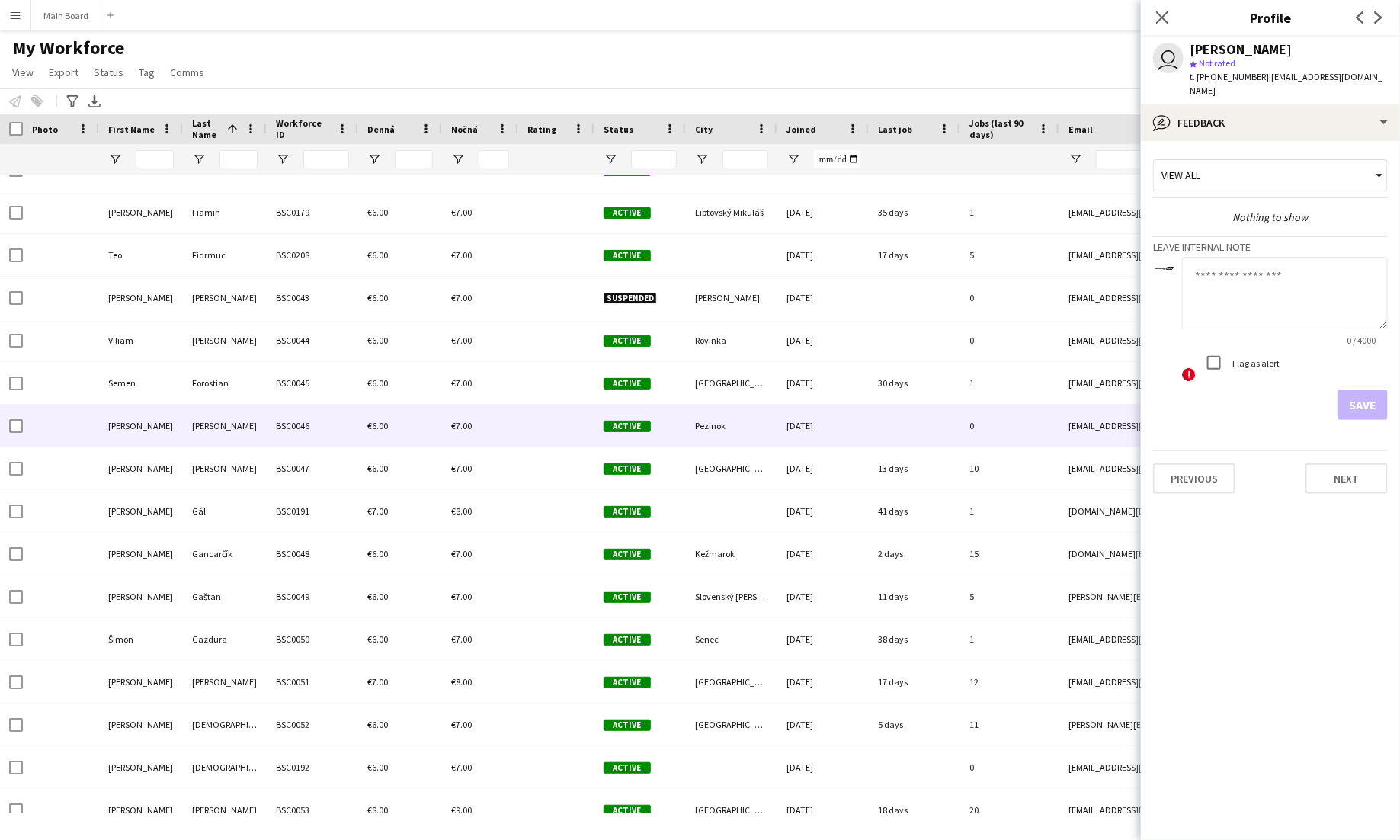
click at [1285, 275] on textarea at bounding box center [1285, 293] width 205 height 72
type textarea "******"
click at [1369, 389] on button "Save" at bounding box center [1363, 404] width 50 height 30
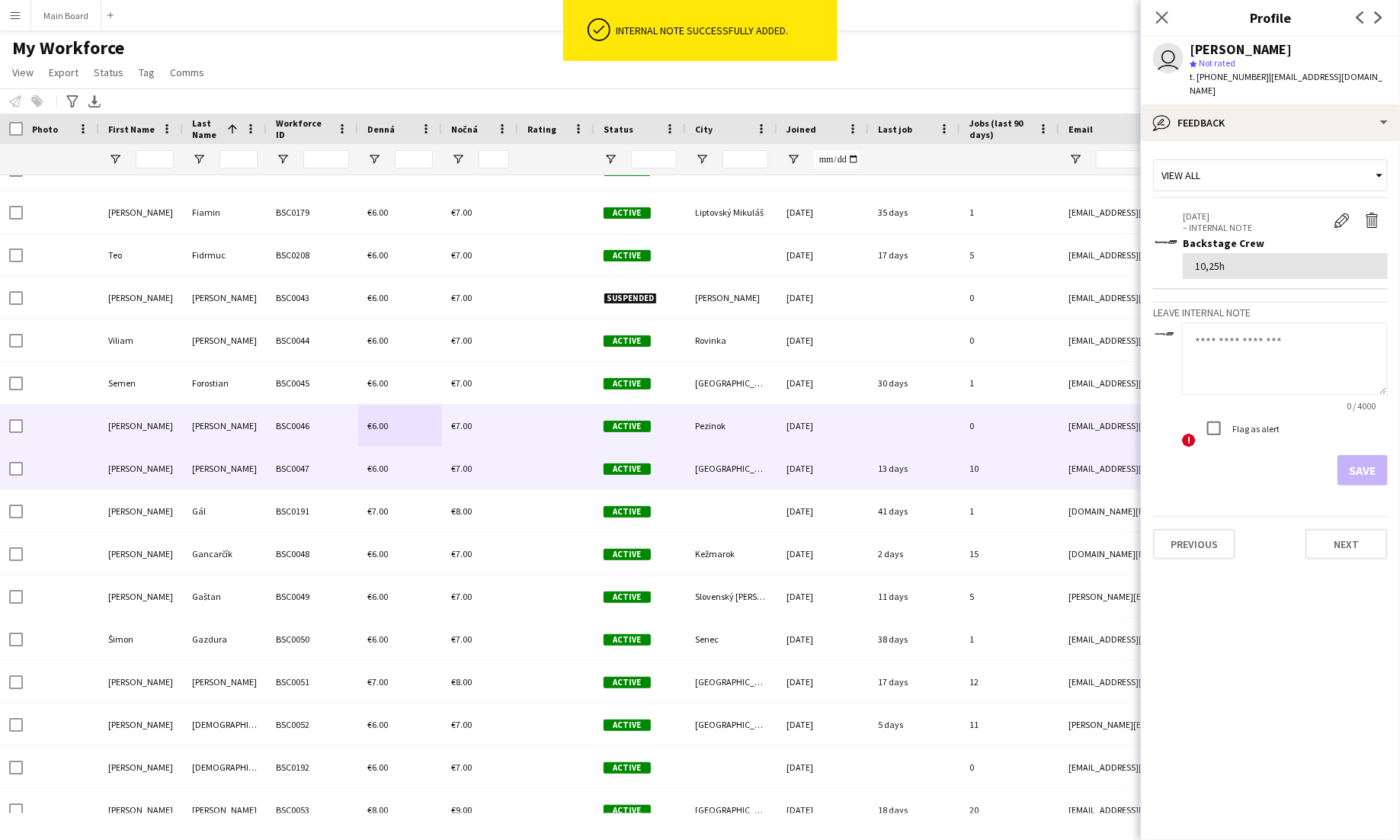
click at [289, 457] on div "BSC0047" at bounding box center [312, 468] width 92 height 42
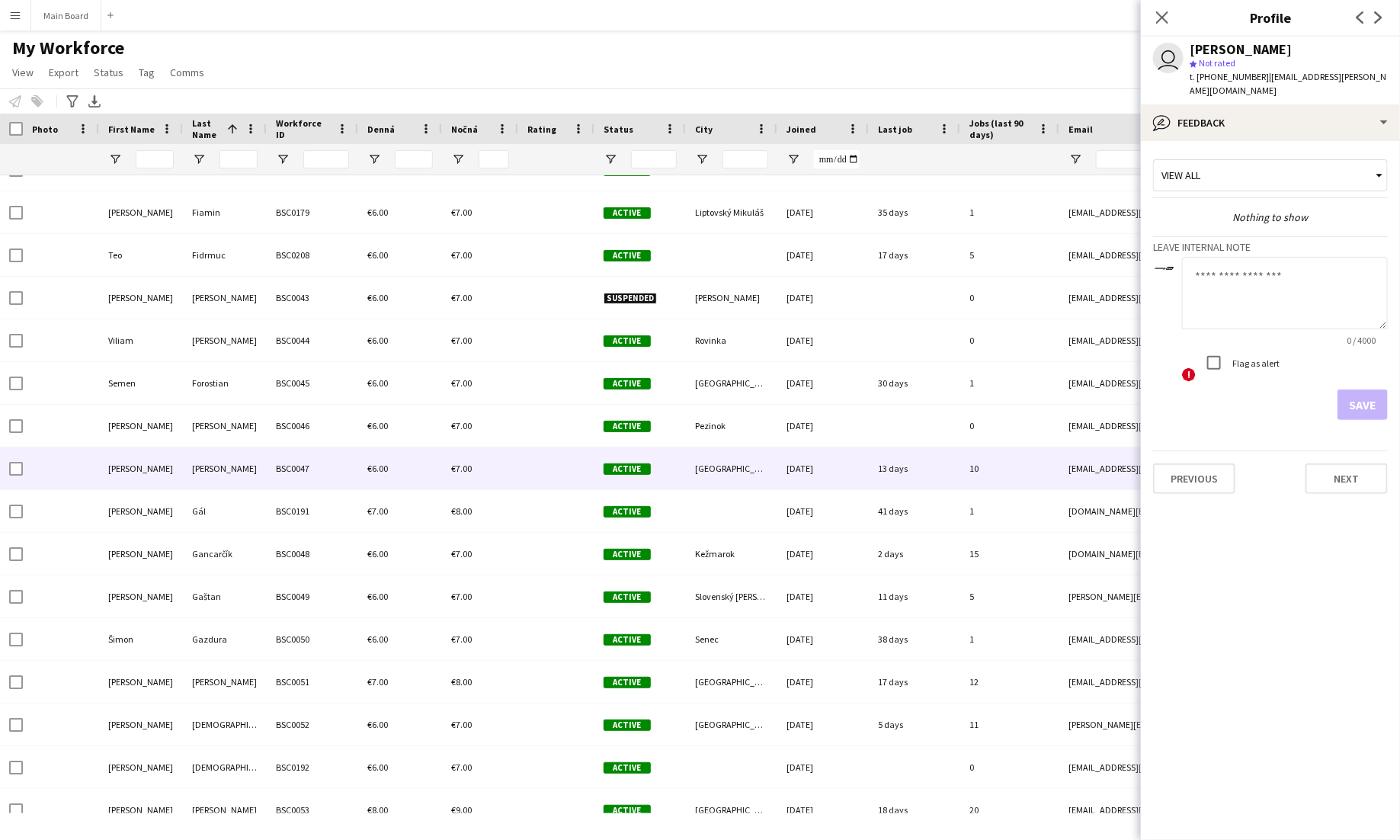
click at [1288, 257] on textarea at bounding box center [1285, 293] width 205 height 72
type textarea "****"
click at [1375, 389] on button "Save" at bounding box center [1363, 404] width 50 height 30
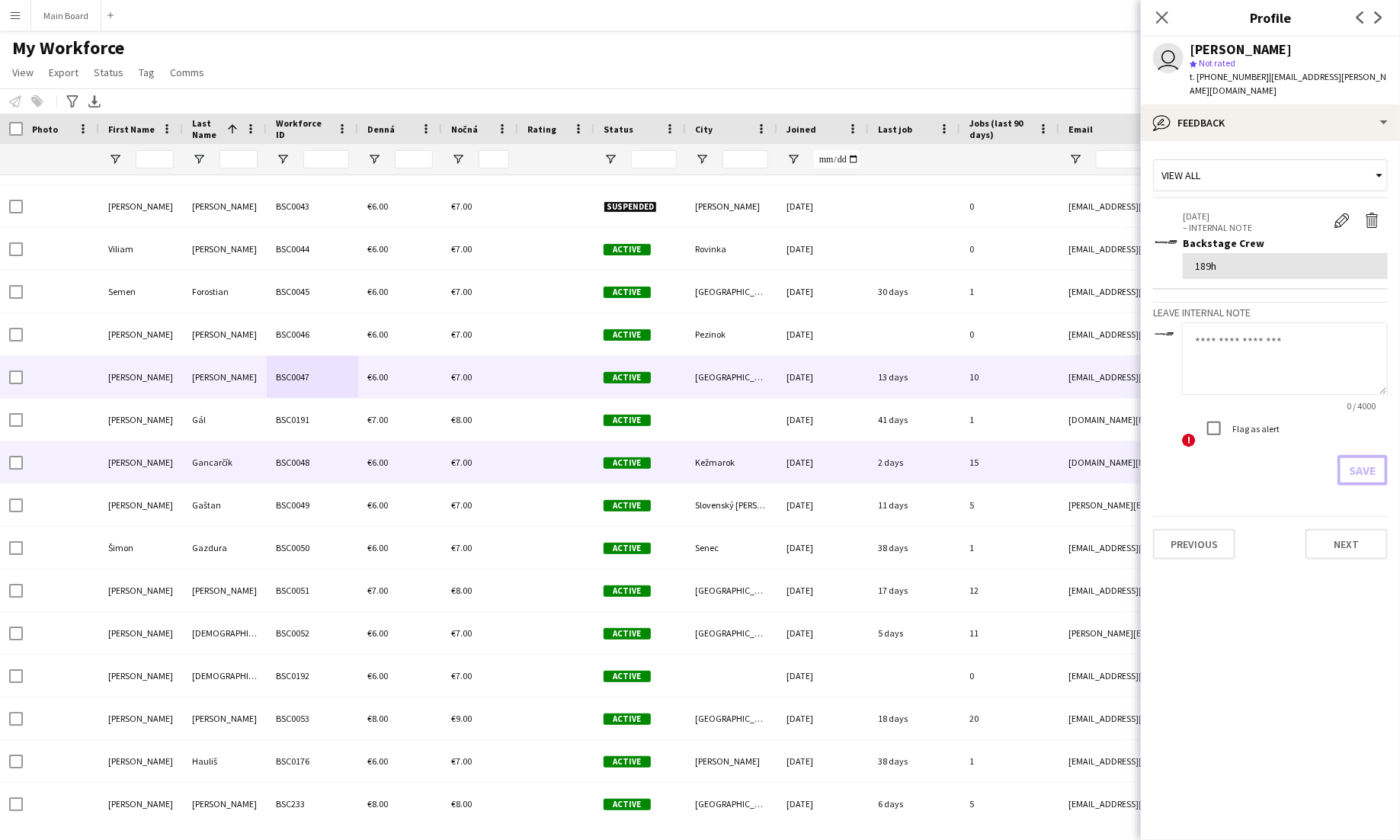
scroll to position [2469, 0]
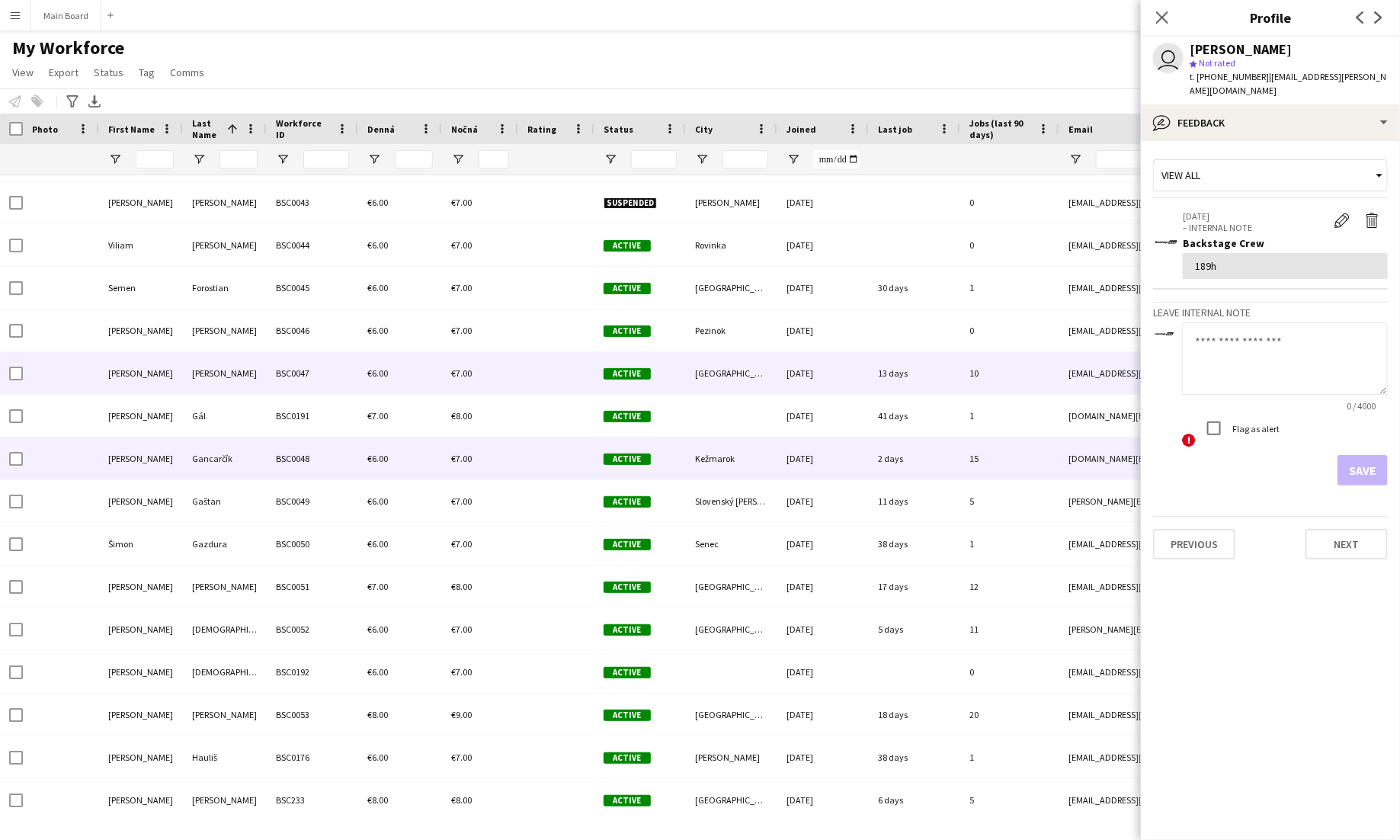
click at [421, 469] on div "€6.00" at bounding box center [400, 458] width 84 height 42
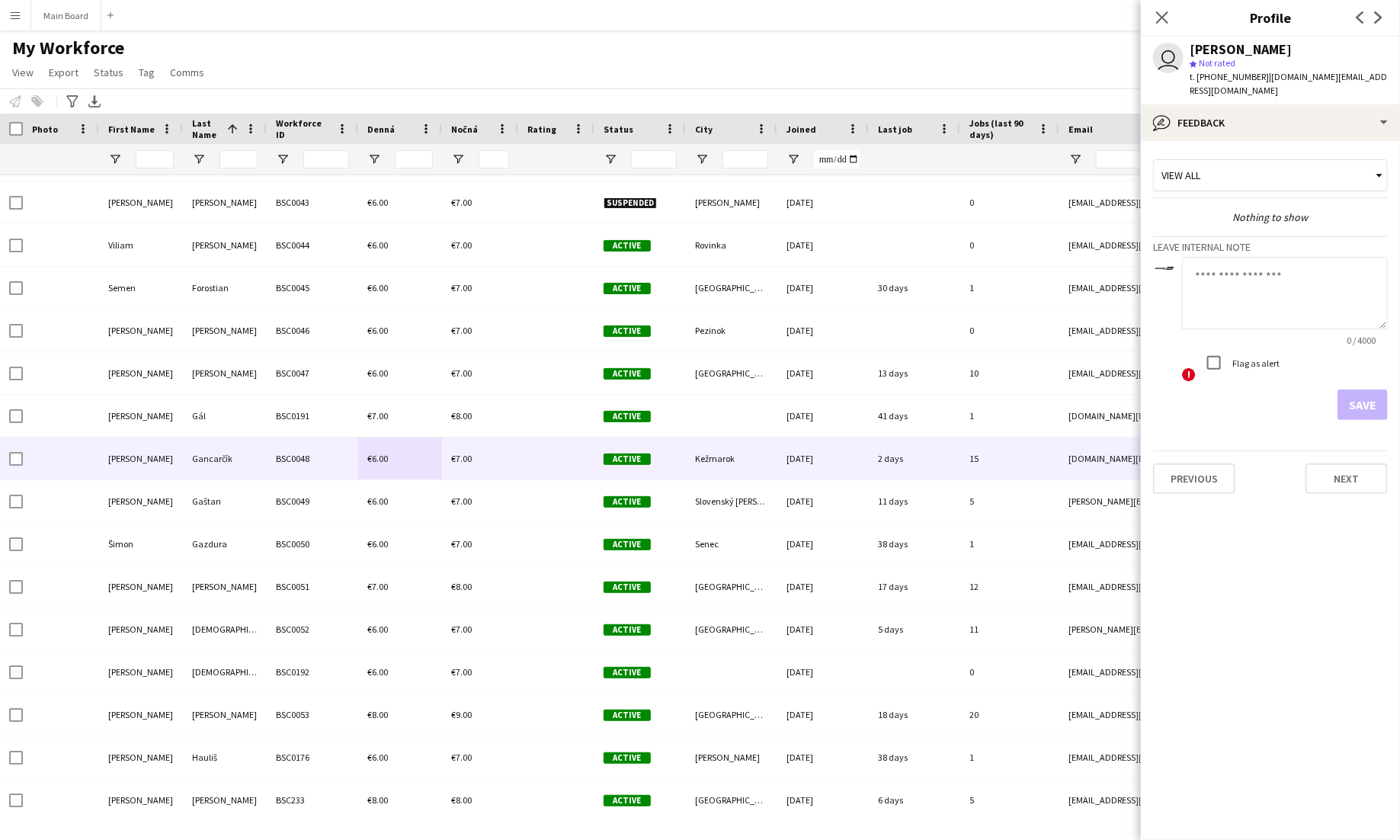
click at [1270, 271] on textarea at bounding box center [1285, 293] width 205 height 72
type textarea "*******"
click at [1359, 389] on button "Save" at bounding box center [1363, 404] width 50 height 30
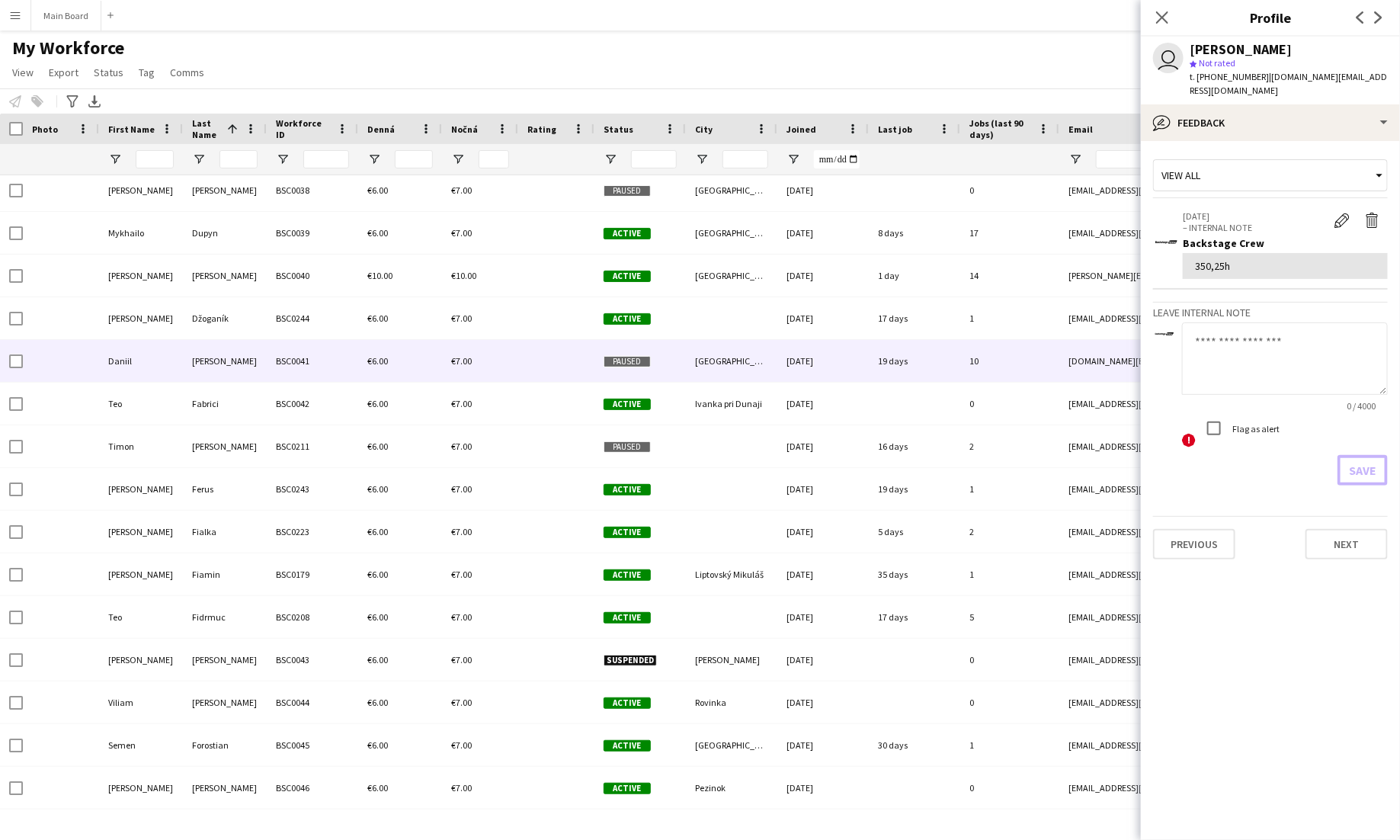
scroll to position [2010, 0]
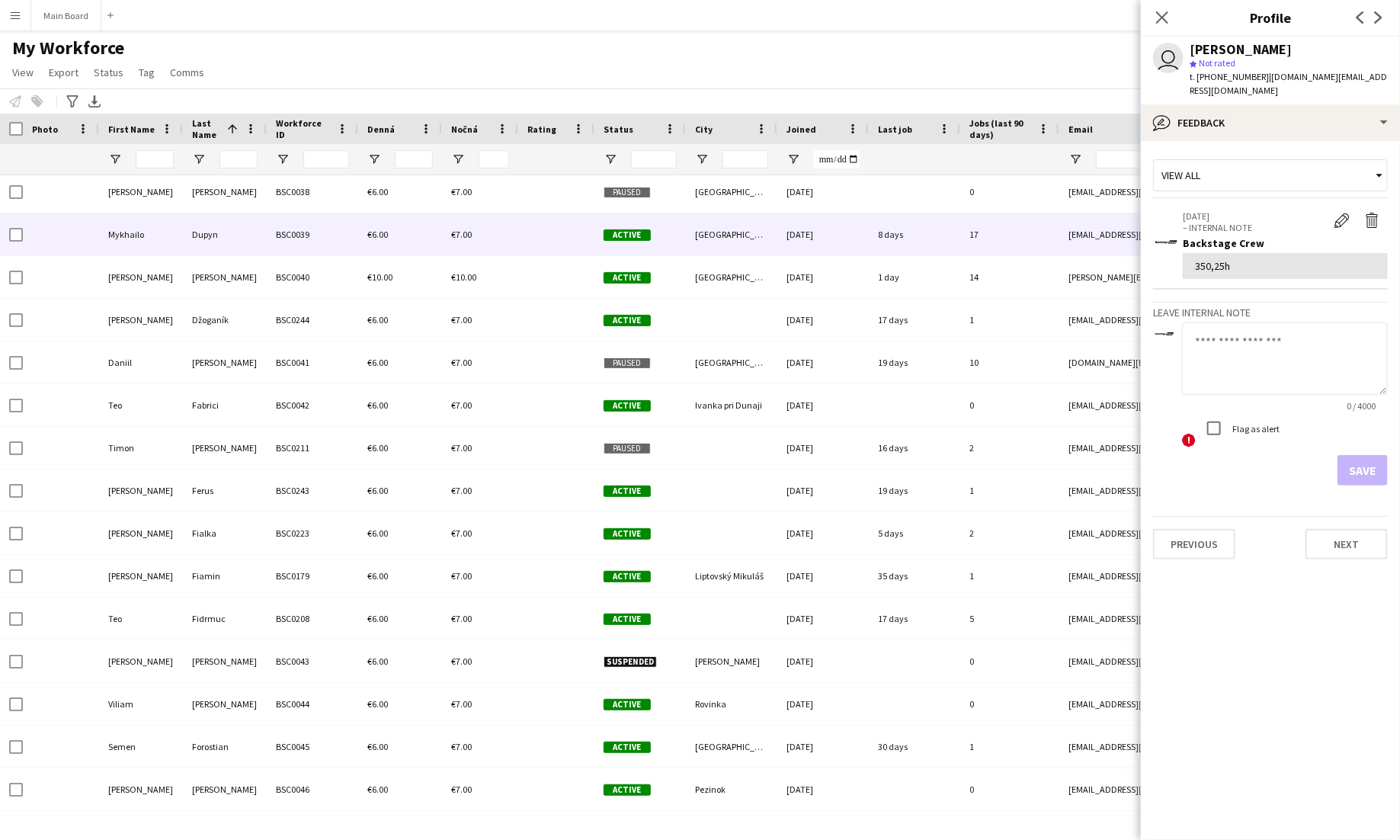
click at [467, 236] on span "€7.00" at bounding box center [462, 234] width 21 height 11
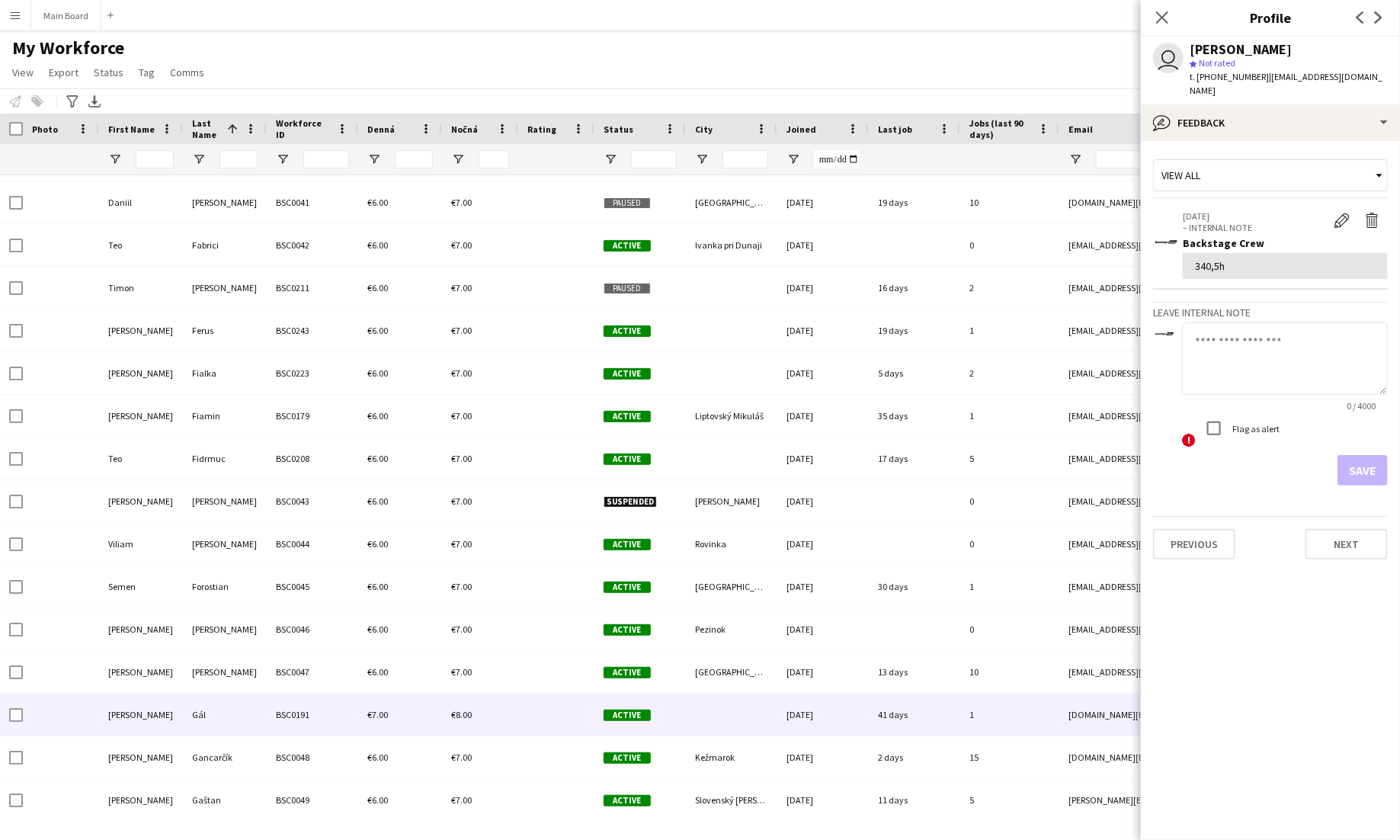
scroll to position [2172, 0]
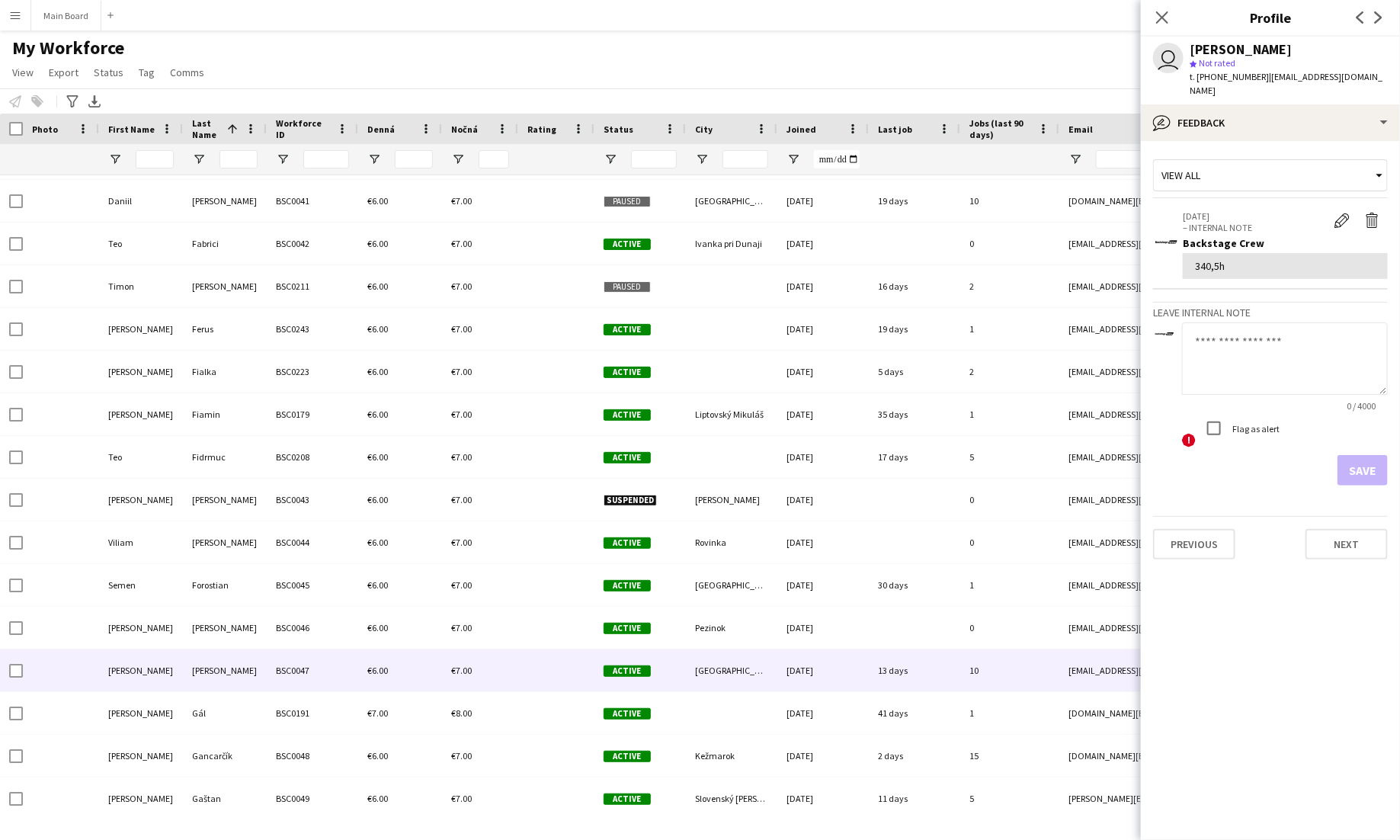
click at [401, 687] on div "€6.00" at bounding box center [400, 670] width 84 height 42
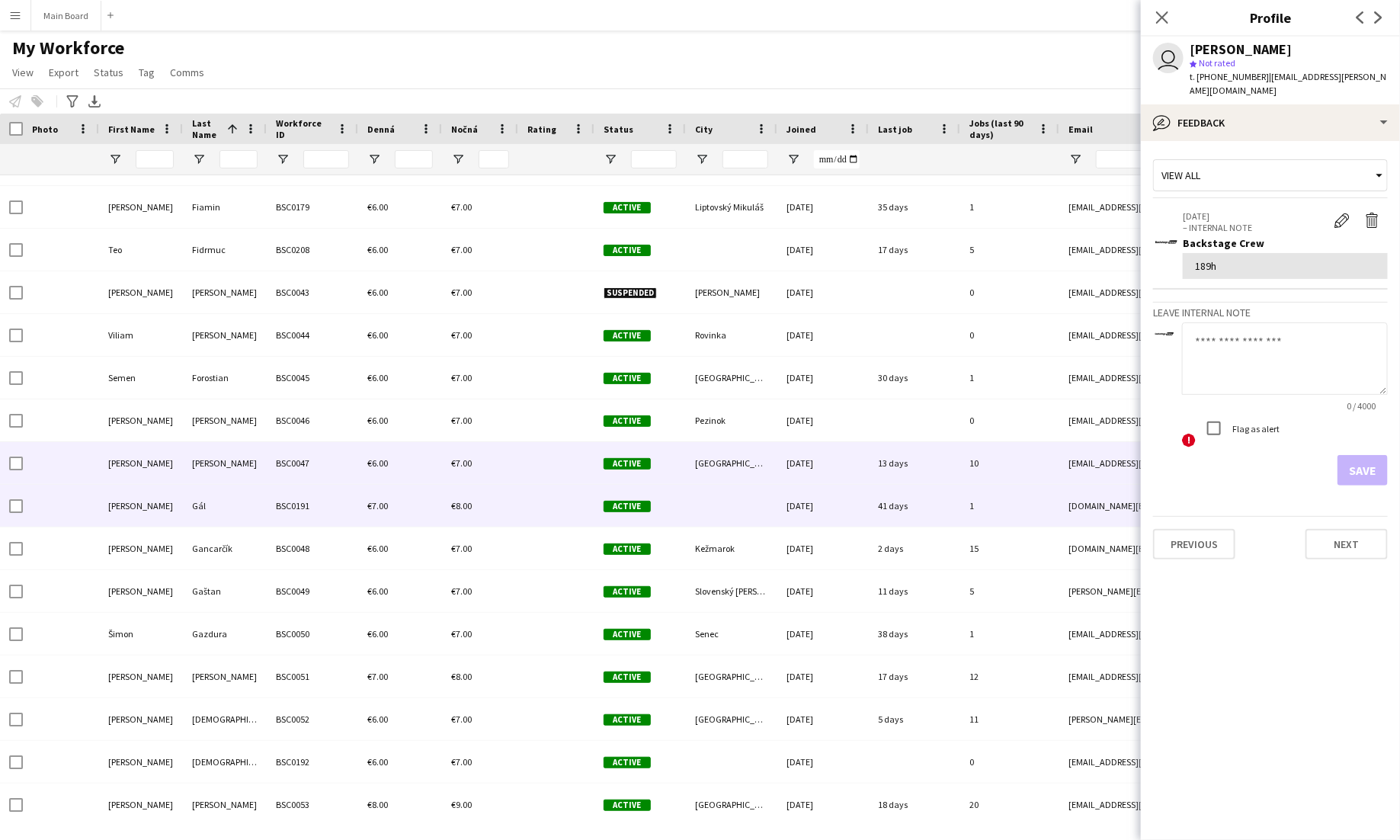
scroll to position [2397, 0]
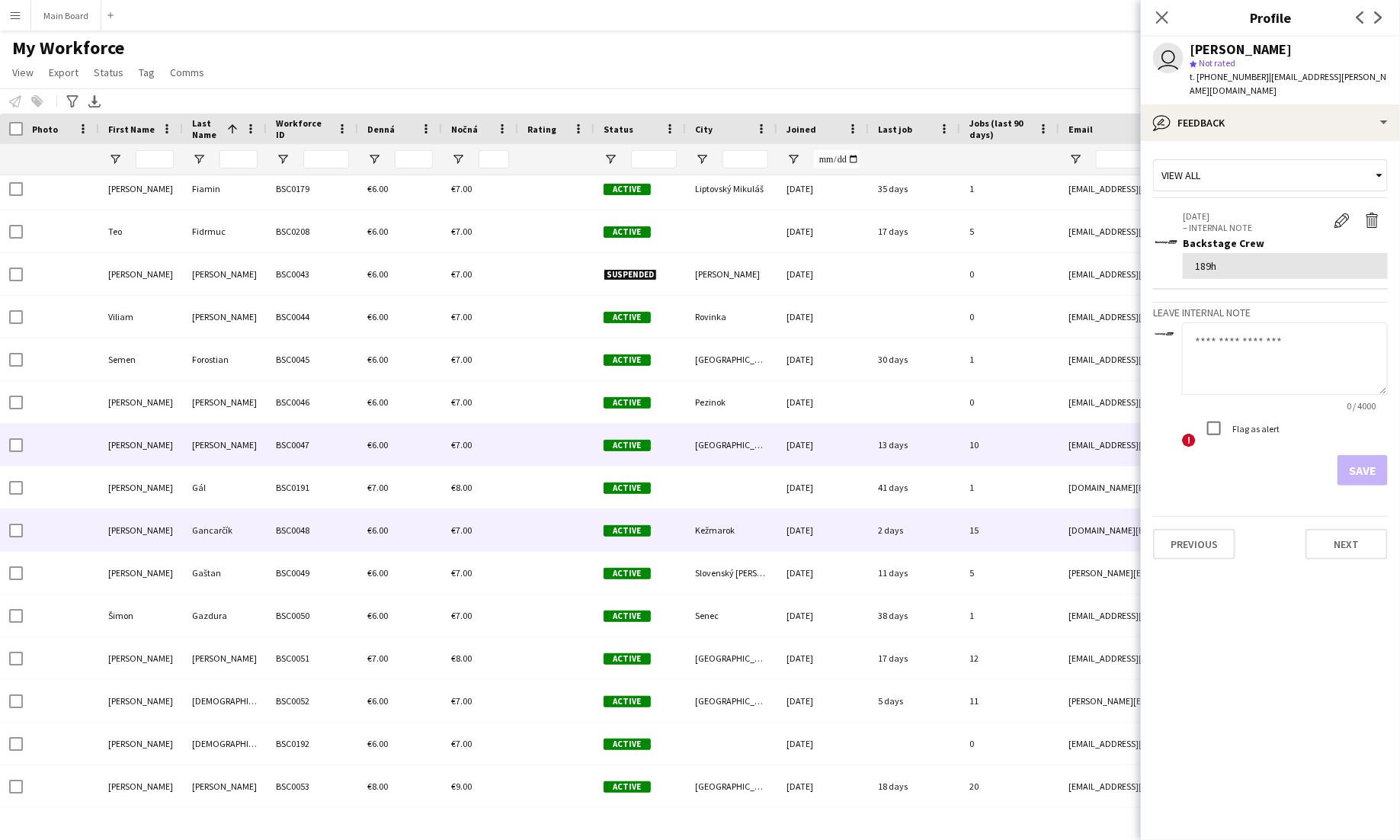
click at [335, 549] on div "BSC0048" at bounding box center [312, 529] width 92 height 42
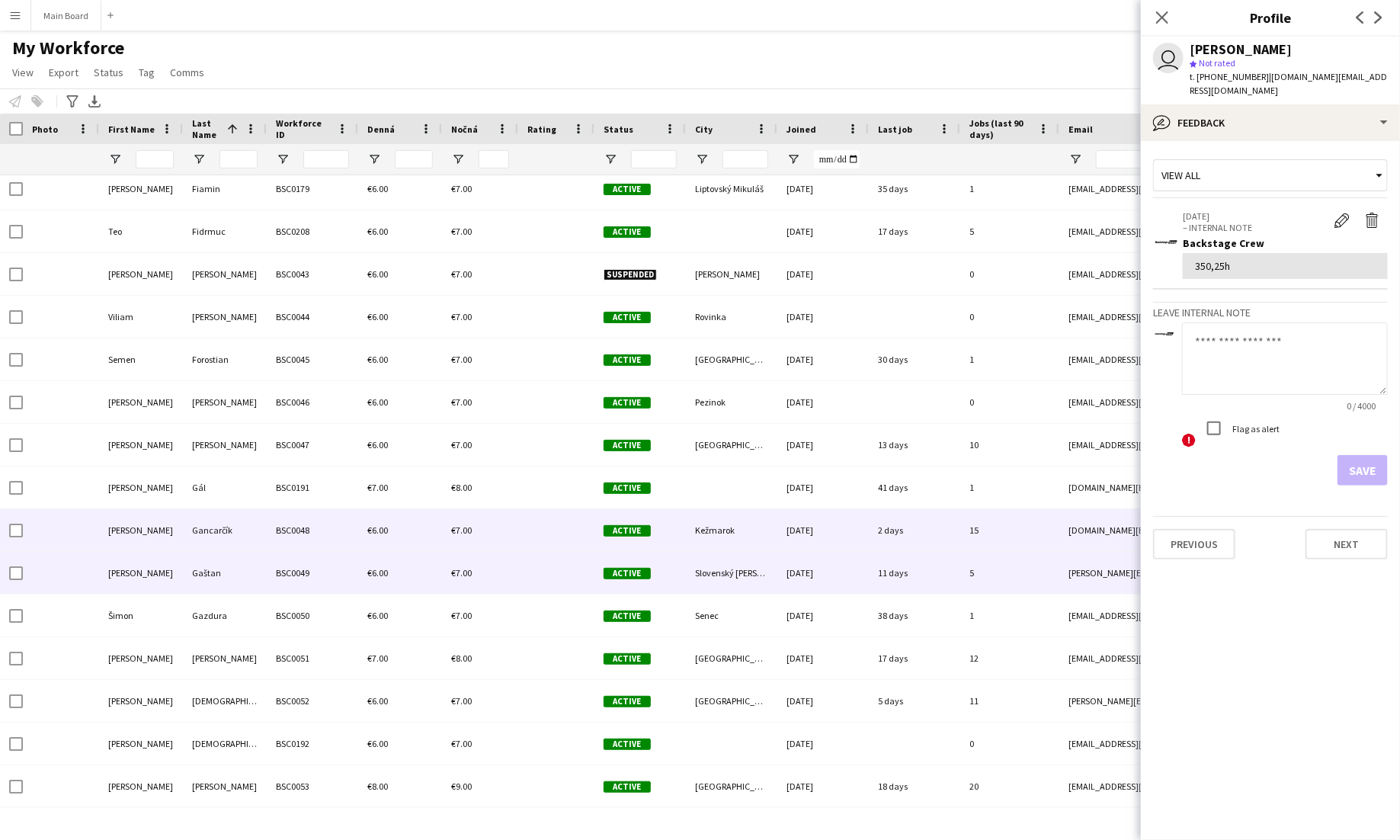
click at [341, 571] on div "BSC0049" at bounding box center [312, 572] width 92 height 42
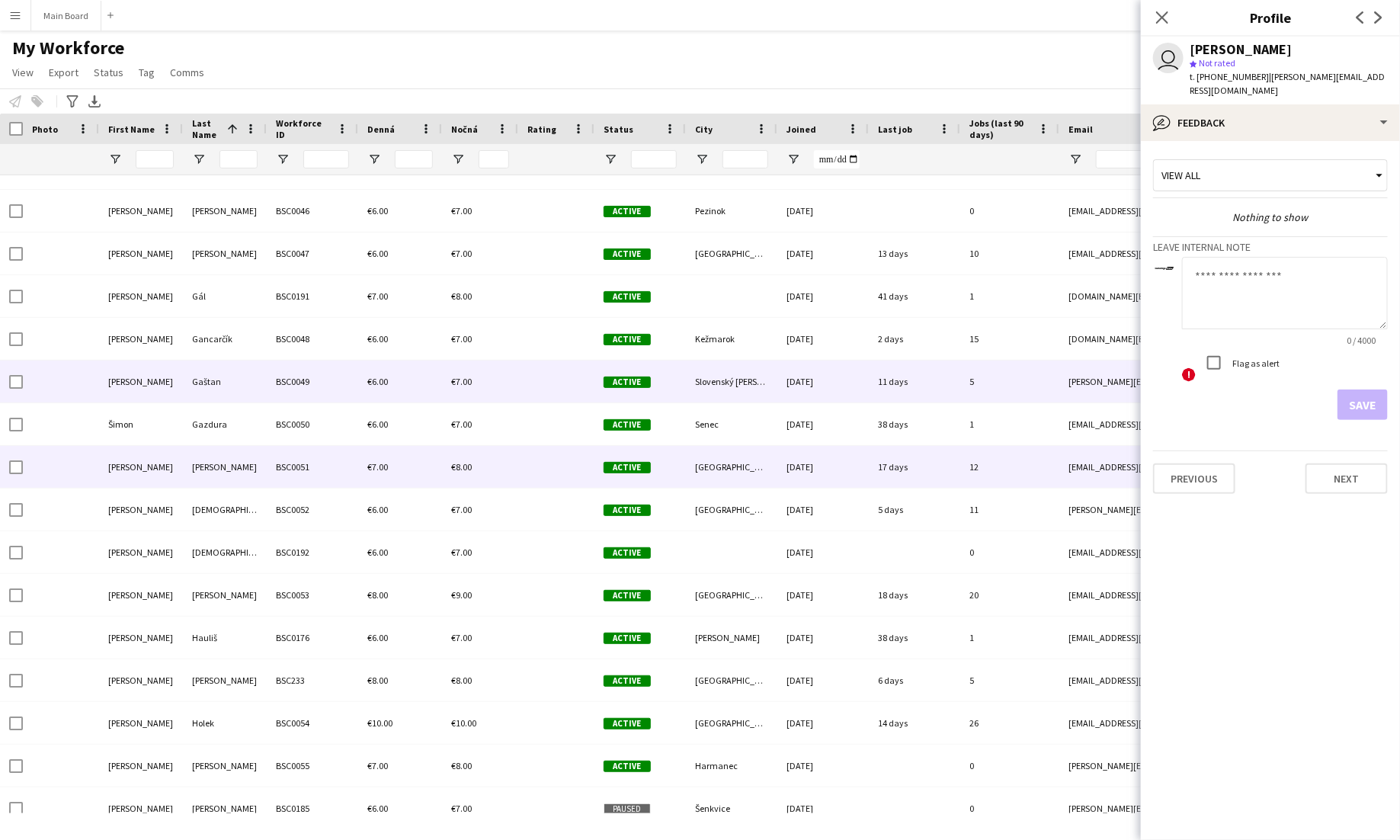
scroll to position [2588, 0]
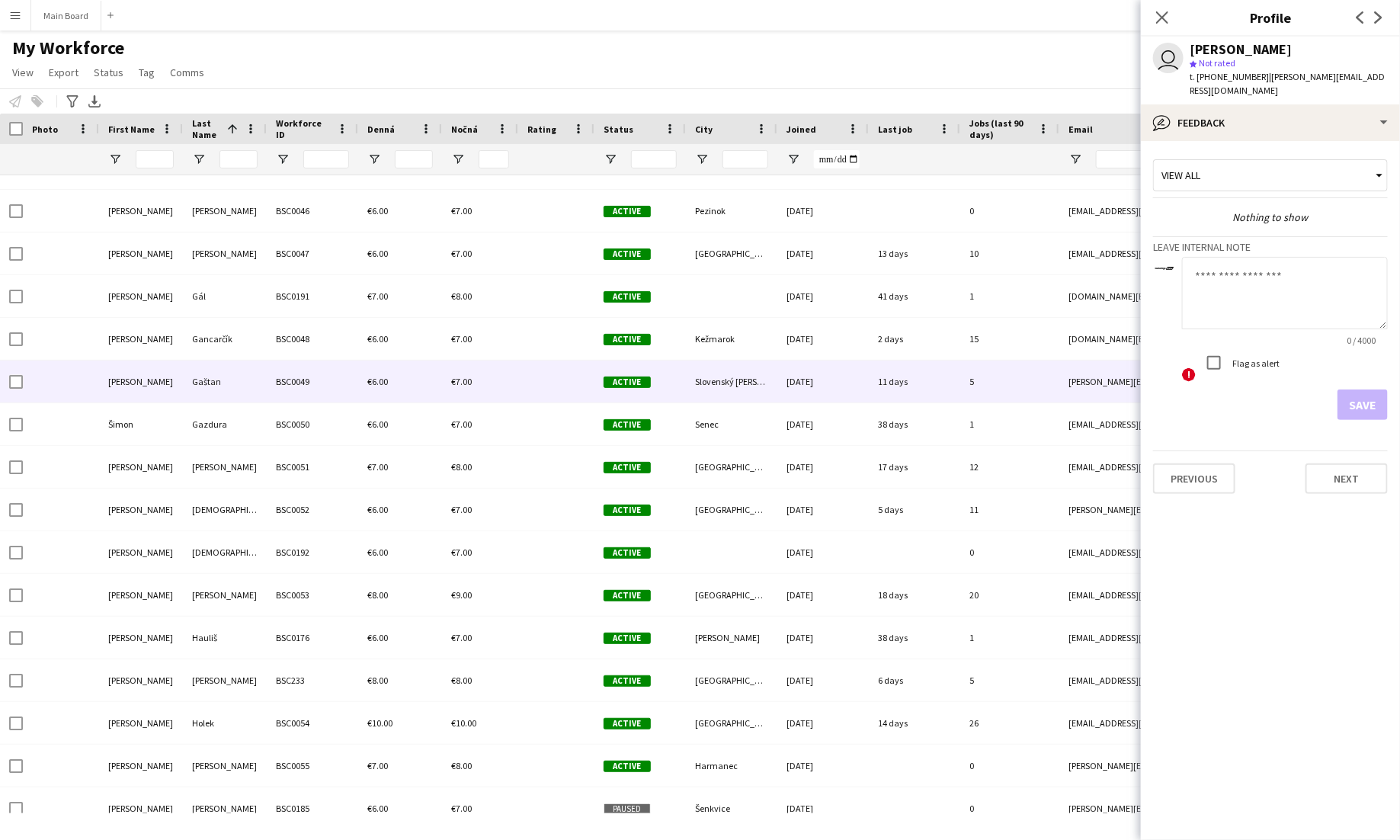
click at [1229, 295] on textarea at bounding box center [1285, 293] width 205 height 72
type textarea "******"
click at [1368, 389] on button "Save" at bounding box center [1363, 404] width 50 height 30
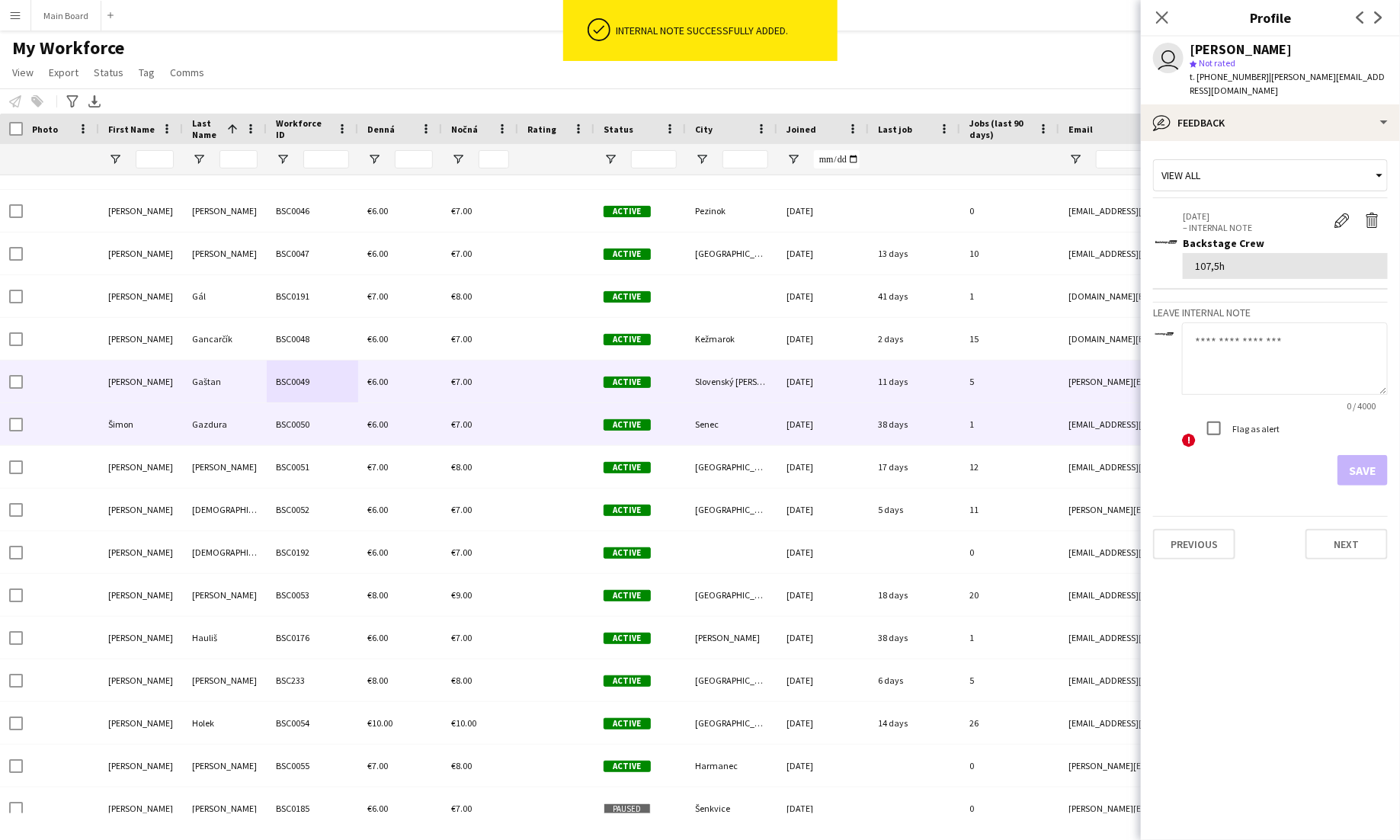
click at [360, 417] on div "€6.00" at bounding box center [400, 424] width 84 height 42
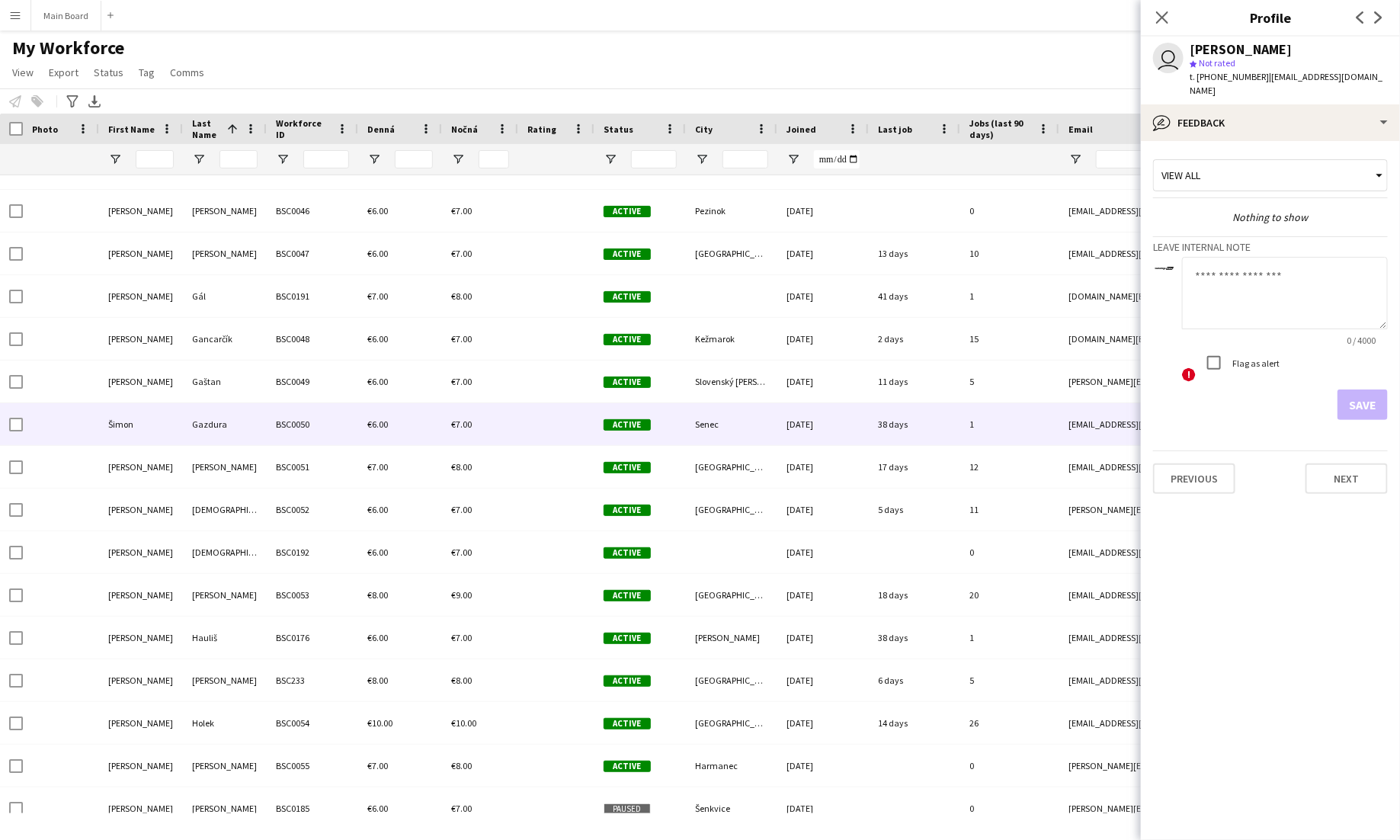
click at [1288, 283] on textarea at bounding box center [1285, 293] width 205 height 72
type textarea "*****"
click at [1374, 401] on button "Save" at bounding box center [1363, 404] width 50 height 30
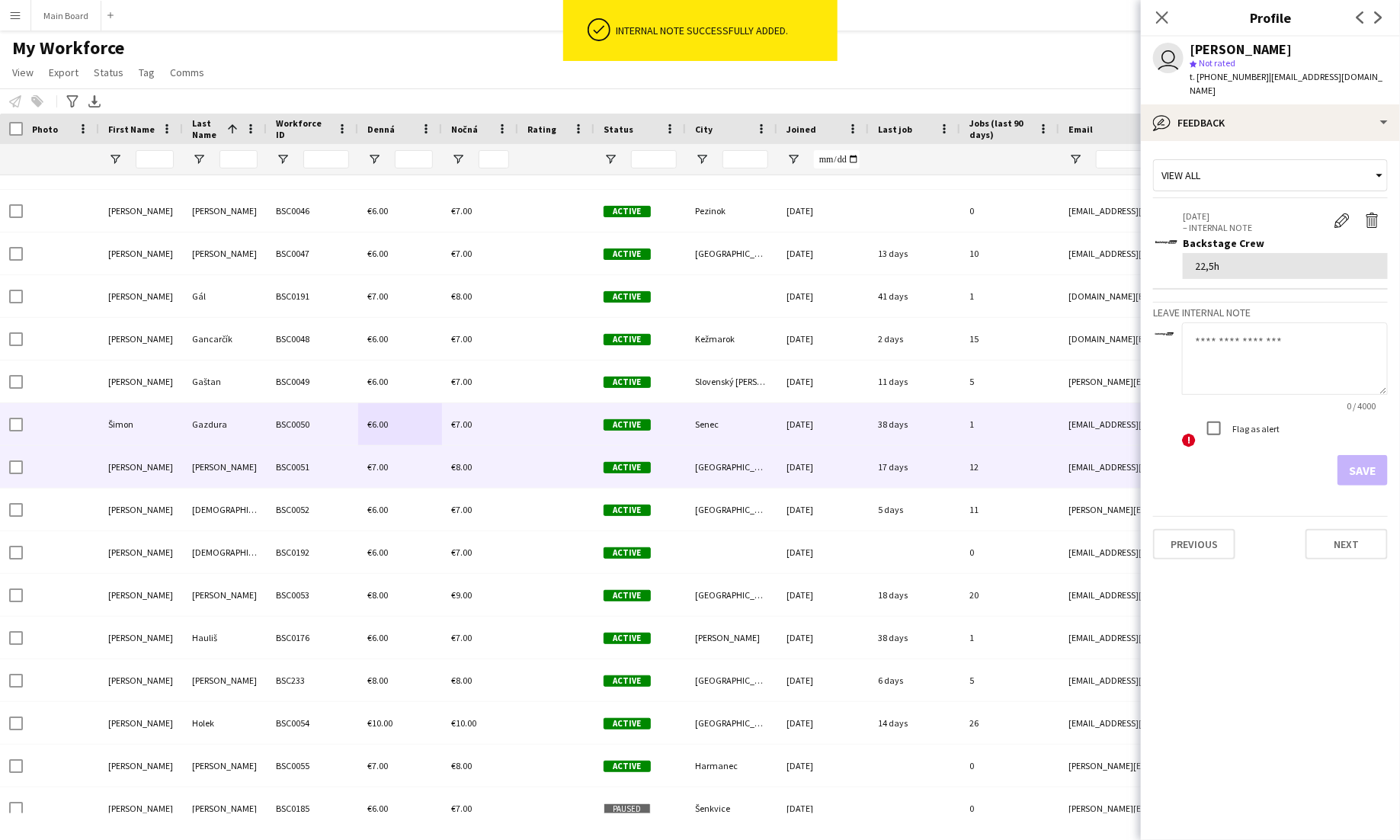
click at [272, 477] on div "BSC0051" at bounding box center [312, 467] width 92 height 42
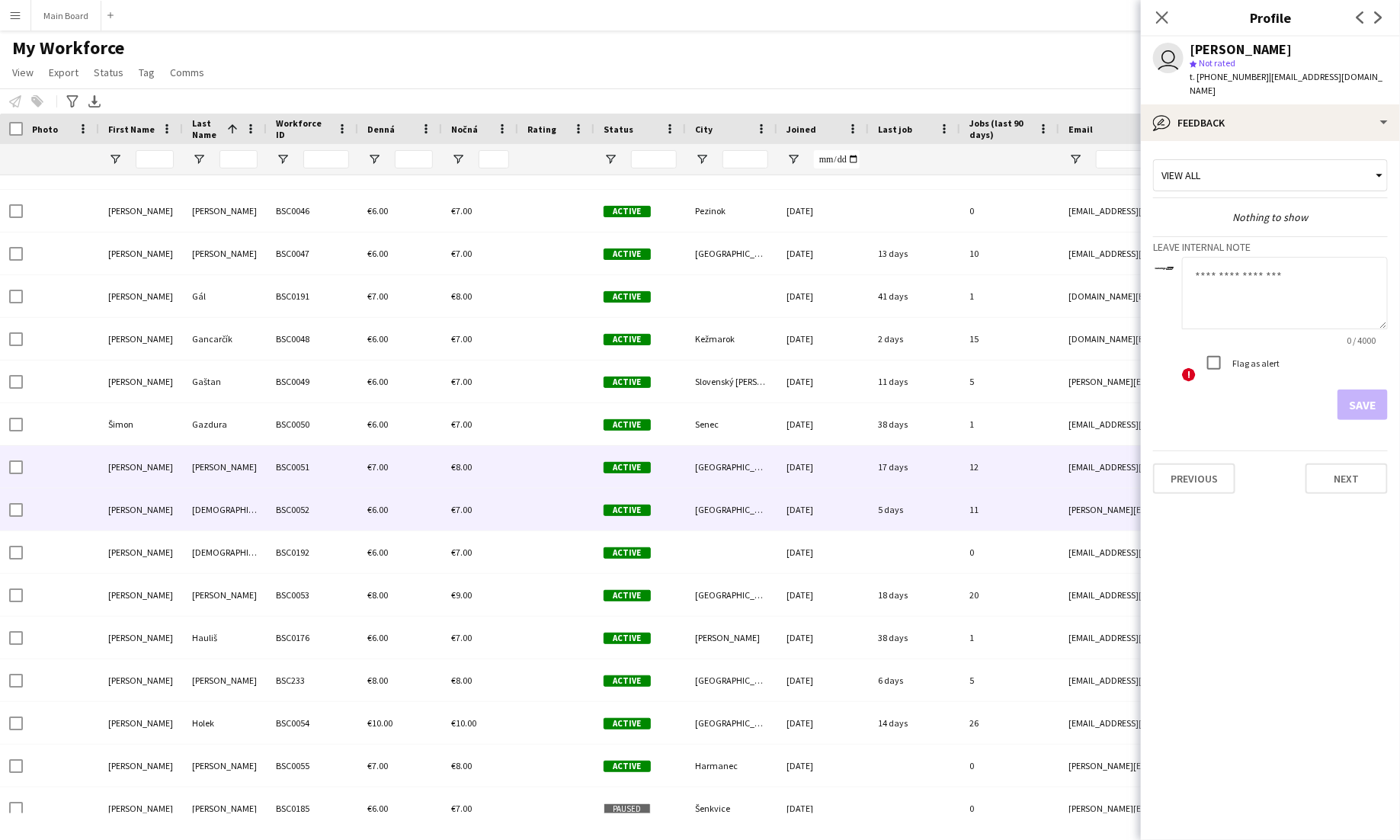
click at [285, 517] on div "BSC0052" at bounding box center [312, 509] width 92 height 42
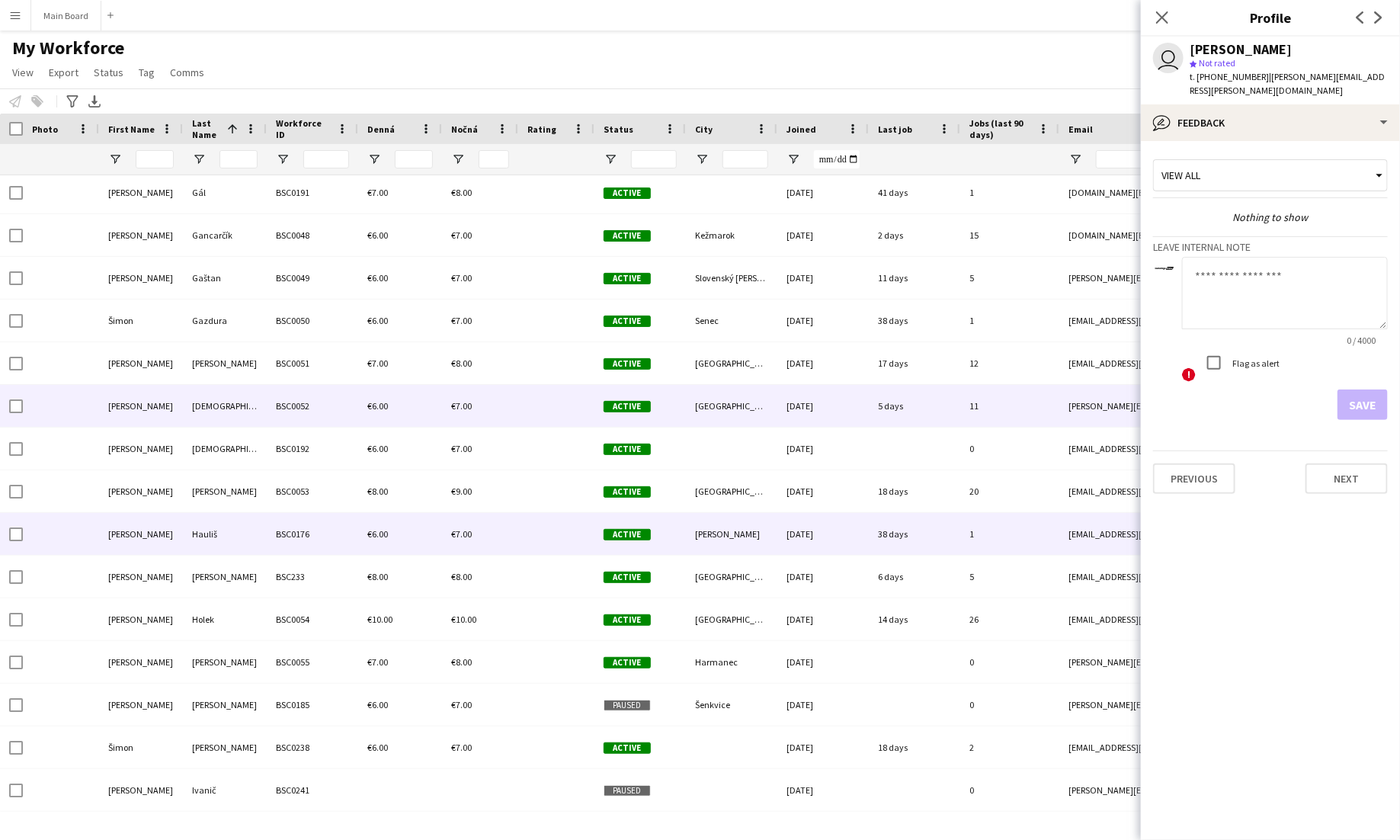
scroll to position [2694, 0]
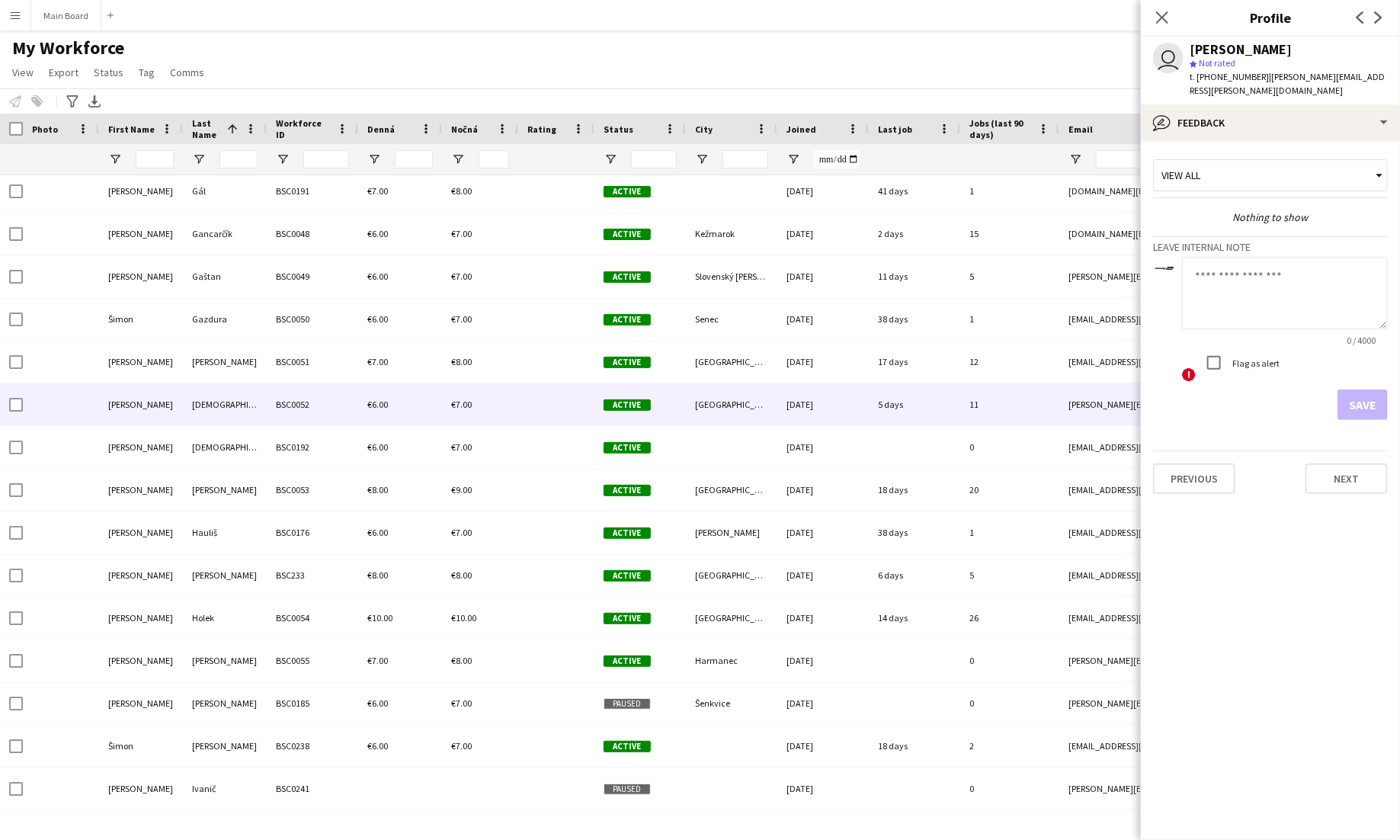
click at [1236, 283] on textarea at bounding box center [1285, 293] width 205 height 72
type textarea "*******"
click at [1367, 390] on button "Save" at bounding box center [1363, 404] width 50 height 30
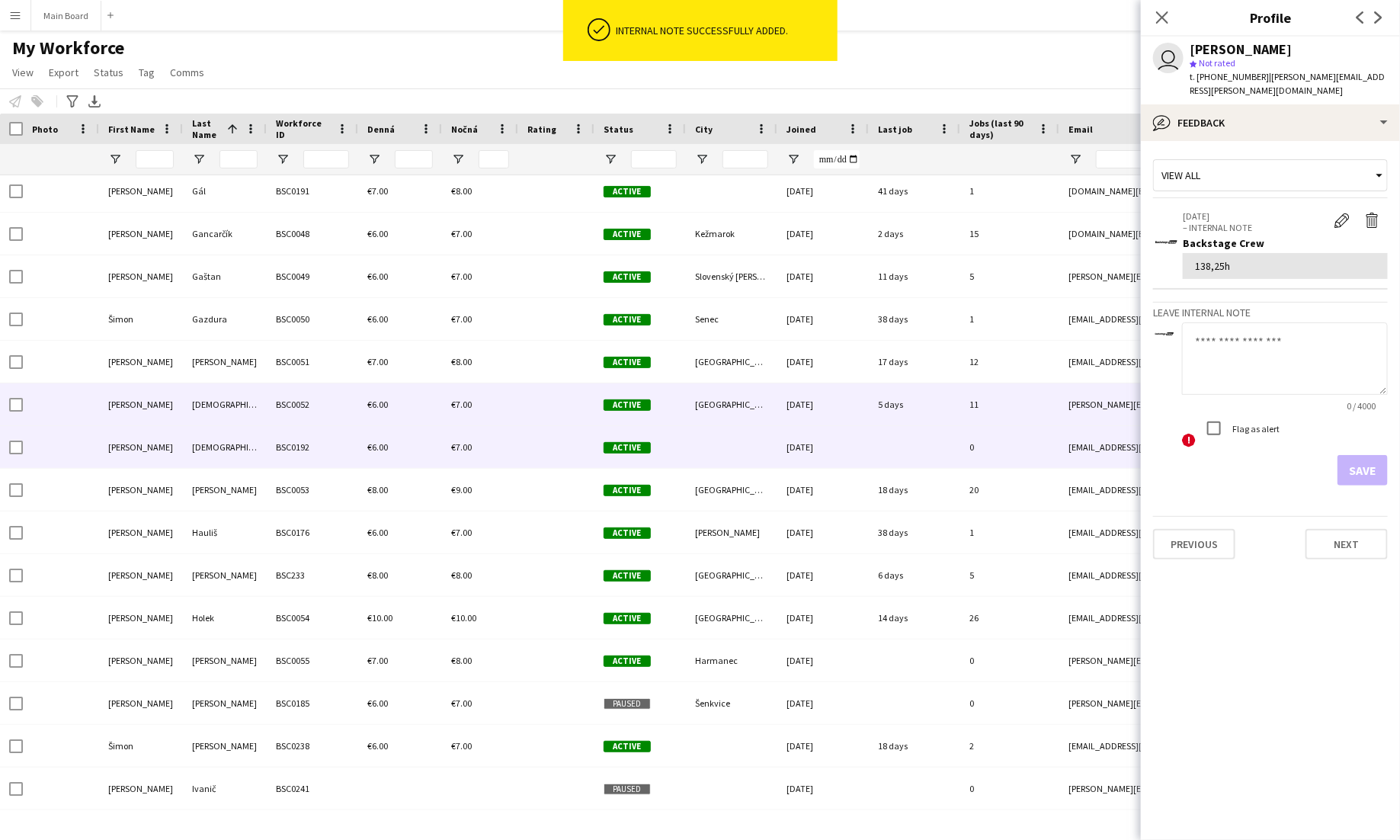
click at [436, 455] on div "€6.00" at bounding box center [400, 447] width 84 height 42
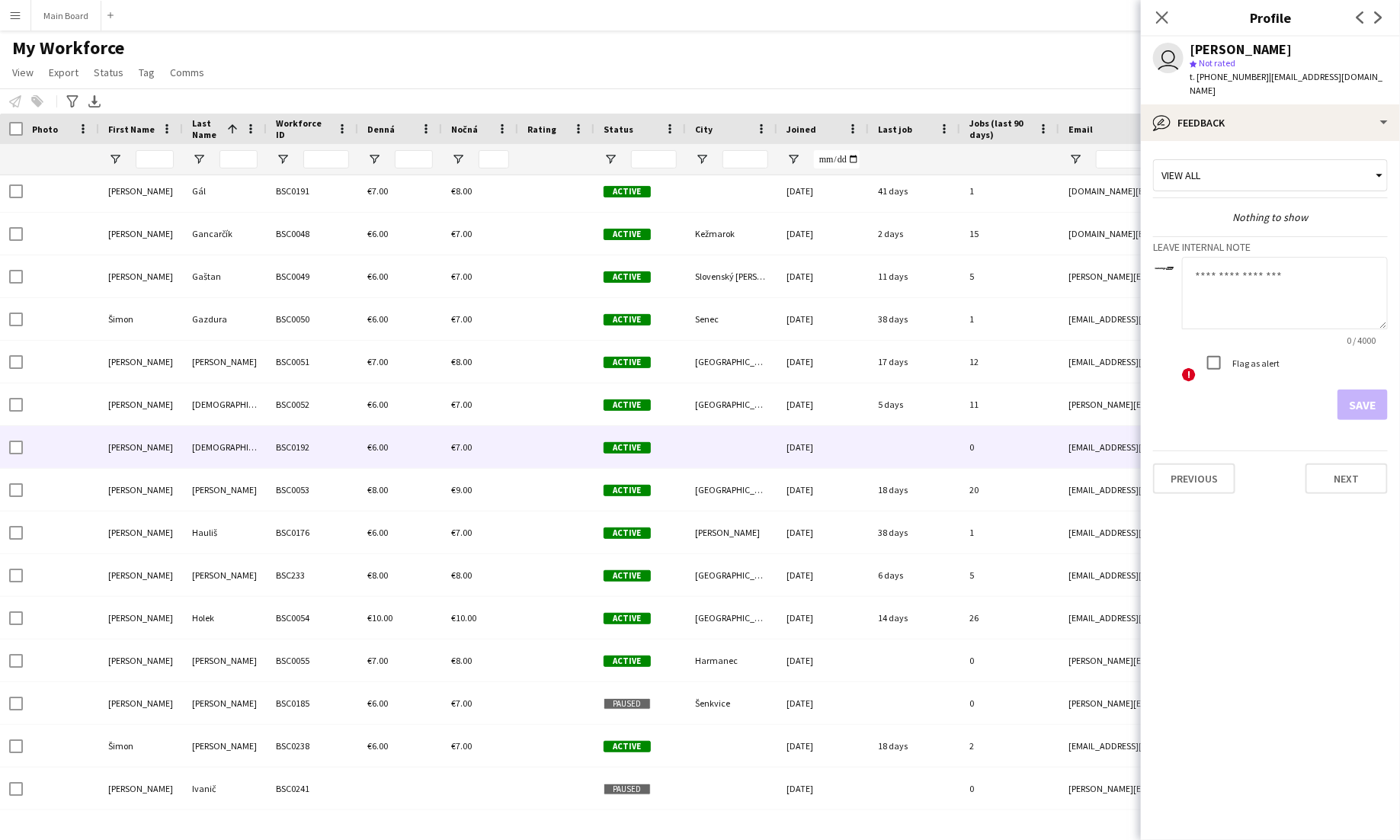
click at [1289, 285] on textarea at bounding box center [1285, 293] width 205 height 72
type textarea "****"
click at [1387, 390] on button "Save" at bounding box center [1363, 404] width 50 height 30
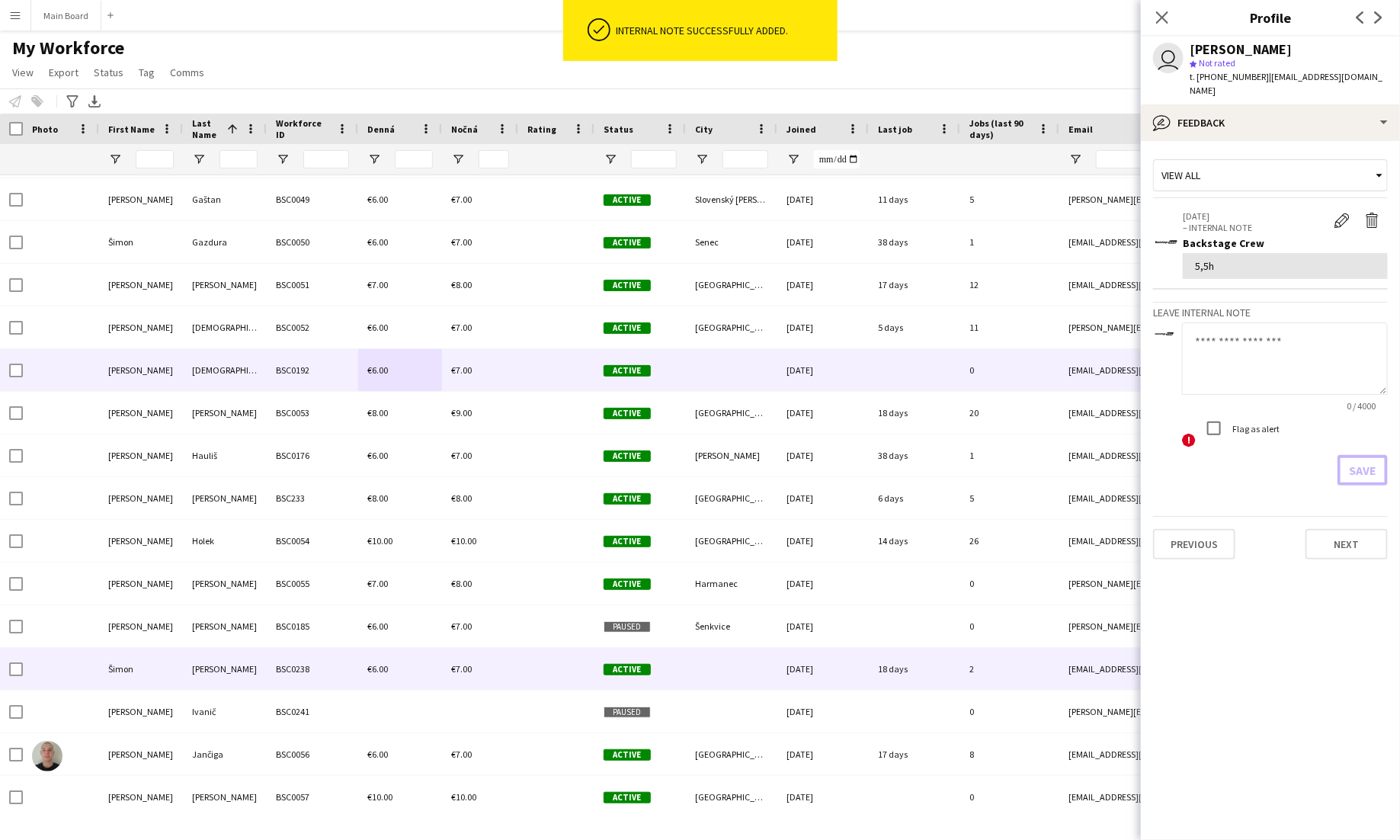
scroll to position [2786, 0]
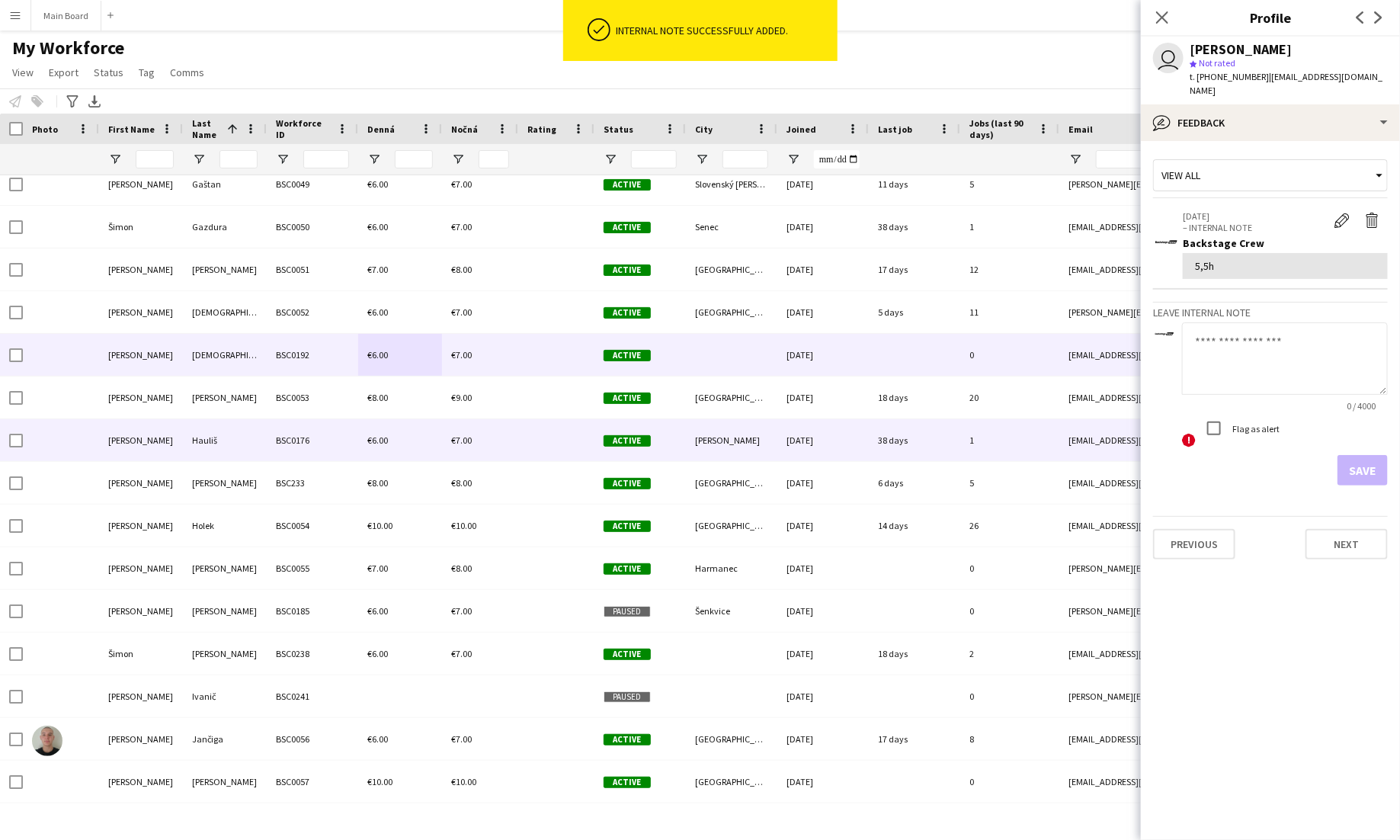
click at [417, 422] on div "€6.00" at bounding box center [400, 440] width 84 height 42
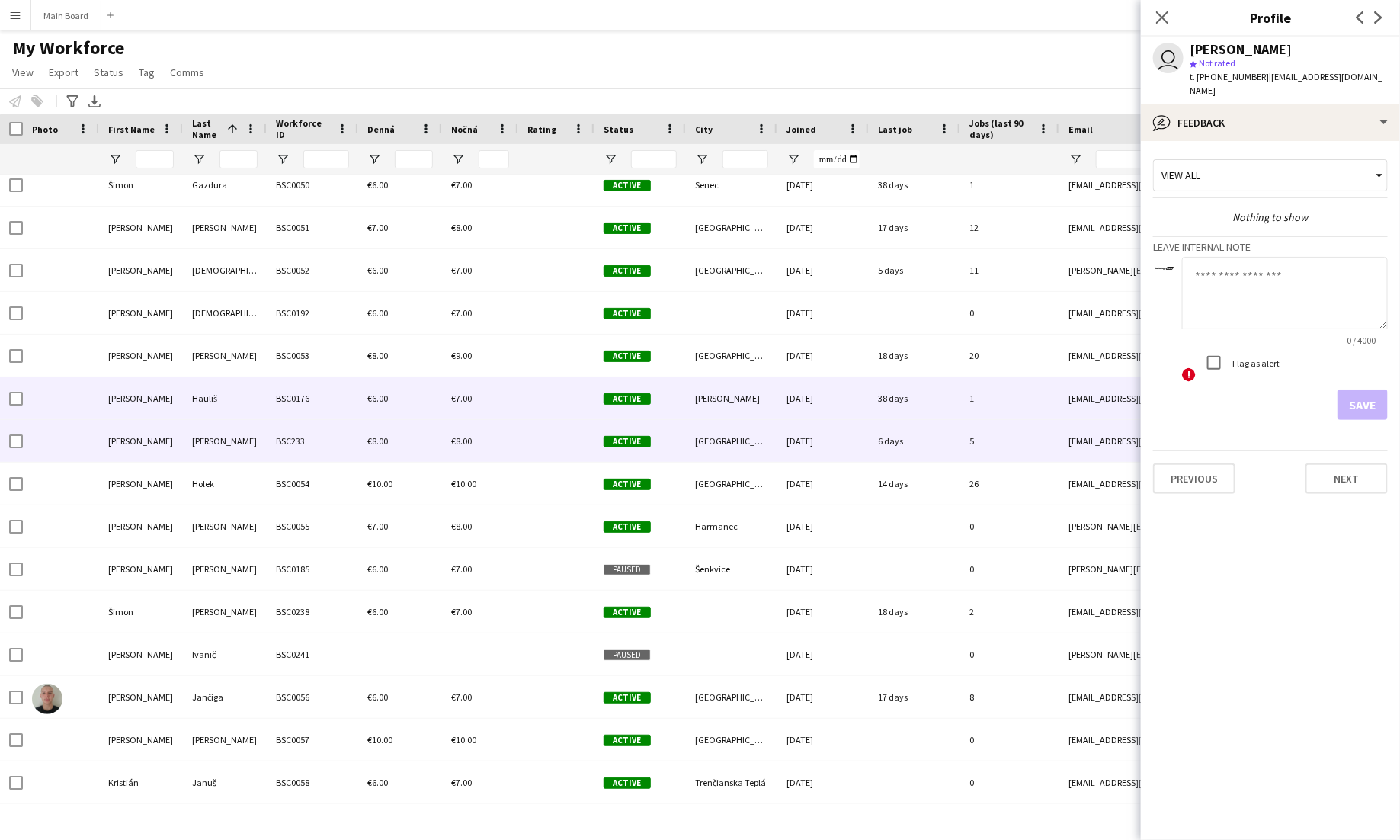
scroll to position [2844, 0]
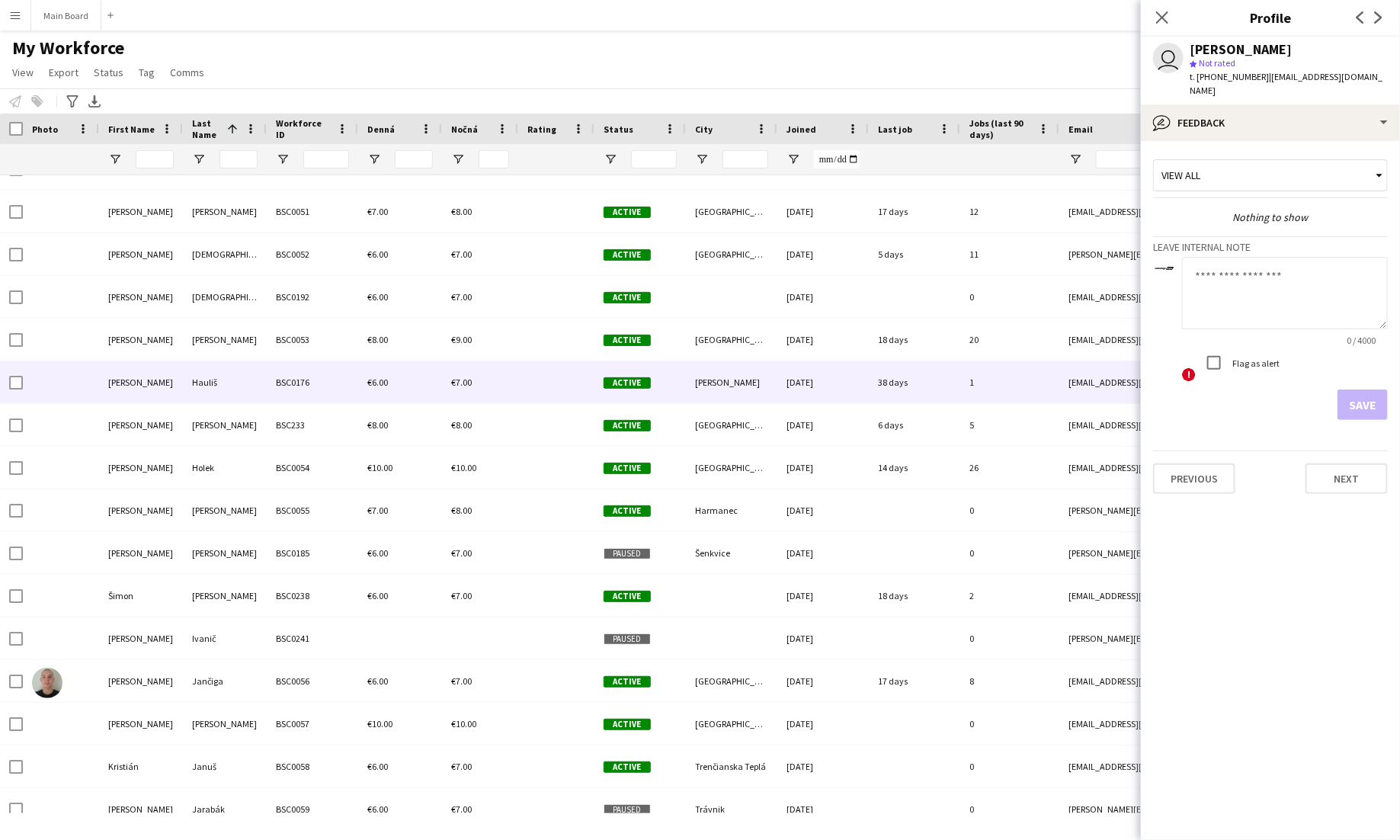
click at [1187, 283] on textarea at bounding box center [1285, 293] width 205 height 72
type textarea "**"
click at [1373, 389] on button "Save" at bounding box center [1363, 404] width 50 height 30
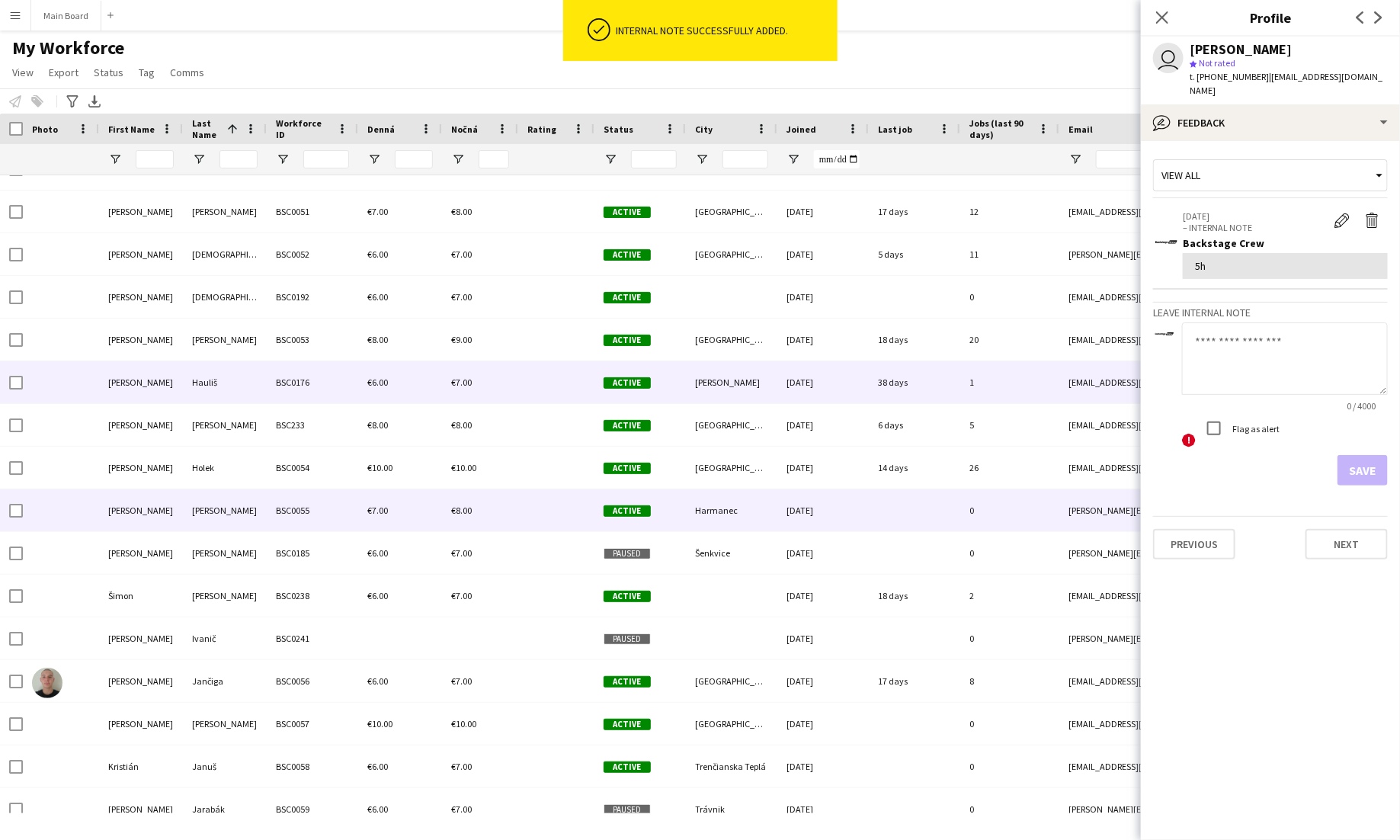
click at [368, 502] on div "€7.00" at bounding box center [400, 510] width 84 height 42
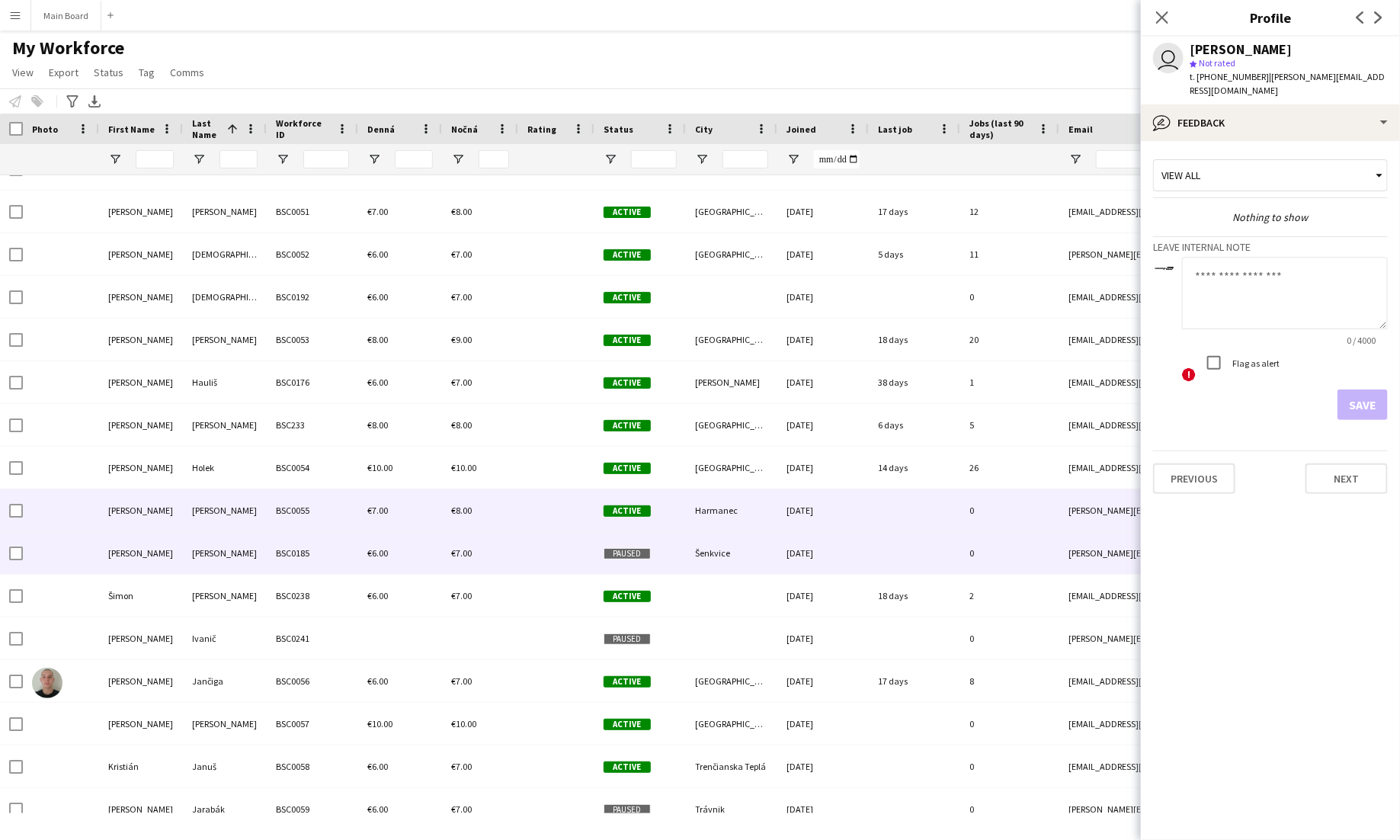
click at [385, 547] on span "€6.00" at bounding box center [377, 553] width 21 height 11
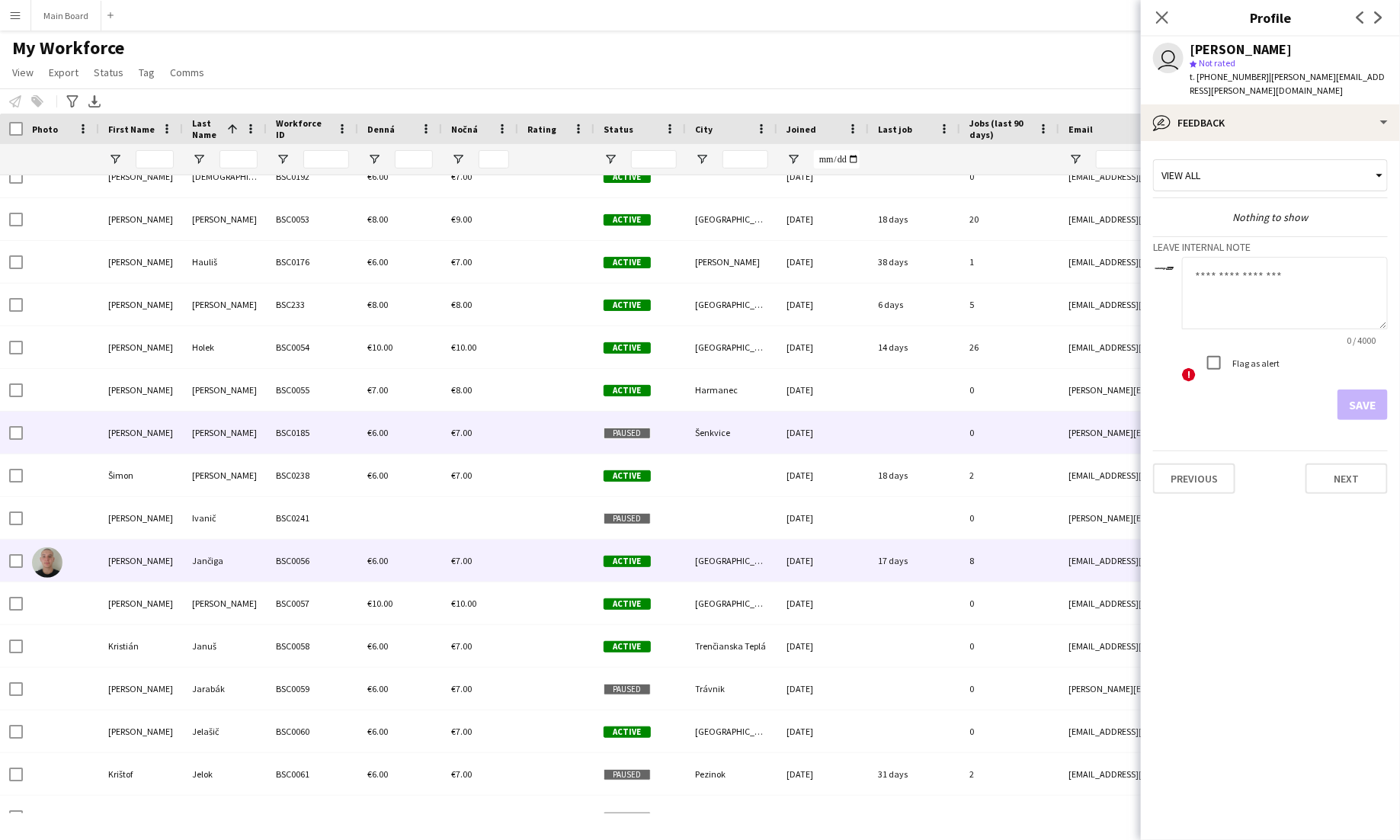
scroll to position [2965, 0]
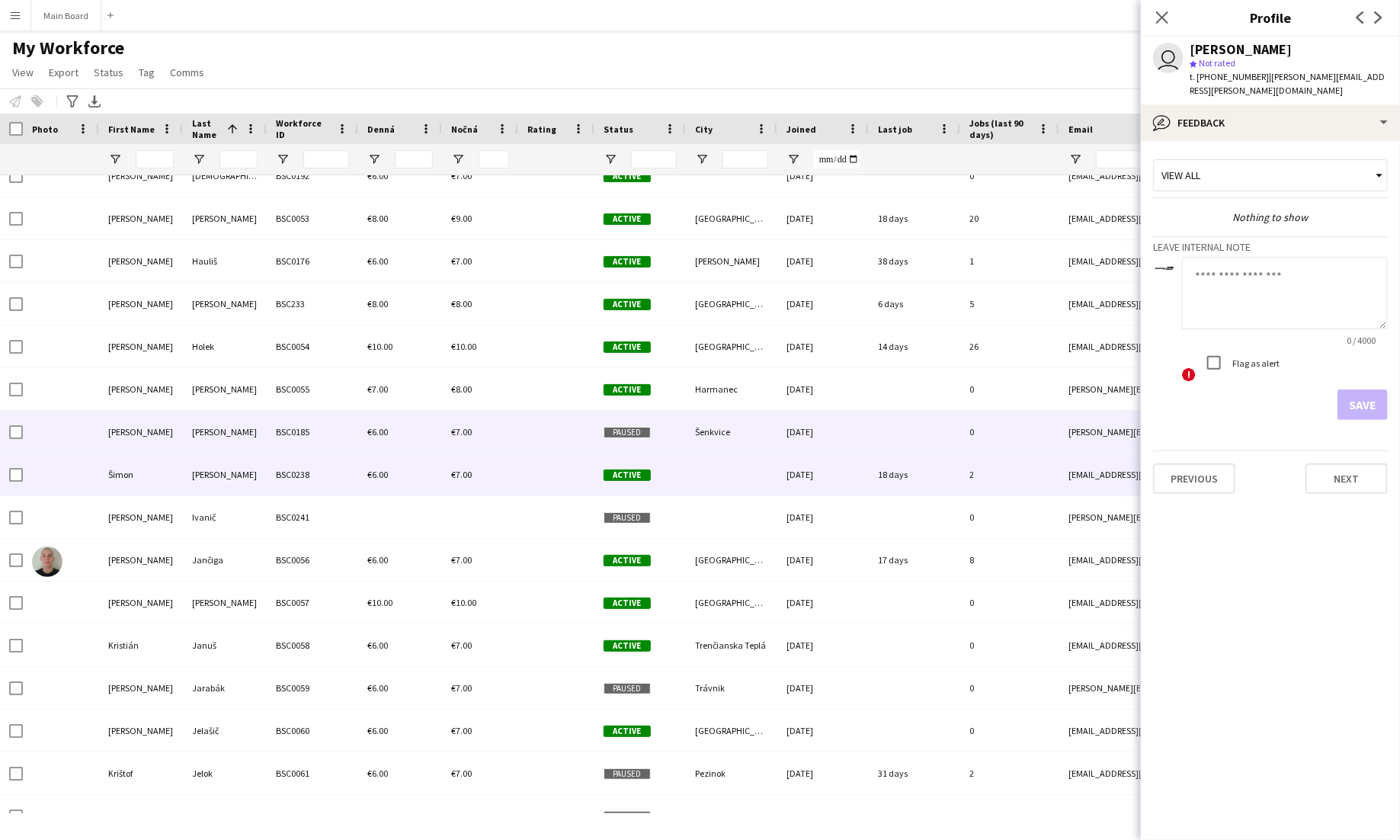
click at [388, 471] on div "€6.00" at bounding box center [400, 474] width 84 height 42
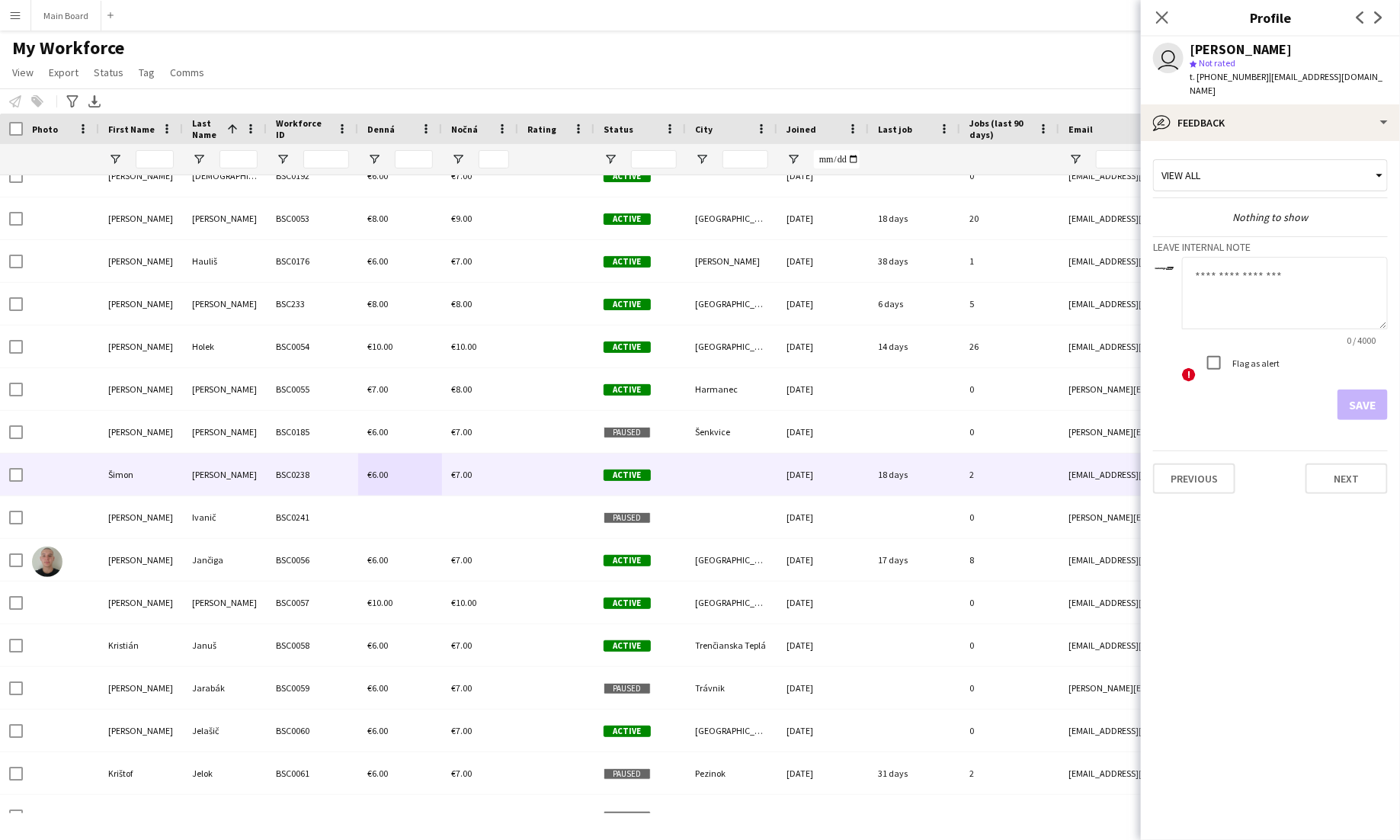
click at [1289, 294] on textarea at bounding box center [1285, 293] width 205 height 72
type textarea "***"
click at [1378, 392] on button "Save" at bounding box center [1363, 404] width 50 height 30
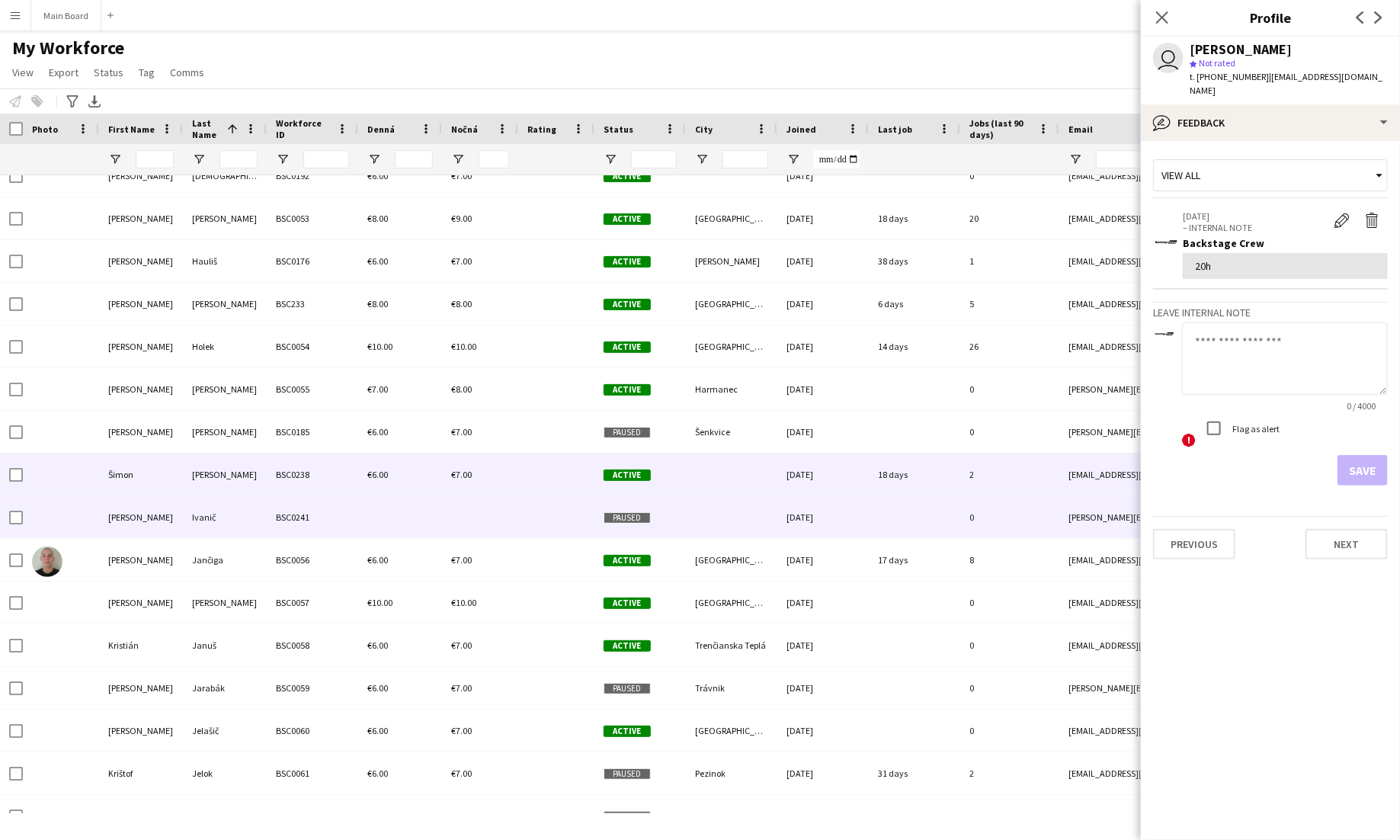
click at [366, 518] on div at bounding box center [400, 517] width 84 height 42
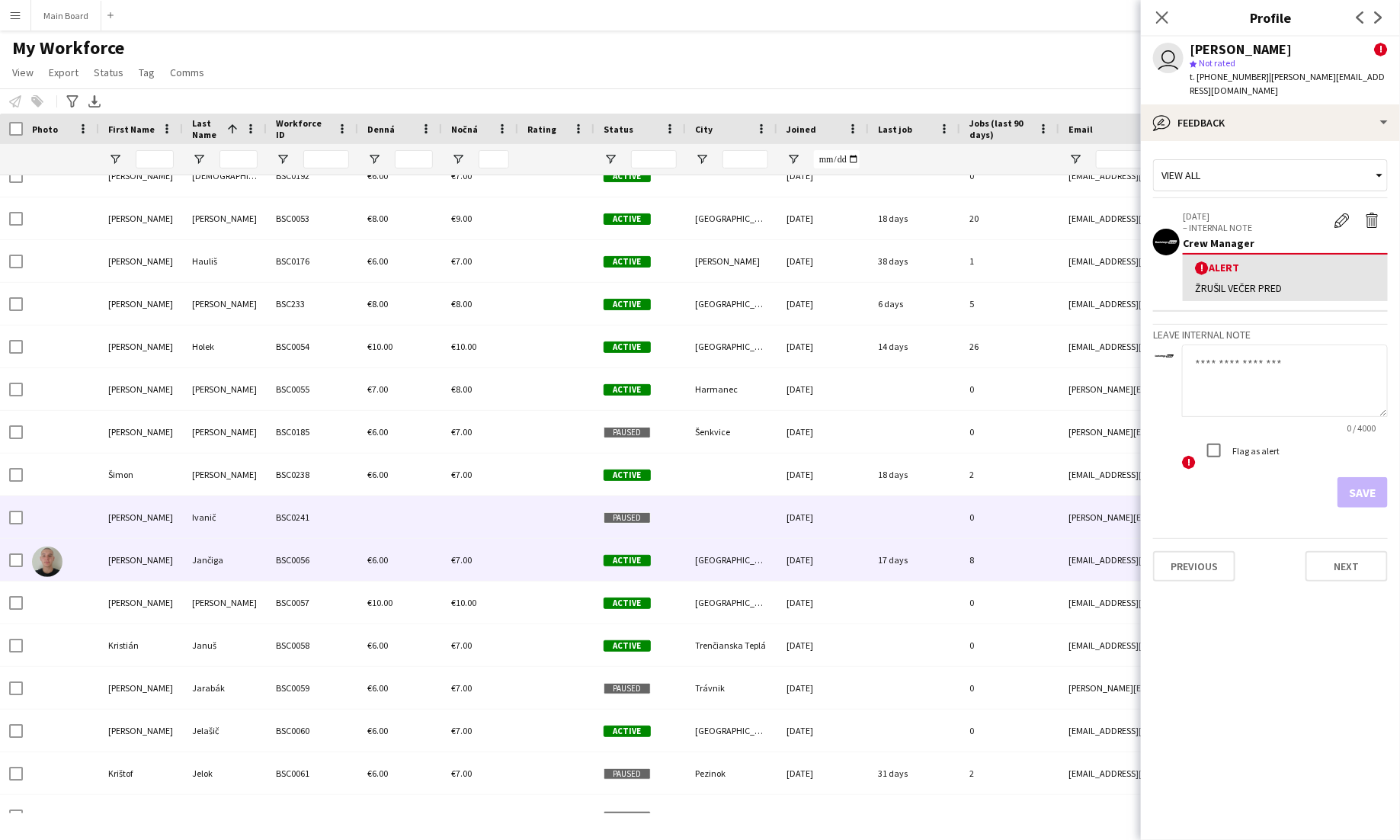
click at [371, 561] on span "€6.00" at bounding box center [377, 560] width 21 height 11
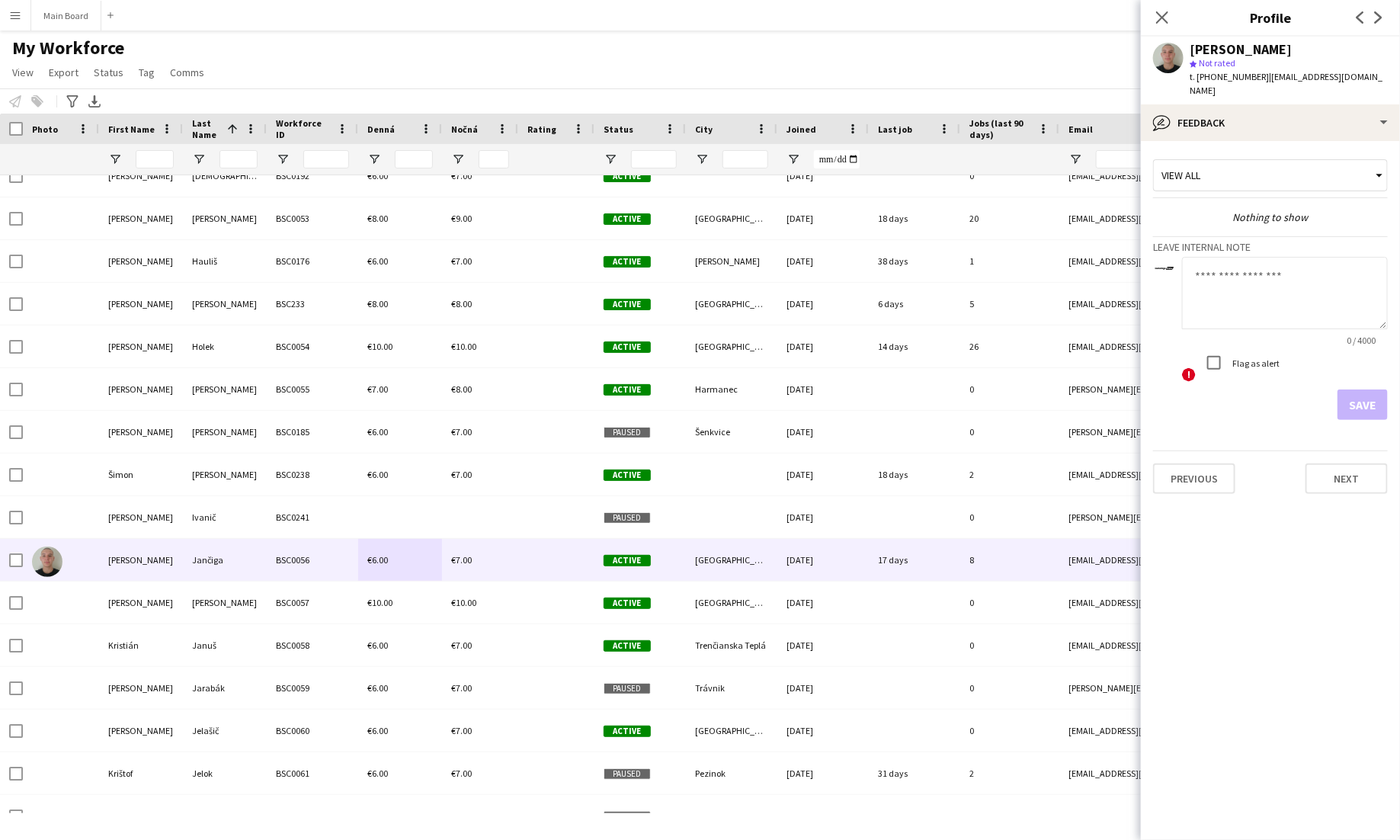
click at [1273, 296] on textarea at bounding box center [1285, 293] width 205 height 72
type textarea "******"
click at [1359, 389] on button "Save" at bounding box center [1363, 404] width 50 height 30
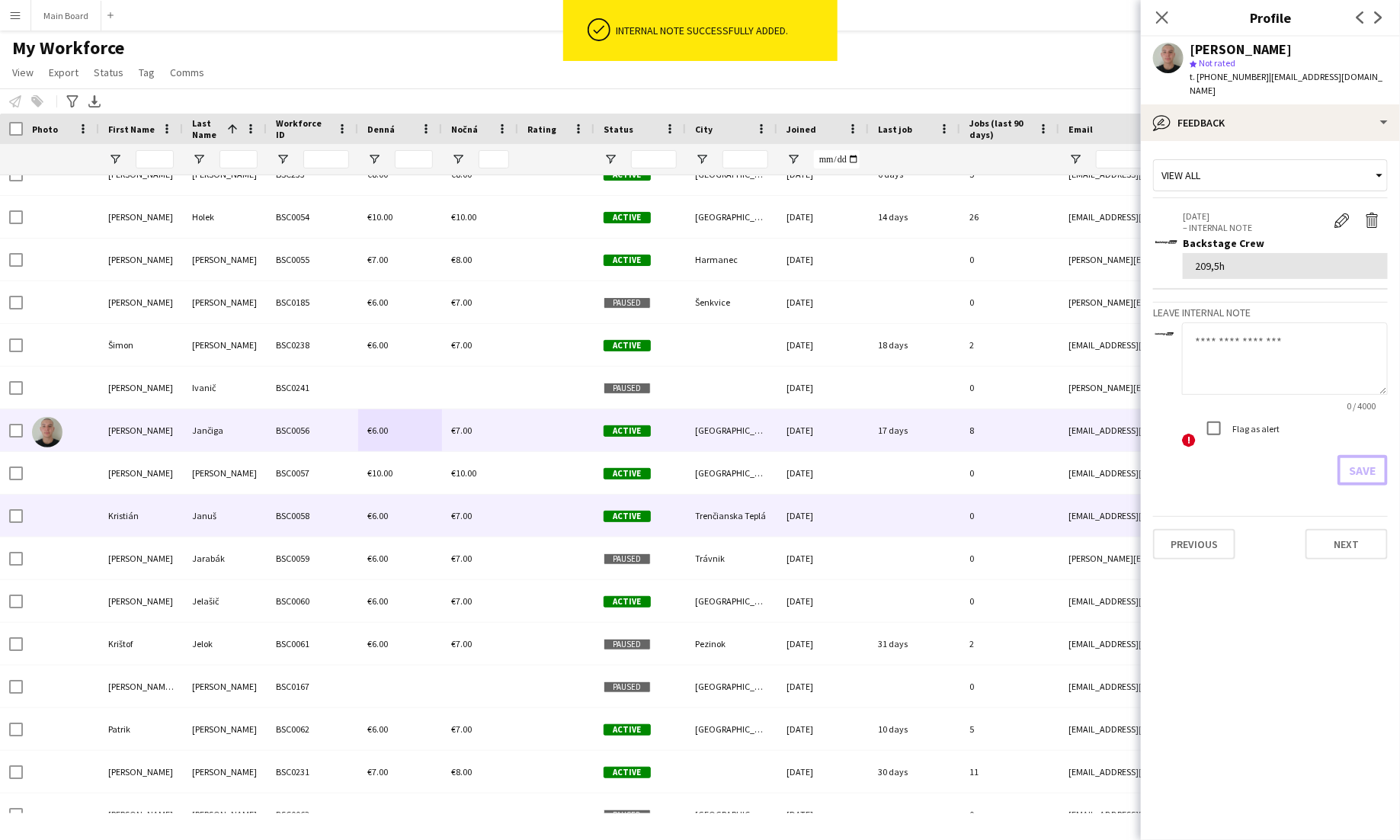
scroll to position [3096, 0]
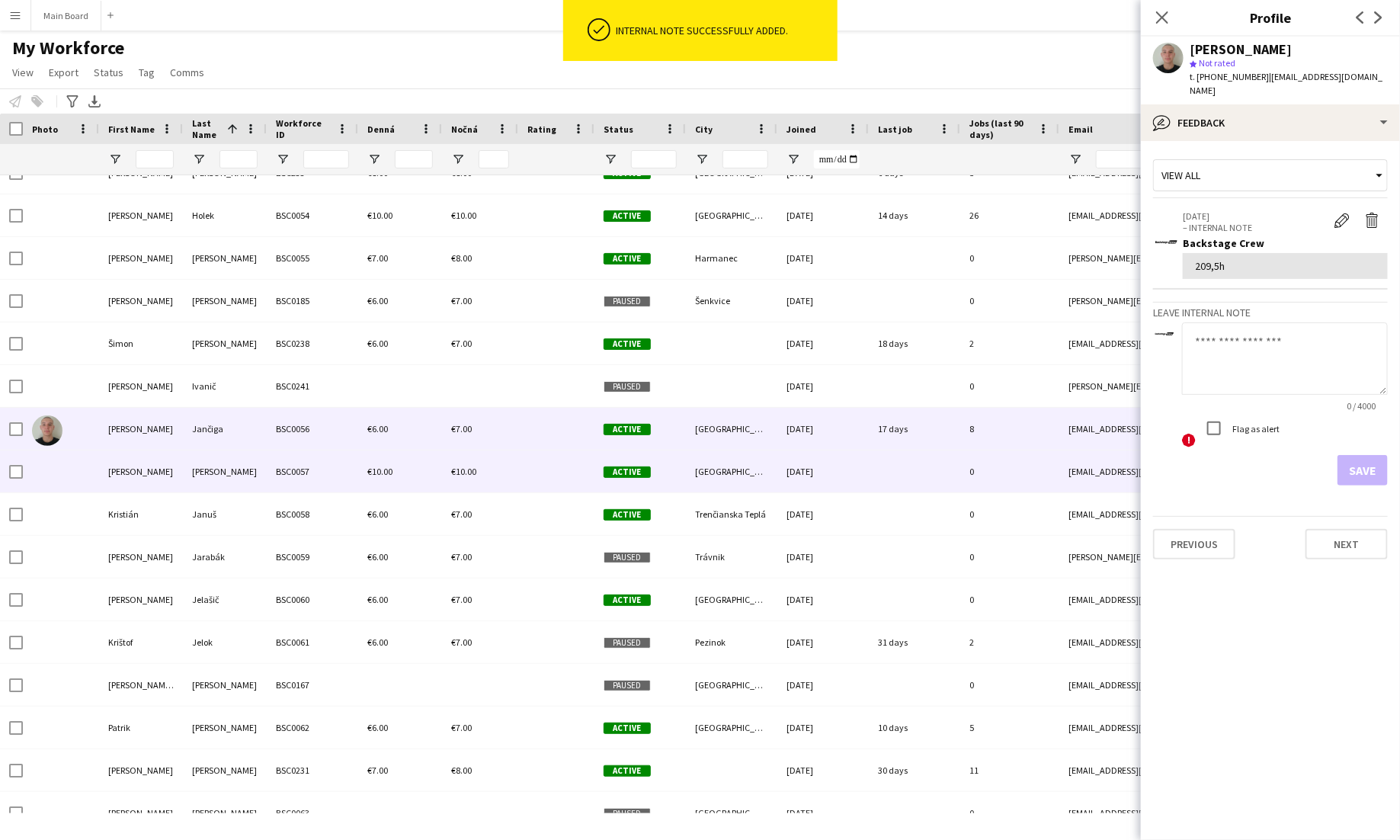
click at [371, 484] on div "€10.00" at bounding box center [400, 471] width 84 height 42
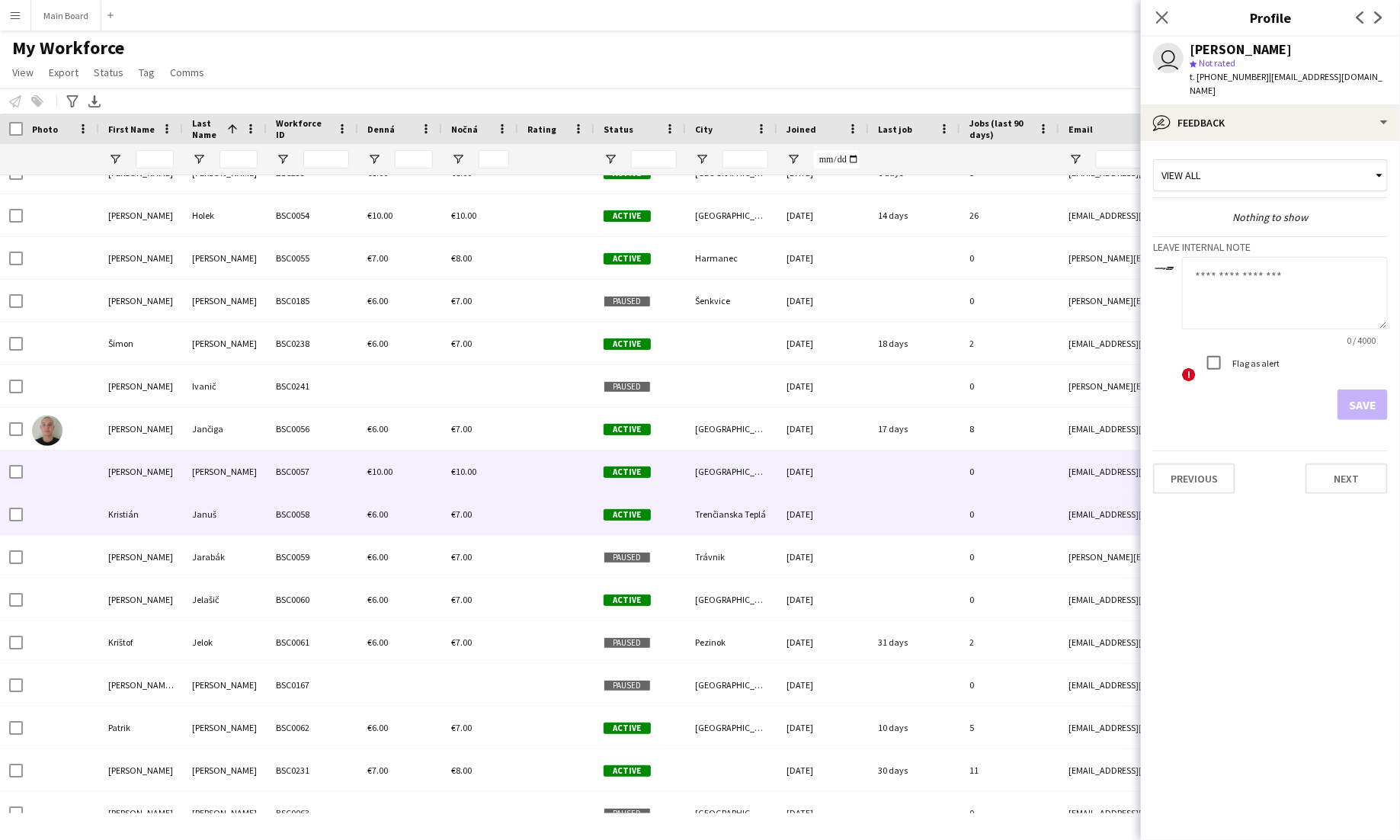
click at [387, 522] on div "€6.00" at bounding box center [400, 514] width 84 height 42
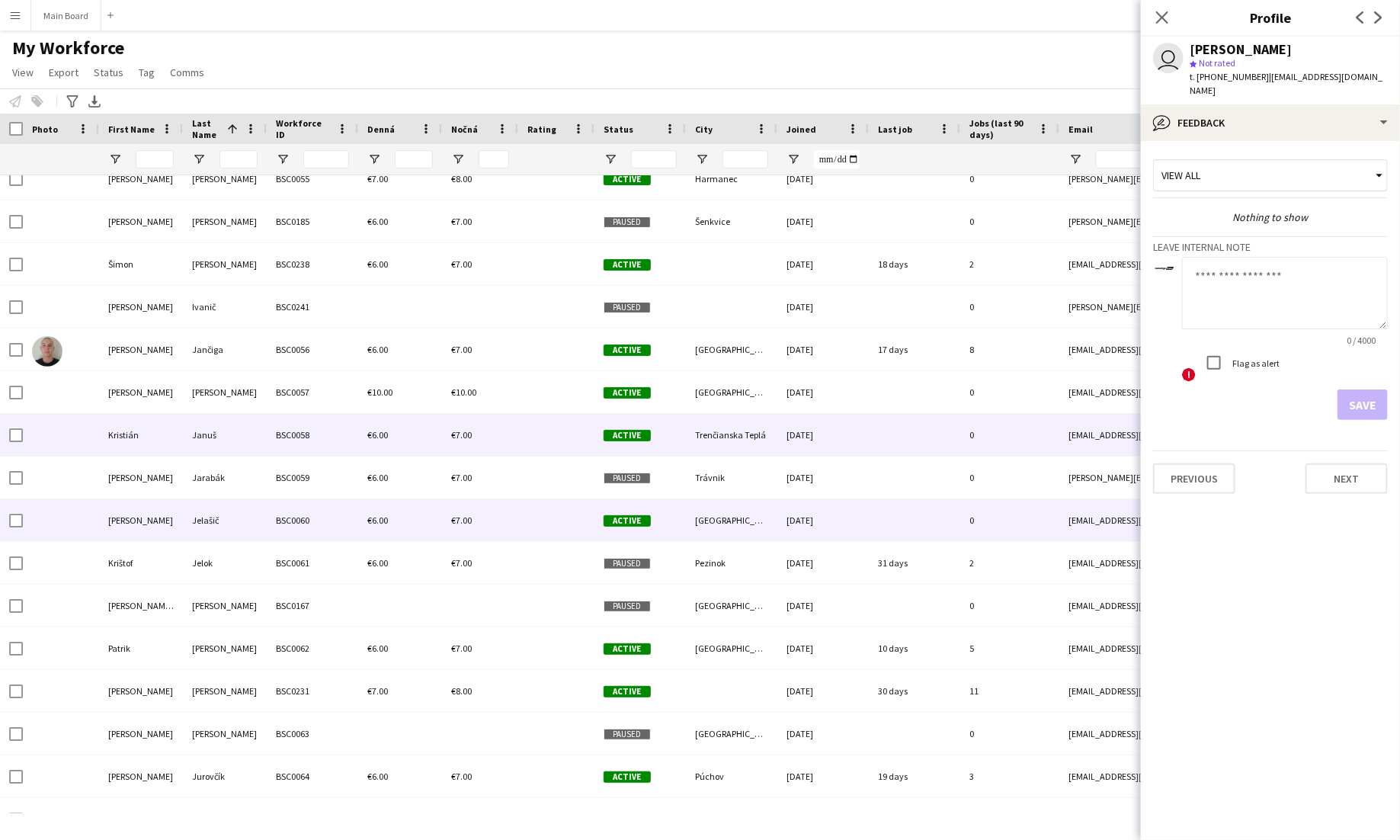
scroll to position [3178, 0]
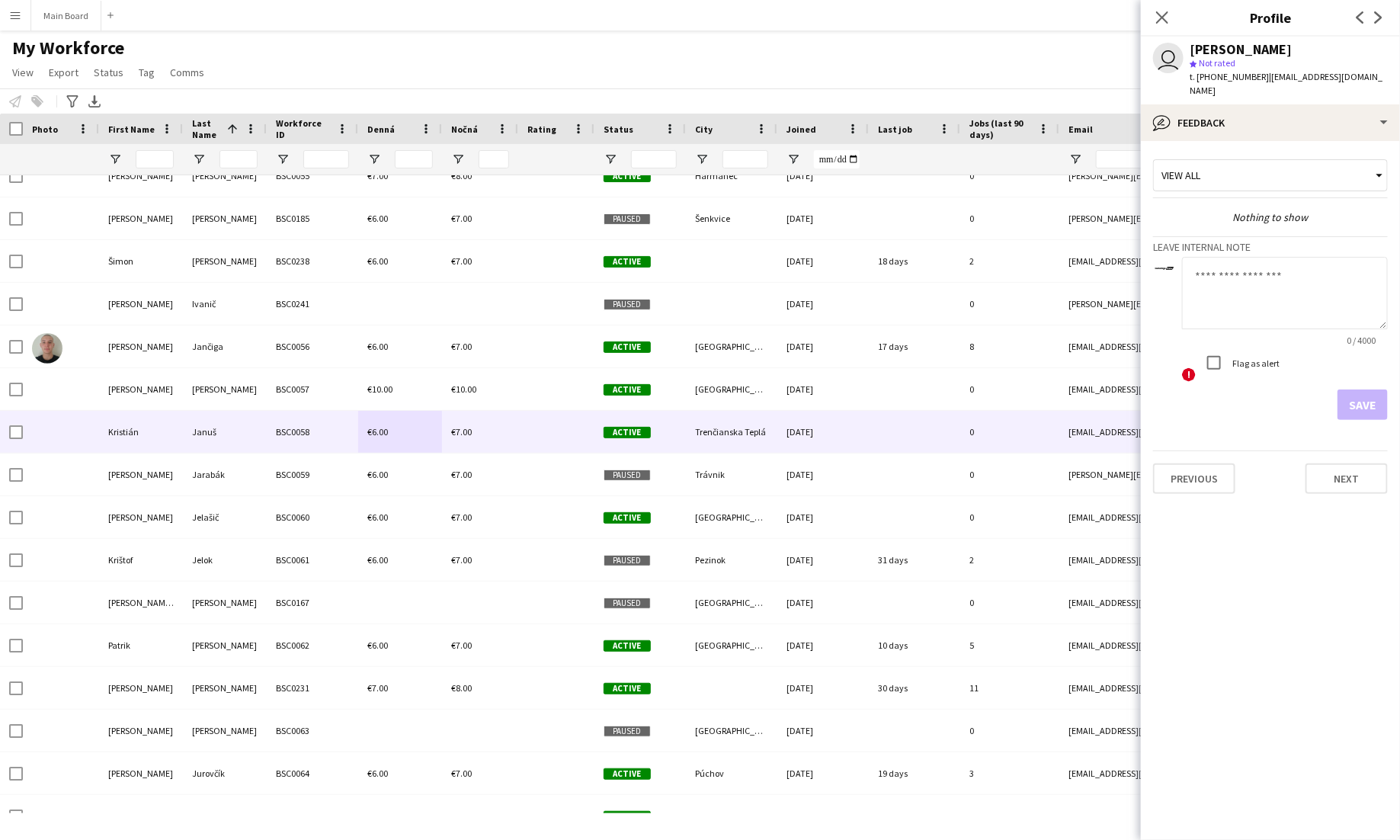
click at [1276, 298] on textarea at bounding box center [1285, 293] width 205 height 72
type textarea "***"
click at [1360, 398] on button "Save" at bounding box center [1363, 404] width 50 height 30
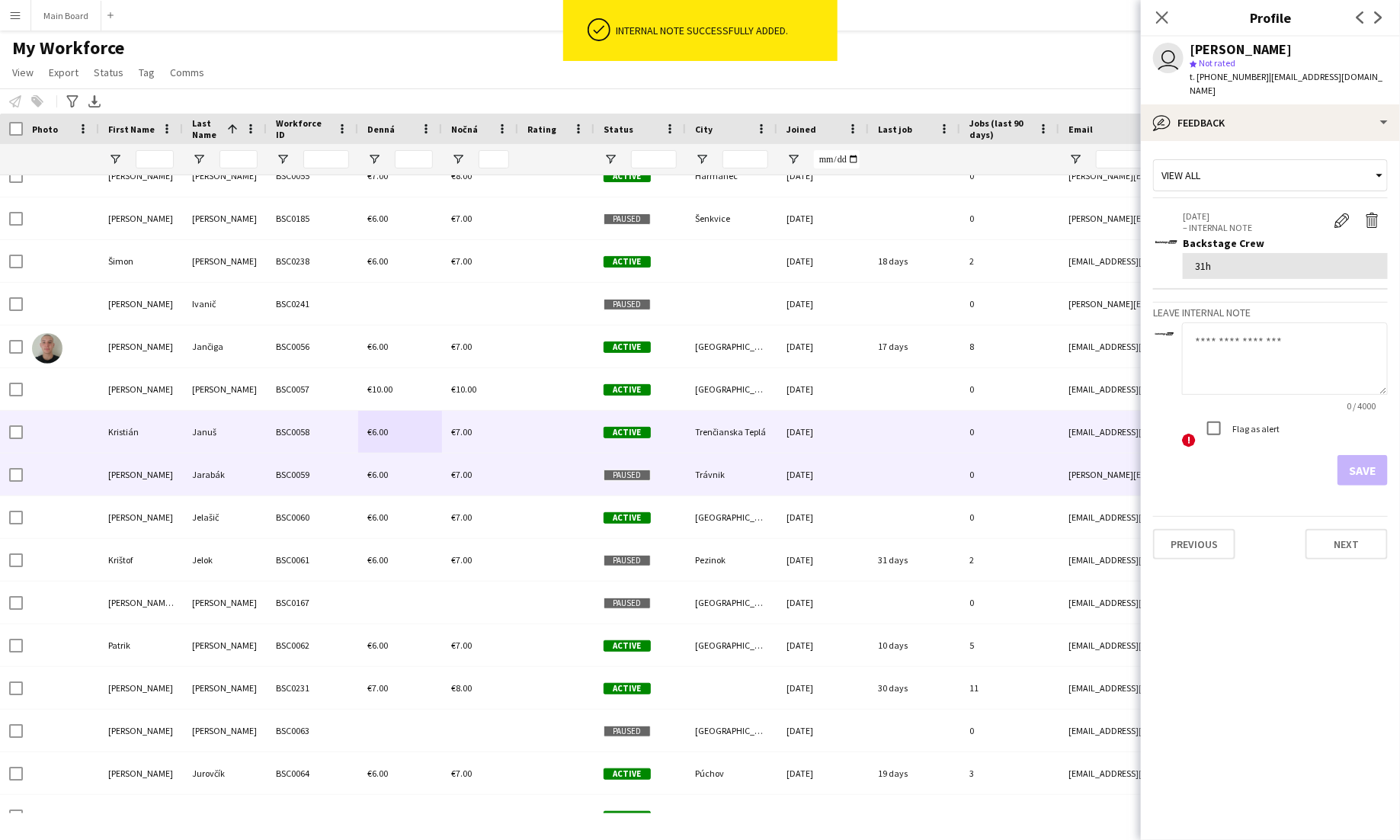
click at [277, 465] on div "BSC0059" at bounding box center [312, 474] width 92 height 42
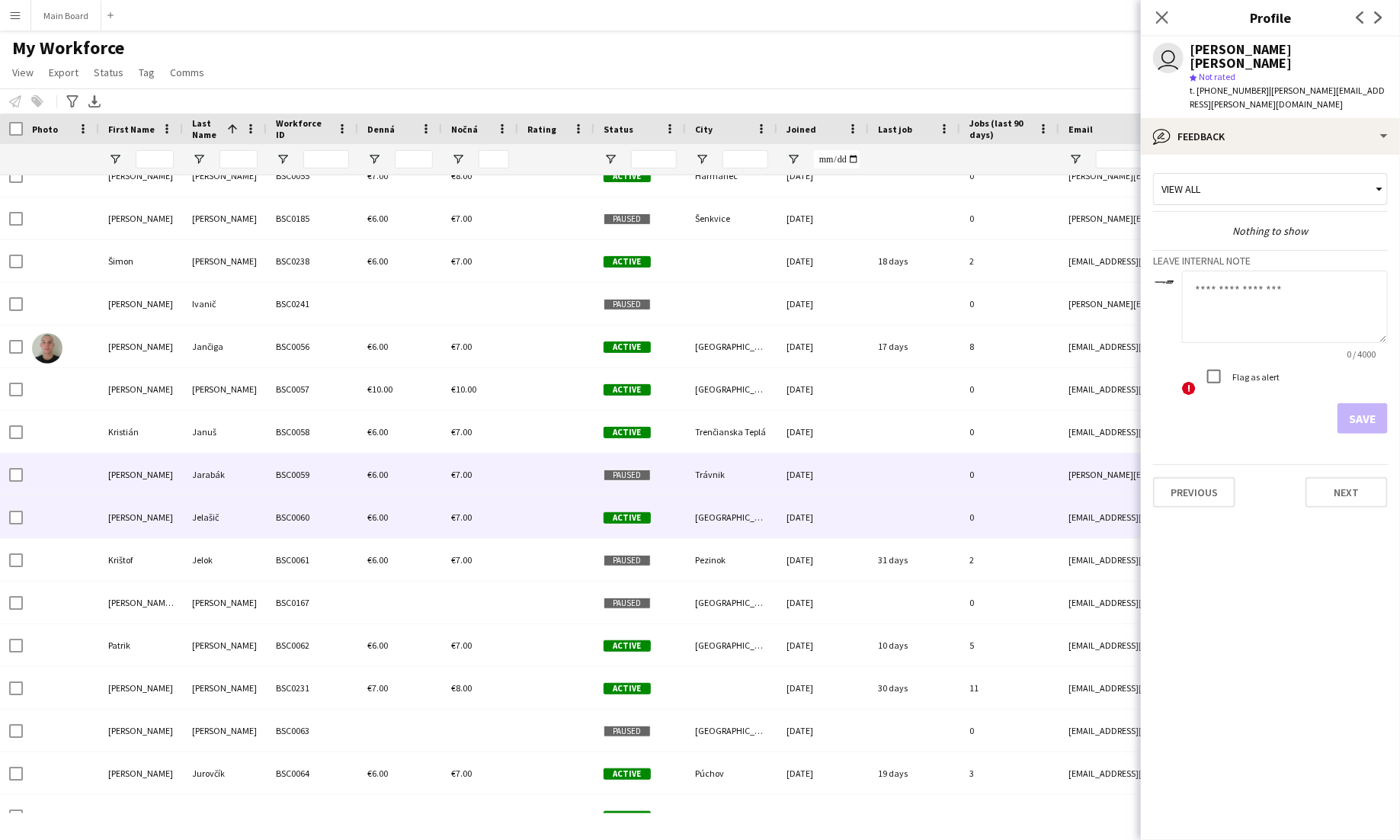
click at [299, 522] on div "BSC0060" at bounding box center [312, 517] width 92 height 42
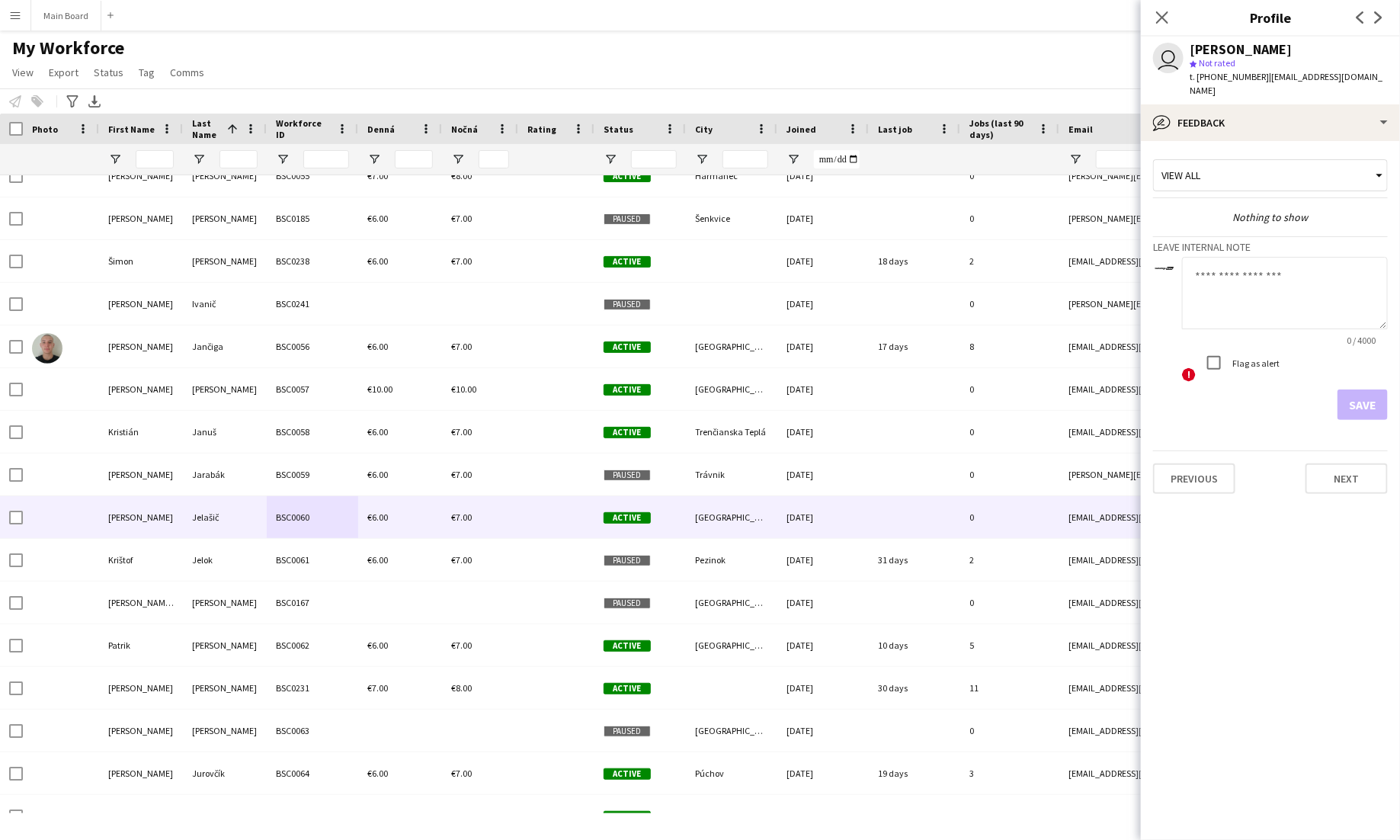
click at [1282, 261] on textarea at bounding box center [1285, 293] width 205 height 72
type textarea "*****"
click at [1371, 389] on button "Save" at bounding box center [1363, 404] width 50 height 30
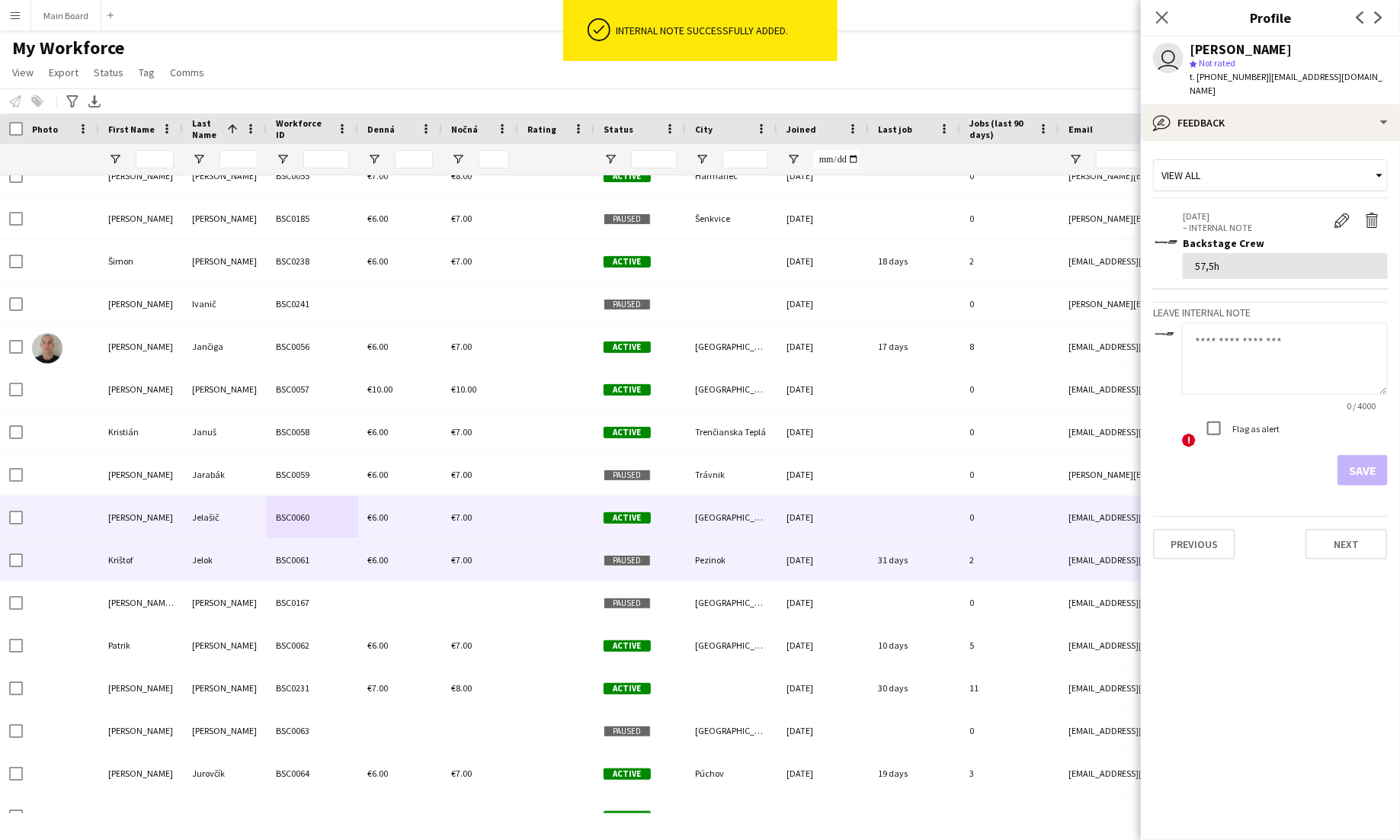
click at [391, 556] on div "€6.00" at bounding box center [400, 560] width 84 height 42
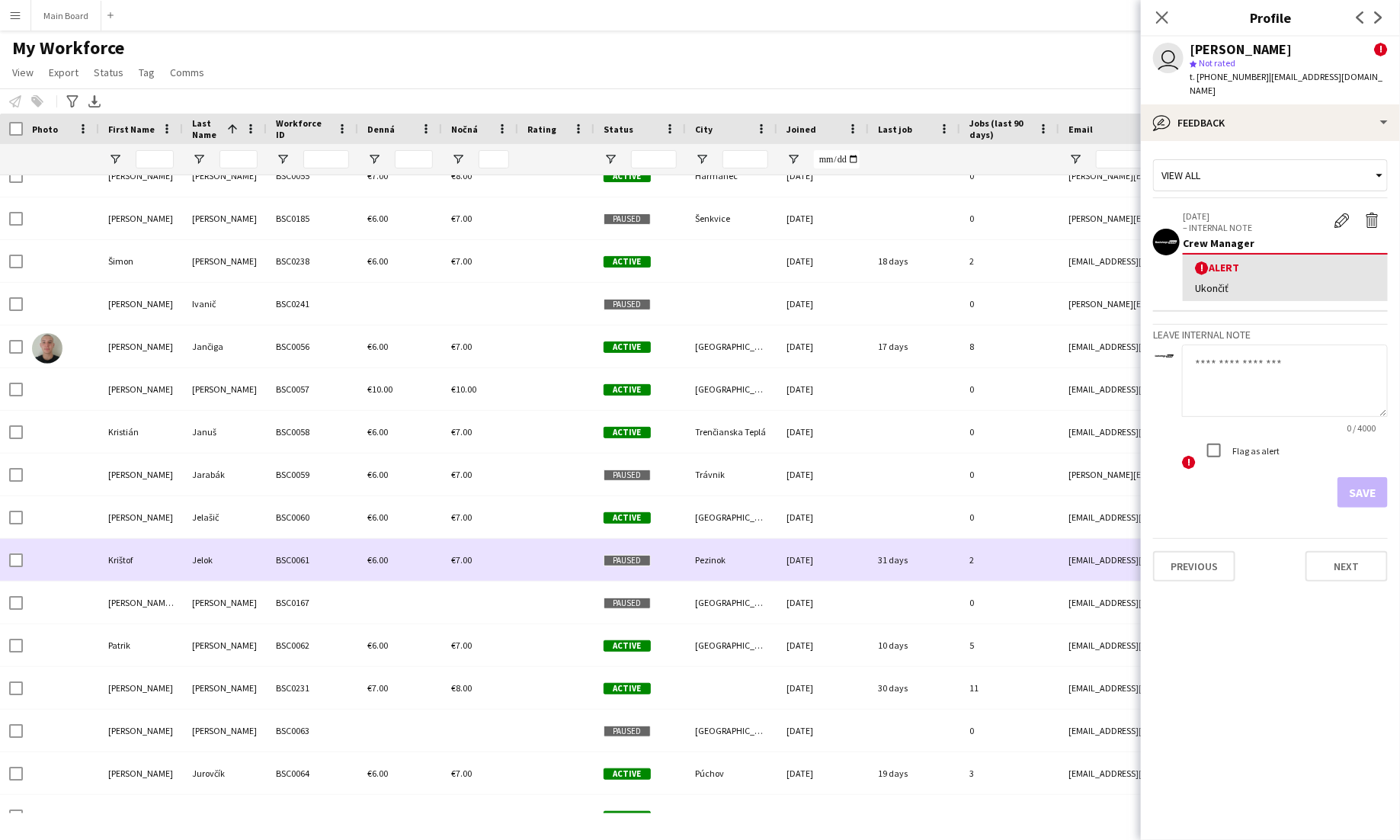
scroll to position [3313, 0]
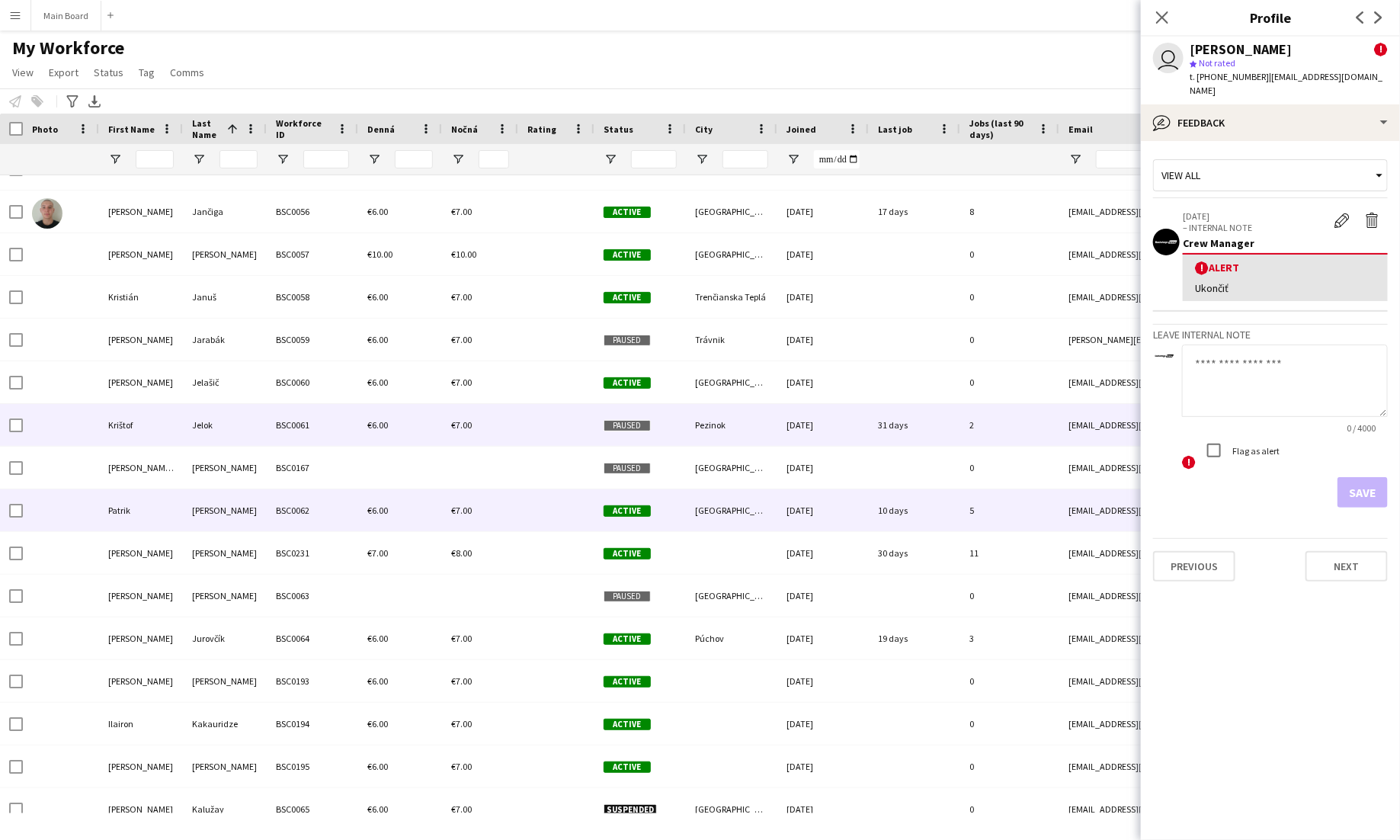
click at [373, 523] on div "€6.00" at bounding box center [400, 510] width 84 height 42
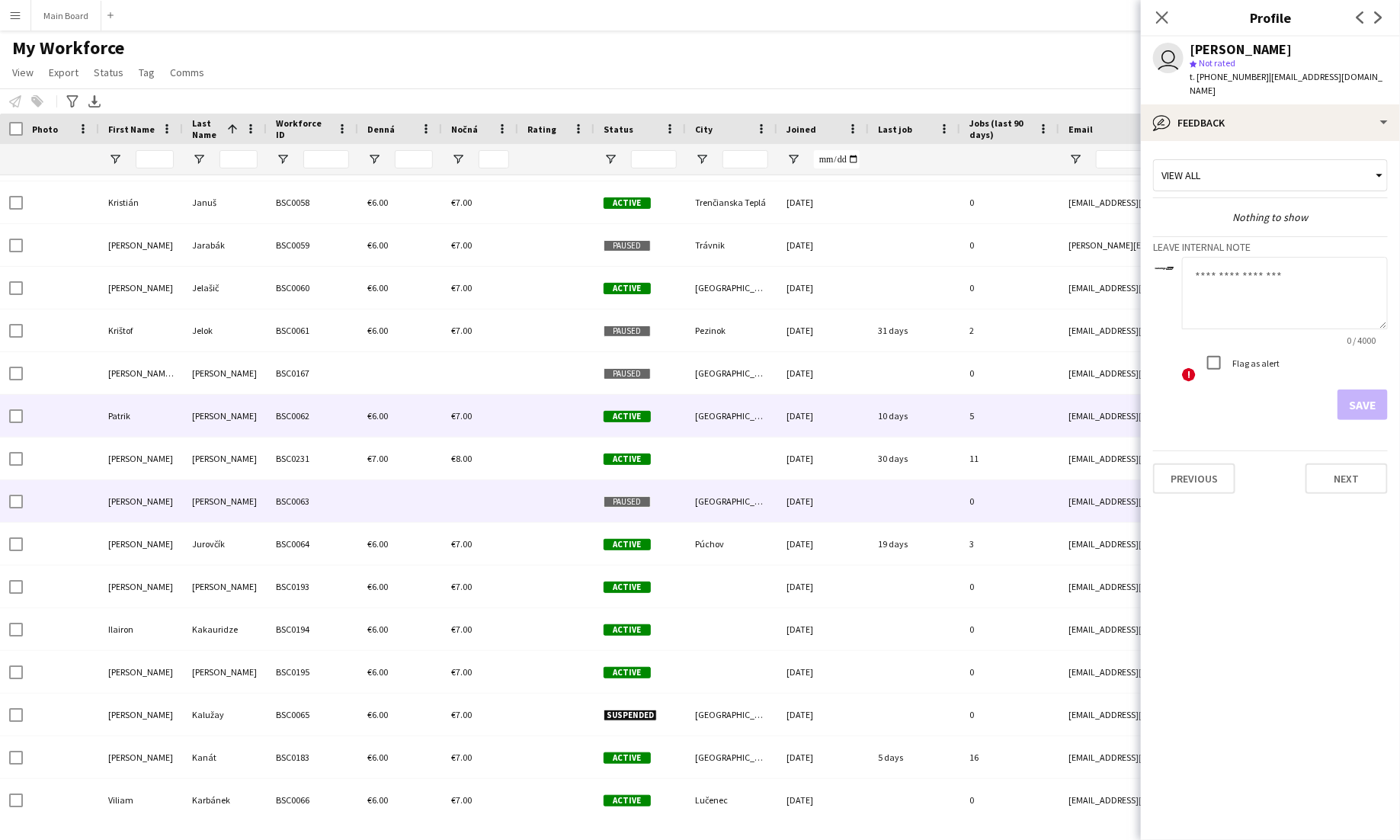
scroll to position [3409, 0]
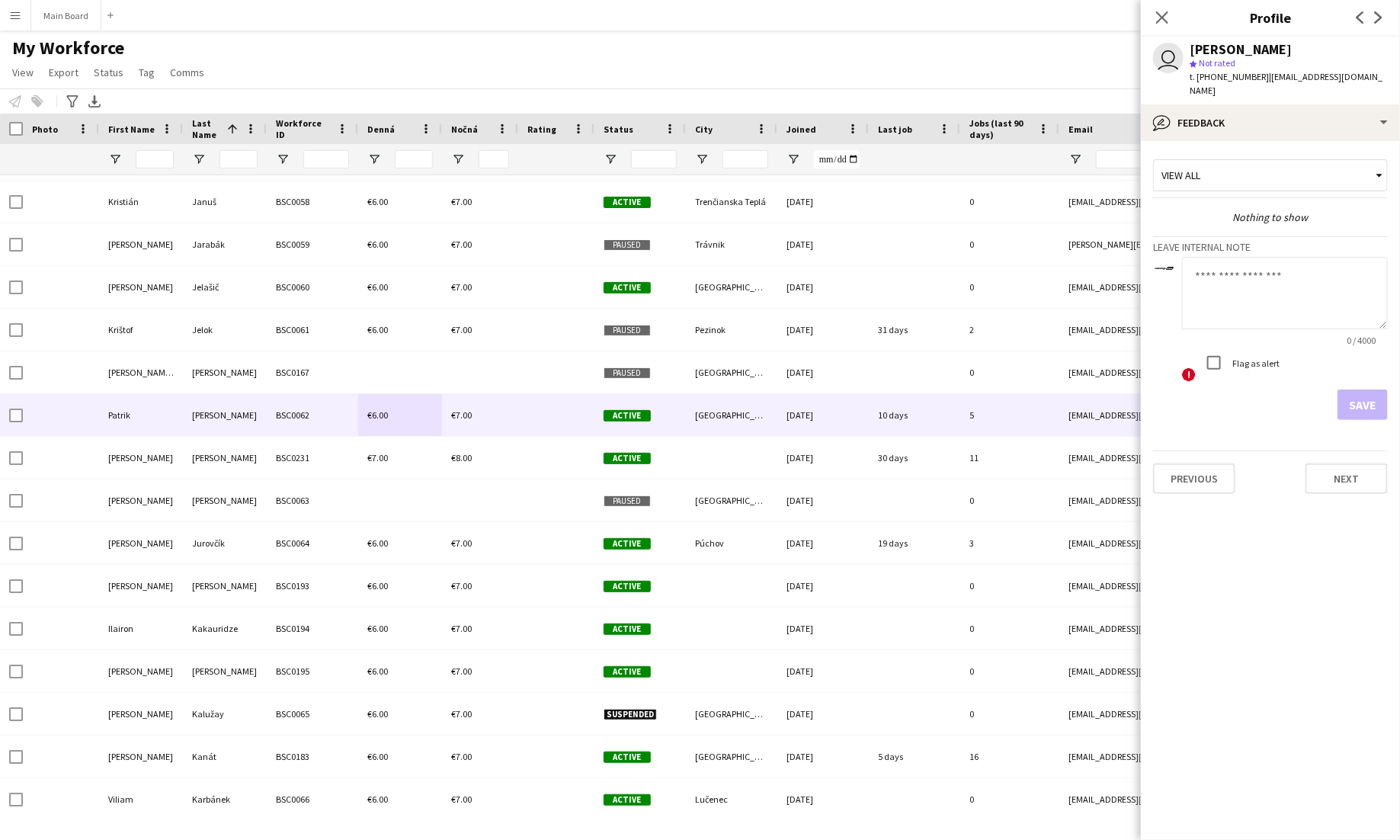
click at [1264, 287] on textarea at bounding box center [1285, 293] width 205 height 72
type textarea "******"
click at [1361, 389] on button "Save" at bounding box center [1363, 404] width 50 height 30
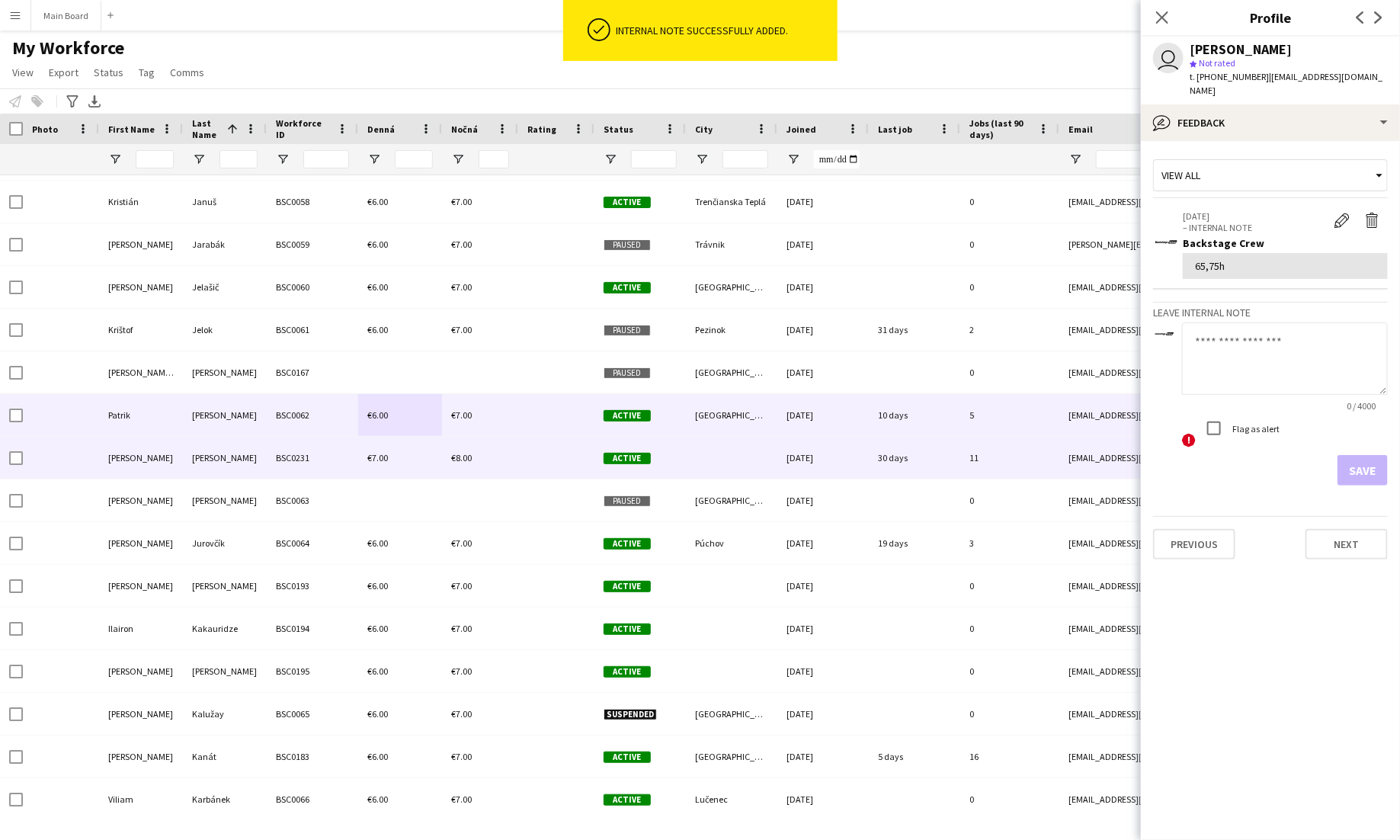
click at [358, 467] on div "€7.00" at bounding box center [400, 457] width 84 height 42
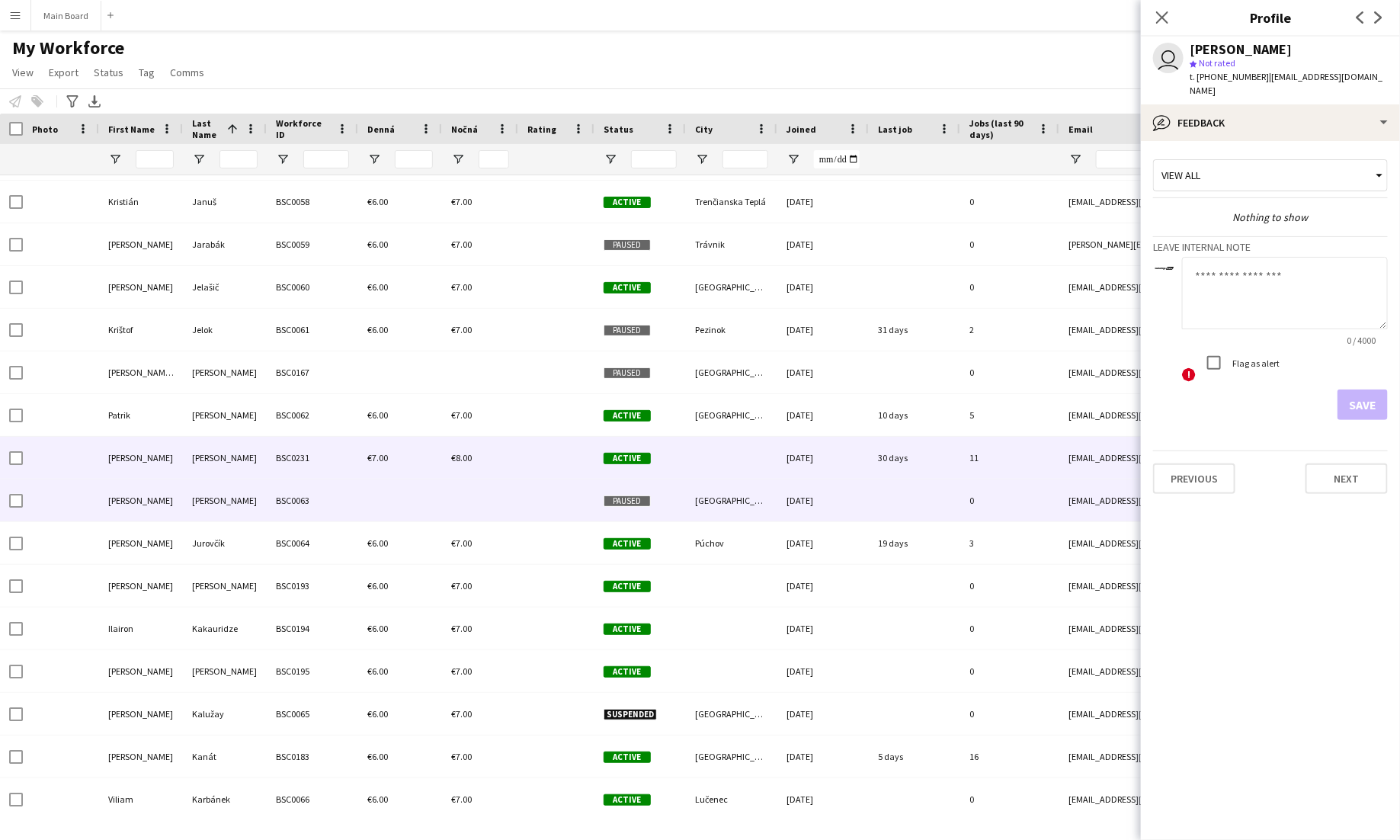
click at [448, 514] on div at bounding box center [480, 500] width 76 height 42
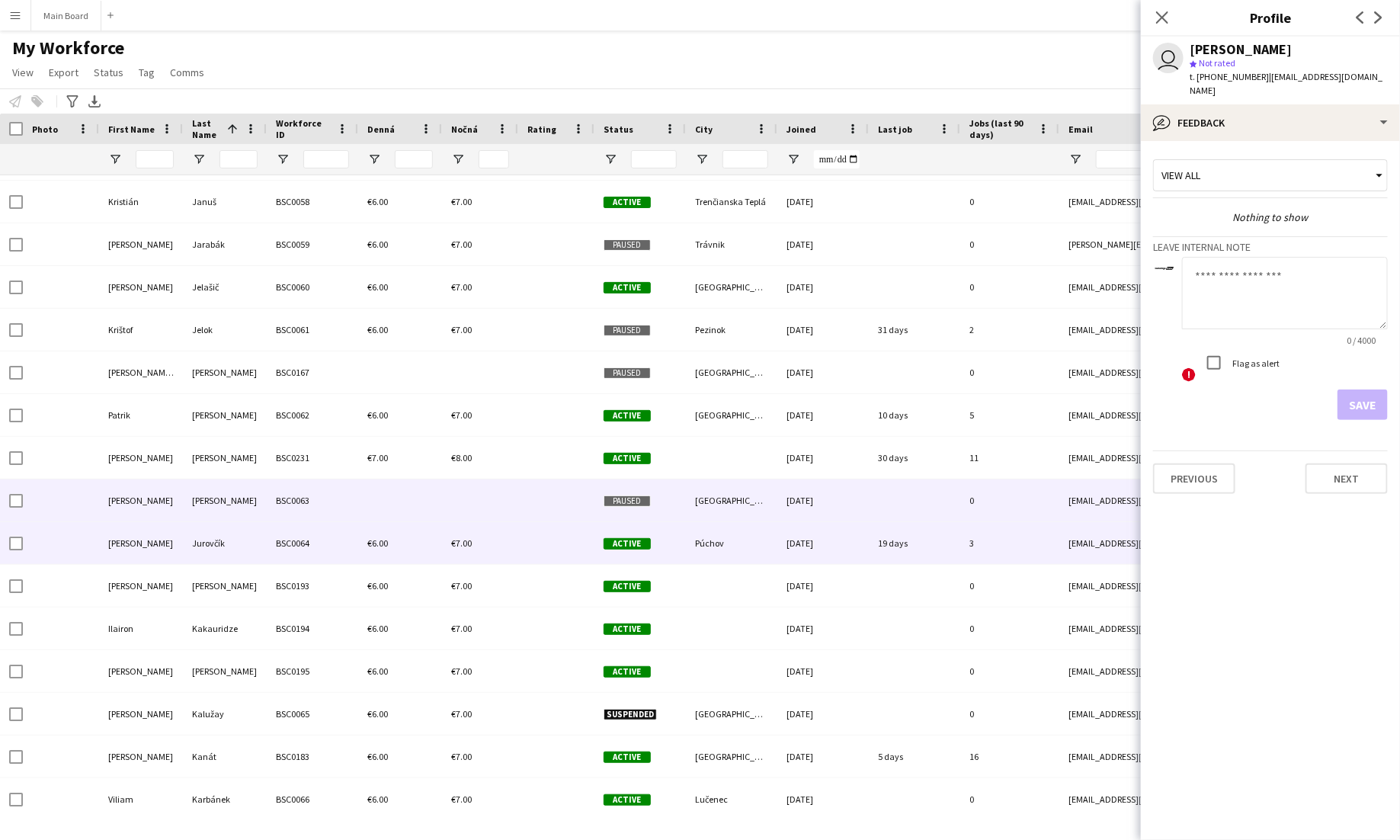
click at [443, 538] on div "€7.00" at bounding box center [480, 543] width 76 height 42
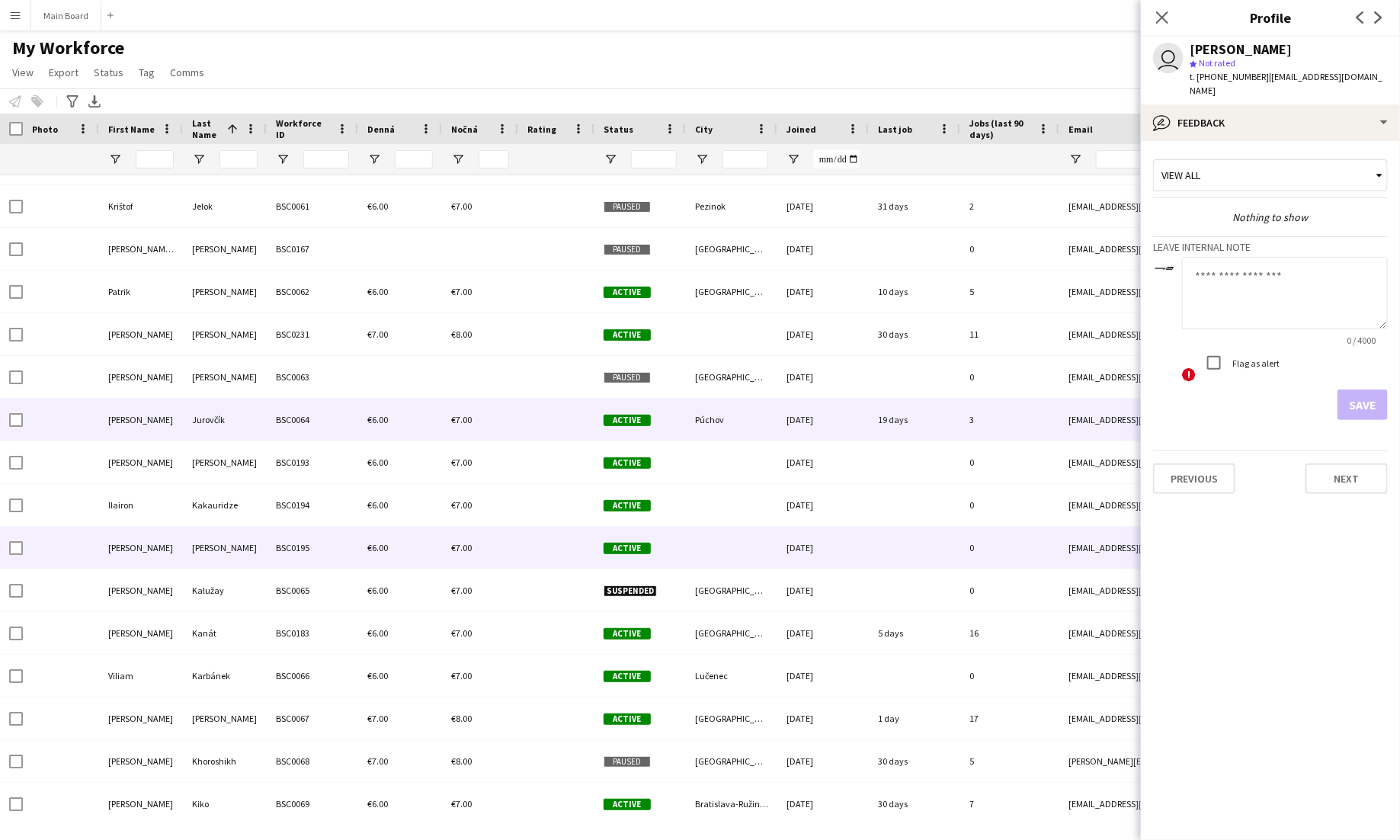
scroll to position [3533, 0]
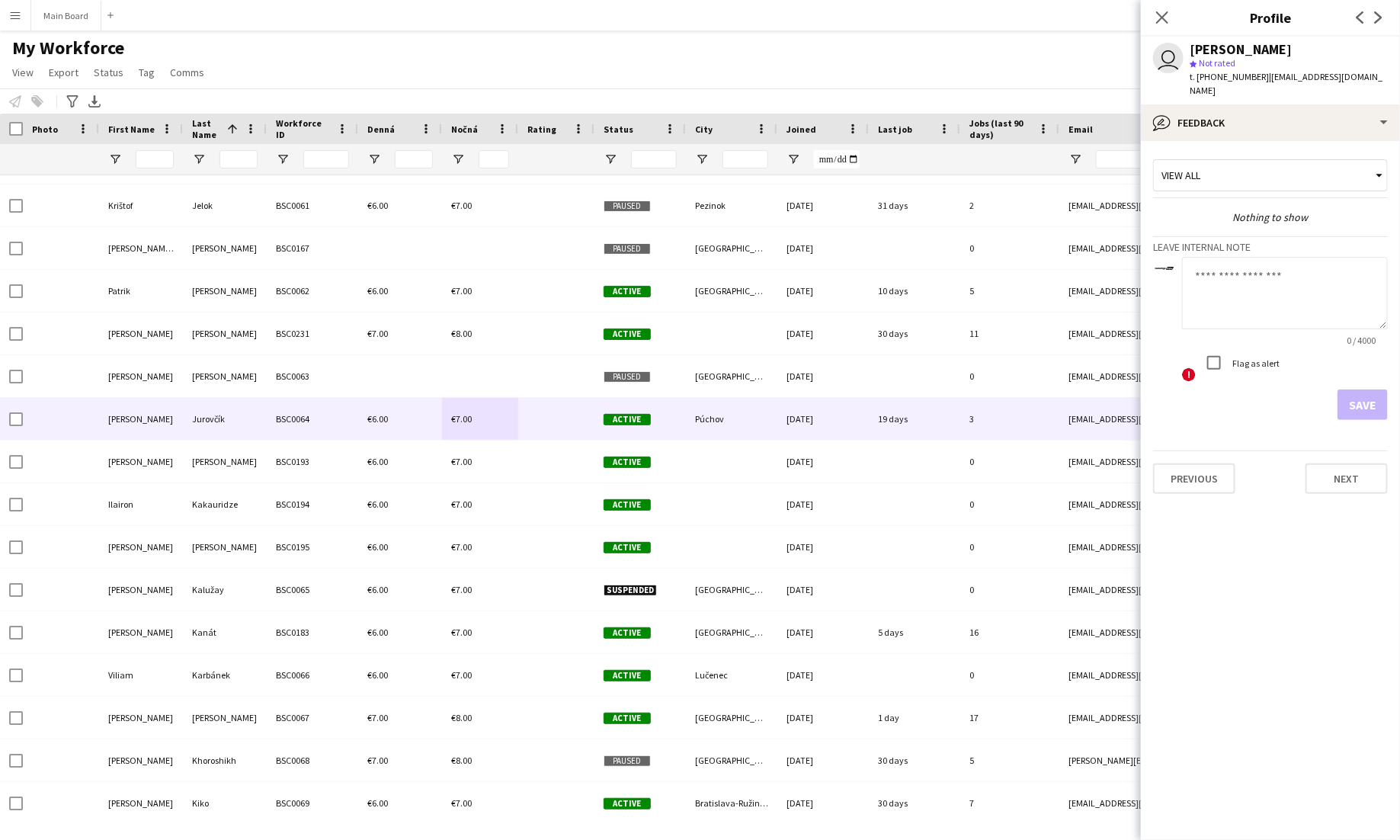
click at [1277, 275] on textarea at bounding box center [1285, 293] width 205 height 72
type textarea "*****"
click at [1372, 389] on button "Save" at bounding box center [1363, 404] width 50 height 30
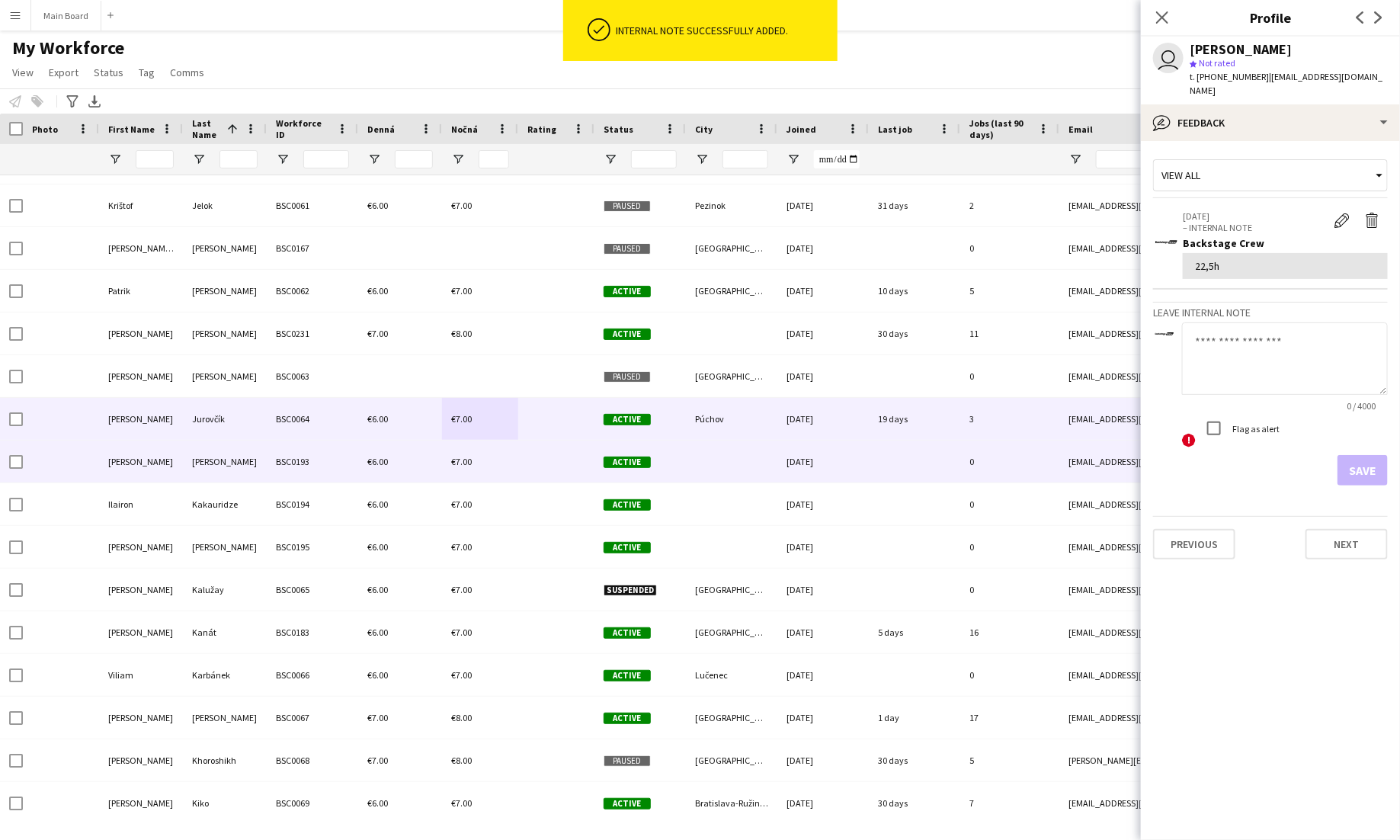
click at [331, 453] on div "BSC0193" at bounding box center [312, 461] width 92 height 42
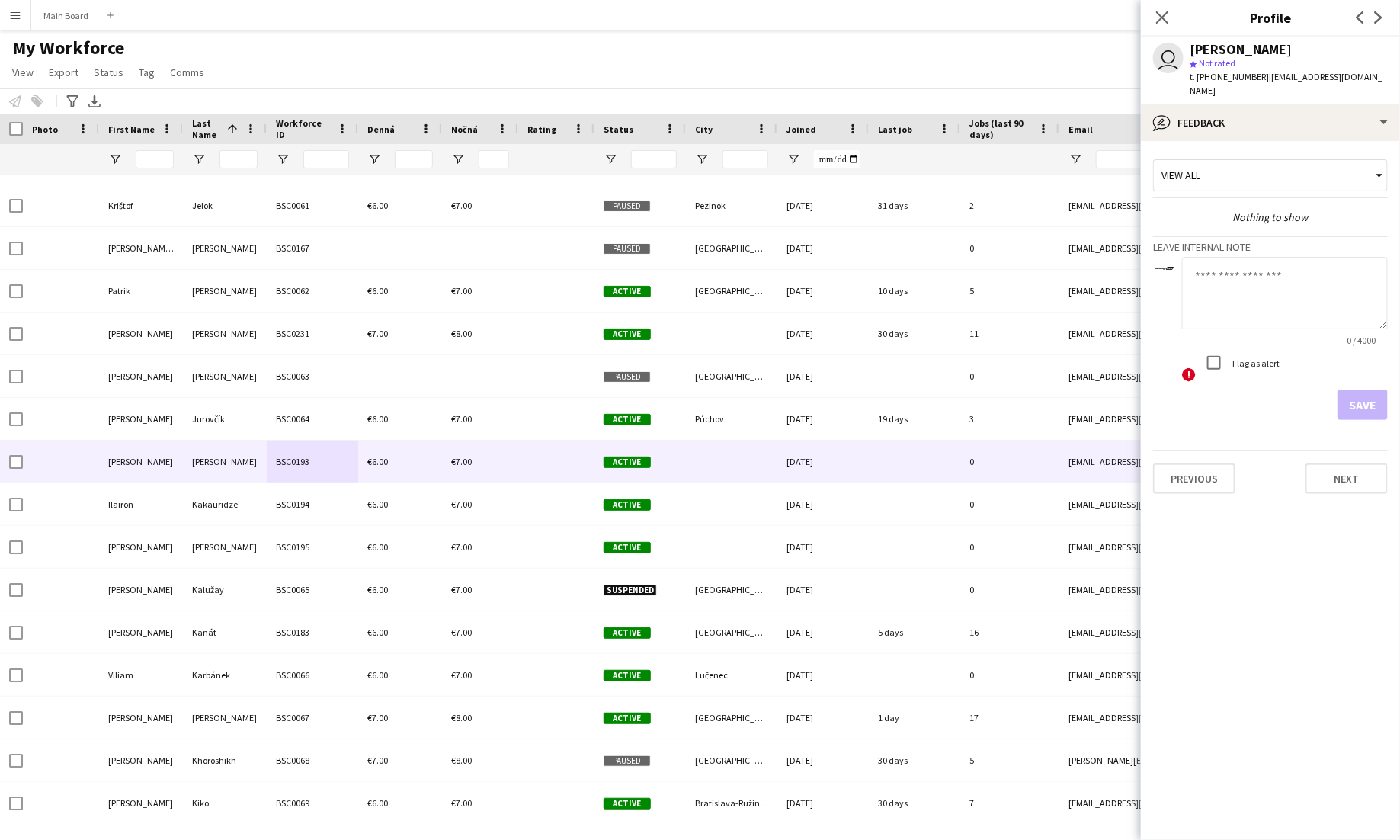
click at [1278, 284] on textarea at bounding box center [1285, 293] width 205 height 72
type textarea "*****"
click at [1368, 403] on button "Save" at bounding box center [1363, 404] width 50 height 30
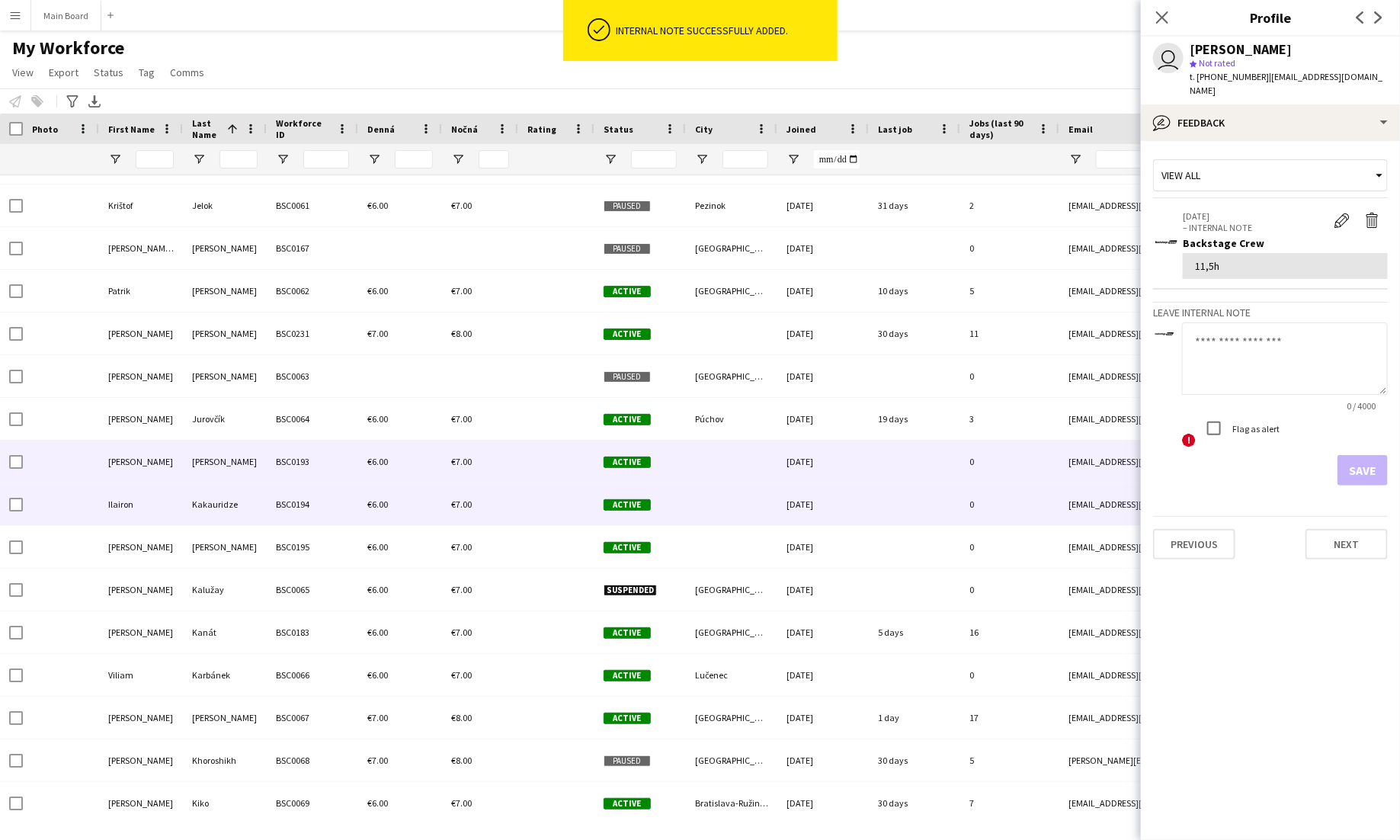
click at [417, 499] on div "€6.00" at bounding box center [400, 504] width 84 height 42
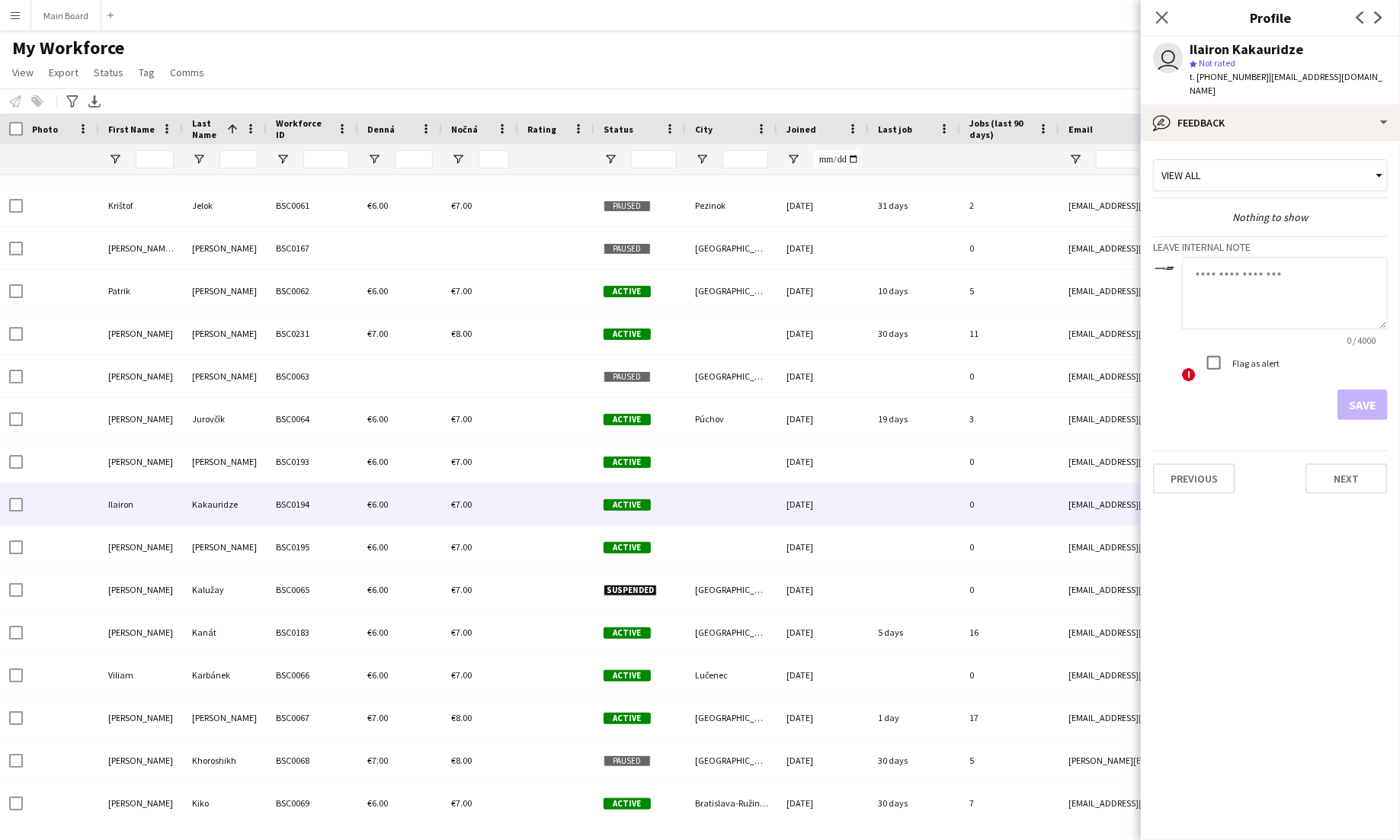
click at [1304, 284] on textarea at bounding box center [1285, 293] width 205 height 72
type textarea "*****"
click at [1363, 393] on button "Save" at bounding box center [1363, 404] width 50 height 30
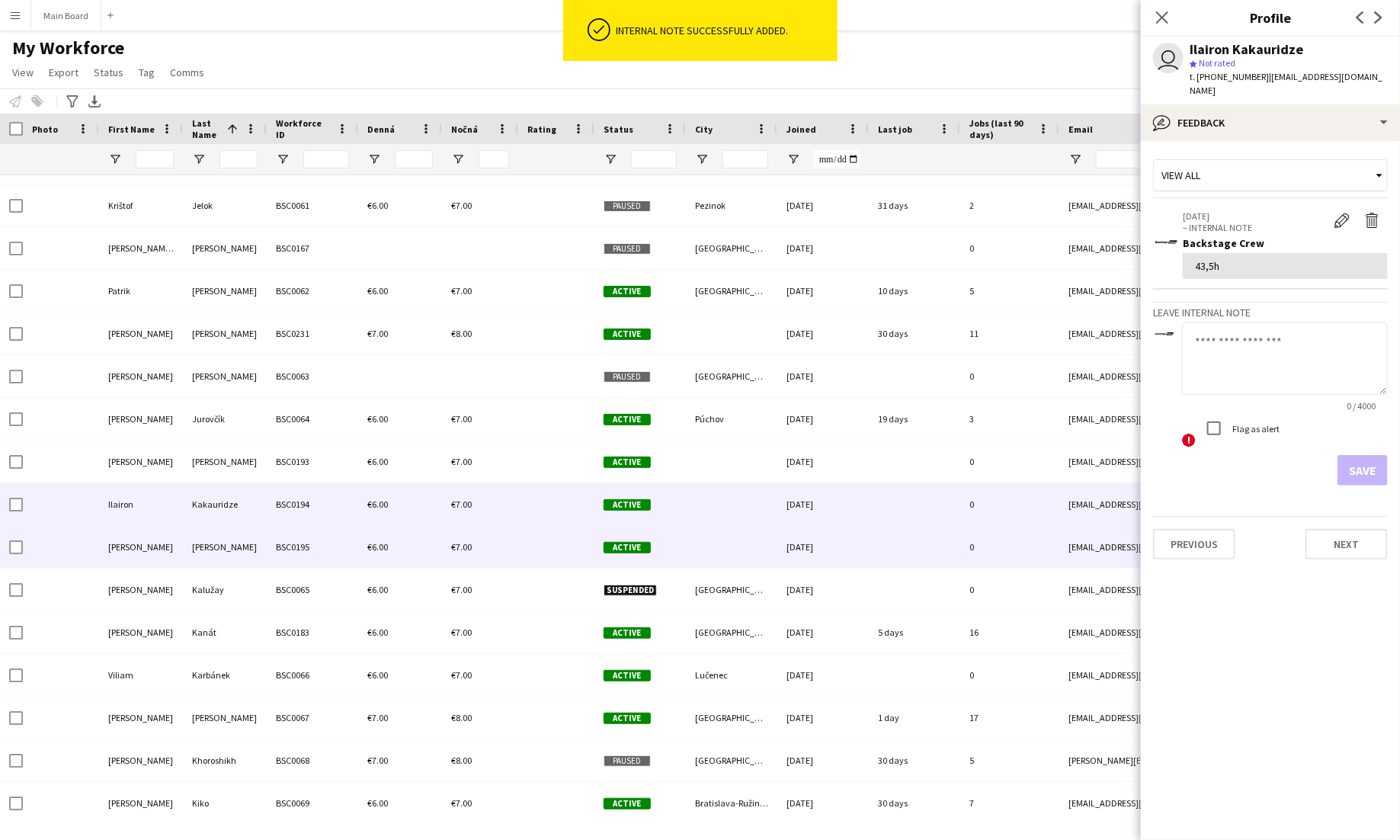
click at [274, 554] on div "BSC0195" at bounding box center [312, 546] width 92 height 42
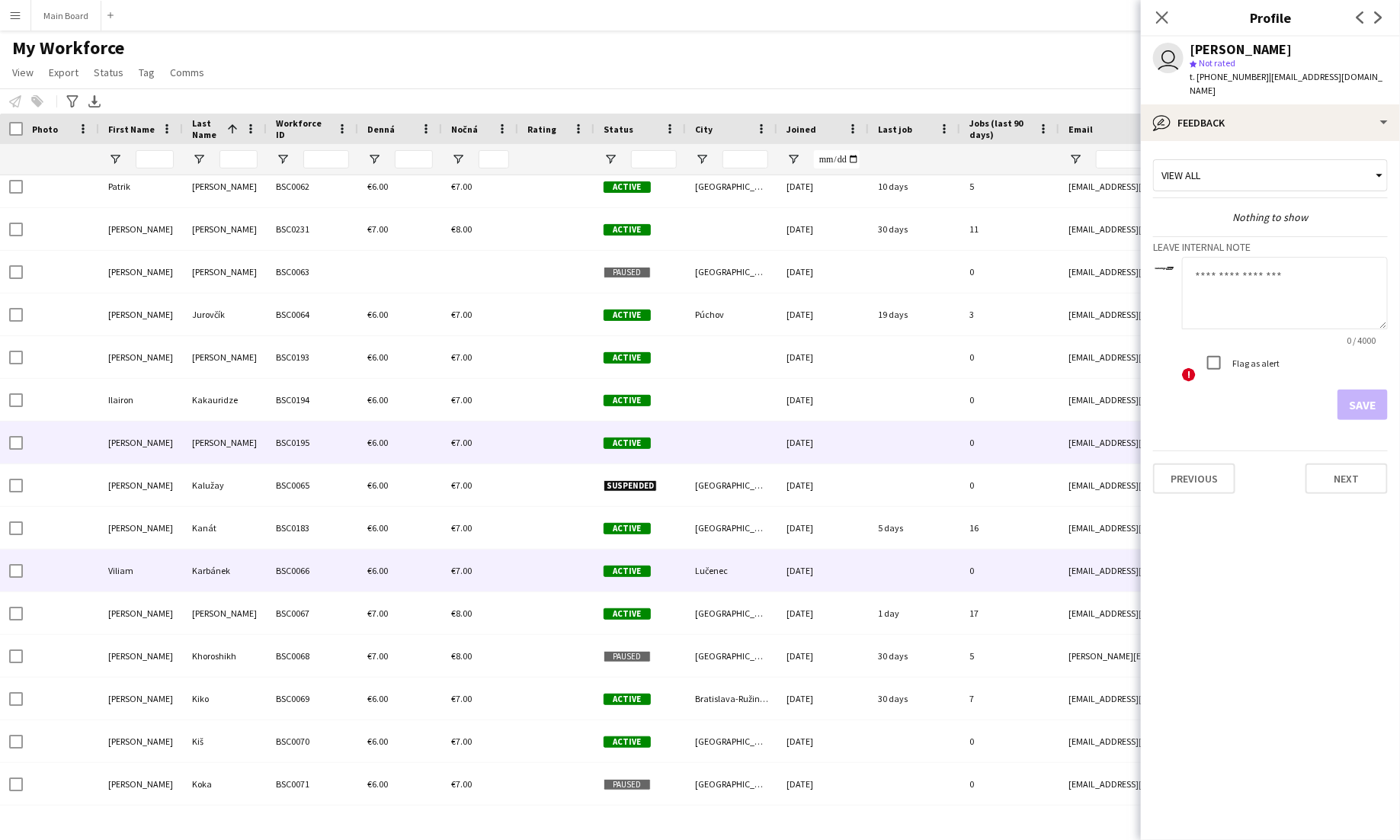
scroll to position [3639, 0]
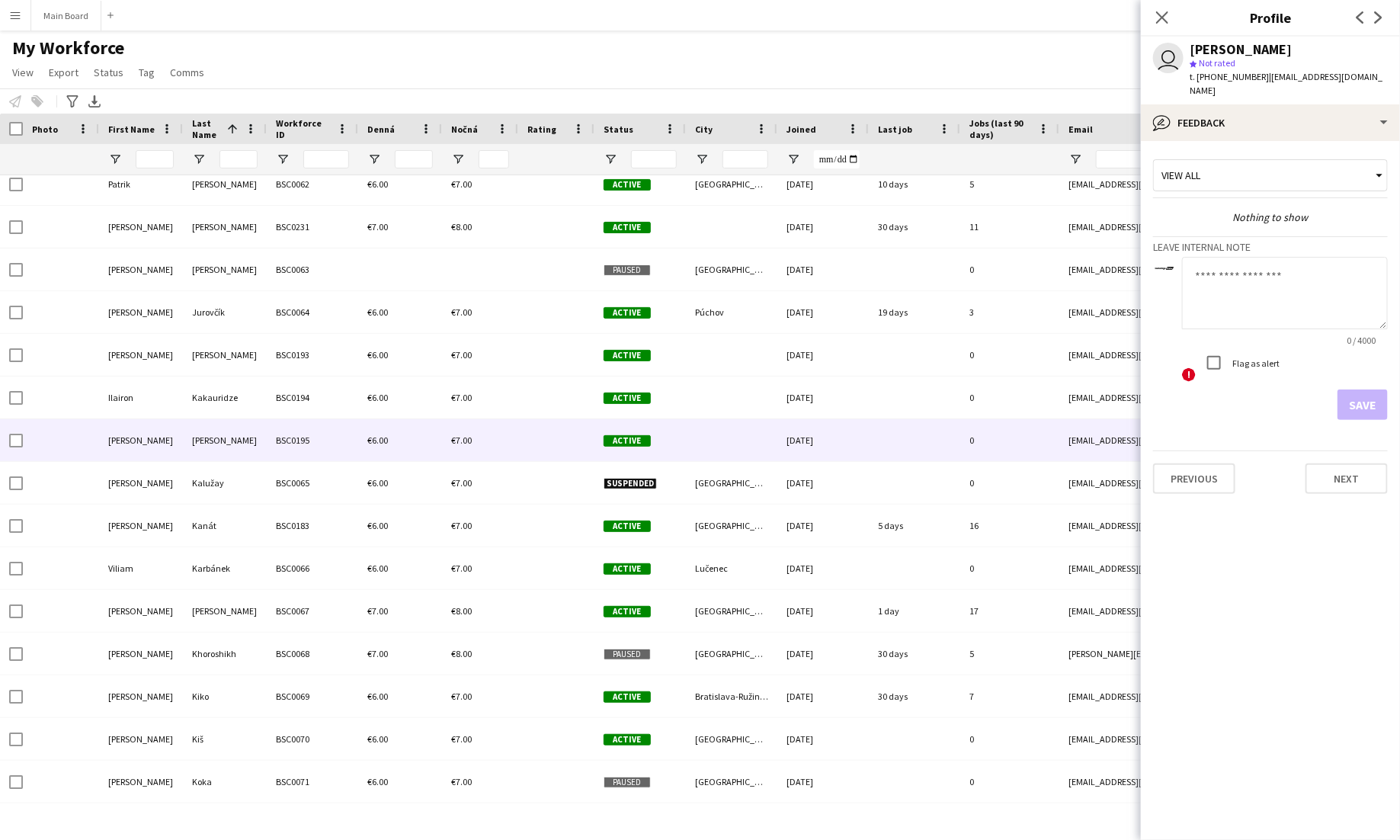
click at [1284, 283] on textarea at bounding box center [1285, 293] width 205 height 72
type textarea "****"
click at [1358, 389] on button "Save" at bounding box center [1363, 404] width 50 height 30
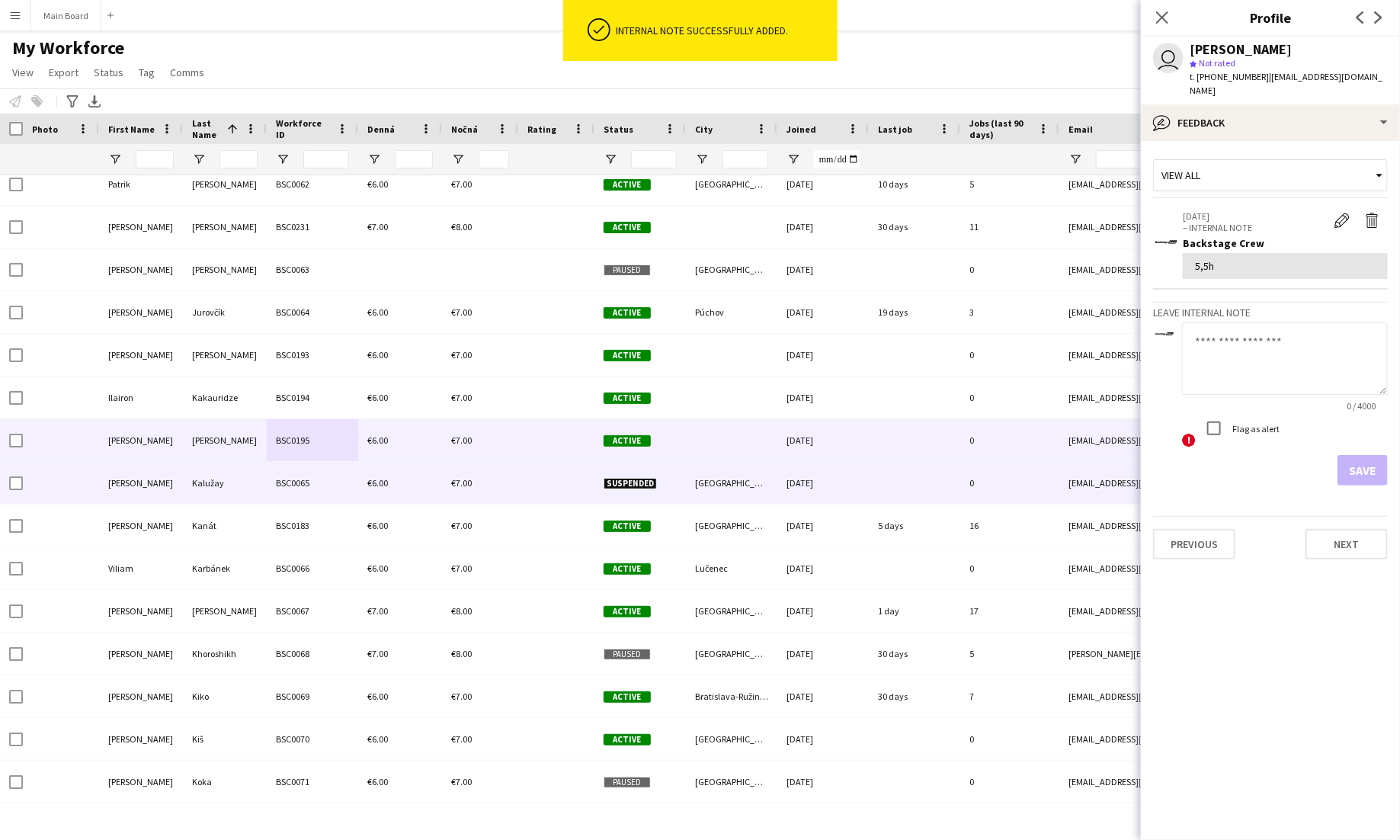
click at [422, 495] on div "€6.00" at bounding box center [400, 483] width 84 height 42
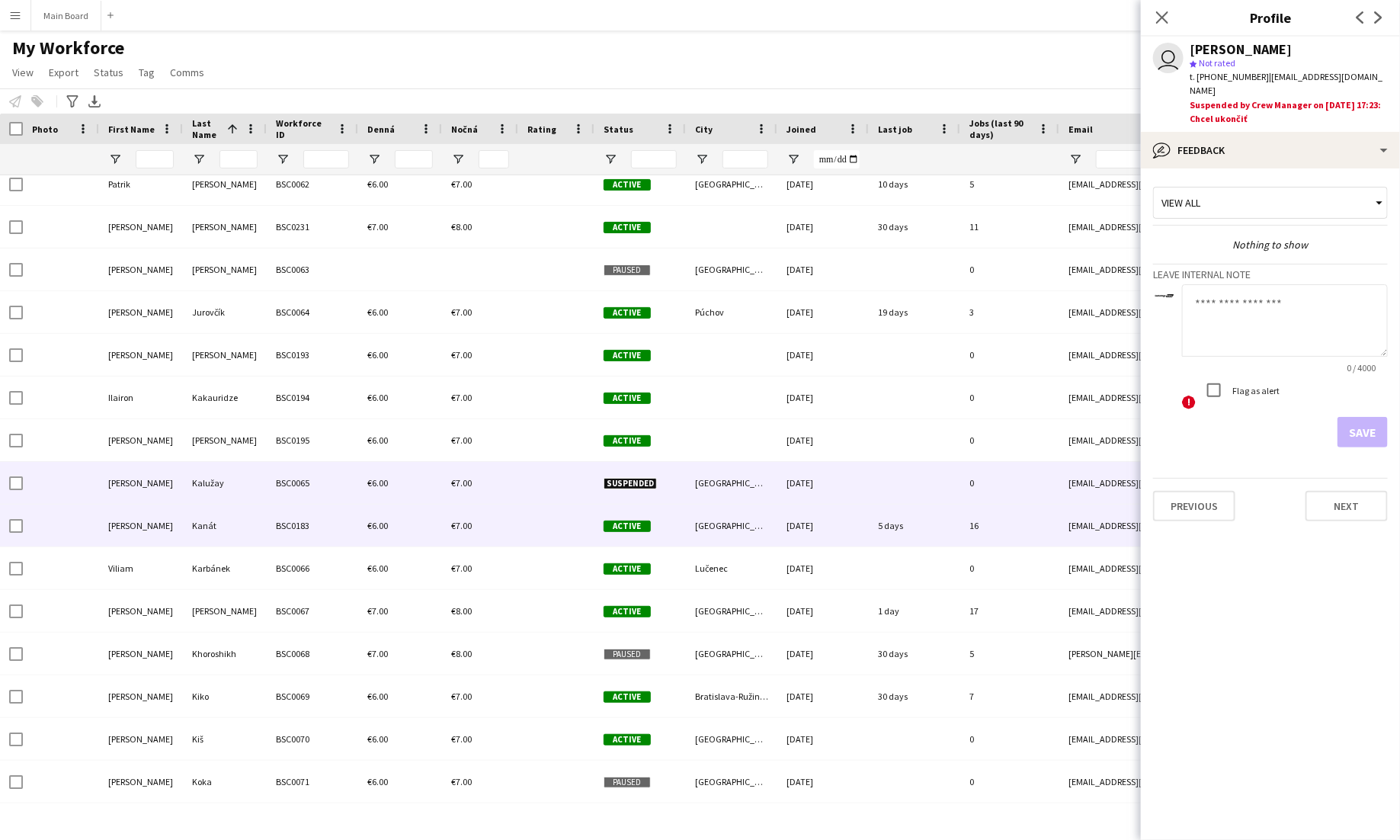
click at [389, 514] on div "€6.00" at bounding box center [400, 525] width 84 height 42
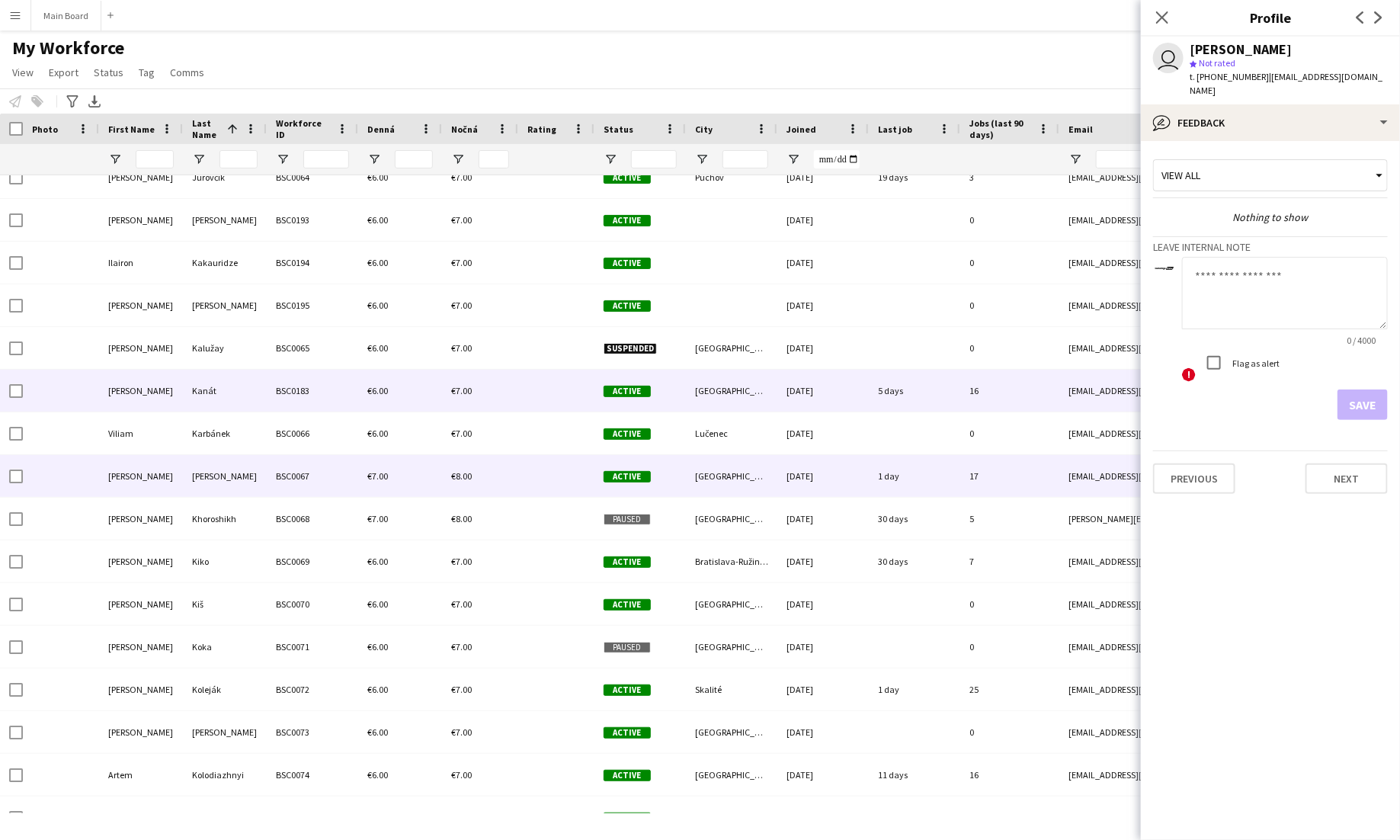
scroll to position [3788, 0]
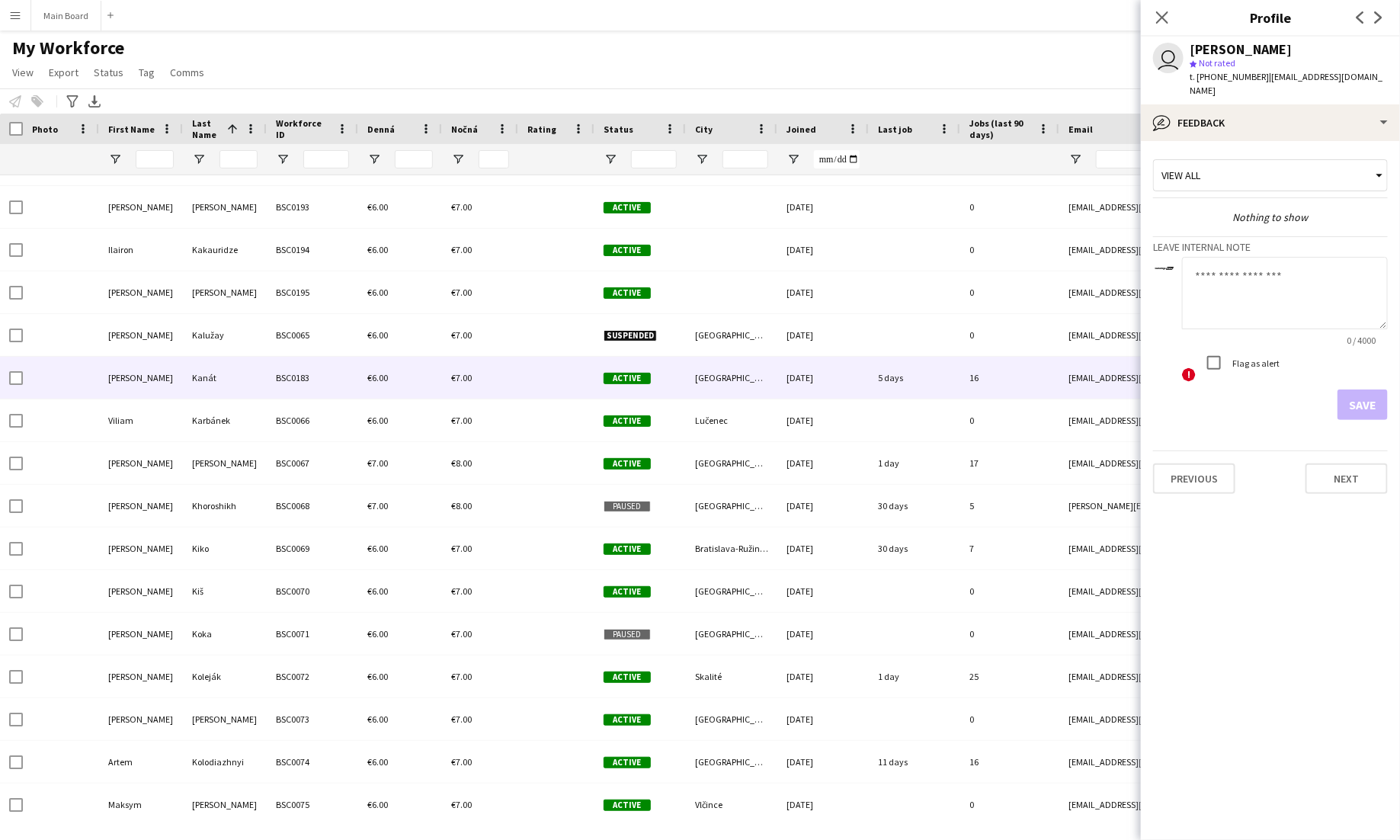
click at [1287, 275] on textarea at bounding box center [1285, 293] width 205 height 72
type textarea "******"
click at [1356, 389] on button "Save" at bounding box center [1363, 404] width 50 height 30
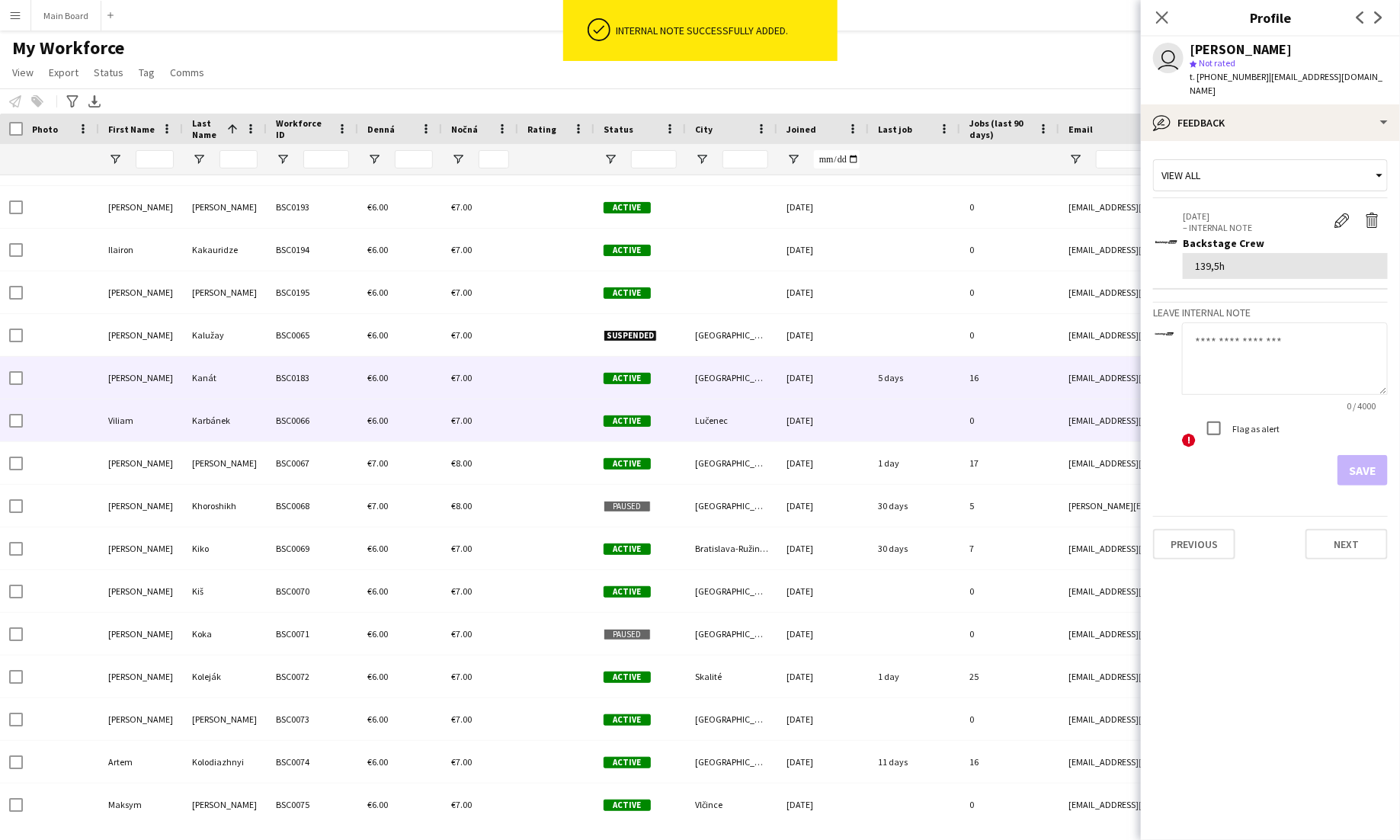
click at [372, 430] on div "€6.00" at bounding box center [400, 420] width 84 height 42
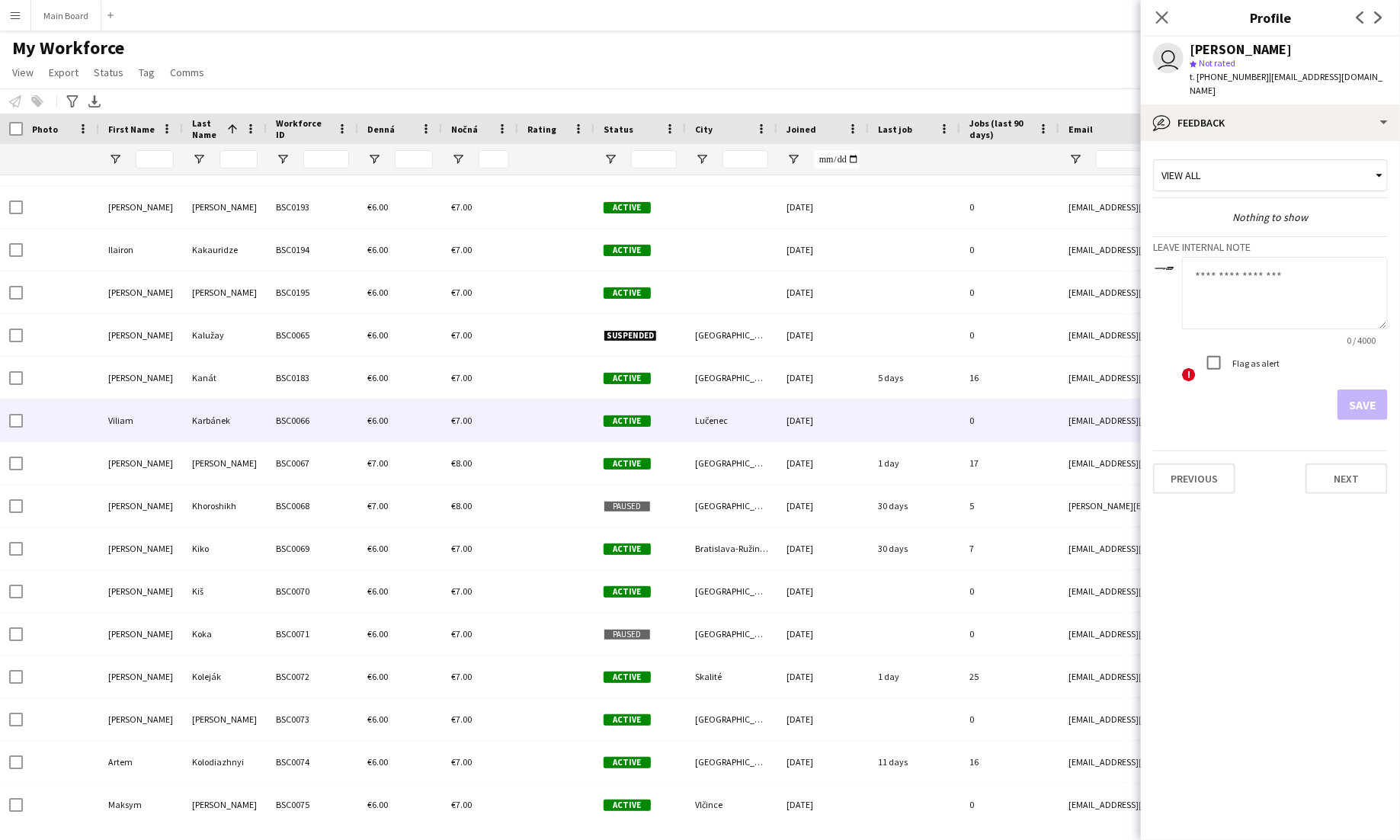
click at [1246, 291] on textarea at bounding box center [1285, 293] width 205 height 72
type textarea "******"
click at [1389, 390] on app-crew-profile-feedback-tab "View all Nothing to show Leave internal note ****** 6 / 4000 ! Flag as alert Sa…" at bounding box center [1270, 490] width 259 height 699
click at [1389, 389] on app-crew-profile-feedback-tab "View all Nothing to show Leave internal note ****** 6 / 4000 ! Flag as alert Sa…" at bounding box center [1270, 490] width 259 height 699
click at [1378, 391] on button "Save" at bounding box center [1363, 404] width 50 height 30
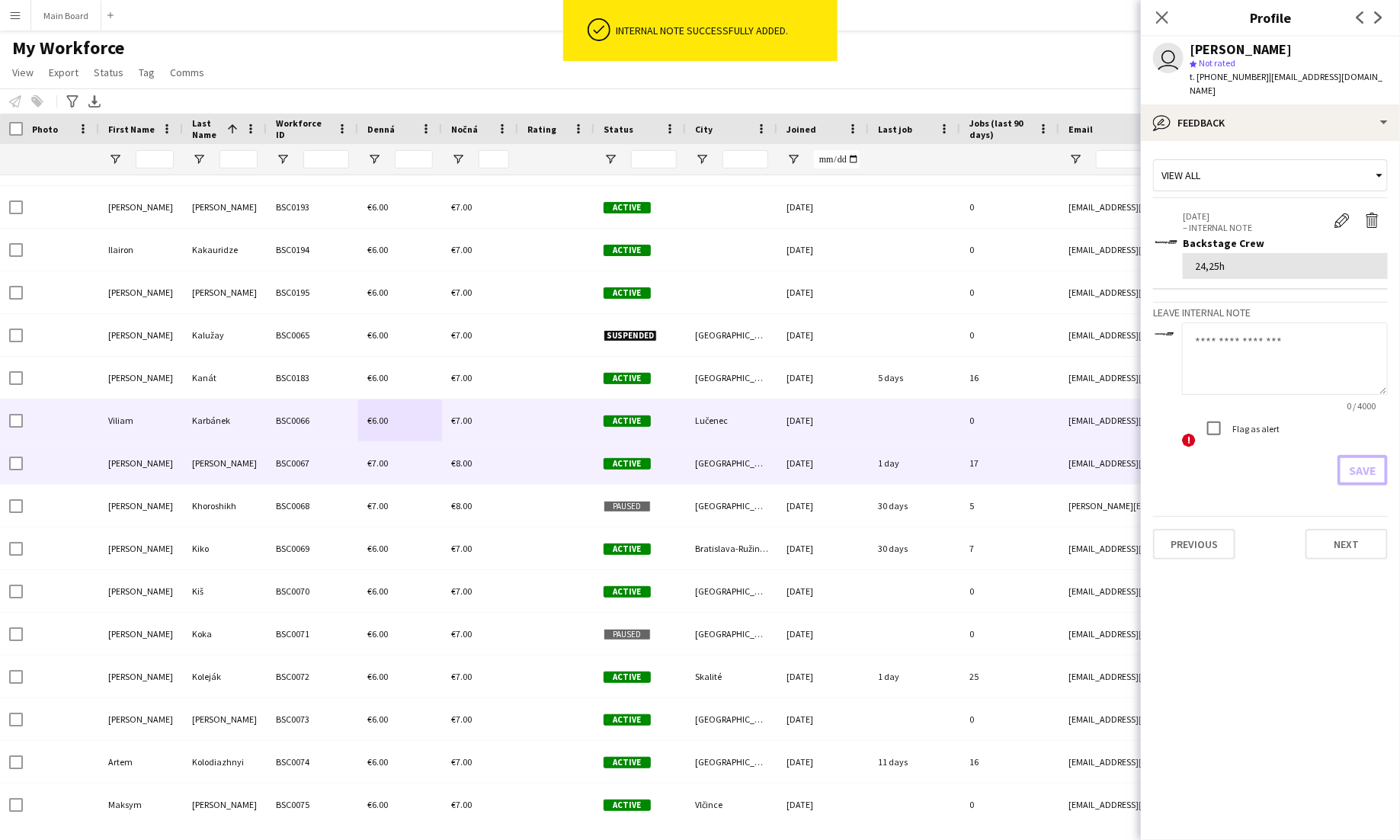
scroll to position [3929, 0]
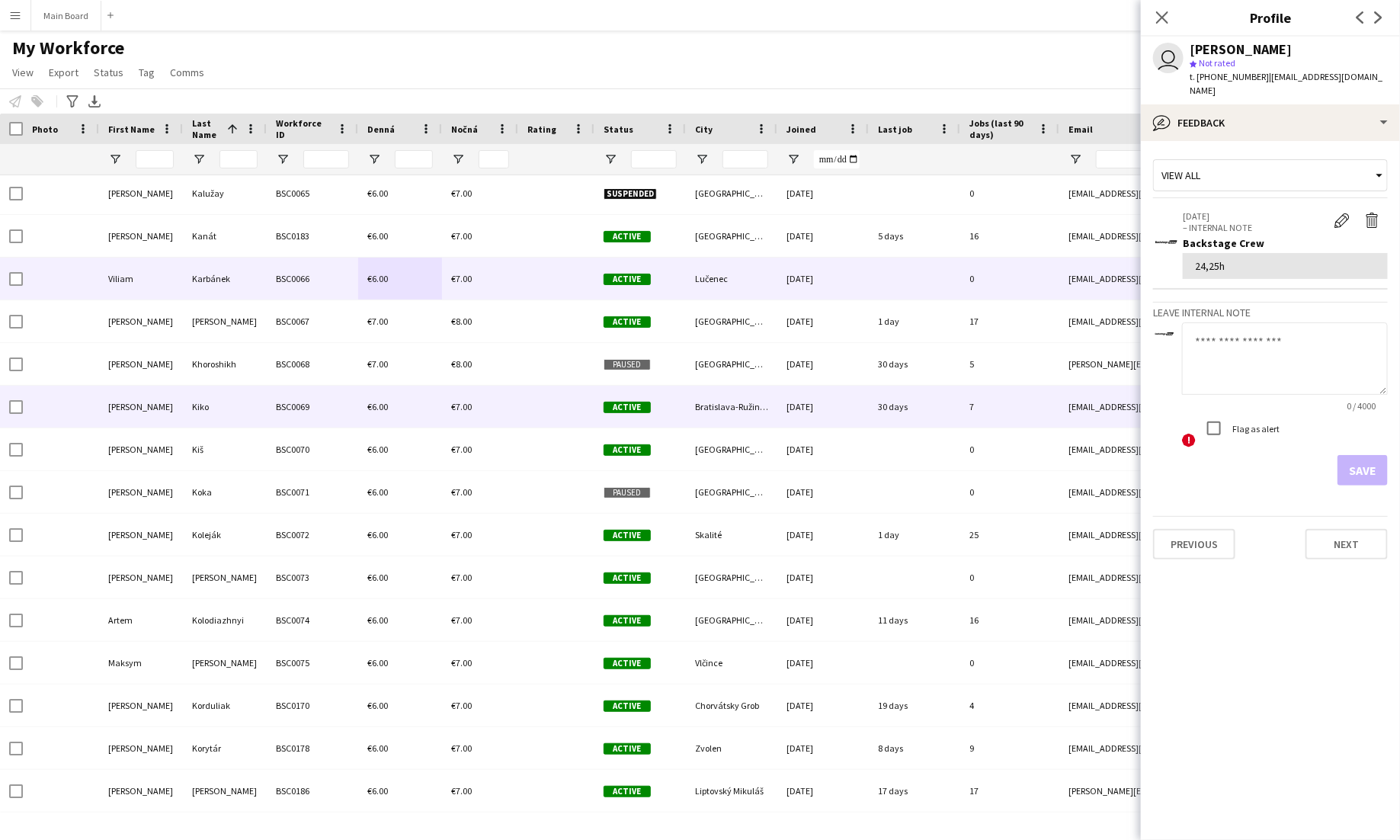
click at [339, 406] on div "BSC0069" at bounding box center [312, 406] width 92 height 42
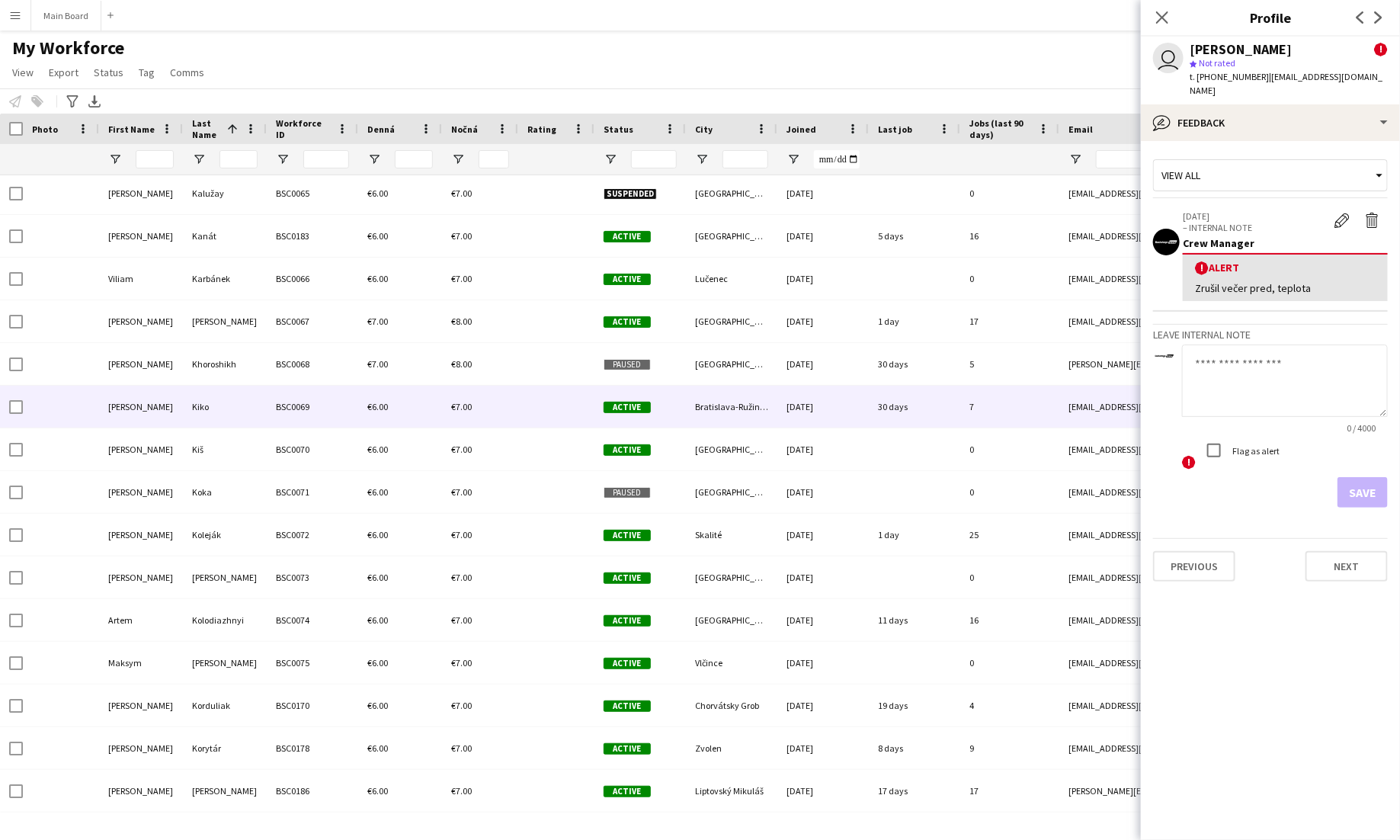
click at [1253, 362] on textarea at bounding box center [1285, 381] width 205 height 72
type textarea "*****"
click at [1368, 480] on button "Save" at bounding box center [1363, 492] width 50 height 30
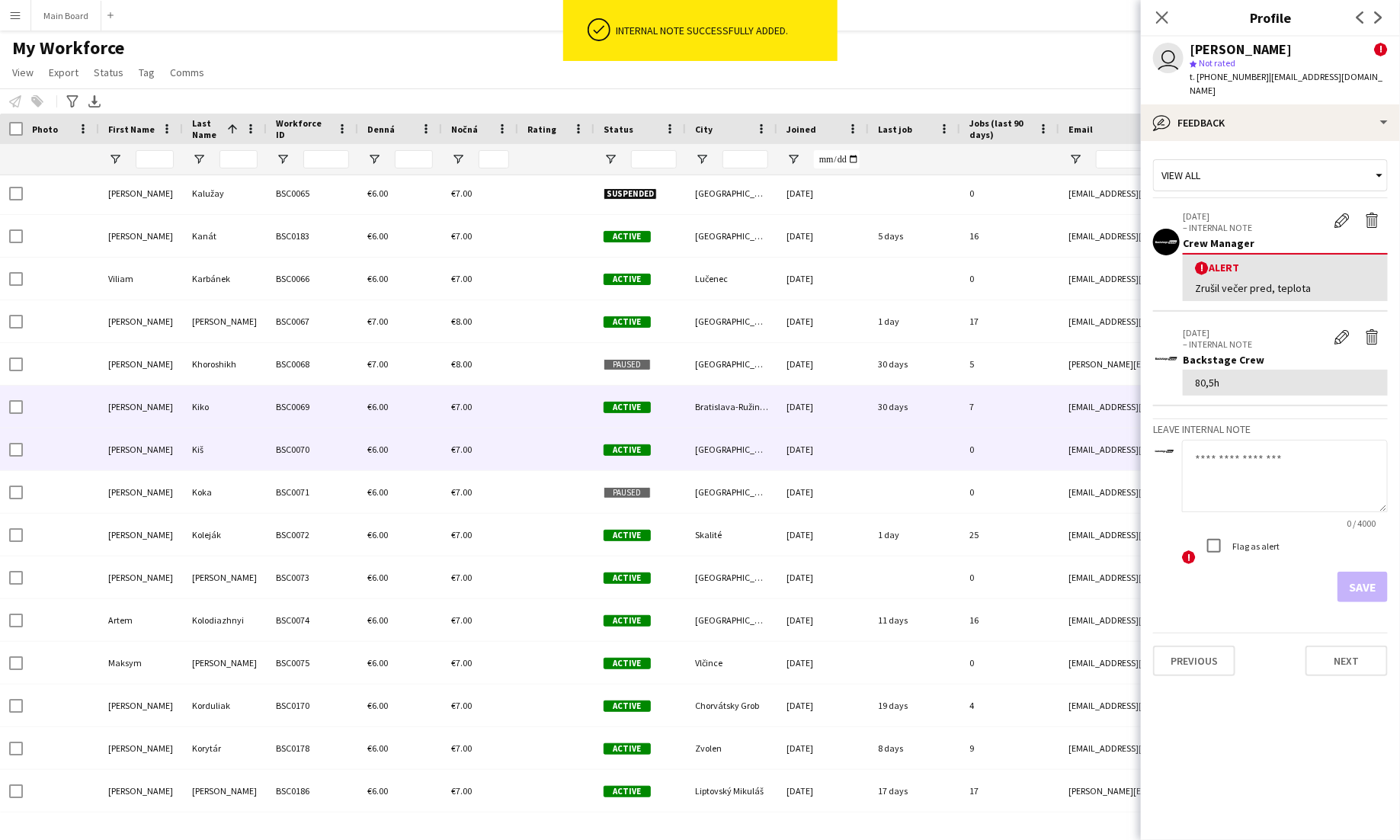
click at [275, 447] on div "BSC0070" at bounding box center [312, 449] width 92 height 42
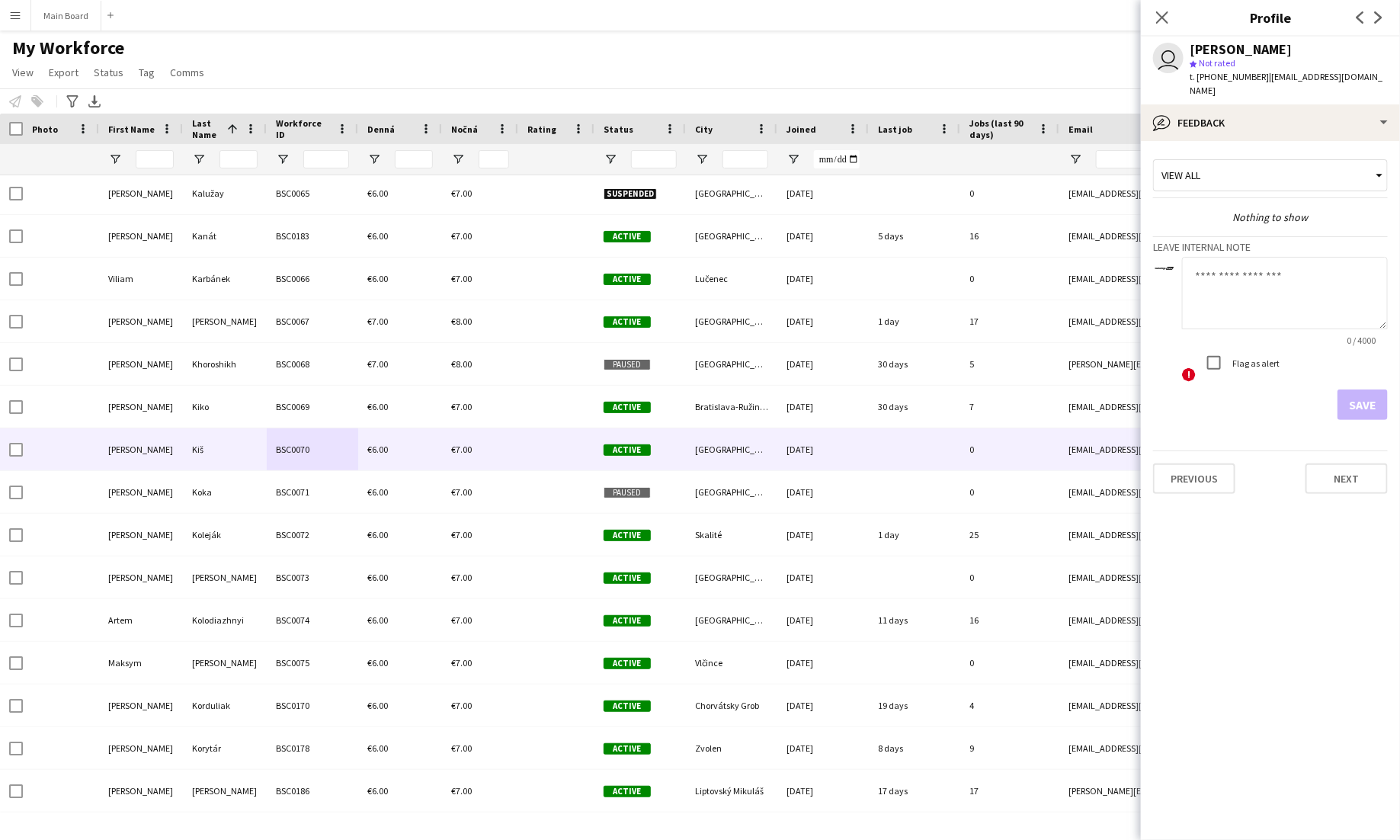
click at [1265, 262] on textarea at bounding box center [1285, 293] width 205 height 72
type textarea "*****"
click at [1361, 373] on form "***** 5 / 4000 ! Flag as alert Save" at bounding box center [1270, 338] width 235 height 163
click at [1363, 389] on button "Save" at bounding box center [1363, 404] width 50 height 30
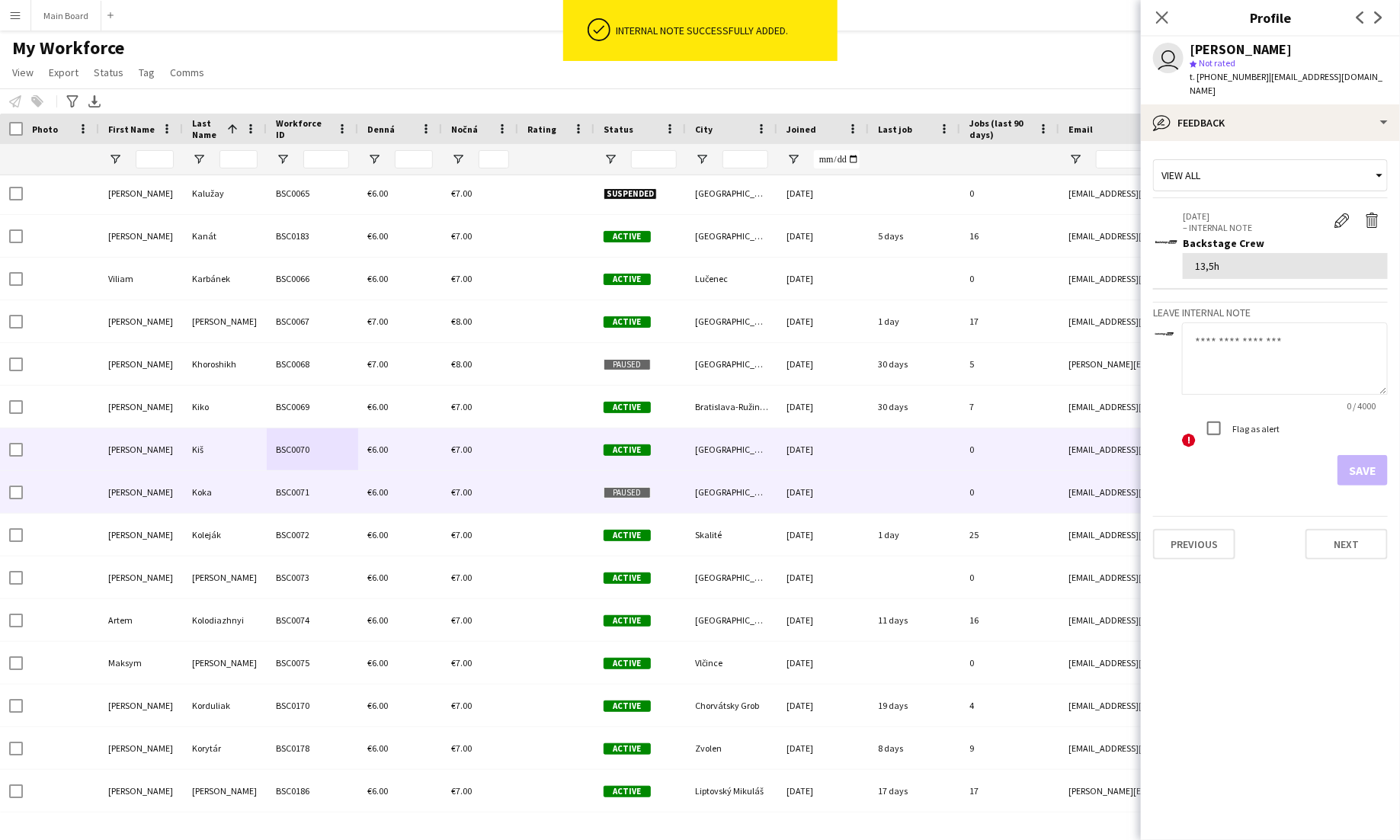
click at [338, 502] on div "BSC0071" at bounding box center [312, 491] width 92 height 42
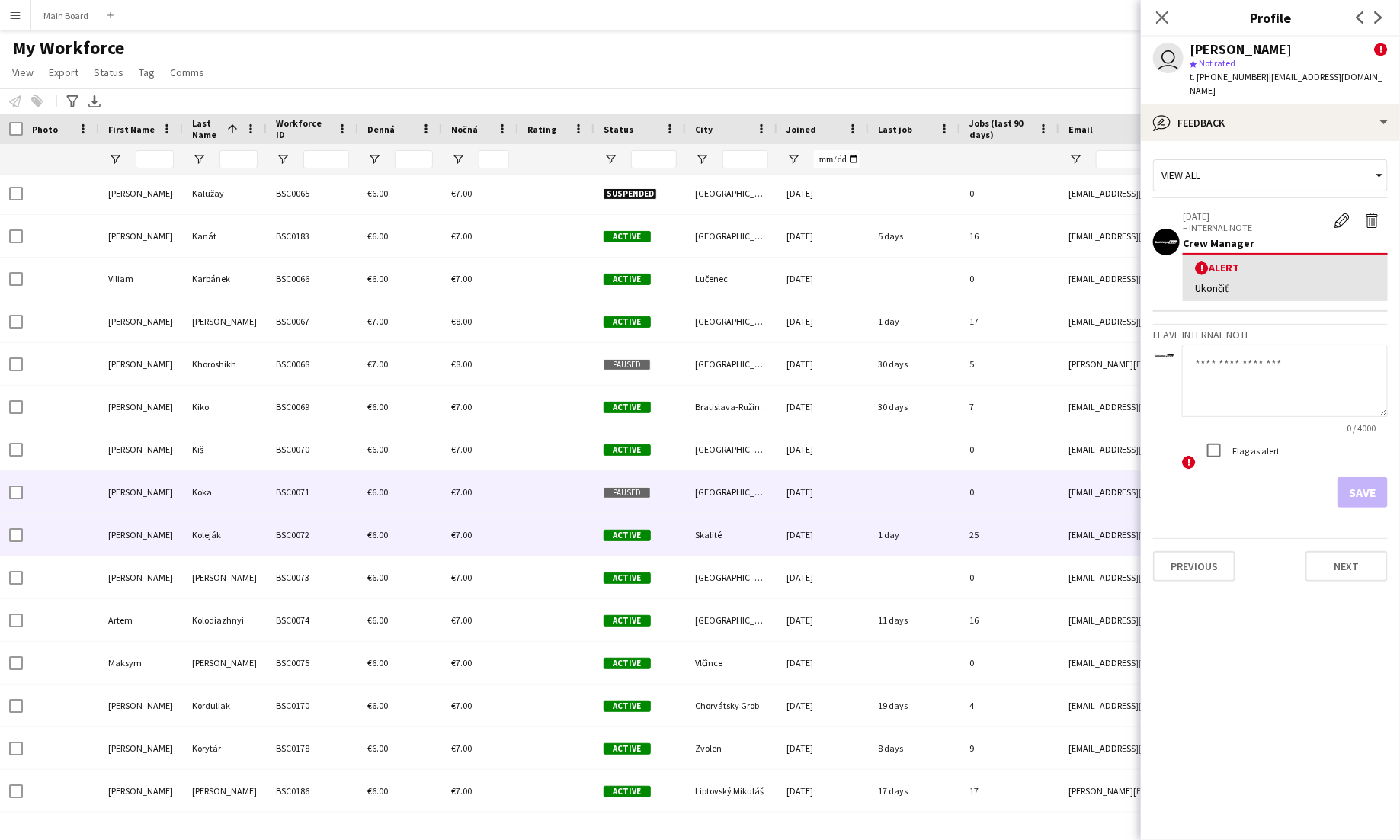
click at [320, 537] on div "BSC0072" at bounding box center [312, 534] width 92 height 42
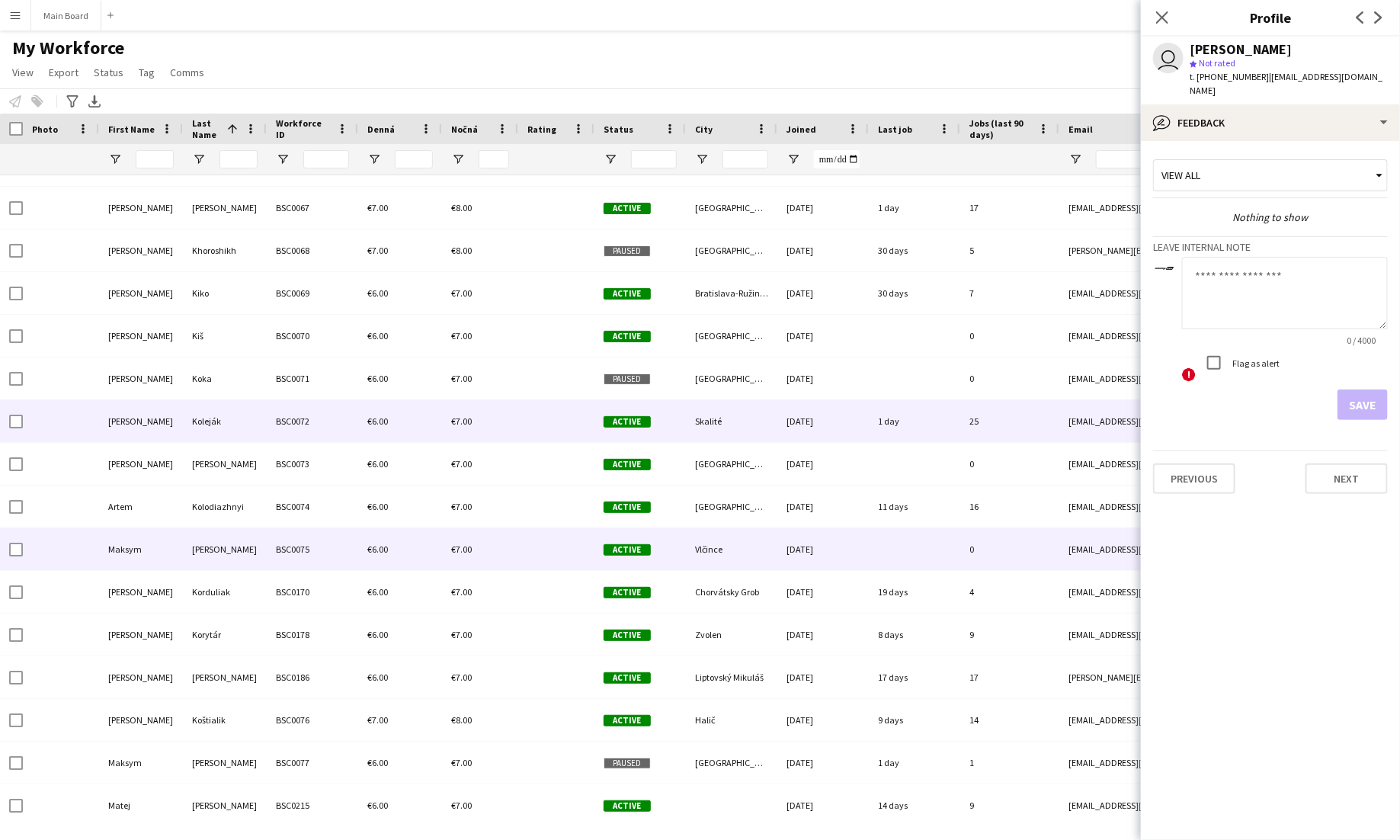
scroll to position [4057, 0]
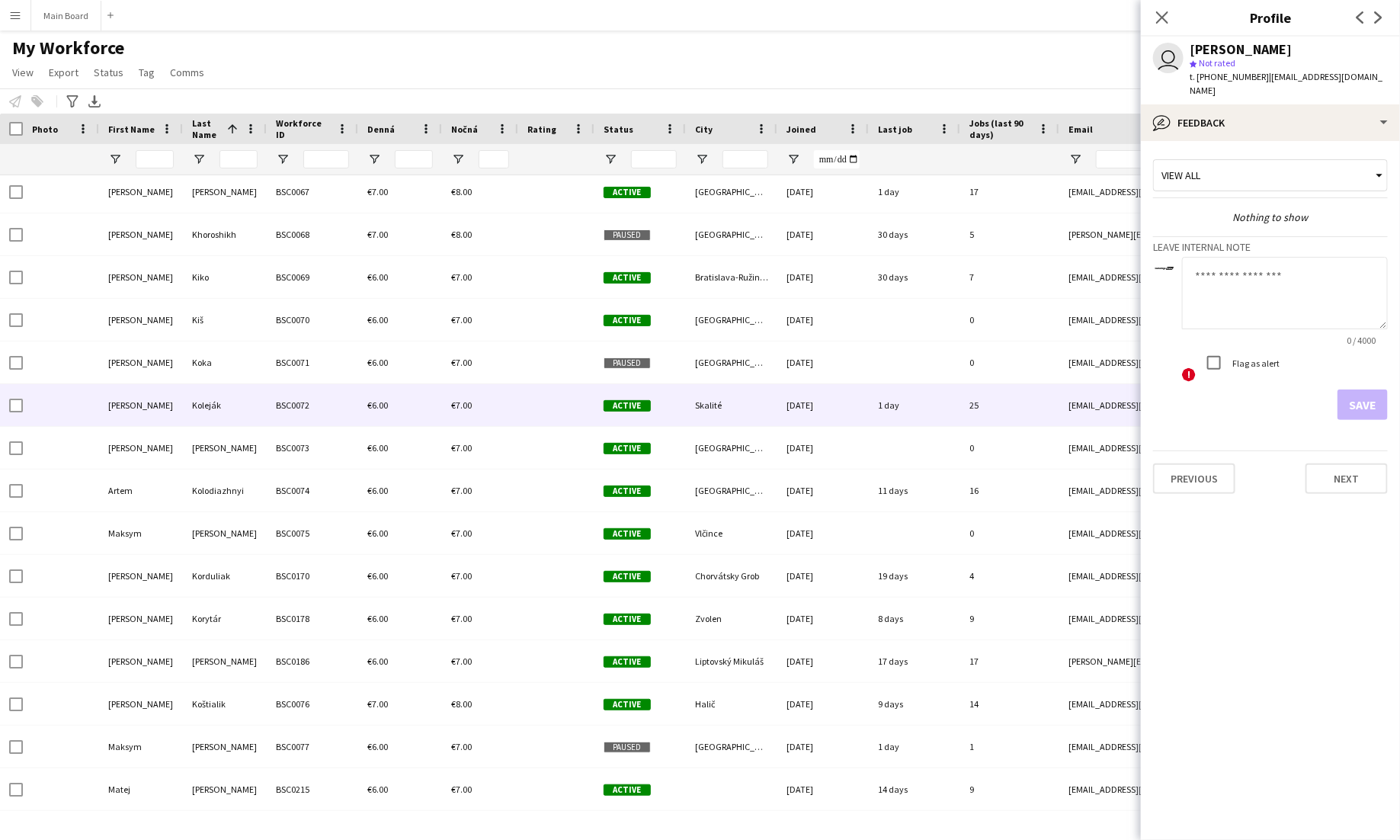
click at [1279, 279] on textarea at bounding box center [1285, 293] width 205 height 72
type textarea "*******"
click at [1374, 395] on button "Save" at bounding box center [1363, 404] width 50 height 30
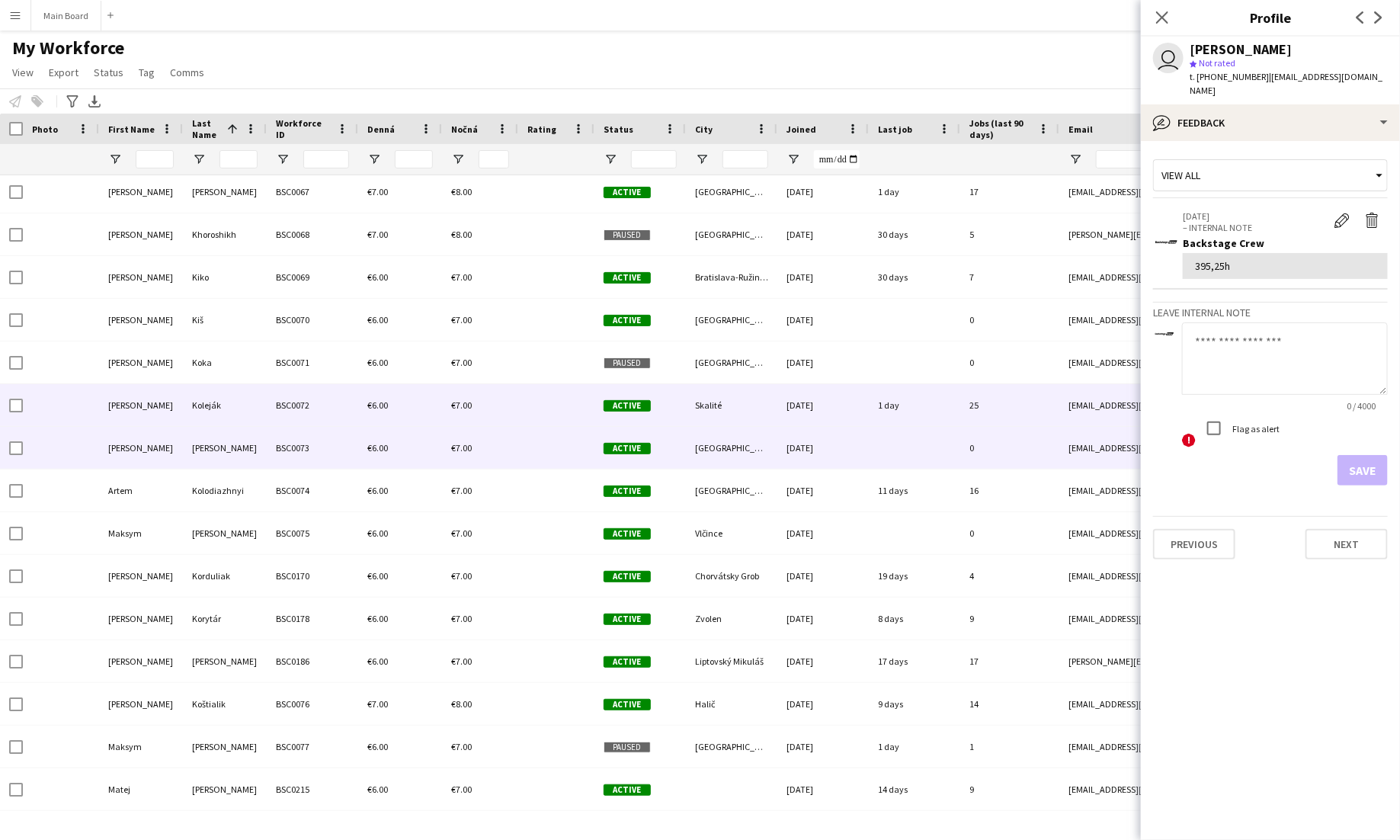
click at [393, 446] on div "€6.00" at bounding box center [400, 447] width 84 height 42
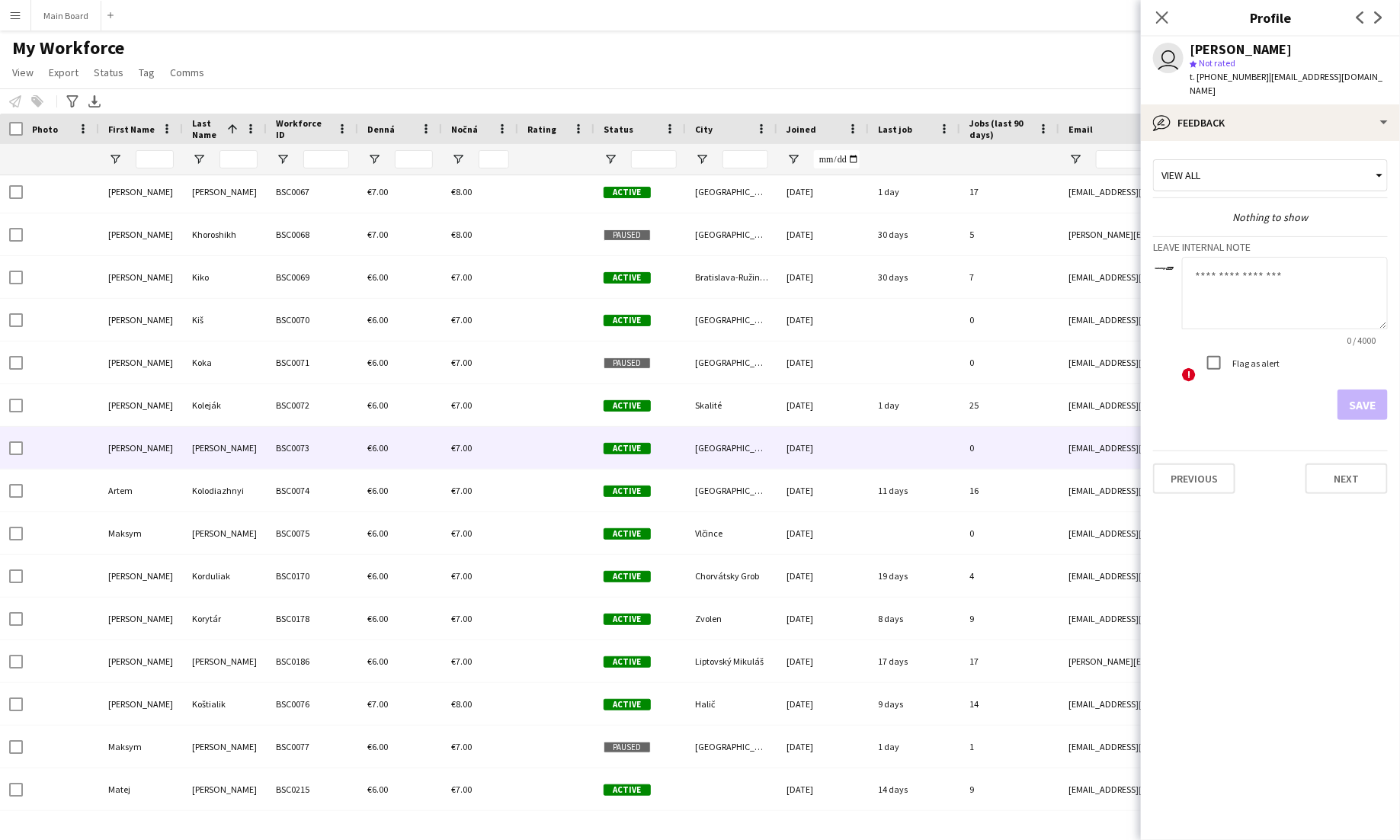
click at [1270, 278] on textarea at bounding box center [1285, 293] width 205 height 72
type textarea "***"
click at [1365, 408] on app-crew-profile-feedback-tab "View all Nothing to show Leave internal note *** 3 / 4000 ! Flag as alert Save …" at bounding box center [1270, 490] width 259 height 699
click at [1362, 389] on button "Save" at bounding box center [1363, 404] width 50 height 30
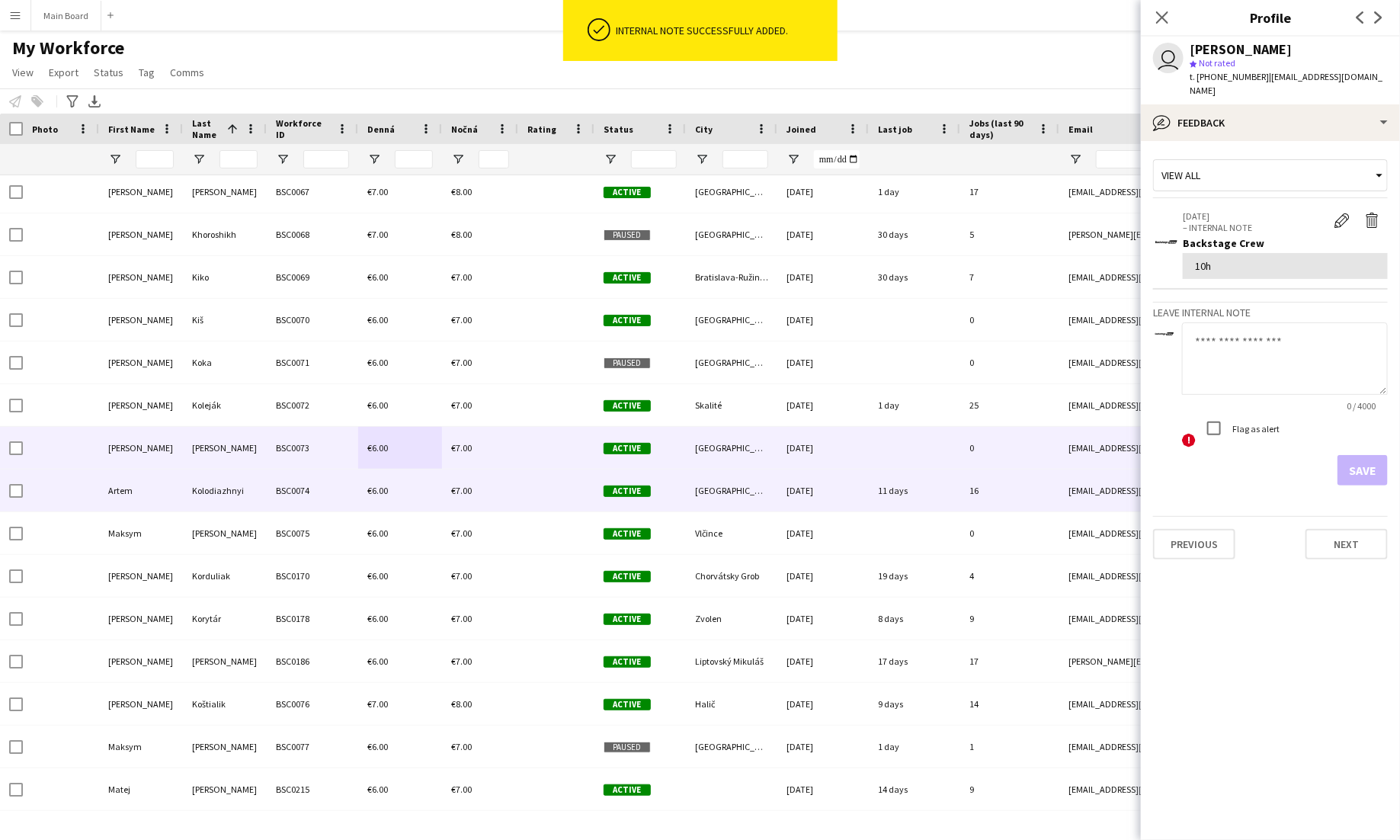
click at [389, 501] on div "€6.00" at bounding box center [400, 490] width 84 height 42
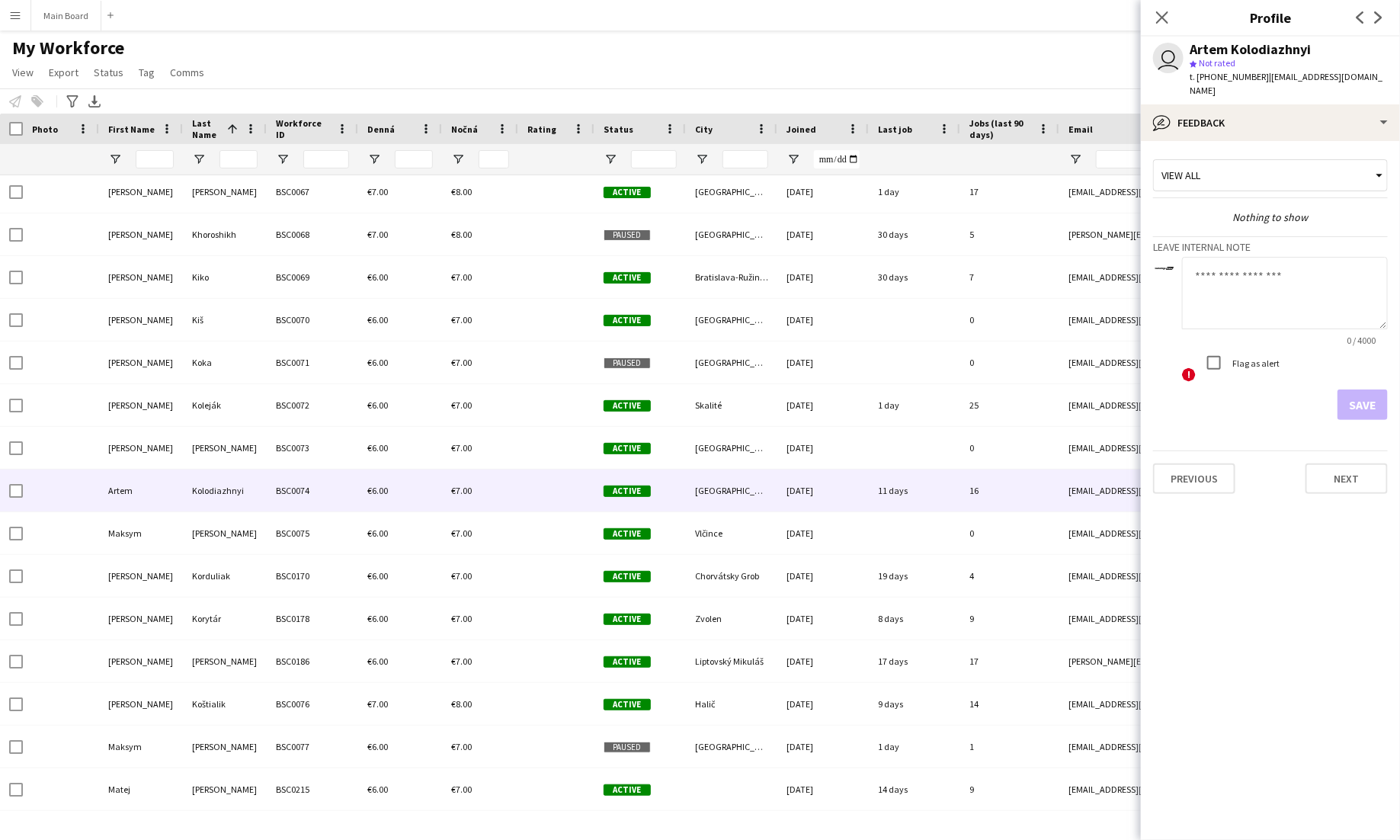
click at [1277, 267] on textarea at bounding box center [1285, 293] width 205 height 72
type textarea "*******"
click at [1360, 389] on button "Save" at bounding box center [1363, 404] width 50 height 30
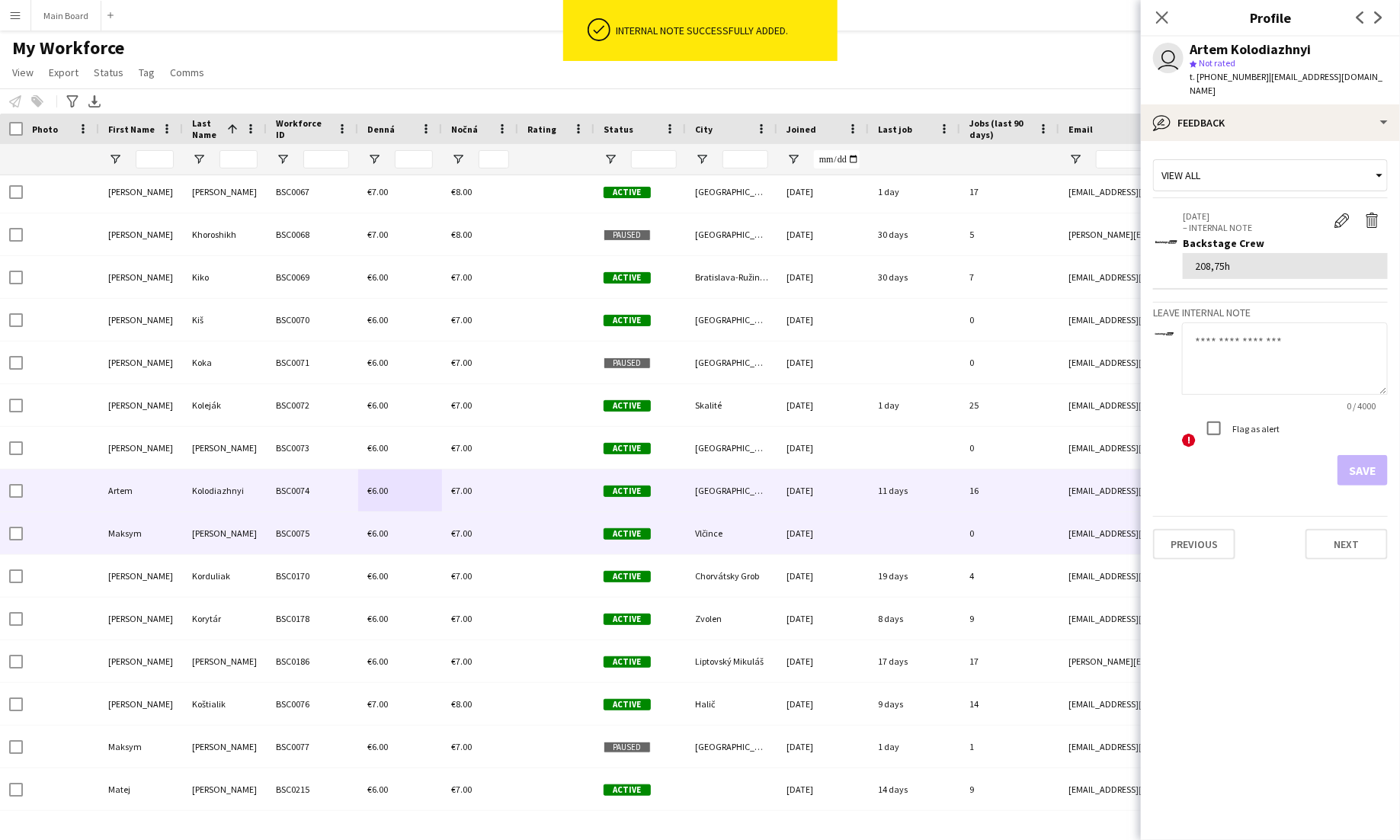
click at [398, 533] on div "€6.00" at bounding box center [400, 533] width 84 height 42
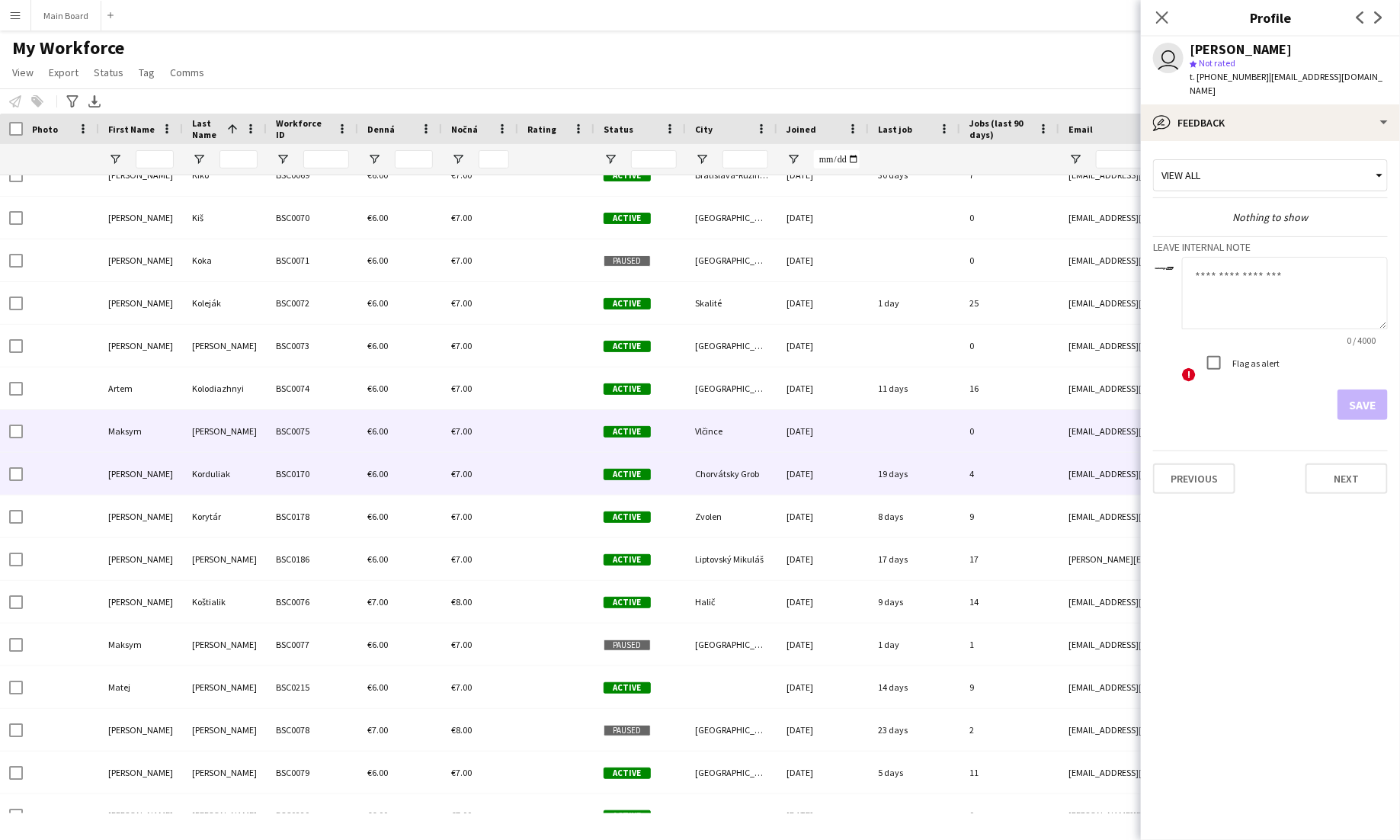
scroll to position [4175, 0]
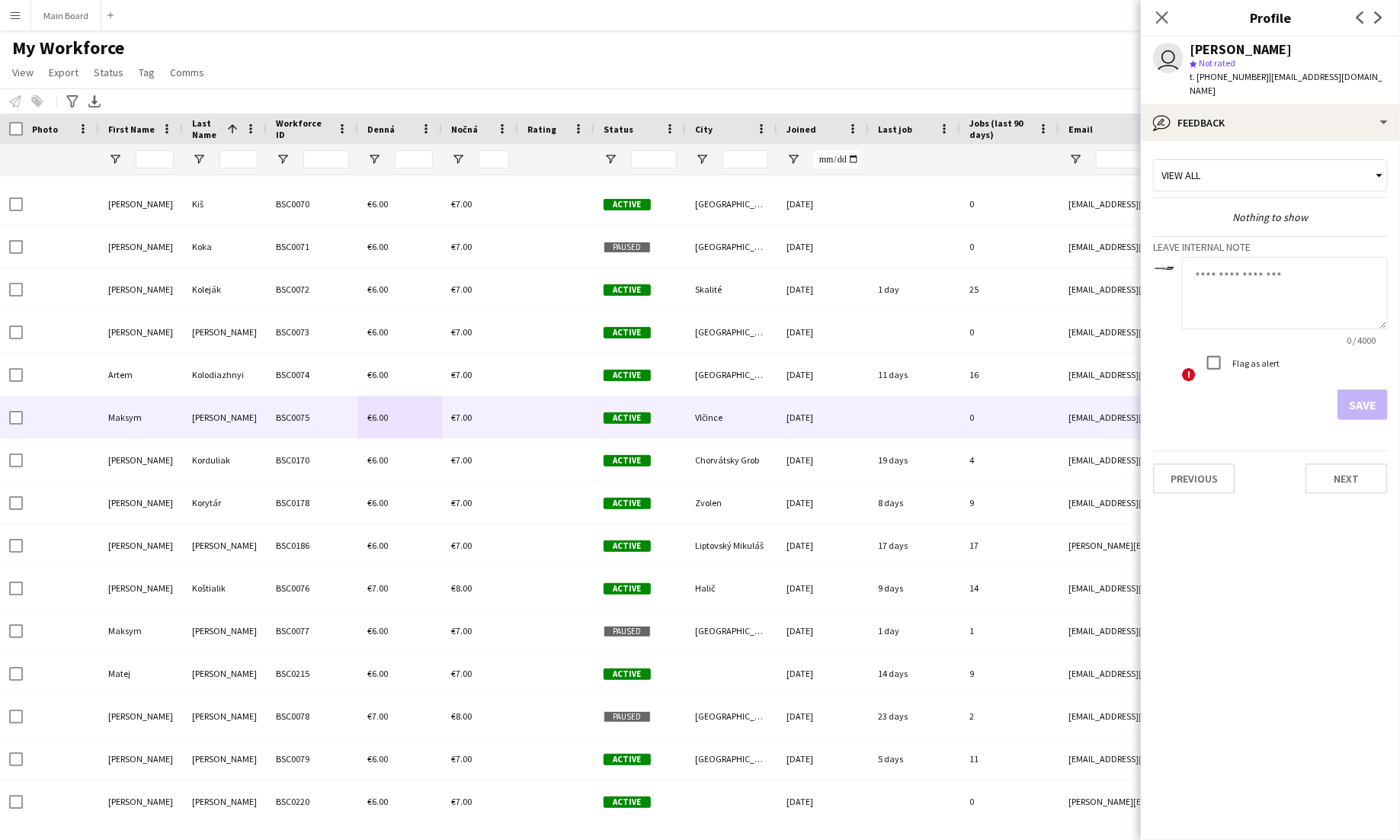
click at [1277, 287] on textarea at bounding box center [1285, 293] width 205 height 72
type textarea "***"
click at [1371, 395] on button "Save" at bounding box center [1363, 404] width 50 height 30
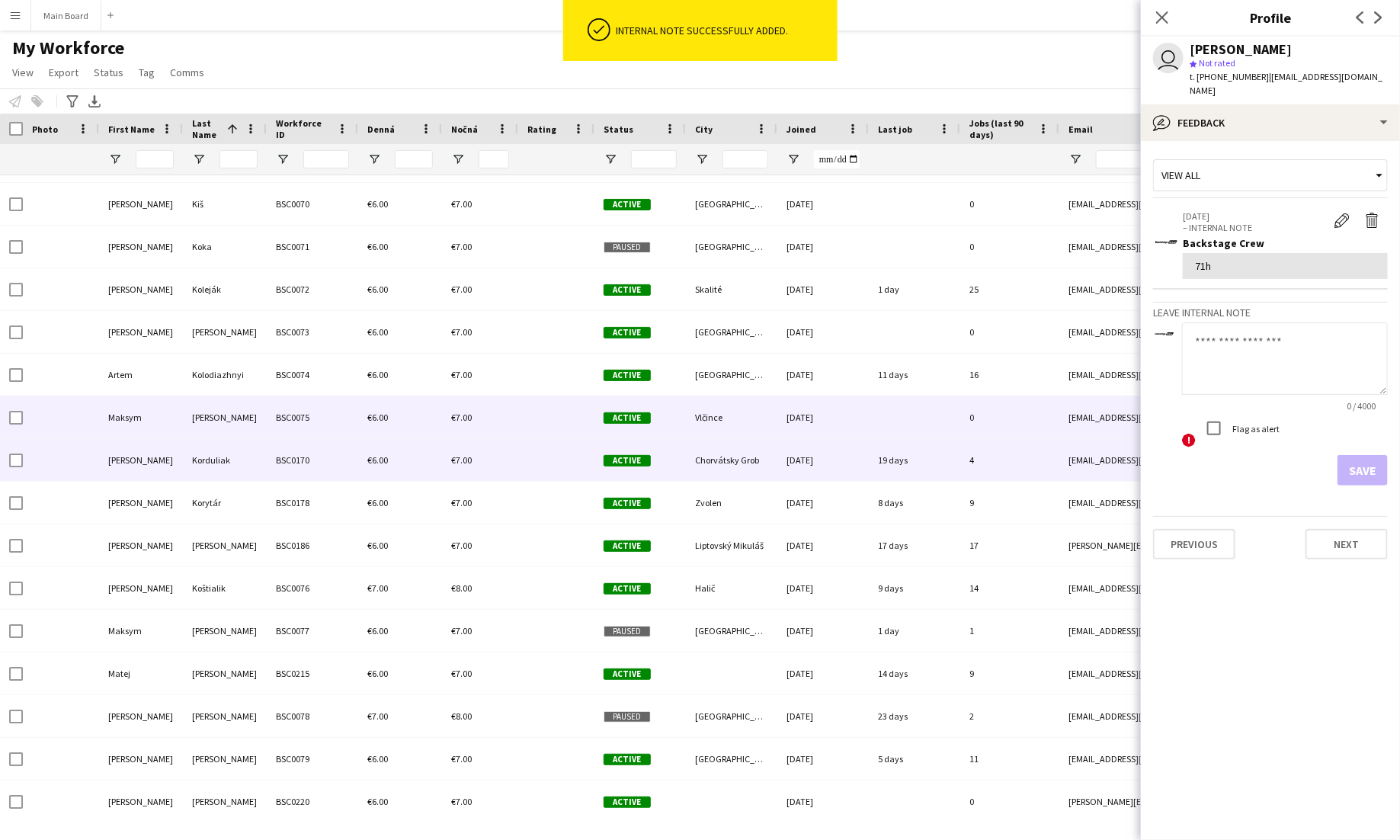
click at [311, 469] on div "BSC0170" at bounding box center [312, 459] width 92 height 42
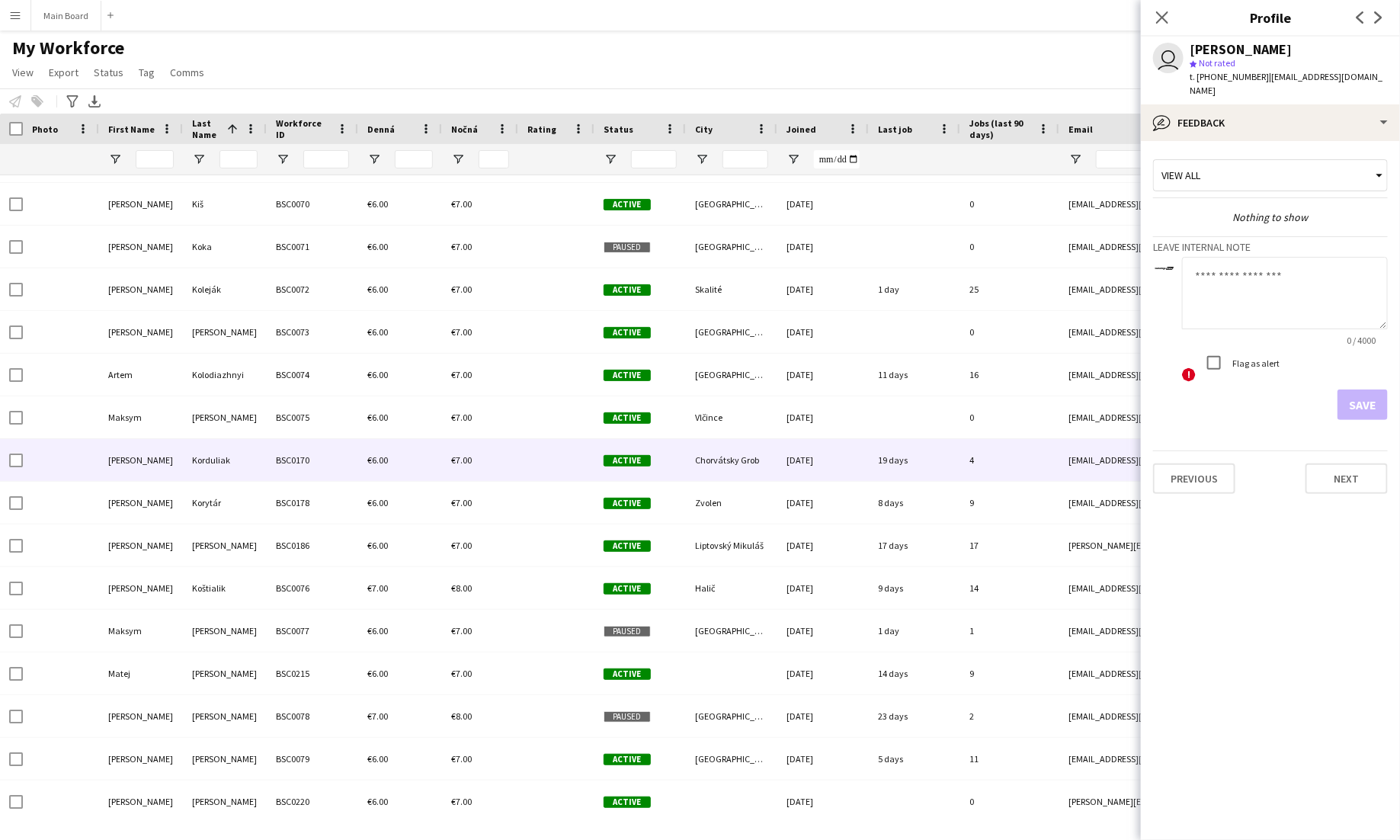
click at [1265, 269] on textarea at bounding box center [1285, 293] width 205 height 72
type textarea "***"
click at [1367, 389] on button "Save" at bounding box center [1363, 404] width 50 height 30
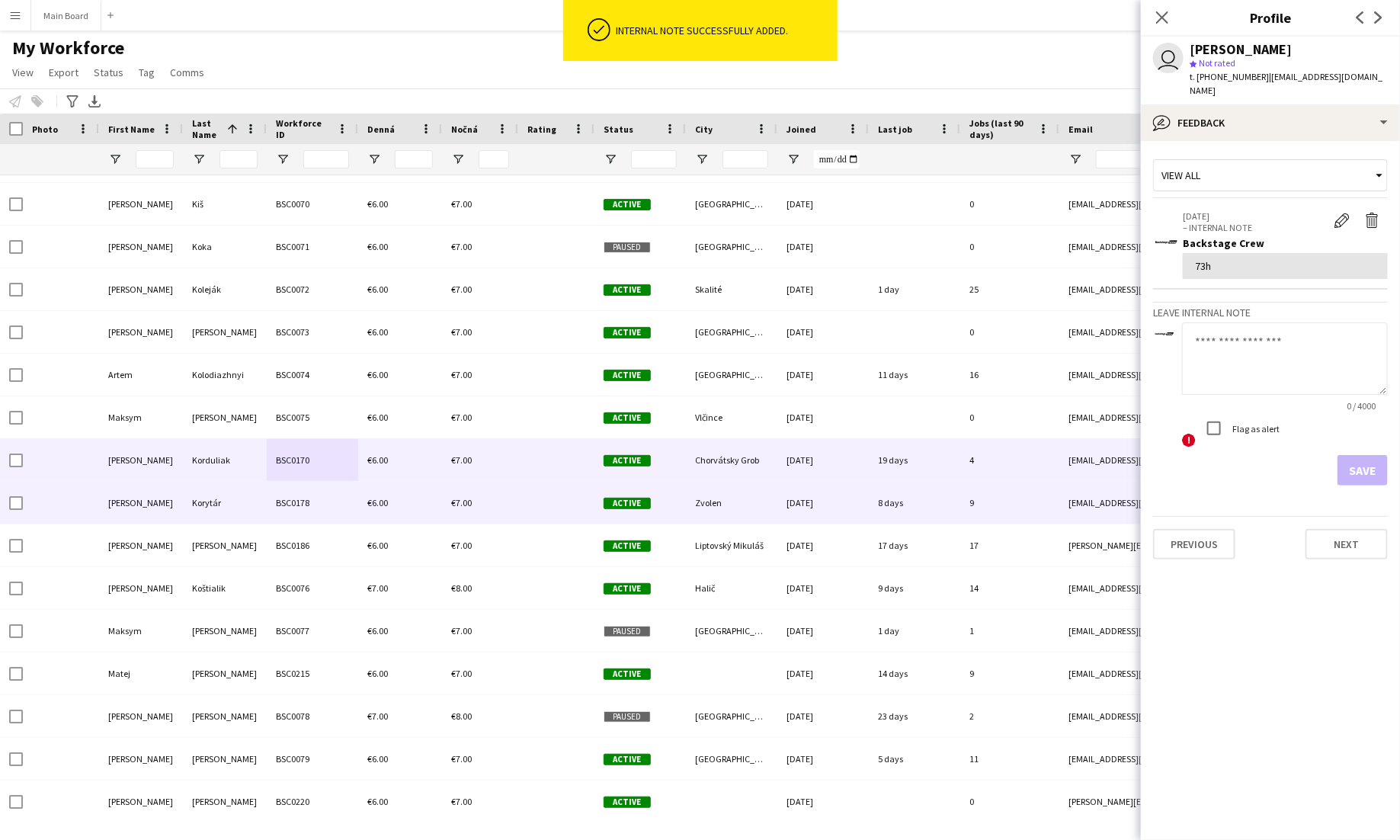
click at [225, 514] on div "Korytár" at bounding box center [225, 502] width 84 height 42
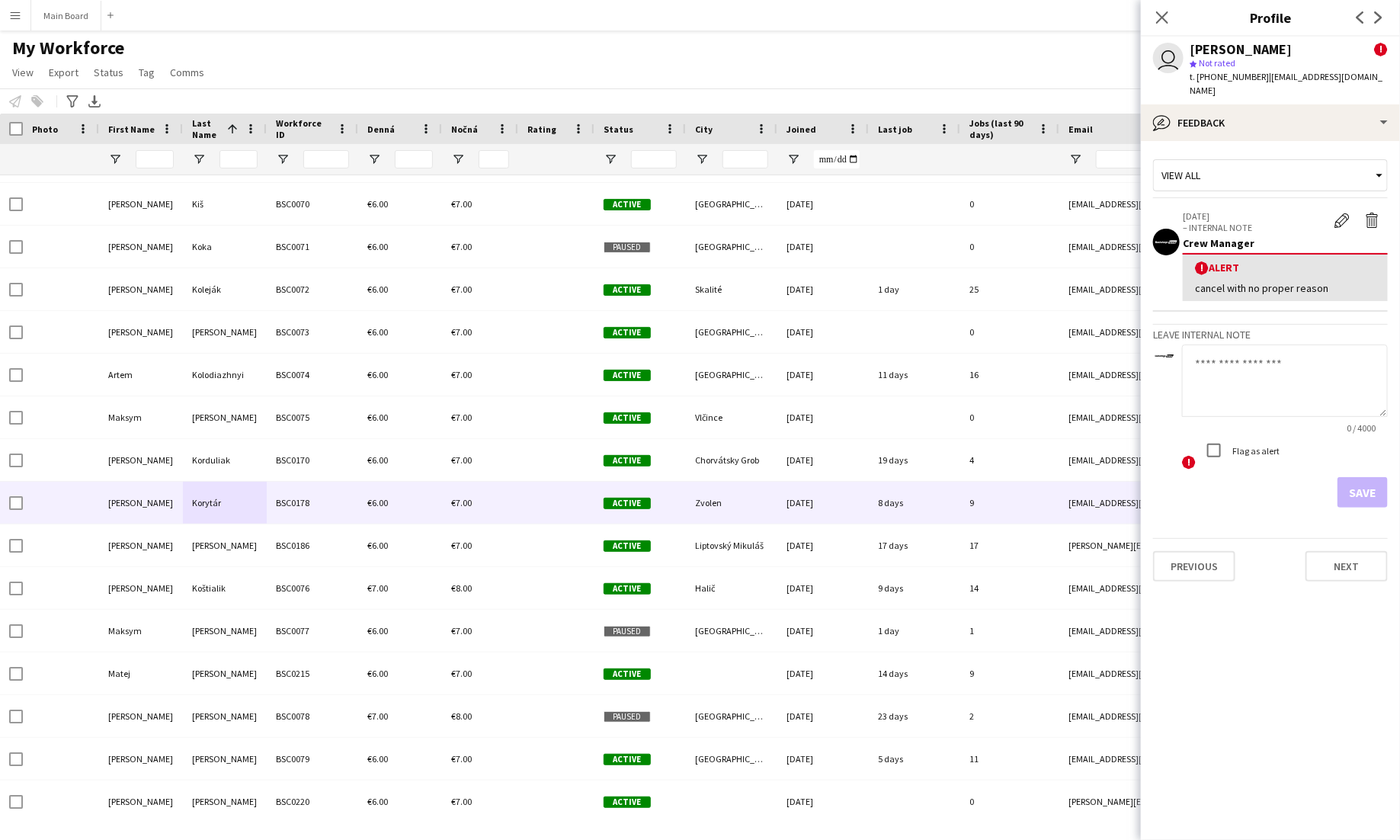
click at [1189, 369] on textarea at bounding box center [1285, 381] width 205 height 72
type textarea "******"
click at [1348, 477] on button "Save" at bounding box center [1363, 492] width 50 height 30
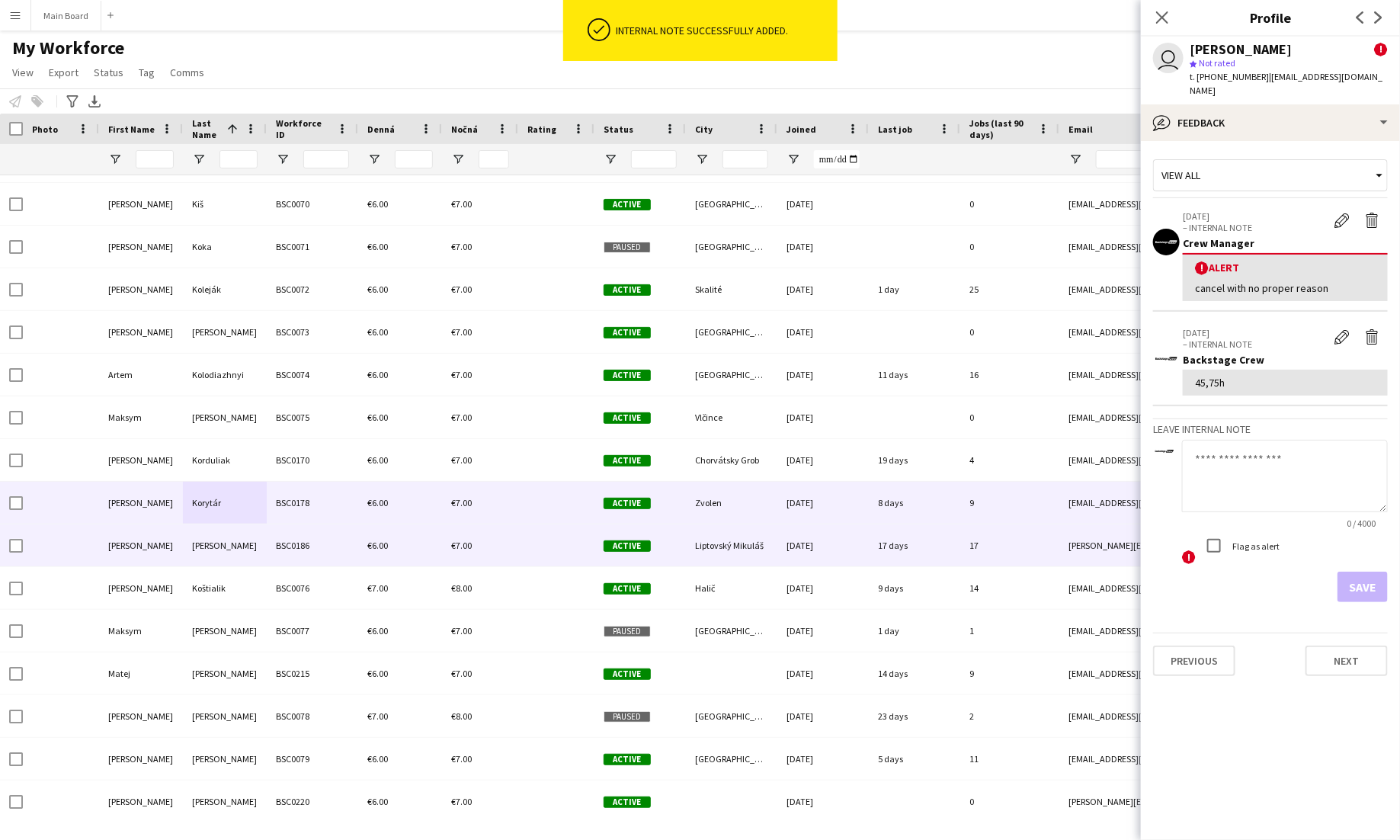
click at [304, 534] on div "BSC0186" at bounding box center [312, 545] width 92 height 42
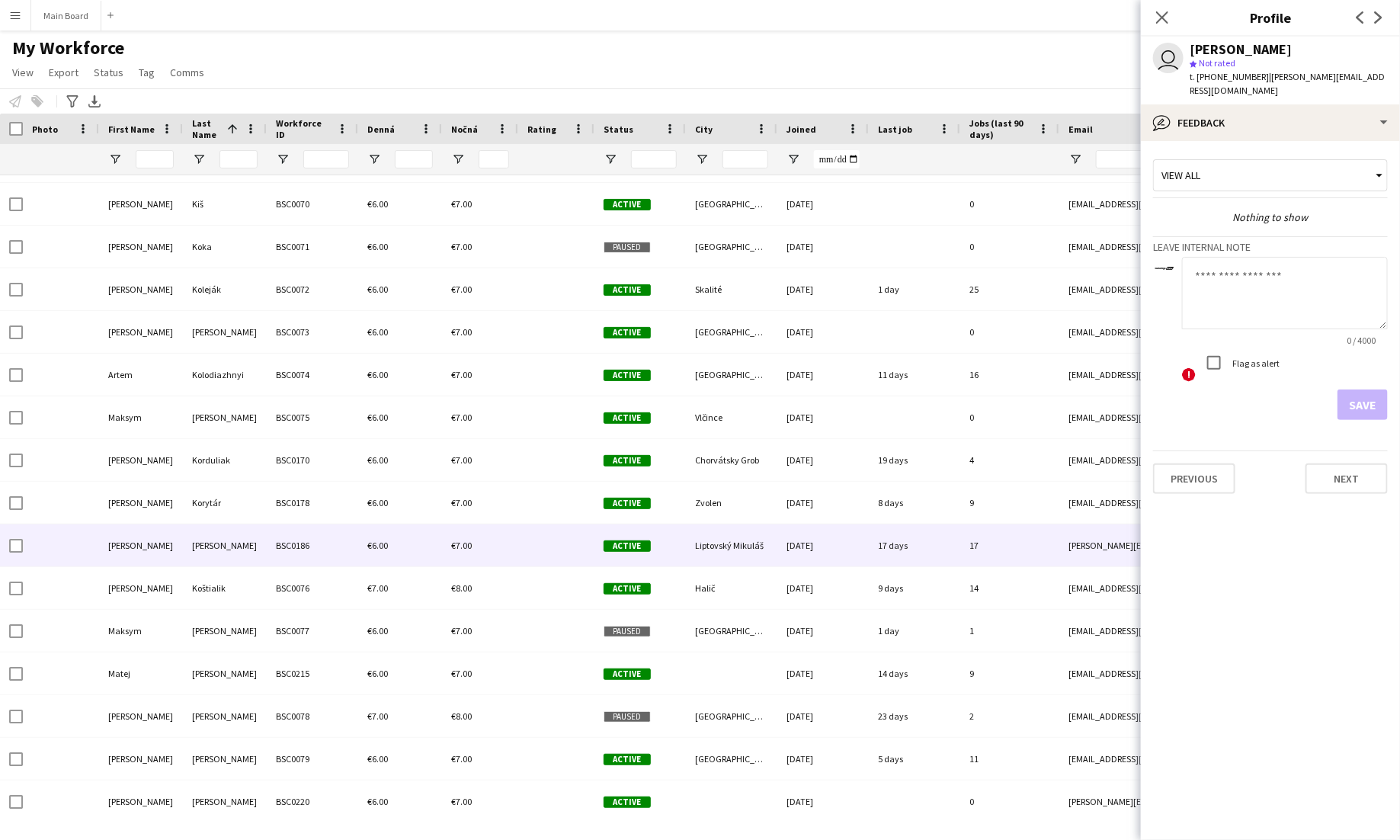
click at [1297, 278] on textarea at bounding box center [1285, 293] width 205 height 72
type textarea "*******"
click at [1366, 389] on button "Save" at bounding box center [1363, 404] width 50 height 30
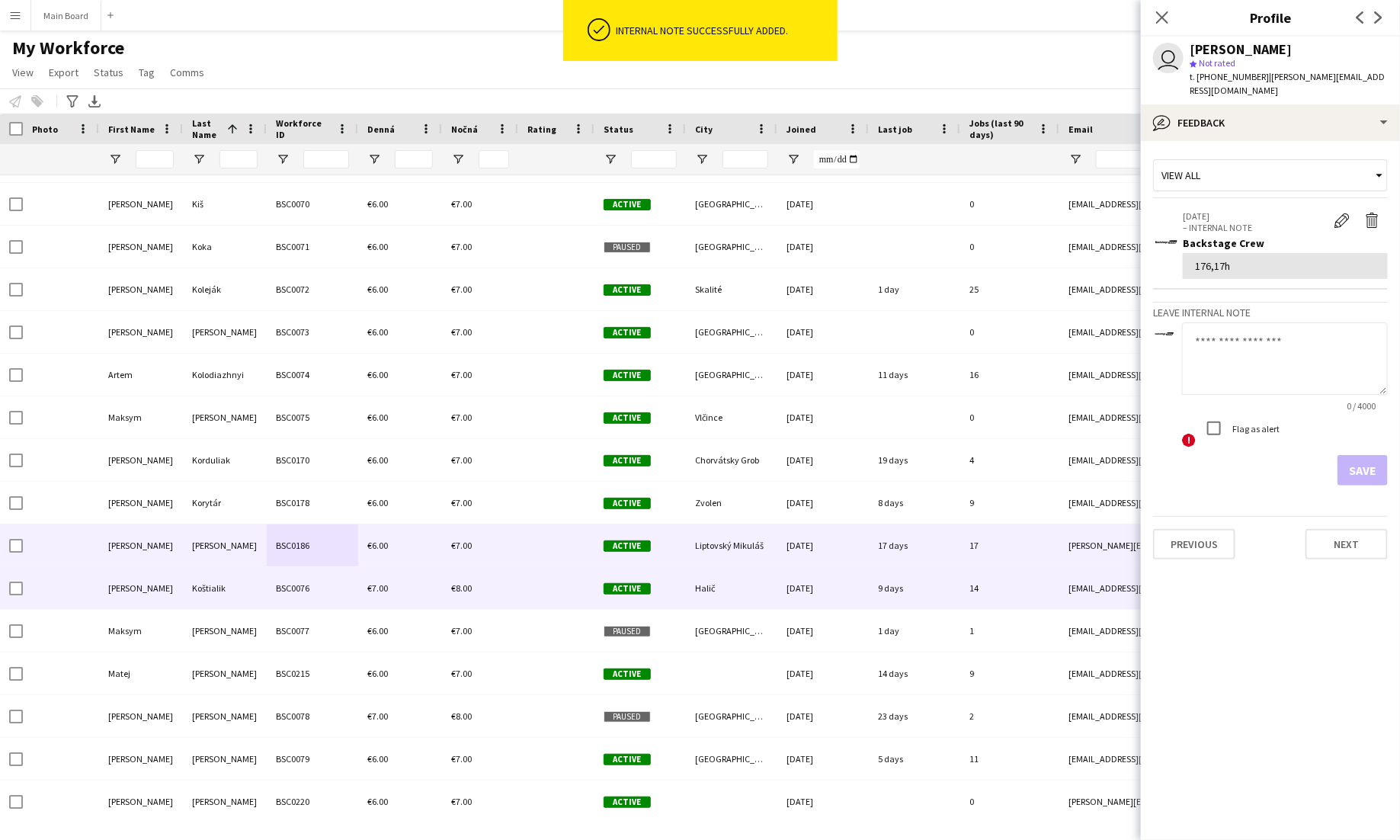
click at [459, 592] on span "€8.00" at bounding box center [462, 588] width 21 height 11
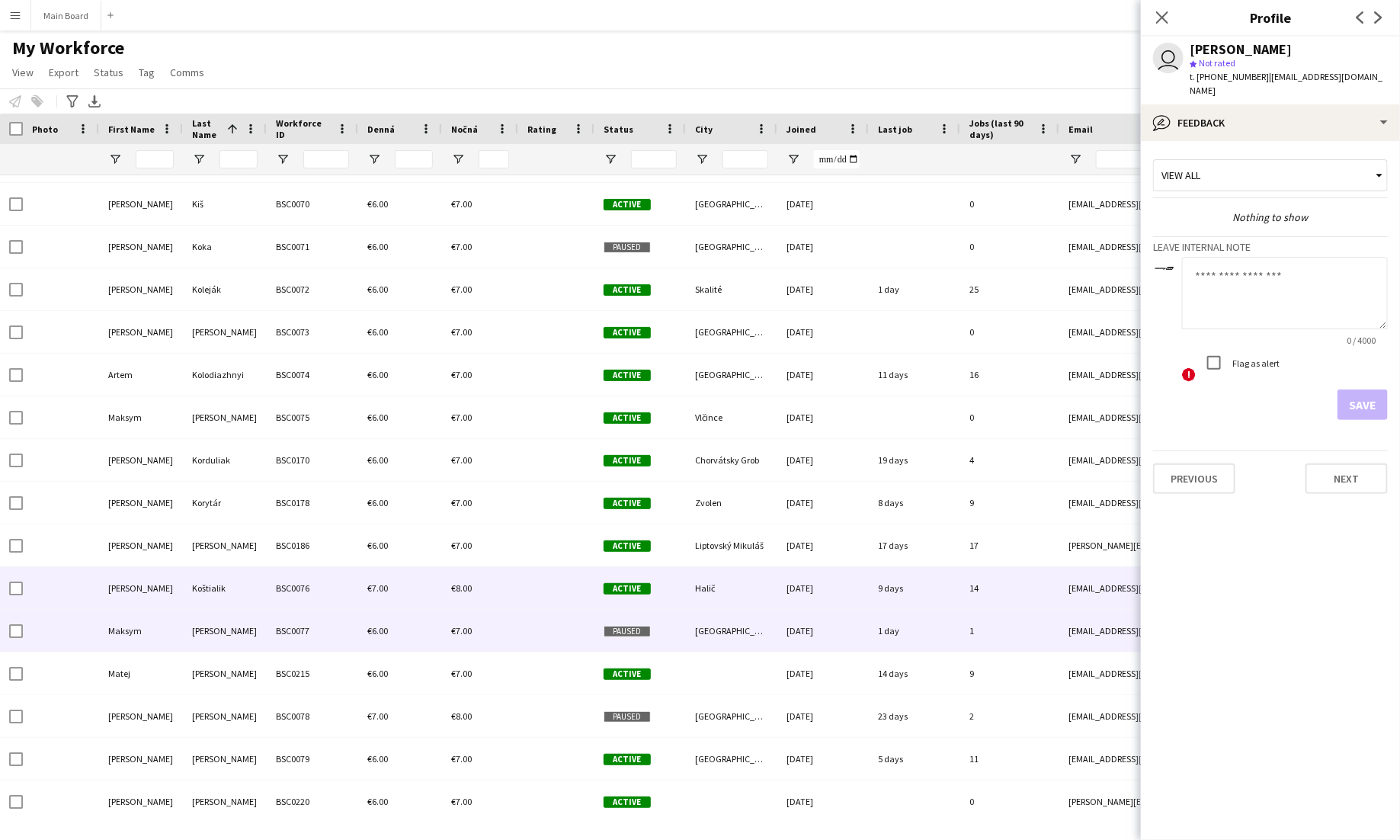
click at [410, 620] on div "€6.00" at bounding box center [400, 631] width 84 height 42
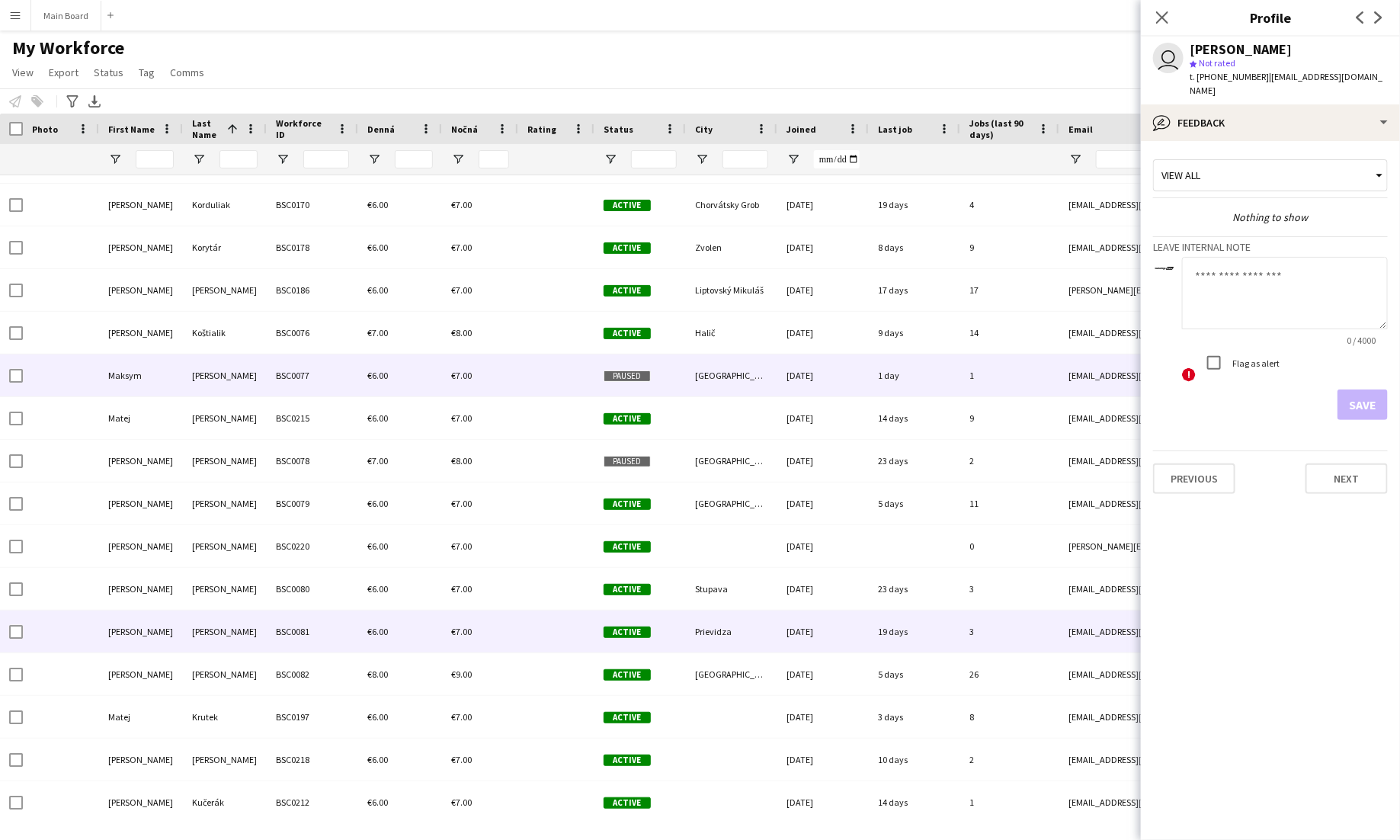
scroll to position [4444, 0]
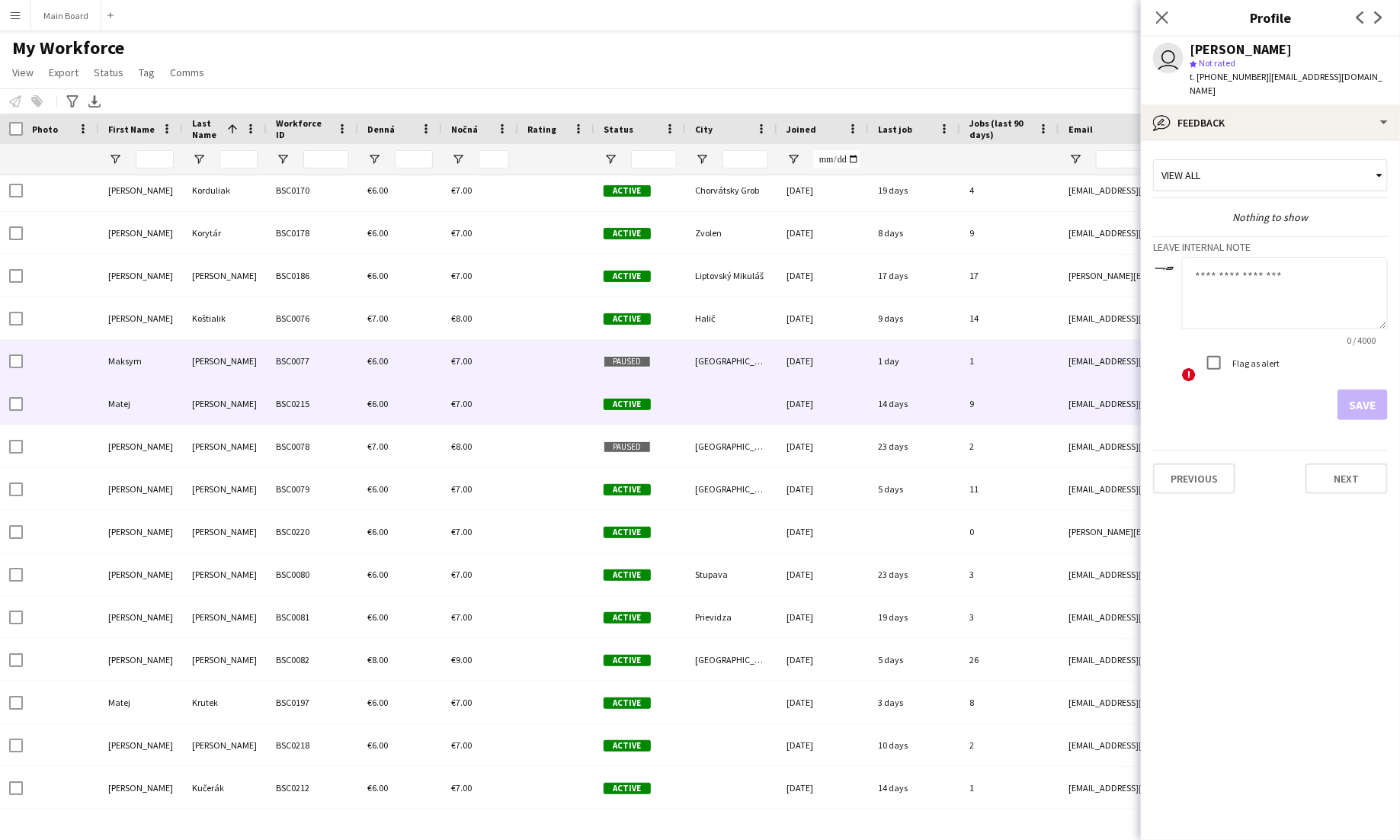
click at [354, 402] on div "BSC0215" at bounding box center [312, 403] width 92 height 42
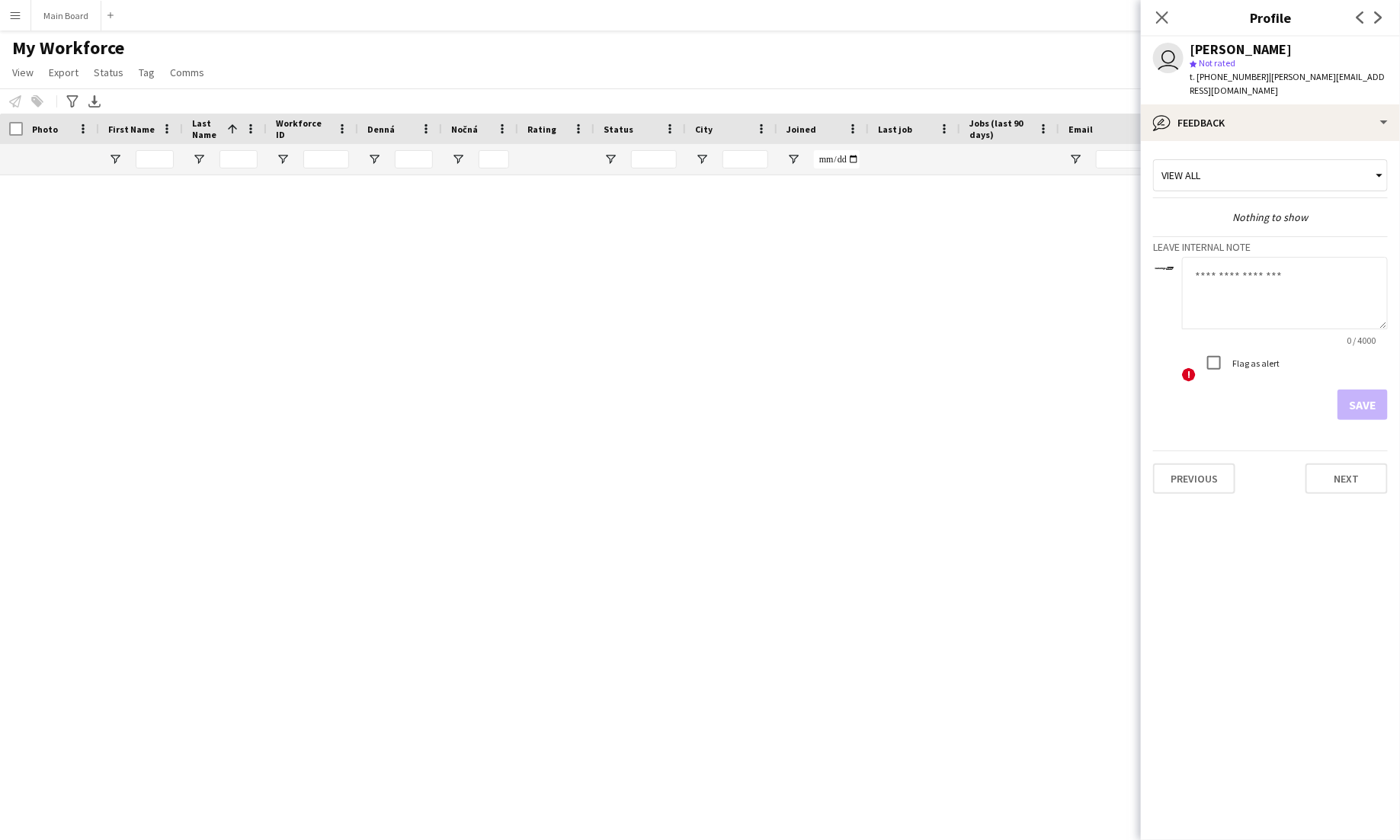
scroll to position [4444, 0]
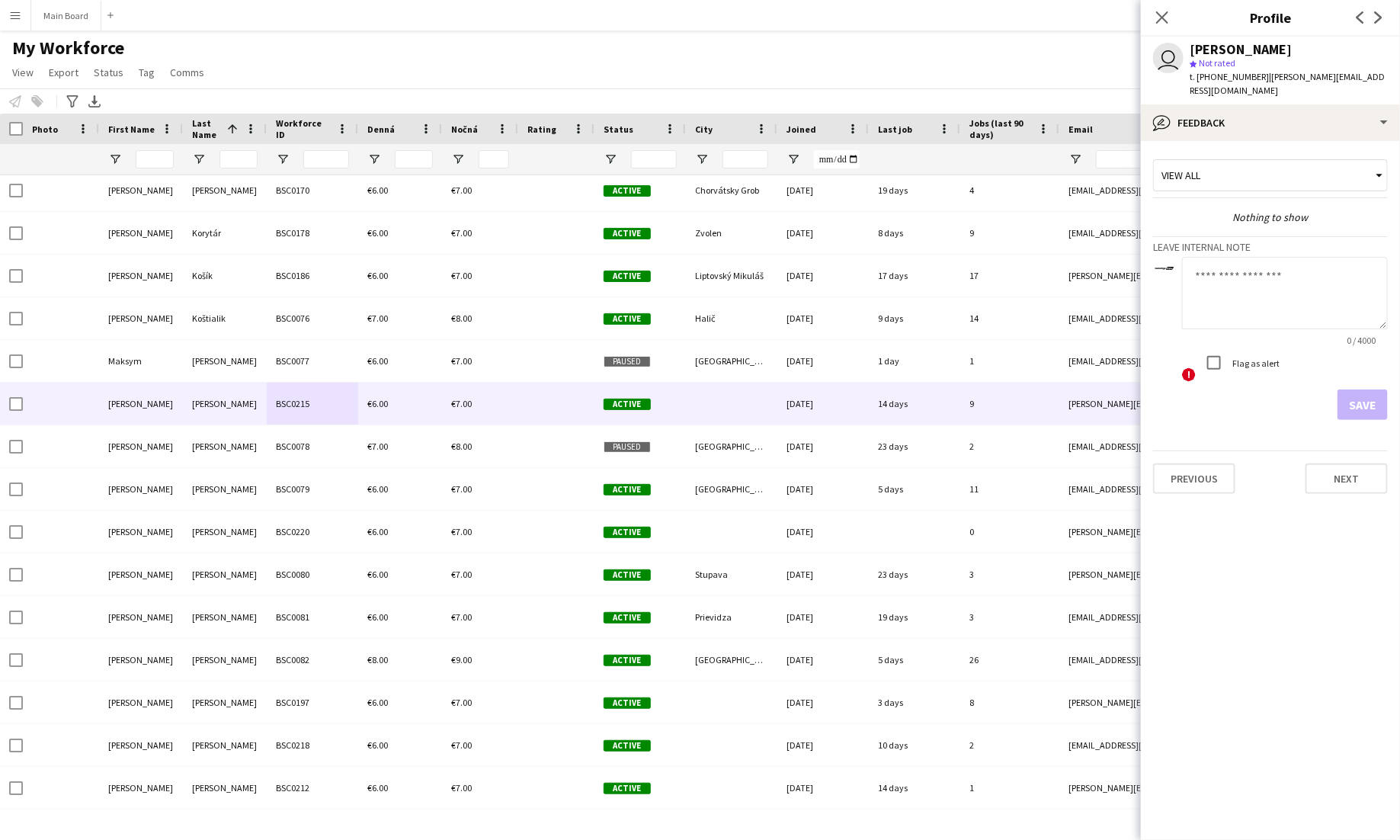
click at [1297, 283] on textarea at bounding box center [1285, 293] width 205 height 72
type textarea "******"
click at [1375, 389] on button "Save" at bounding box center [1363, 404] width 50 height 30
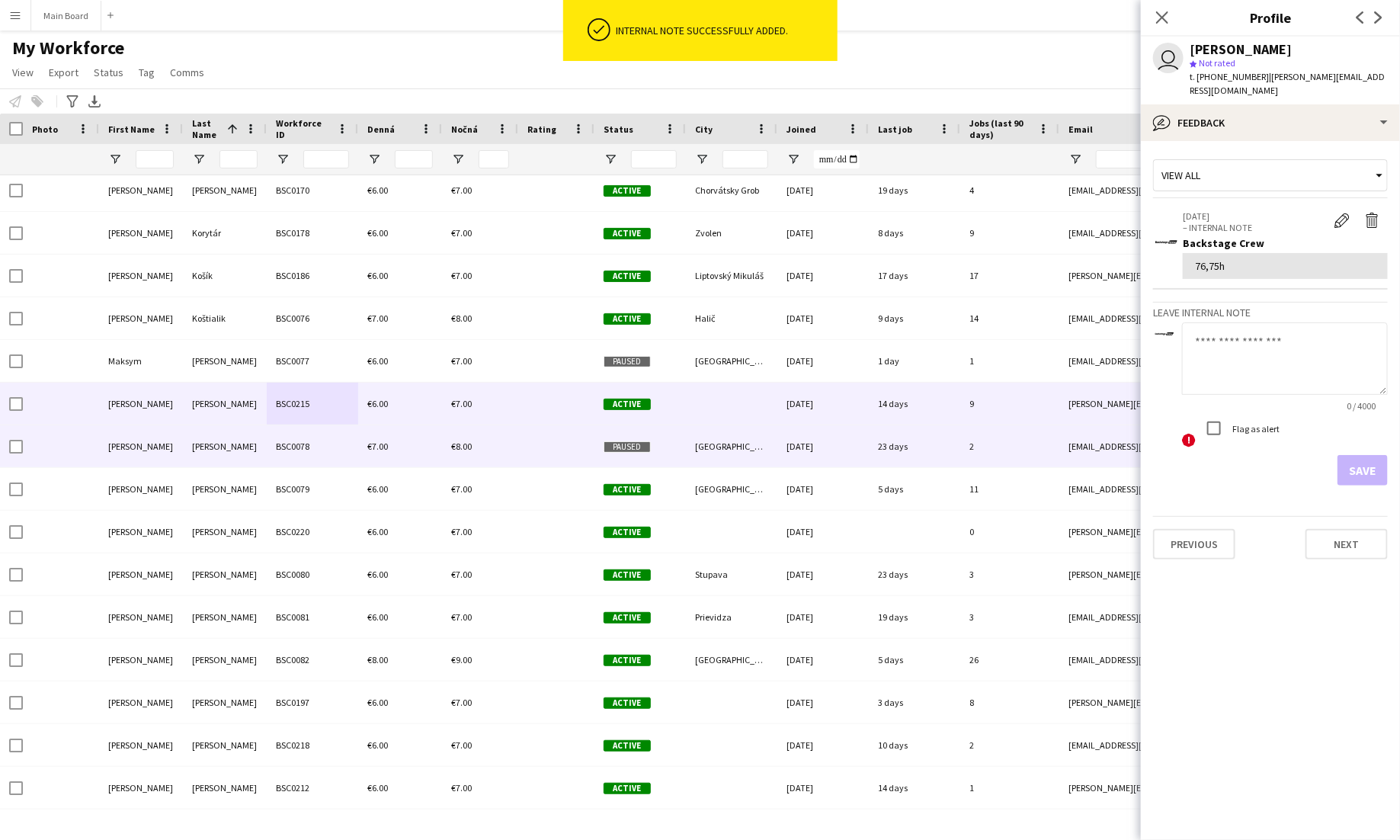
click at [237, 449] on div "[PERSON_NAME]" at bounding box center [225, 446] width 84 height 42
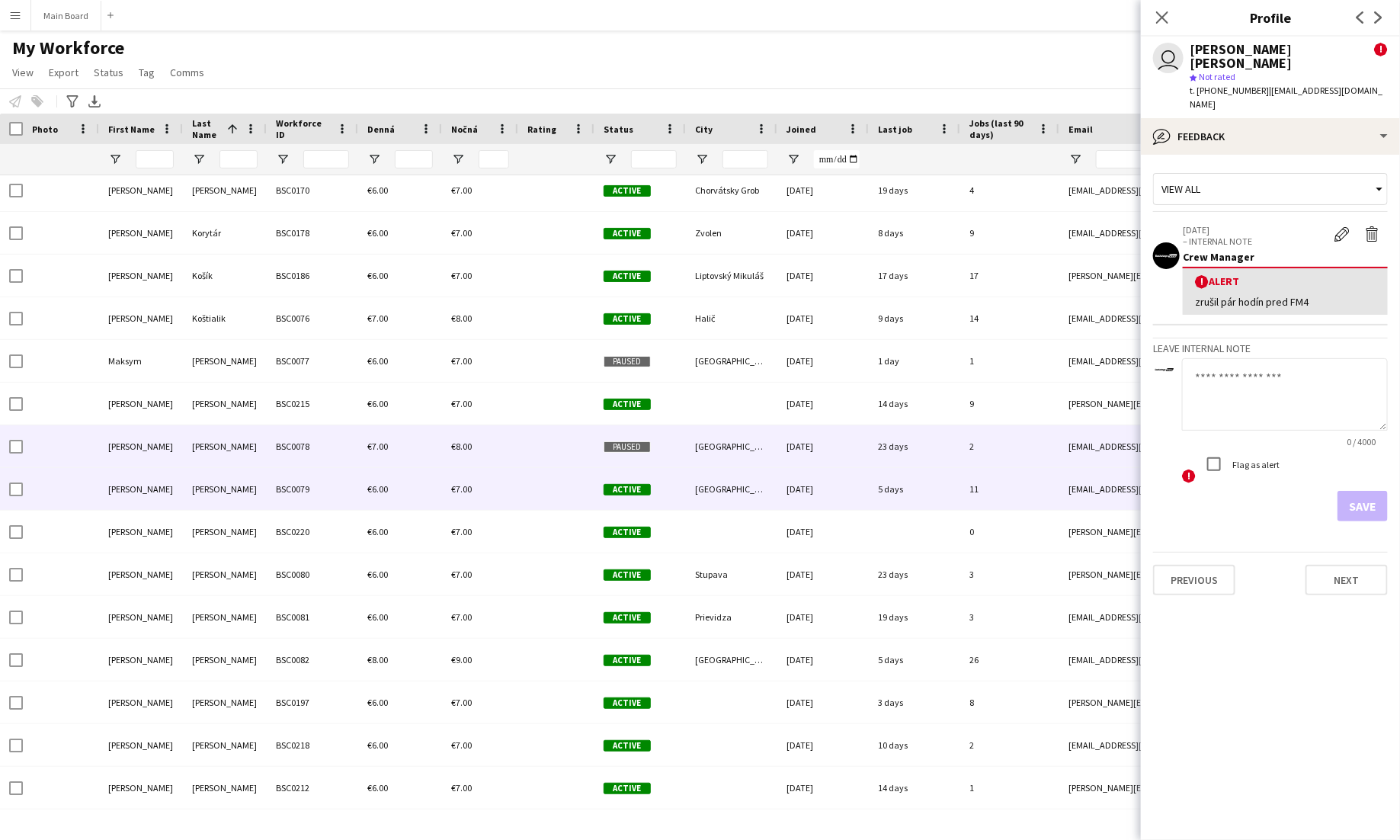
click at [260, 491] on div "[PERSON_NAME]" at bounding box center [225, 489] width 84 height 42
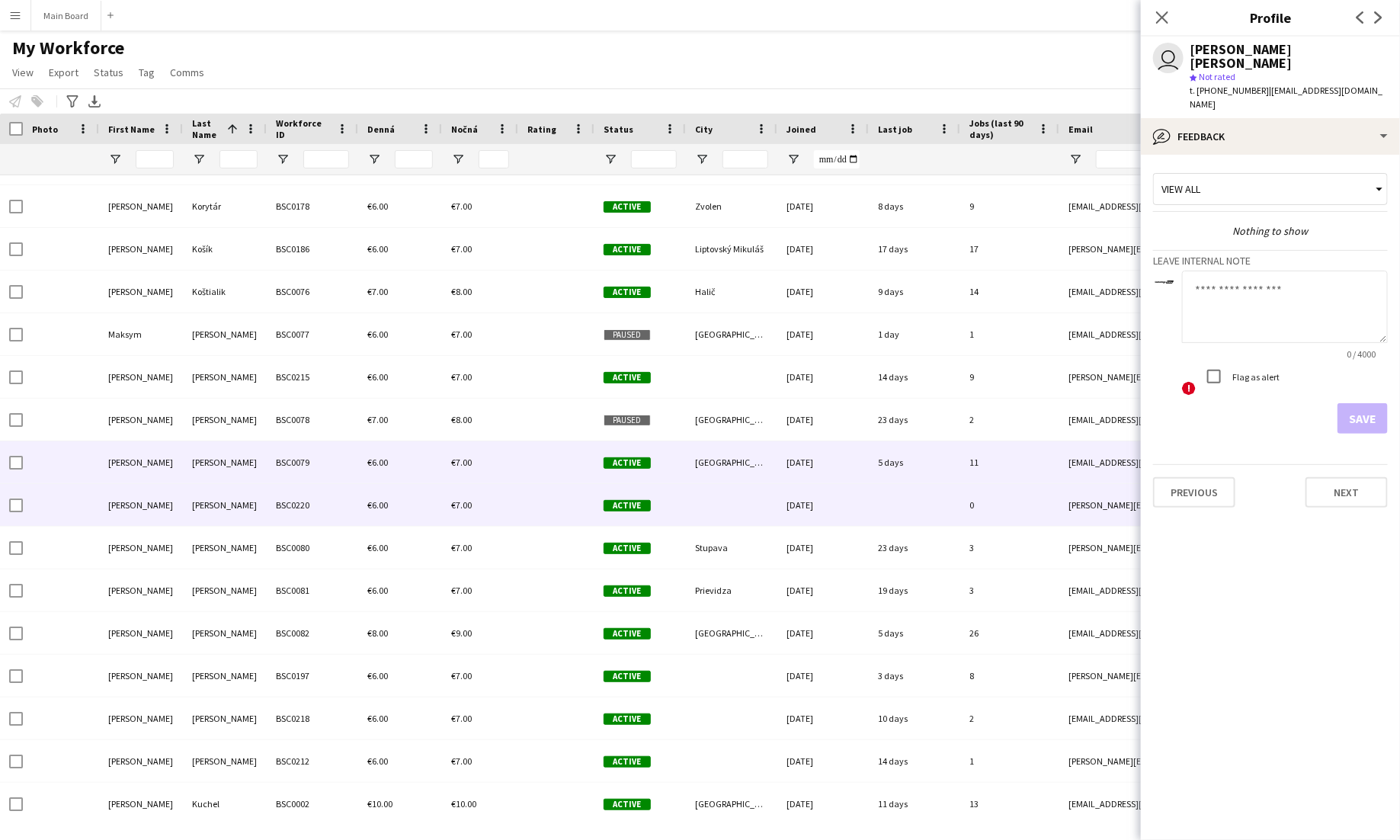
scroll to position [4471, 0]
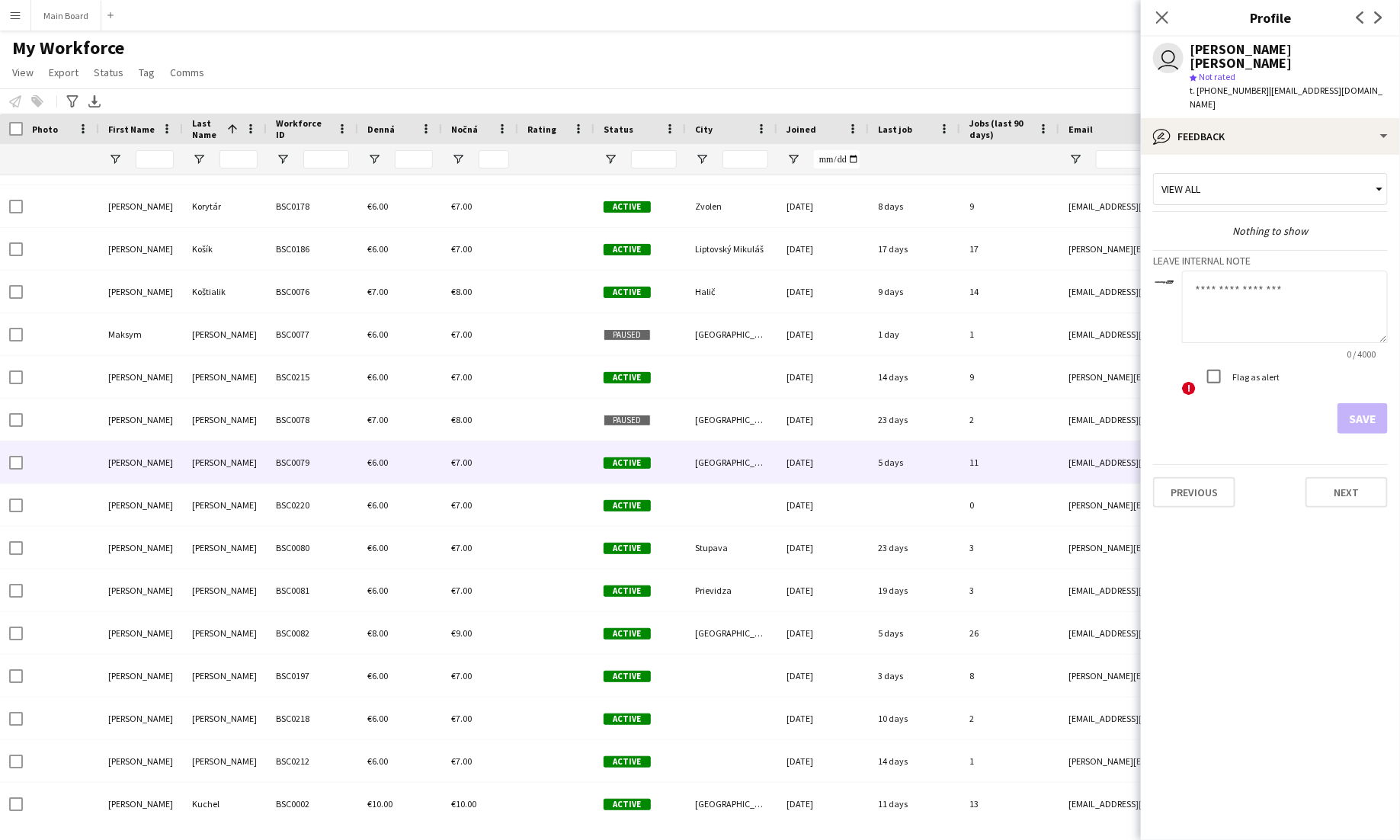
click at [1260, 294] on textarea at bounding box center [1285, 307] width 205 height 72
type textarea "*******"
click at [1351, 403] on button "Save" at bounding box center [1363, 418] width 50 height 30
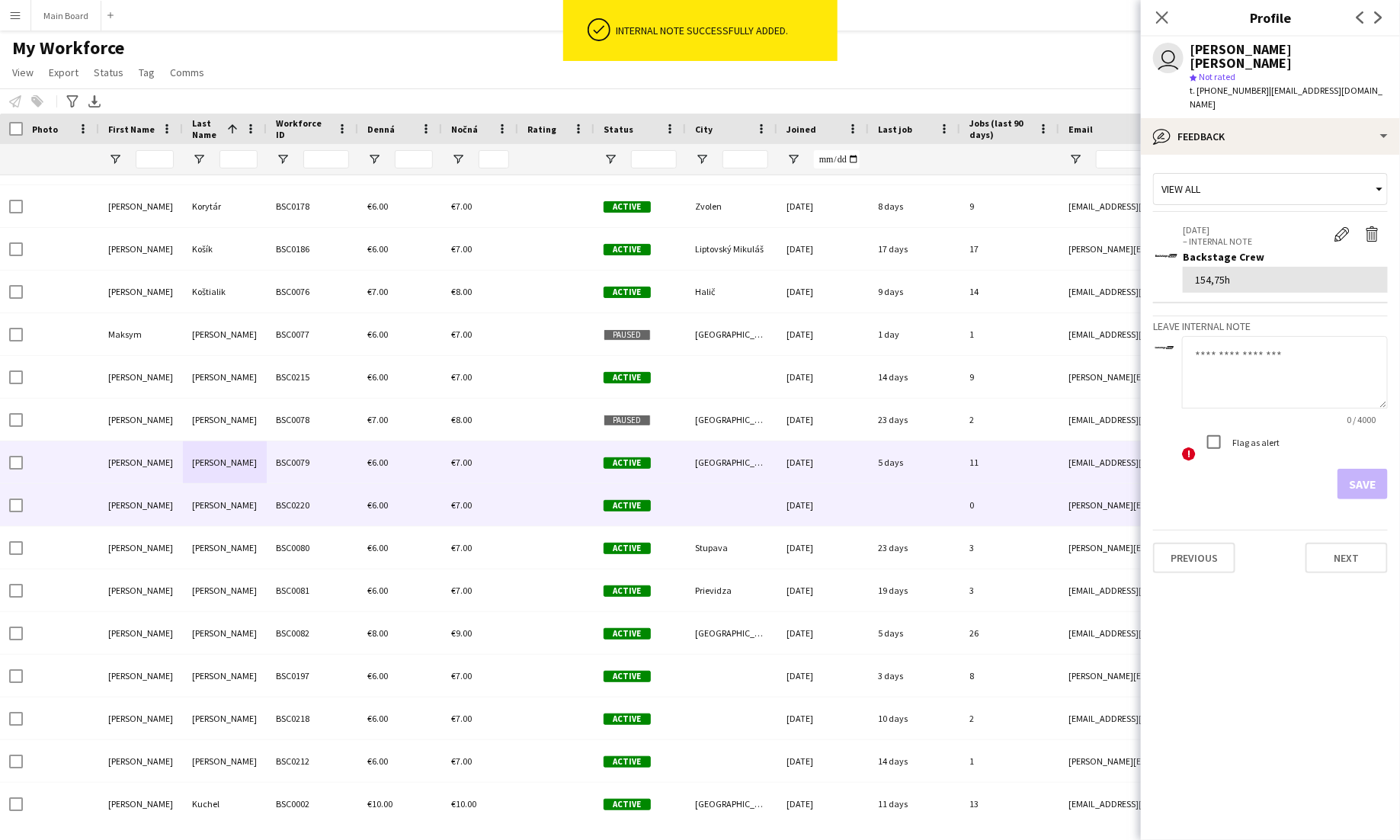
click at [479, 496] on div "€7.00" at bounding box center [480, 505] width 76 height 42
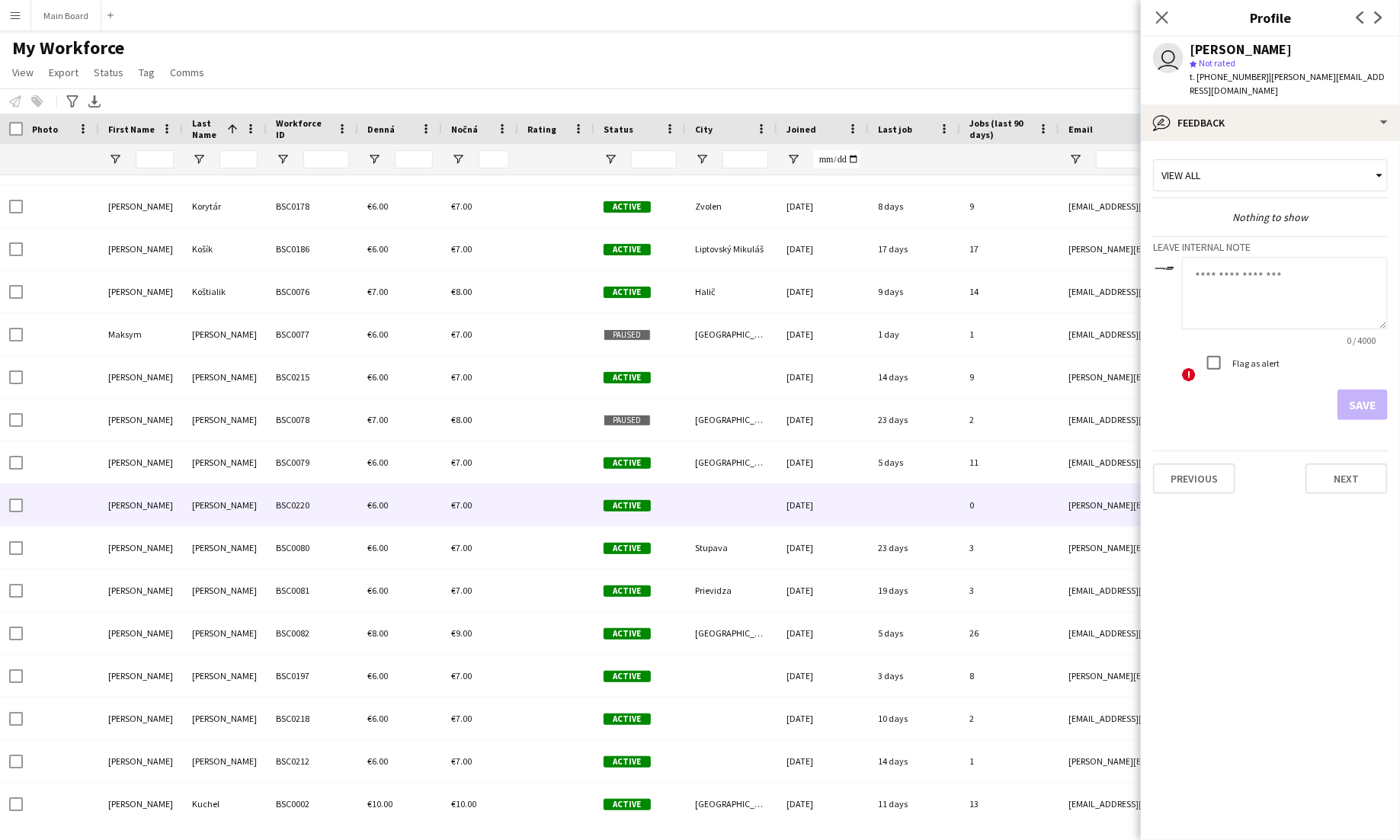
click at [1257, 274] on textarea at bounding box center [1285, 293] width 205 height 72
type textarea "**"
click at [1368, 398] on button "Save" at bounding box center [1363, 404] width 50 height 30
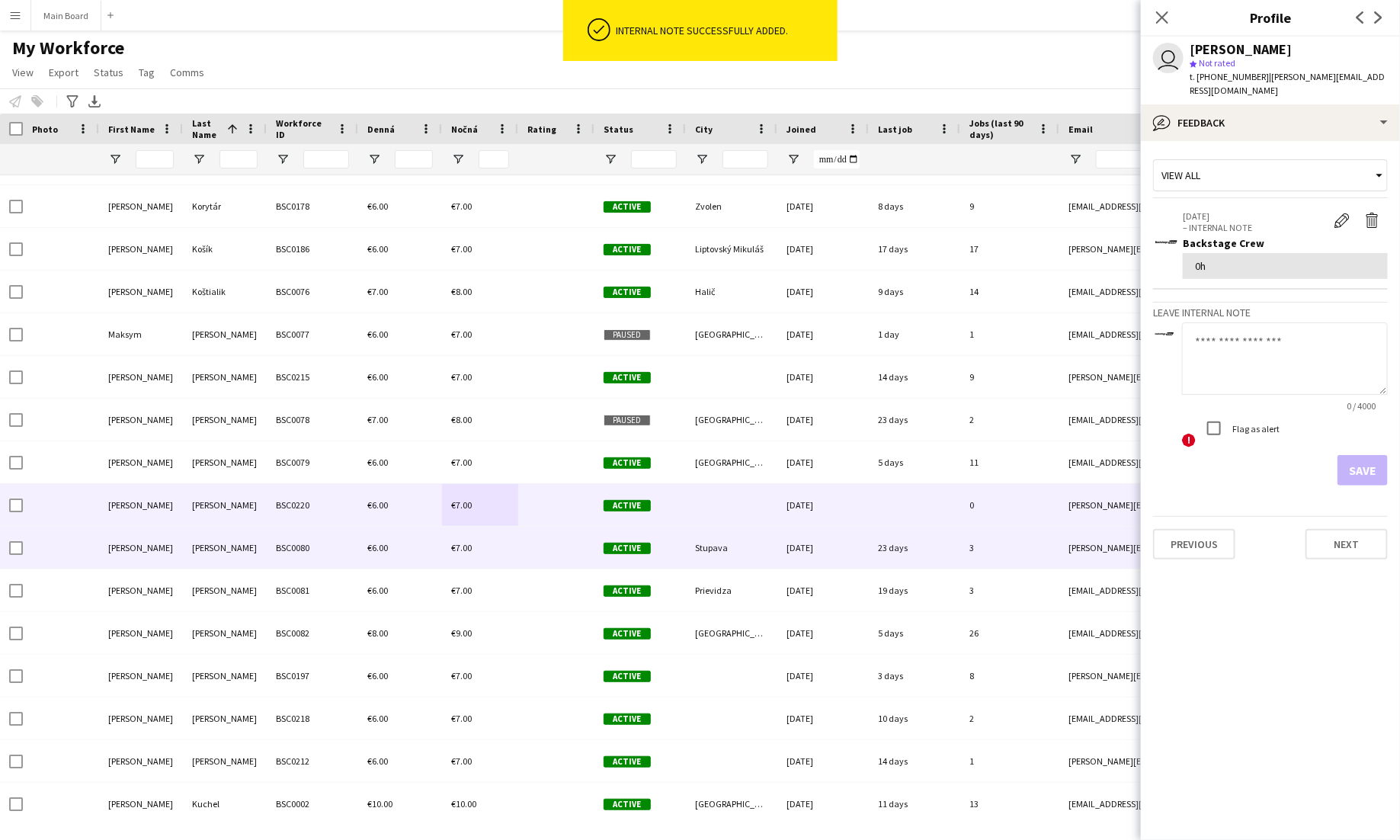
click at [336, 565] on div "BSC0080" at bounding box center [312, 547] width 92 height 42
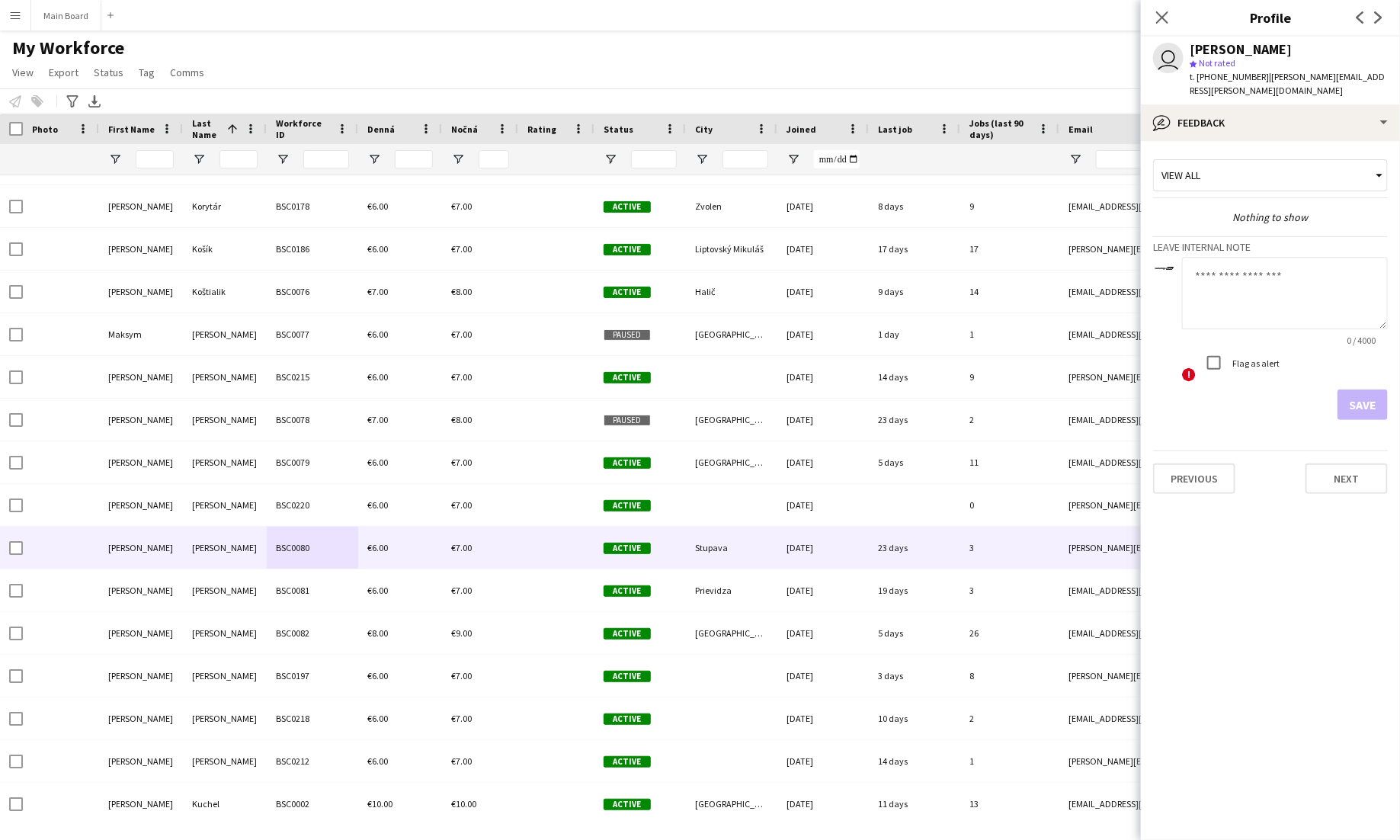
click at [1292, 279] on textarea at bounding box center [1285, 293] width 205 height 72
type textarea "******"
click at [1375, 389] on button "Save" at bounding box center [1363, 404] width 50 height 30
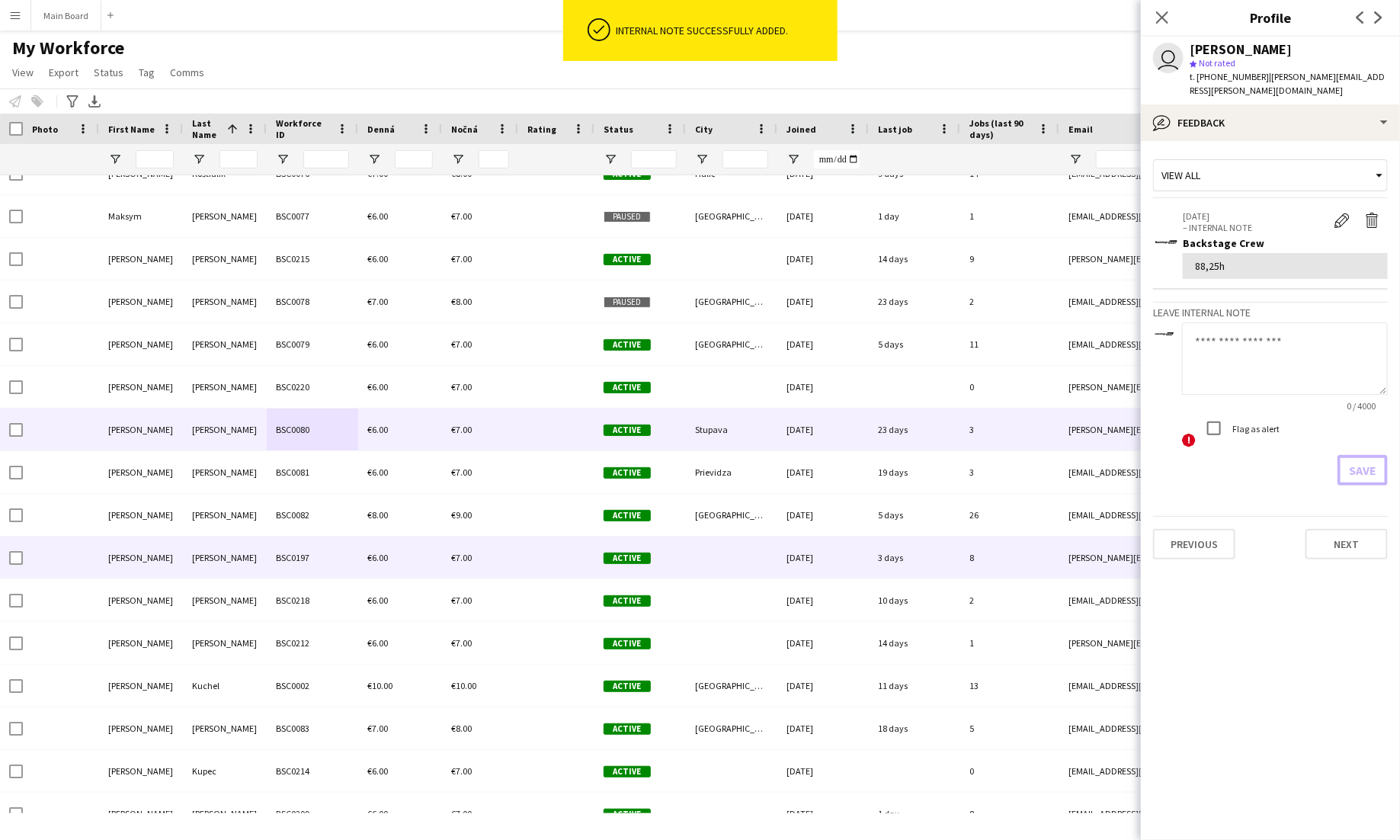
scroll to position [4600, 0]
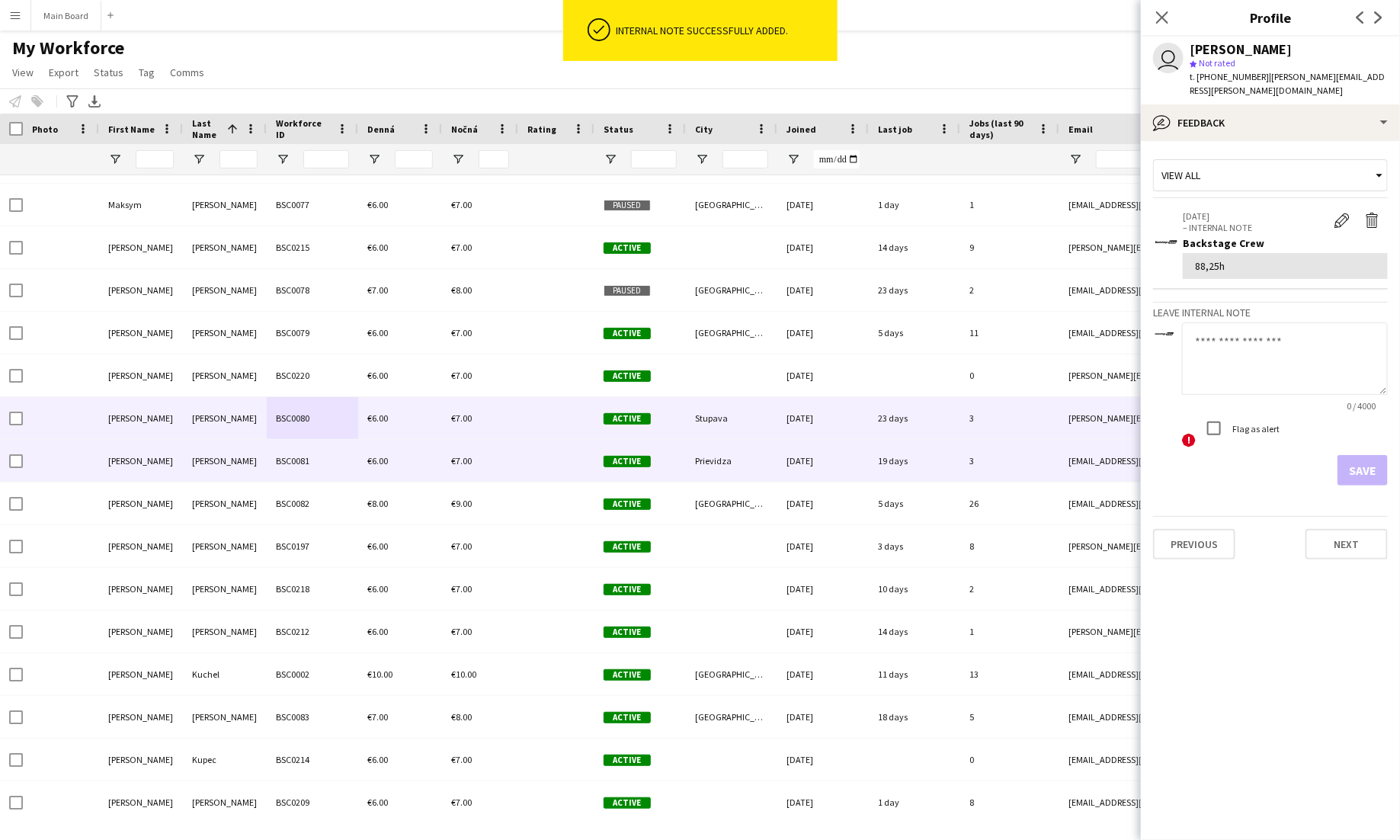
click at [372, 461] on span "€6.00" at bounding box center [377, 460] width 21 height 11
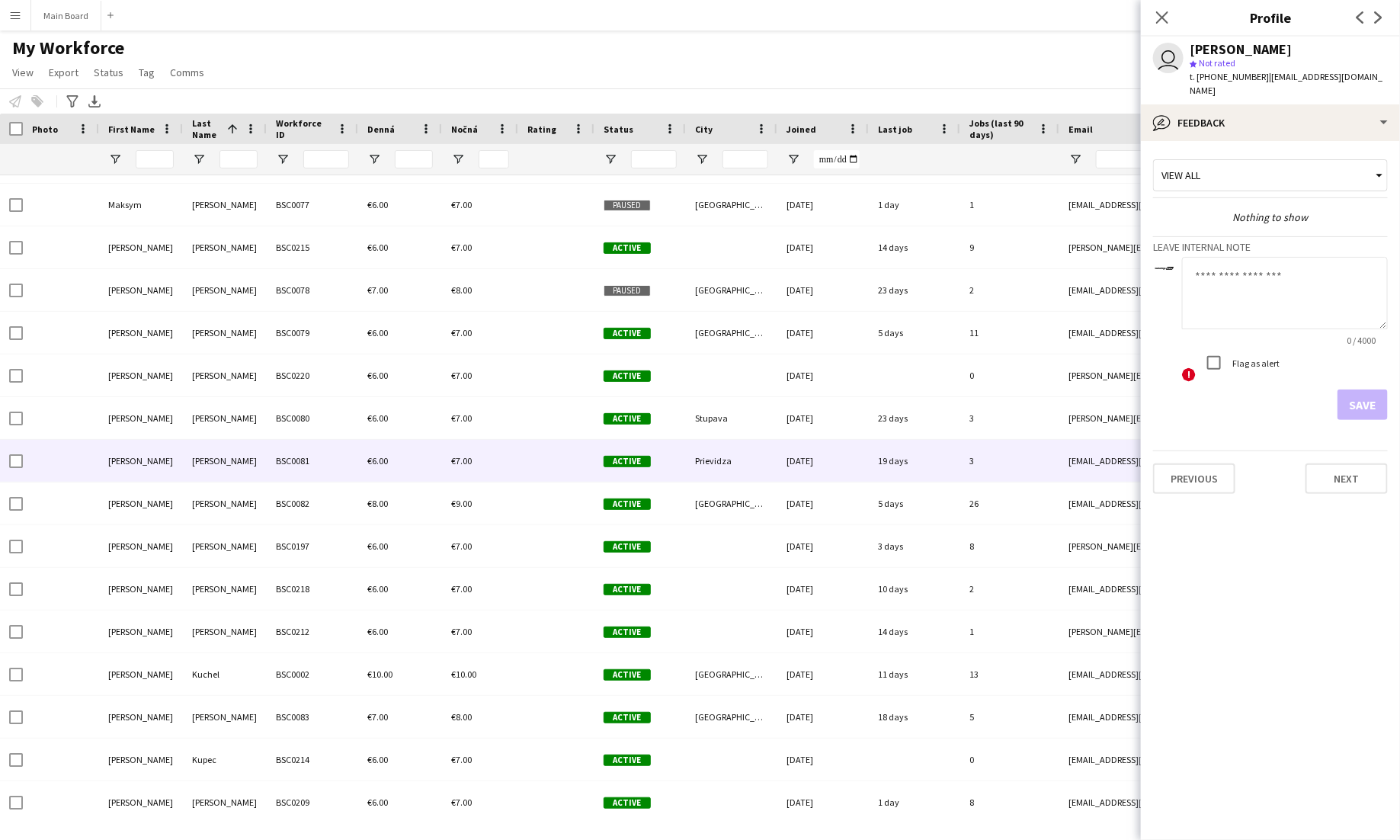
click at [1246, 294] on textarea at bounding box center [1285, 293] width 205 height 72
type textarea "*****"
click at [1364, 389] on button "Save" at bounding box center [1363, 404] width 50 height 30
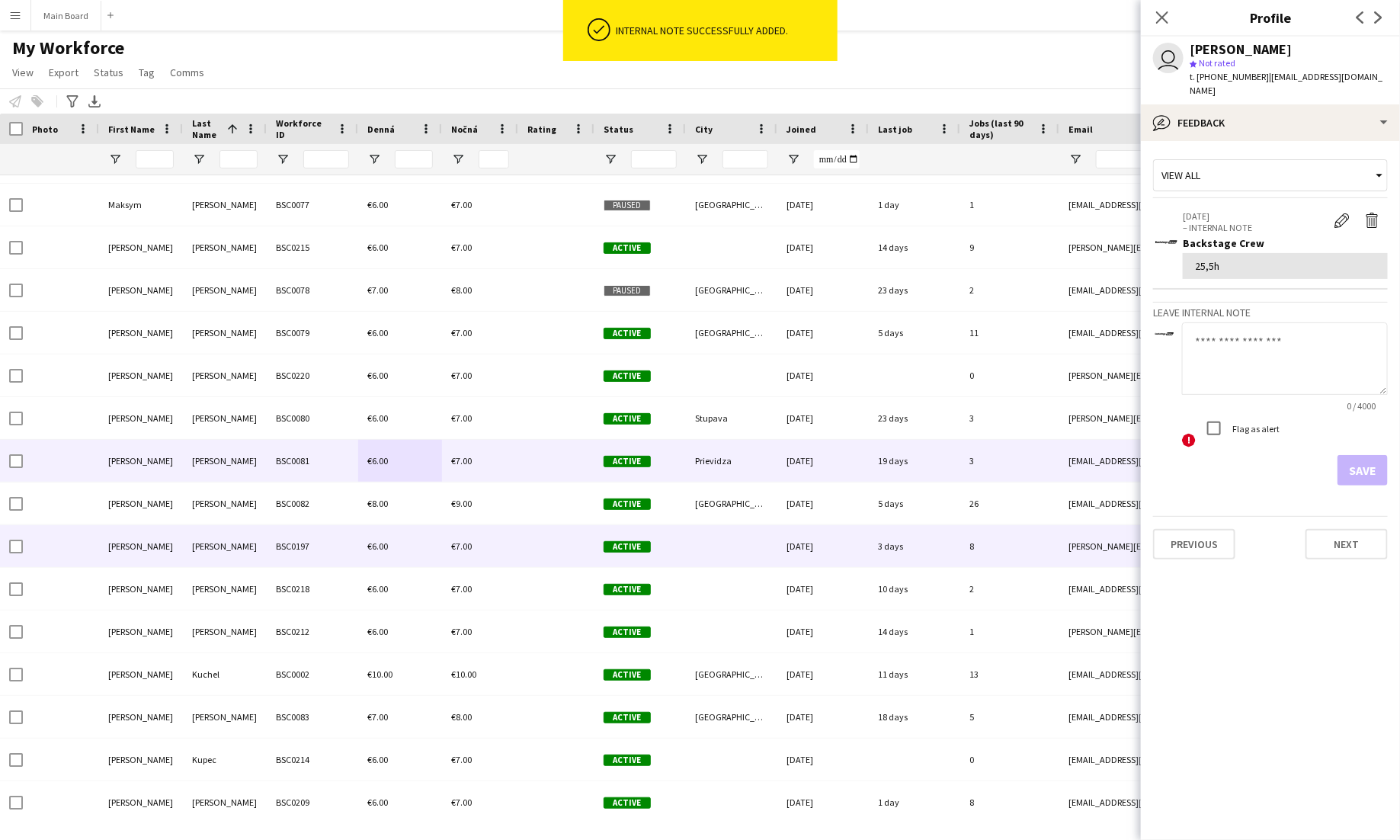
click at [450, 540] on div "€7.00" at bounding box center [480, 545] width 76 height 42
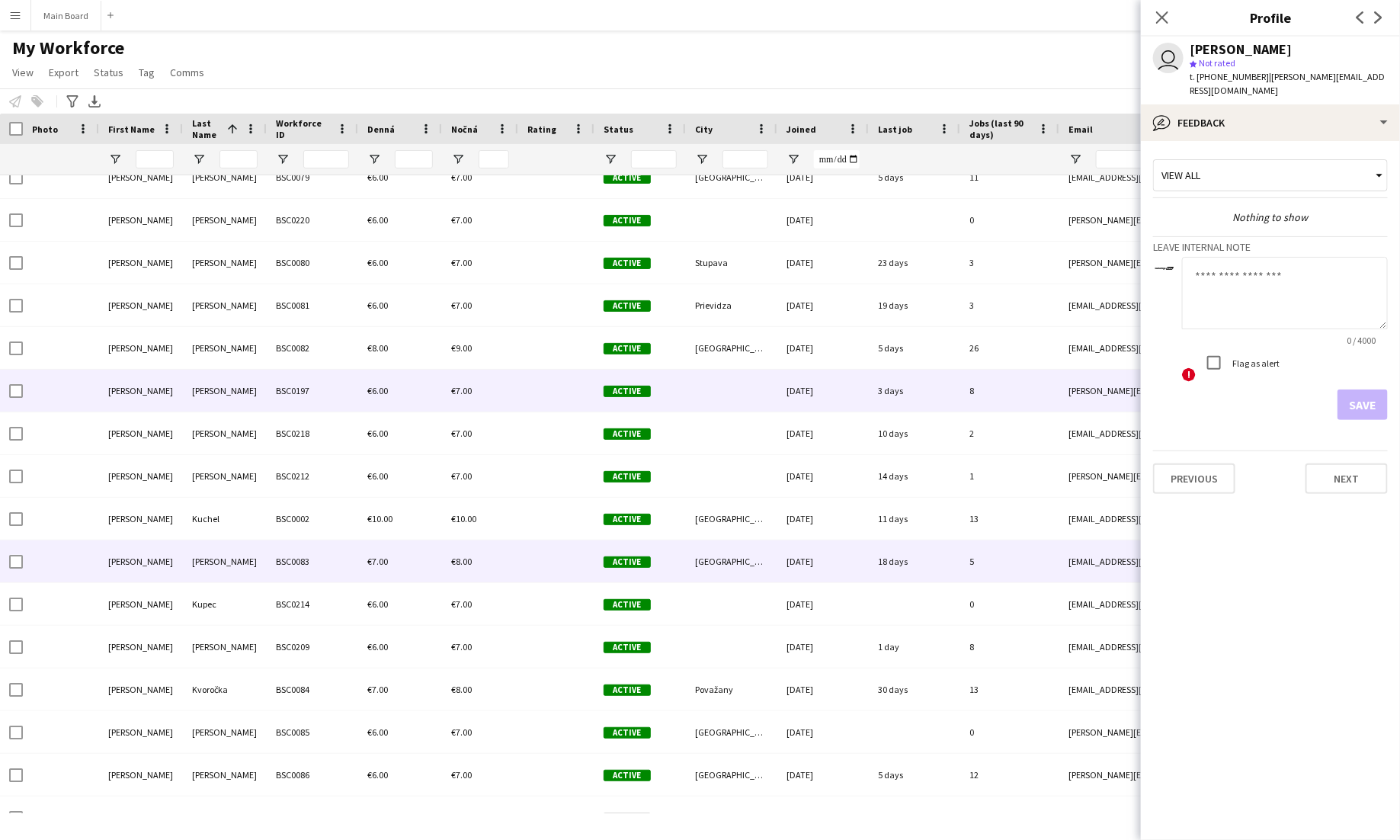
scroll to position [4761, 0]
